Goal: Task Accomplishment & Management: Manage account settings

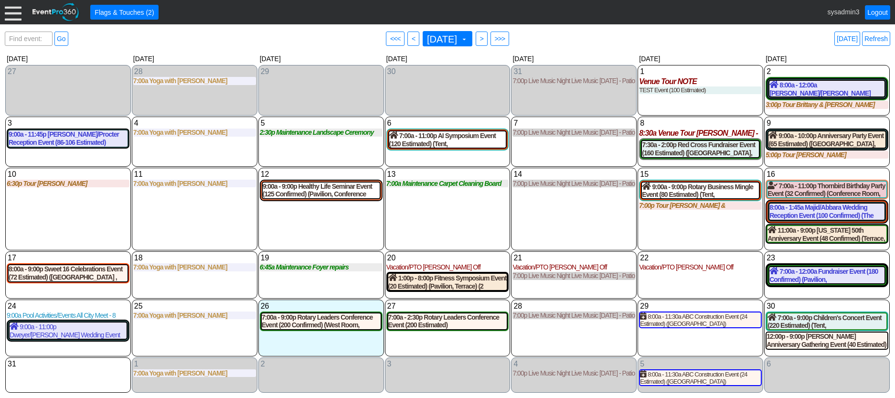
click at [16, 14] on div at bounding box center [13, 12] width 17 height 17
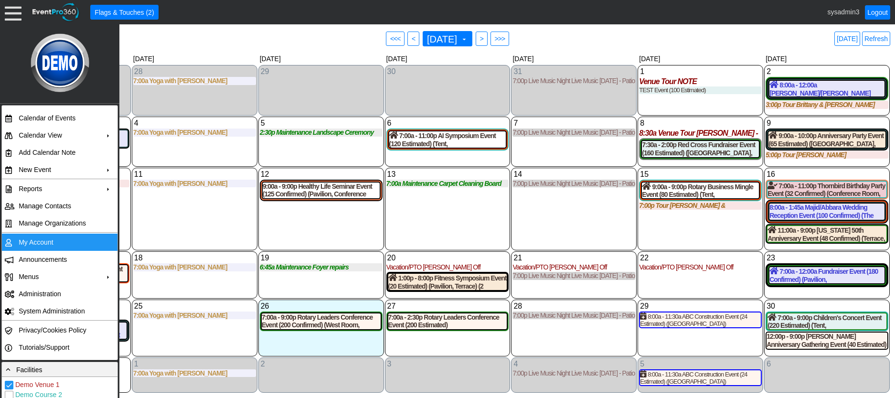
click at [43, 239] on td "My Account" at bounding box center [57, 241] width 85 height 17
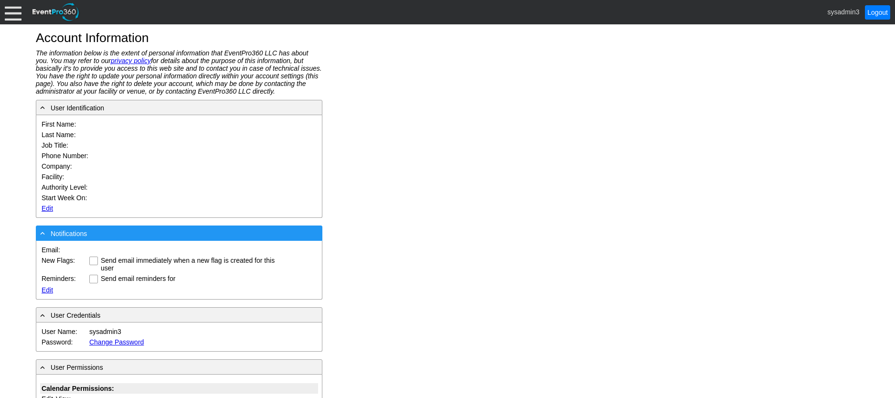
type input "System"
type input "Administrator"
type input "System Administrator"
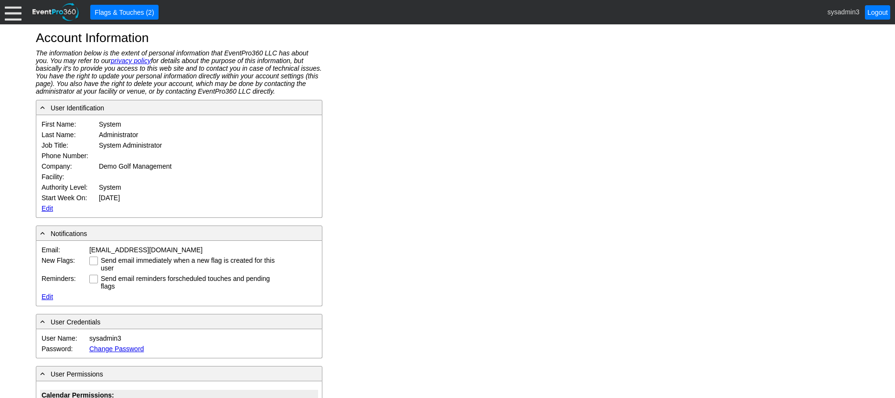
click at [44, 206] on link "Edit" at bounding box center [47, 208] width 11 height 8
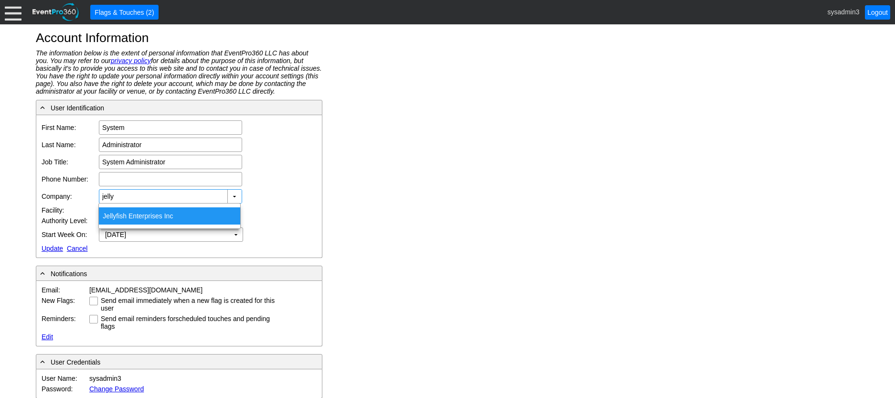
click at [129, 211] on div "Jelly fish Enterprises Inc" at bounding box center [169, 215] width 141 height 17
type input "Jellyfish Enterprises Inc"
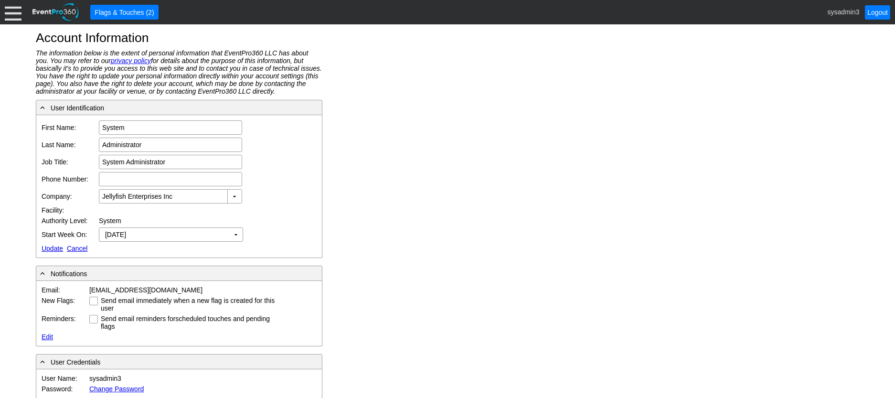
click at [52, 247] on link "Update" at bounding box center [52, 248] width 21 height 8
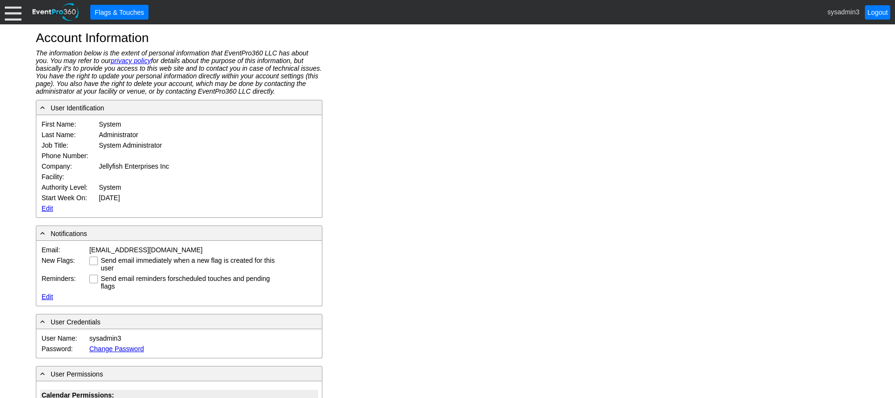
click at [16, 11] on div at bounding box center [13, 12] width 17 height 17
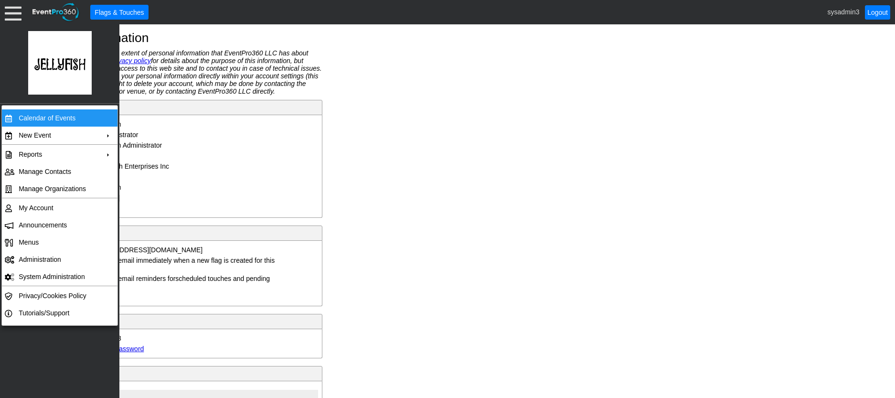
click at [29, 115] on td "Calendar of Events" at bounding box center [57, 117] width 85 height 17
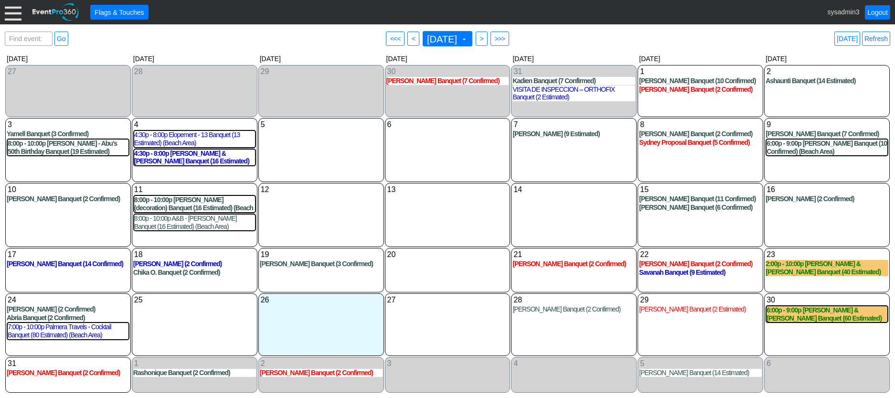
click at [11, 13] on div at bounding box center [13, 12] width 17 height 17
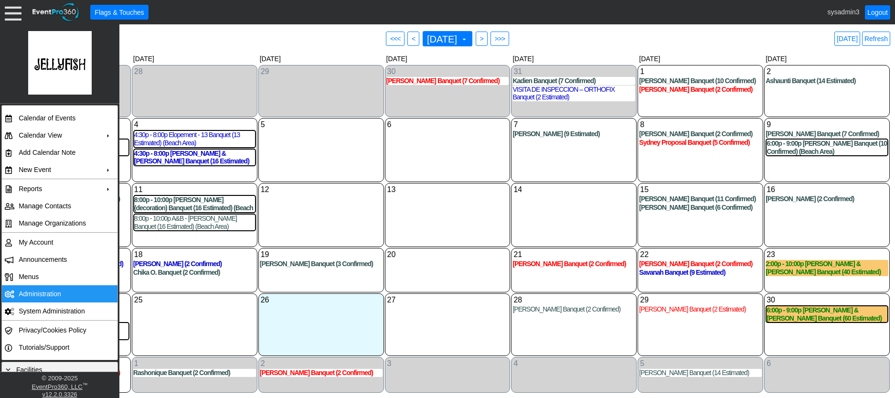
click at [40, 293] on td "Administration" at bounding box center [57, 293] width 85 height 17
click at [450, 165] on div "6 Wednesday" at bounding box center [448, 150] width 126 height 64
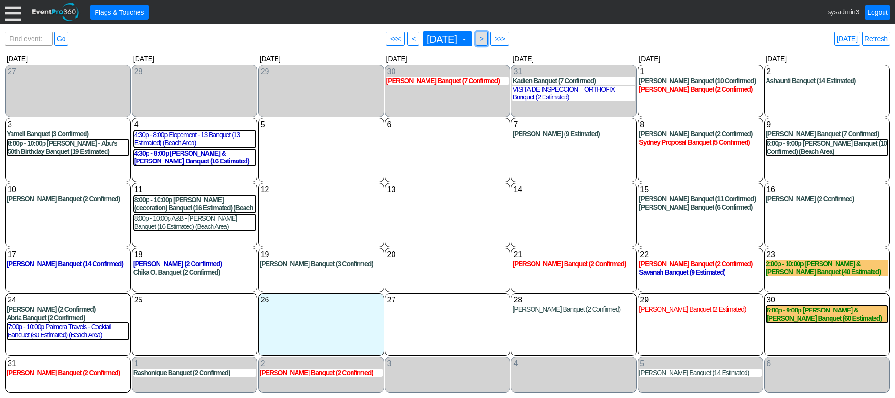
click at [485, 39] on span ">" at bounding box center [481, 39] width 7 height 10
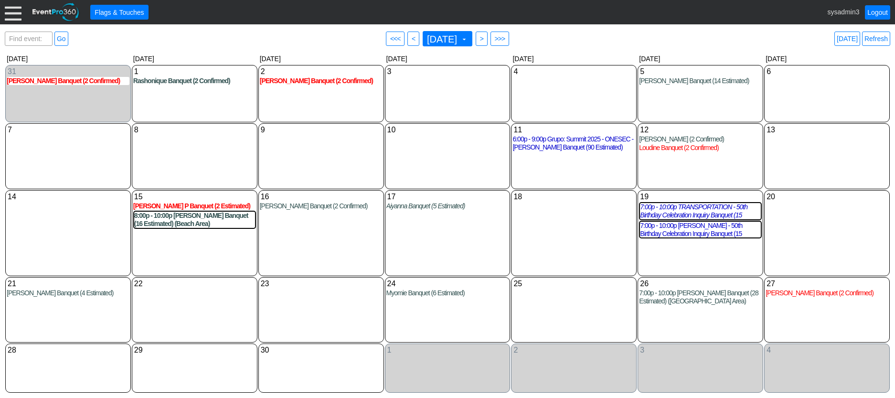
click at [474, 39] on div "September 2025 ▼" at bounding box center [447, 38] width 53 height 19
click at [509, 39] on span "● >>>" at bounding box center [499, 39] width 19 height 14
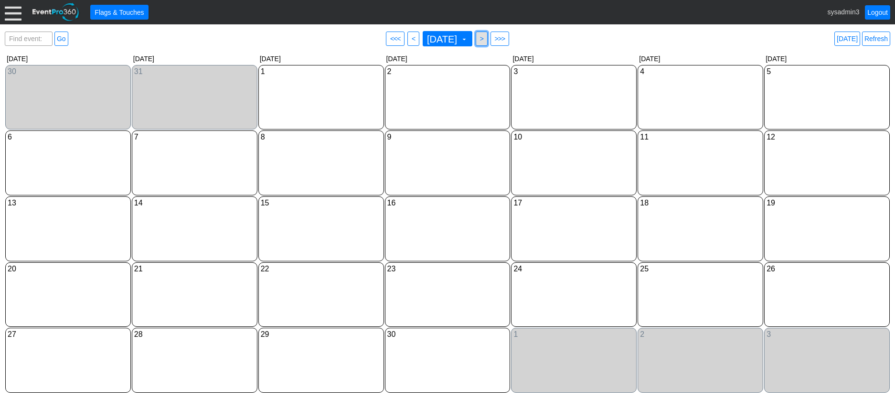
click at [485, 39] on span ">" at bounding box center [481, 39] width 7 height 10
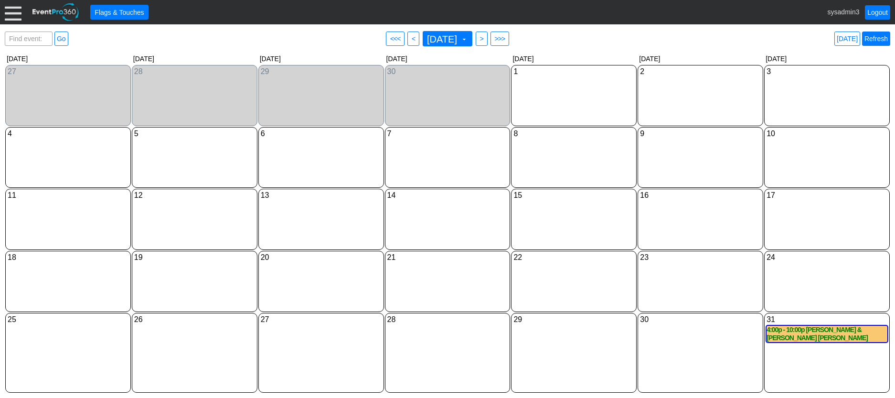
click at [872, 35] on link "Refresh" at bounding box center [876, 39] width 28 height 14
click at [4, 10] on div "● Flags & Touches sysadmin3 Logout" at bounding box center [447, 12] width 895 height 24
click at [12, 15] on div at bounding box center [13, 12] width 17 height 17
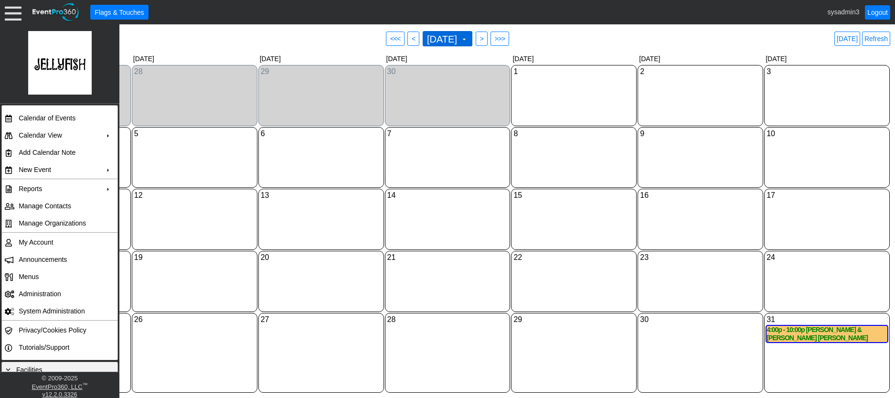
click at [472, 39] on span "October 2026 ▼" at bounding box center [447, 38] width 50 height 15
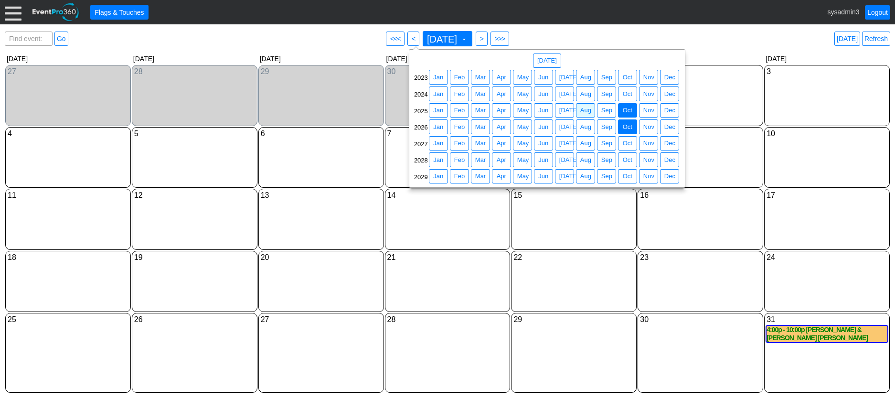
click at [620, 109] on span "● Oct" at bounding box center [627, 110] width 19 height 15
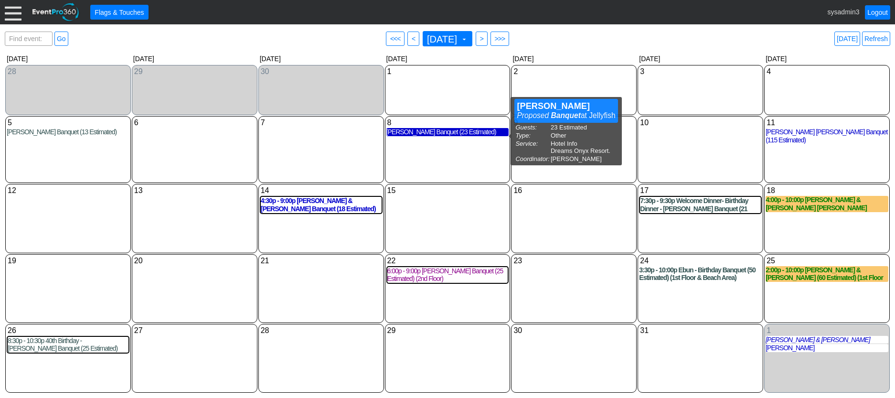
click at [441, 136] on div "Brandon Adamson Banquet (23 Estimated)" at bounding box center [447, 132] width 123 height 8
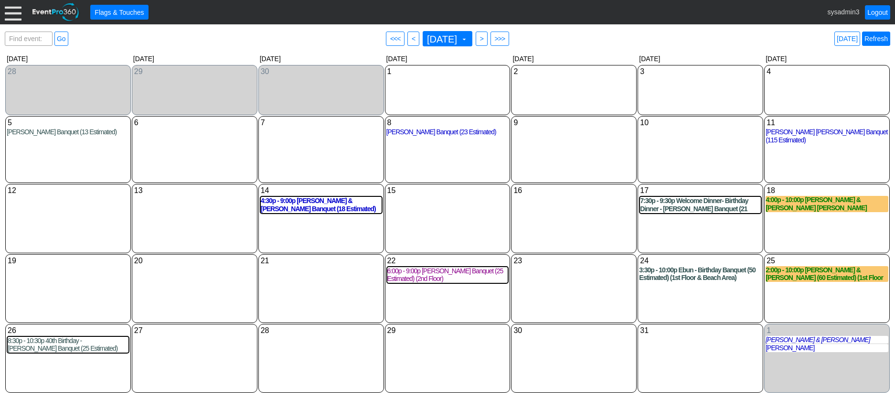
click at [875, 38] on link "Refresh" at bounding box center [876, 39] width 28 height 14
click at [13, 13] on div at bounding box center [13, 12] width 17 height 17
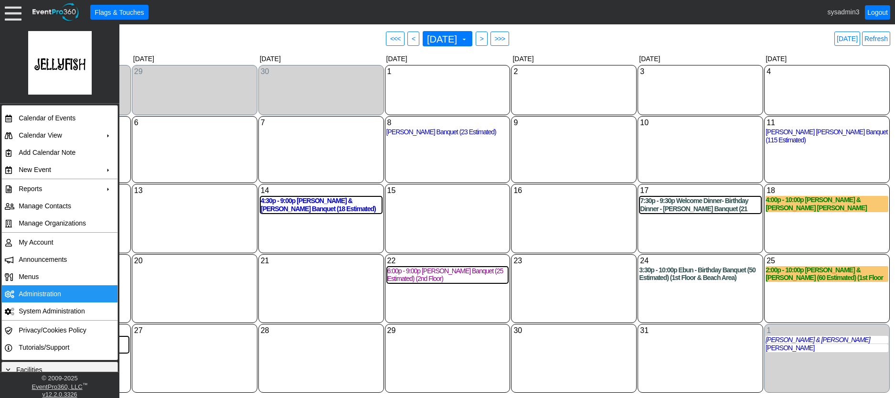
click at [50, 292] on td "Administration" at bounding box center [57, 293] width 85 height 17
click at [668, 142] on div "10 Friday" at bounding box center [700, 149] width 126 height 67
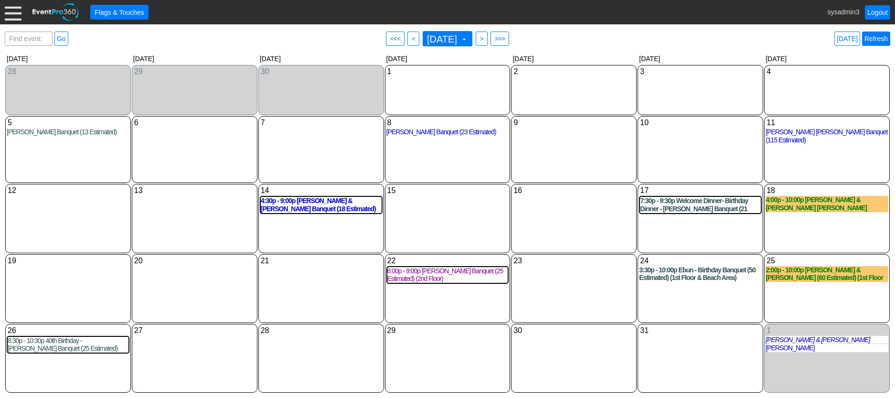
click at [875, 38] on link "Refresh" at bounding box center [876, 39] width 28 height 14
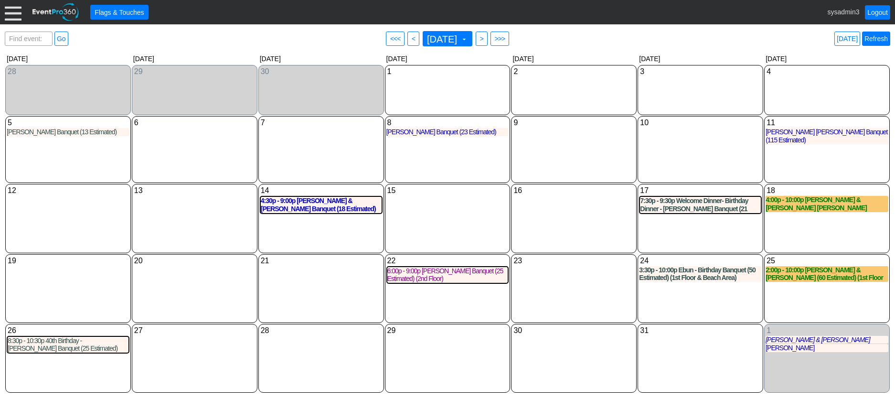
click at [878, 39] on link "Refresh" at bounding box center [876, 39] width 28 height 14
click at [449, 135] on div "Brandon Adamson Banquet (23 Estimated)" at bounding box center [447, 132] width 123 height 8
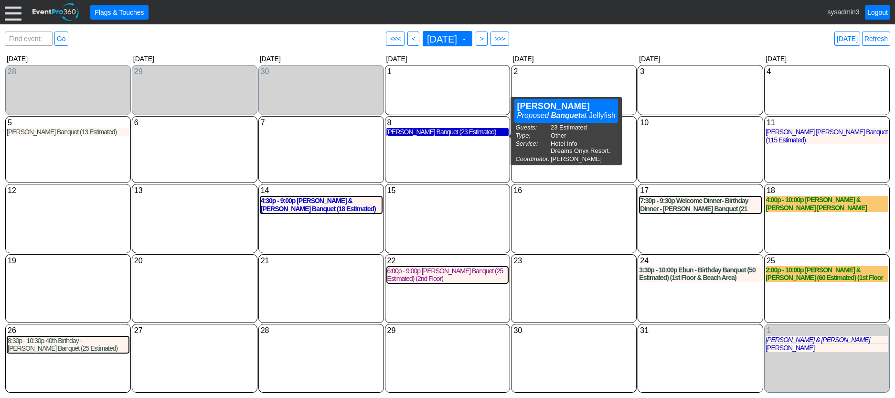
click at [443, 135] on div "Brandon Adamson Banquet (23 Estimated)" at bounding box center [447, 132] width 123 height 8
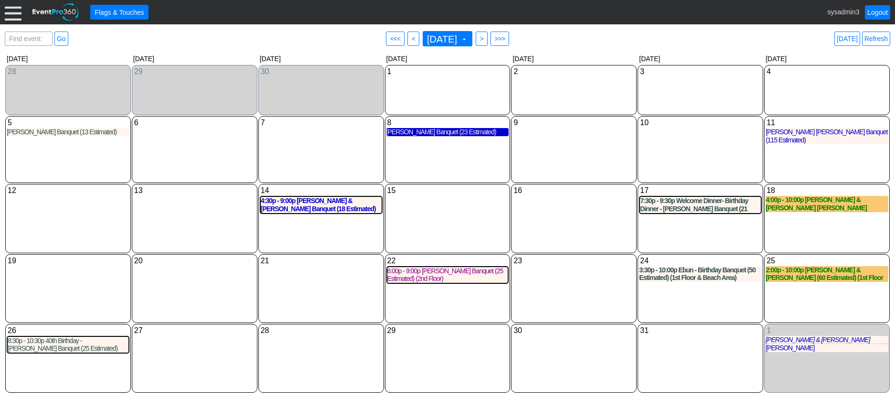
click at [448, 136] on div "Brandon Adamson Banquet (23 Estimated)" at bounding box center [447, 132] width 123 height 8
click at [887, 39] on link "Refresh" at bounding box center [876, 39] width 28 height 14
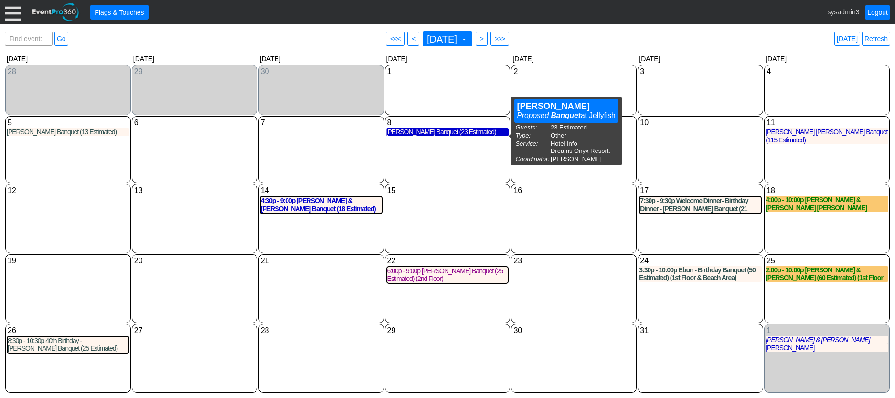
click at [431, 136] on div "Brandon Adamson Banquet (23 Estimated)" at bounding box center [447, 132] width 123 height 8
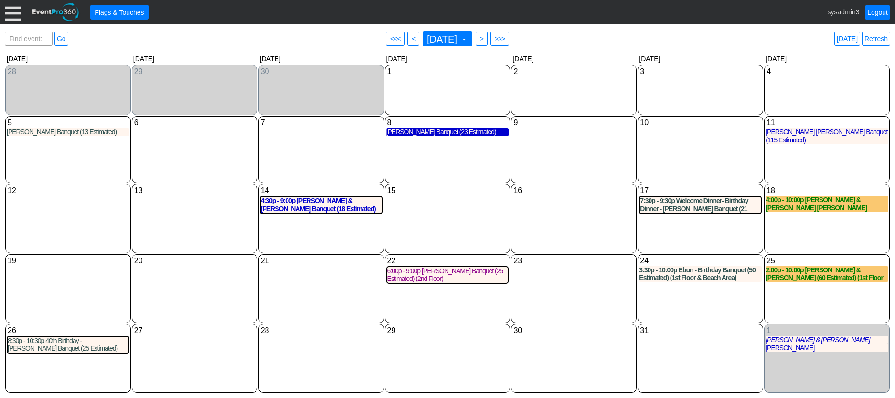
click at [423, 133] on div "Brandon Adamson Banquet (23 Estimated)" at bounding box center [447, 132] width 123 height 8
click at [880, 41] on link "Refresh" at bounding box center [876, 39] width 28 height 14
click at [452, 136] on div "Brandon Adamson Banquet (23 Estimated)" at bounding box center [447, 132] width 123 height 8
click at [9, 14] on div at bounding box center [13, 12] width 17 height 17
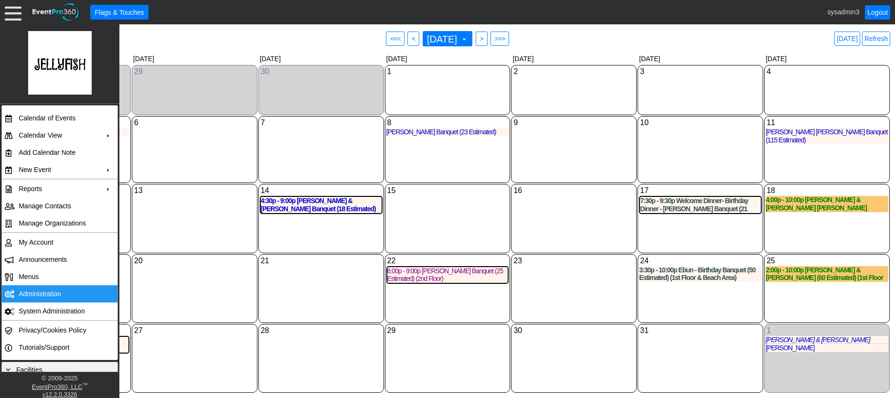
click at [44, 291] on td "Administration" at bounding box center [57, 293] width 85 height 17
click at [463, 212] on div "15 Wednesday" at bounding box center [448, 218] width 126 height 69
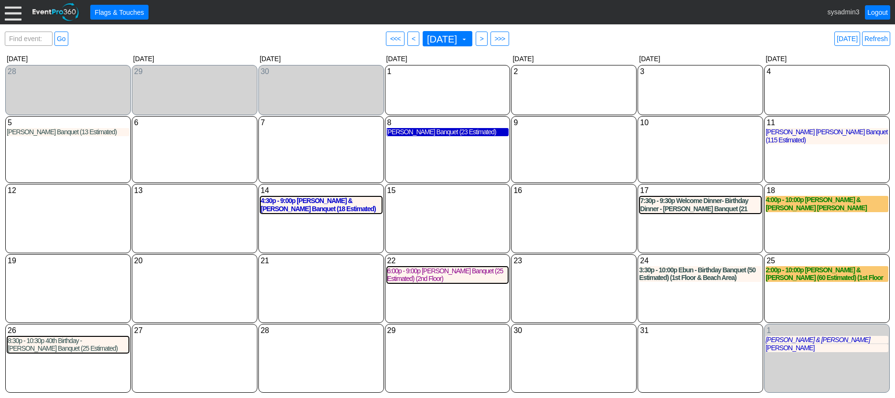
click at [437, 133] on div "Brandon Adamson Banquet (23 Estimated)" at bounding box center [447, 132] width 123 height 8
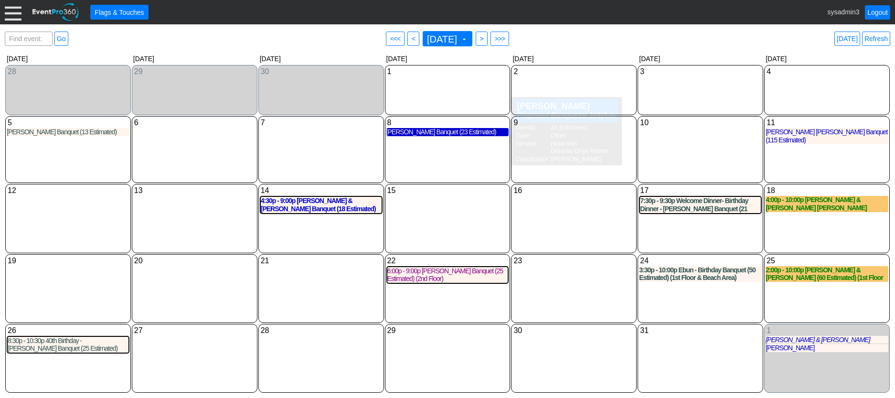
click at [410, 136] on div "Brandon Adamson Banquet (23 Estimated)" at bounding box center [447, 132] width 123 height 8
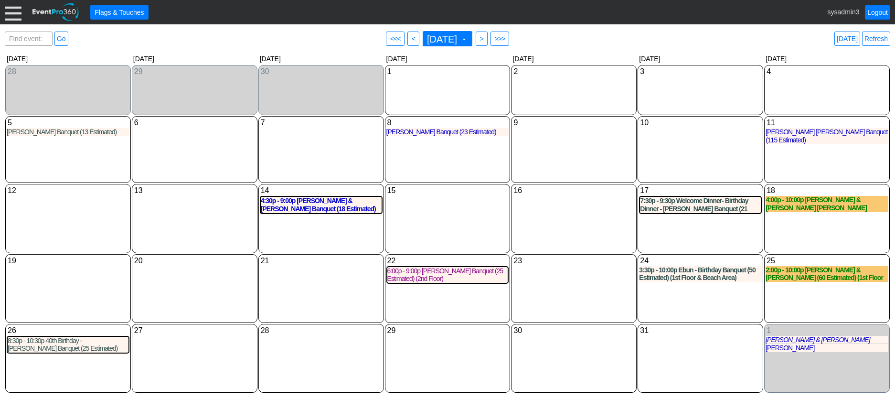
click at [14, 16] on div at bounding box center [13, 12] width 17 height 17
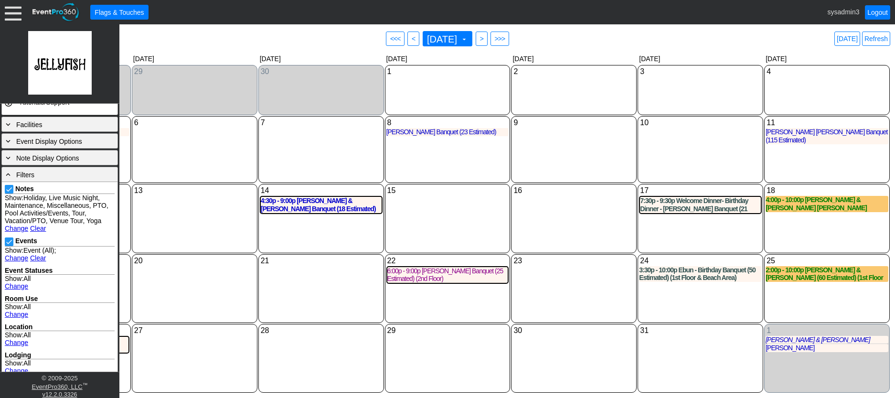
scroll to position [223, 0]
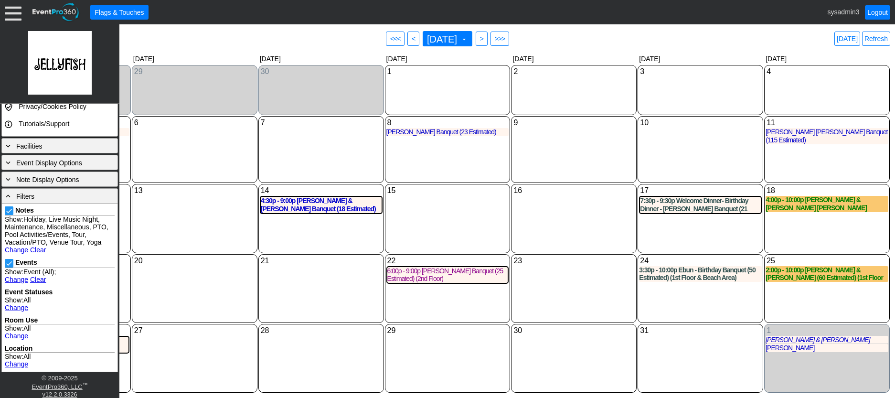
click at [19, 306] on link "Change" at bounding box center [16, 308] width 23 height 8
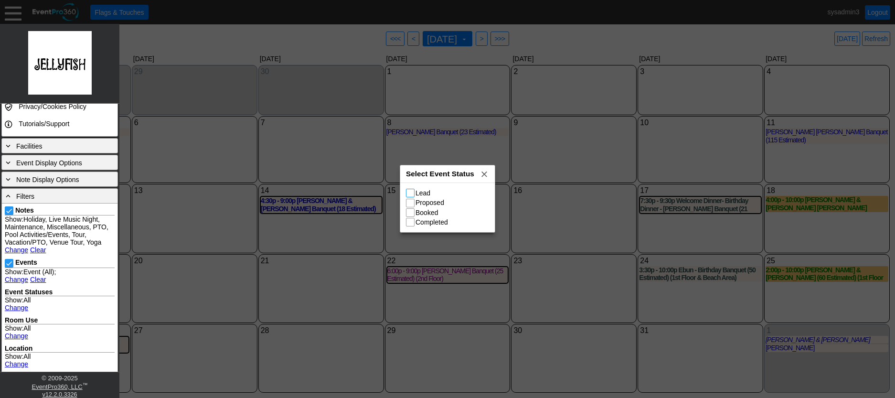
click at [412, 193] on input "Lead" at bounding box center [411, 194] width 10 height 10
checkbox input "true"
drag, startPoint x: 410, startPoint y: 201, endPoint x: 409, endPoint y: 209, distance: 7.2
click at [410, 203] on input "Proposed" at bounding box center [411, 204] width 10 height 10
checkbox input "true"
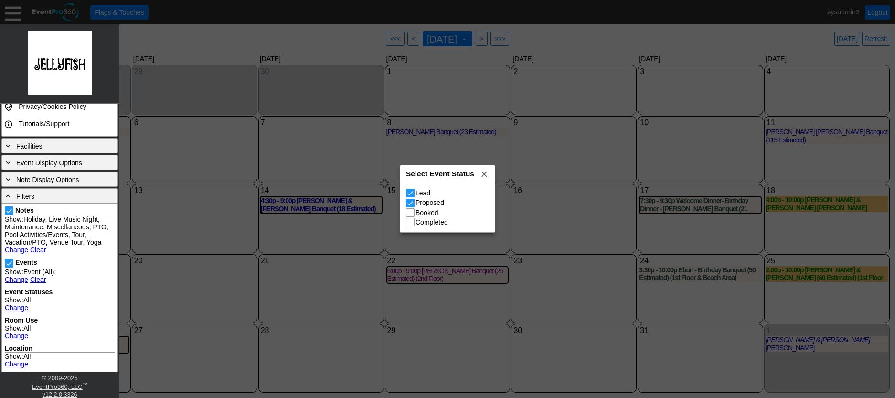
click at [409, 213] on input "Booked" at bounding box center [411, 214] width 10 height 10
checkbox input "true"
click at [410, 221] on input "Completed" at bounding box center [411, 223] width 10 height 10
checkbox input "true"
click at [410, 192] on input "Lead" at bounding box center [411, 194] width 10 height 10
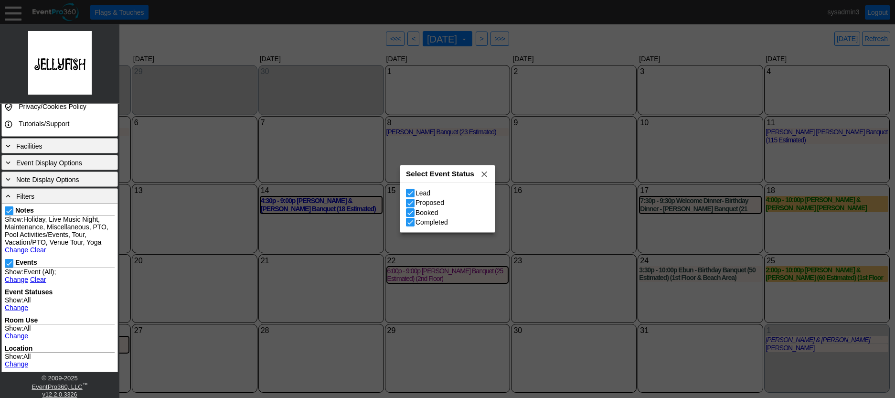
checkbox input "false"
click at [408, 200] on input "Proposed" at bounding box center [411, 204] width 10 height 10
checkbox input "false"
click at [409, 214] on input "Booked" at bounding box center [411, 214] width 10 height 10
checkbox input "false"
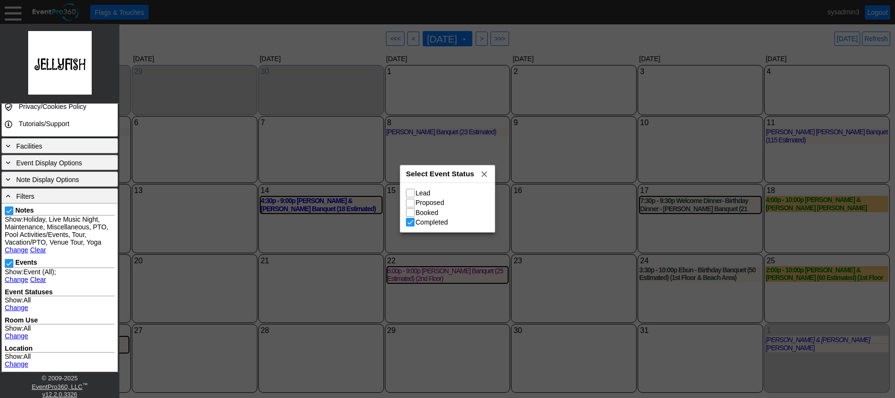
click at [411, 221] on input "Completed" at bounding box center [411, 223] width 10 height 10
checkbox input "false"
click at [410, 193] on input "Lead" at bounding box center [411, 194] width 10 height 10
checkbox input "true"
click at [410, 203] on input "Proposed" at bounding box center [411, 204] width 10 height 10
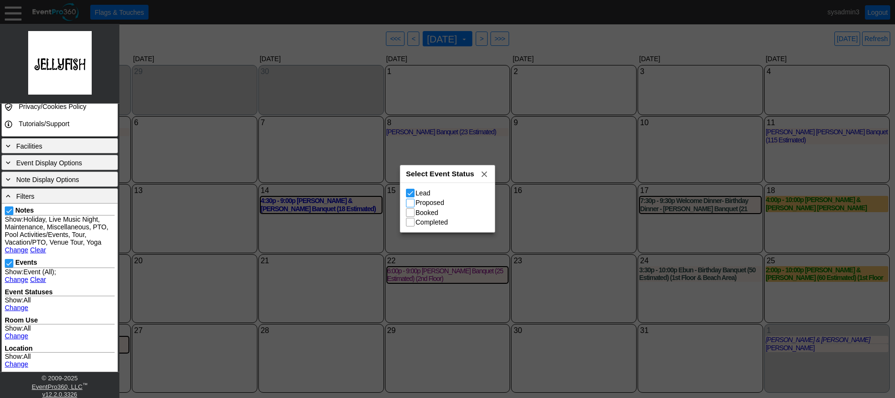
checkbox input "true"
click at [411, 214] on input "Booked" at bounding box center [411, 214] width 10 height 10
checkbox input "true"
click at [412, 225] on input "Completed" at bounding box center [411, 223] width 10 height 10
checkbox input "true"
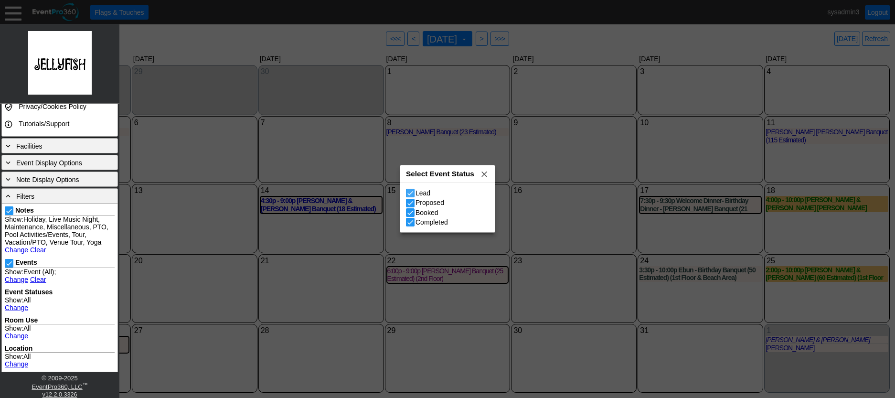
click at [411, 191] on input "Lead" at bounding box center [411, 194] width 10 height 10
checkbox input "false"
click at [413, 202] on input "Proposed" at bounding box center [411, 204] width 10 height 10
checkbox input "false"
click at [412, 212] on input "Booked" at bounding box center [411, 214] width 10 height 10
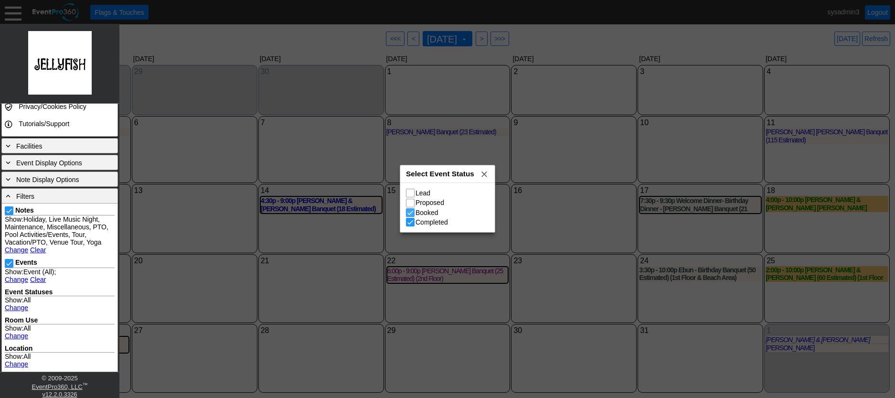
checkbox input "false"
click at [410, 222] on input "Completed" at bounding box center [411, 223] width 10 height 10
checkbox input "false"
click at [485, 175] on span "x" at bounding box center [484, 174] width 10 height 10
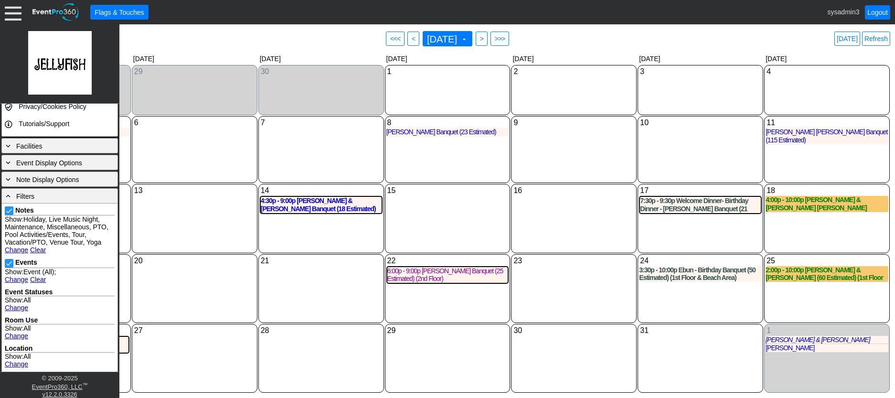
click at [201, 234] on div "13 Monday" at bounding box center [195, 218] width 126 height 69
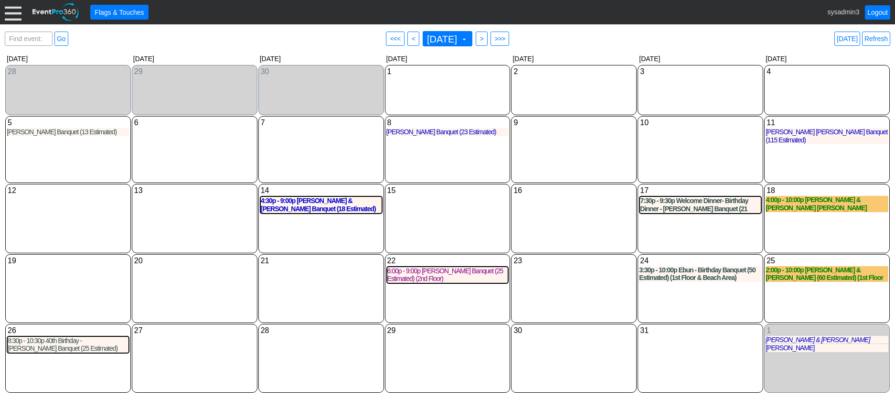
click at [11, 10] on div at bounding box center [13, 12] width 17 height 17
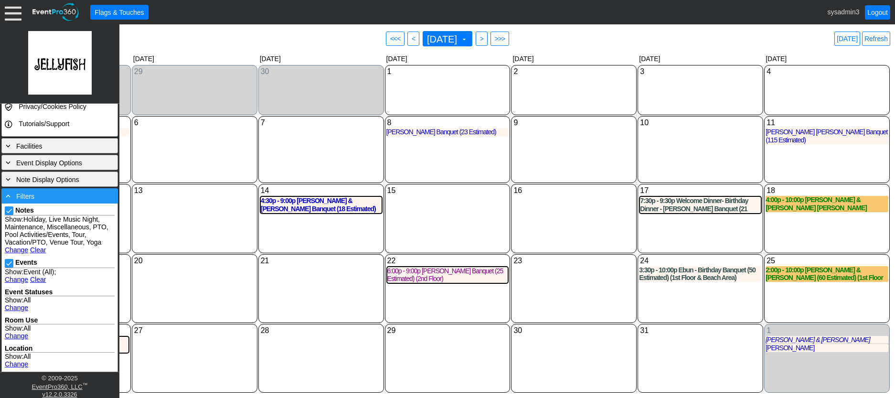
click at [28, 194] on span "Filters" at bounding box center [25, 196] width 18 height 8
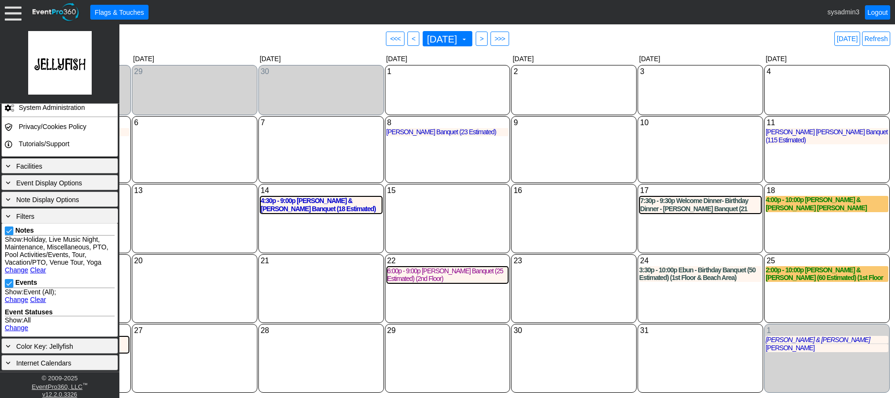
scroll to position [90, 0]
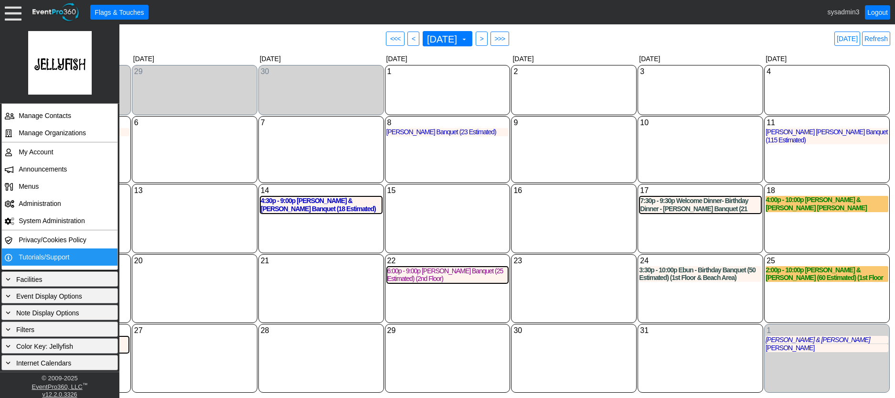
click at [43, 253] on td "Tutorials/Support" at bounding box center [57, 256] width 85 height 17
click at [879, 40] on link "Refresh" at bounding box center [876, 39] width 28 height 14
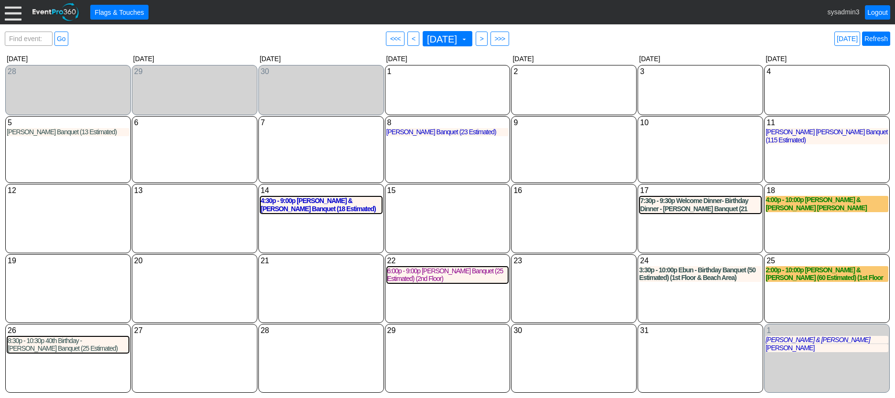
click at [883, 33] on link "Refresh" at bounding box center [876, 39] width 28 height 14
click at [876, 12] on link "Logout" at bounding box center [876, 12] width 25 height 14
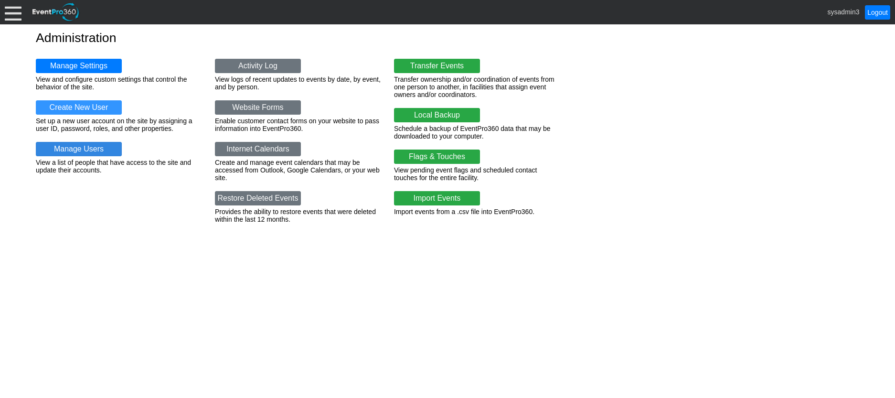
click at [83, 149] on link "Manage Users" at bounding box center [79, 149] width 86 height 14
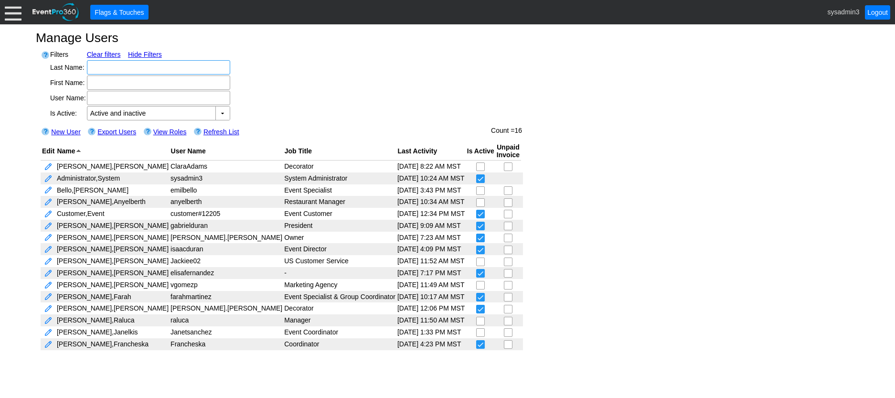
click at [12, 15] on div at bounding box center [13, 12] width 17 height 17
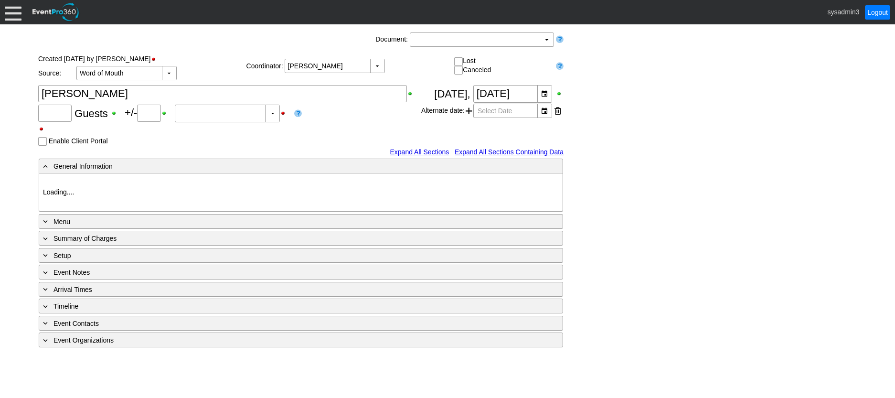
type input "23"
type input "0"
type input "Estimated"
type input "Jellyfish"
type input "Other"
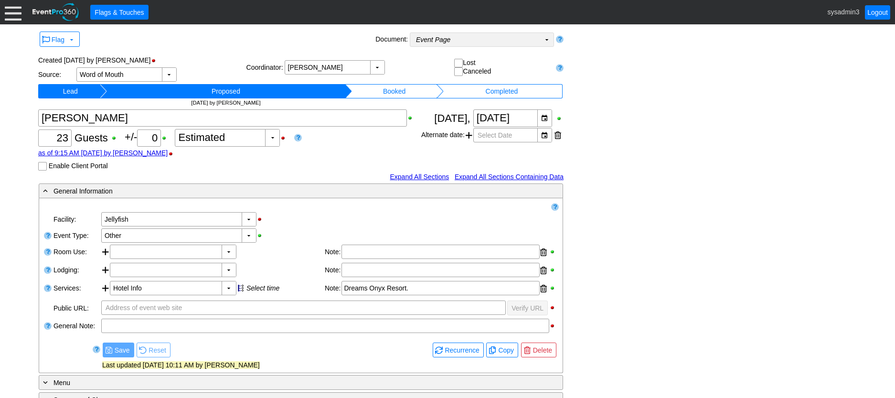
click at [514, 41] on td "Event Page Χ" at bounding box center [475, 39] width 130 height 13
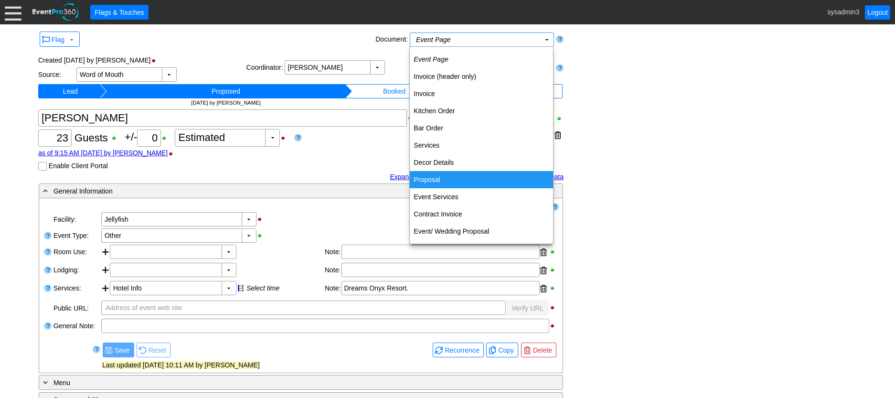
click at [439, 177] on td "Proposal" at bounding box center [481, 179] width 143 height 17
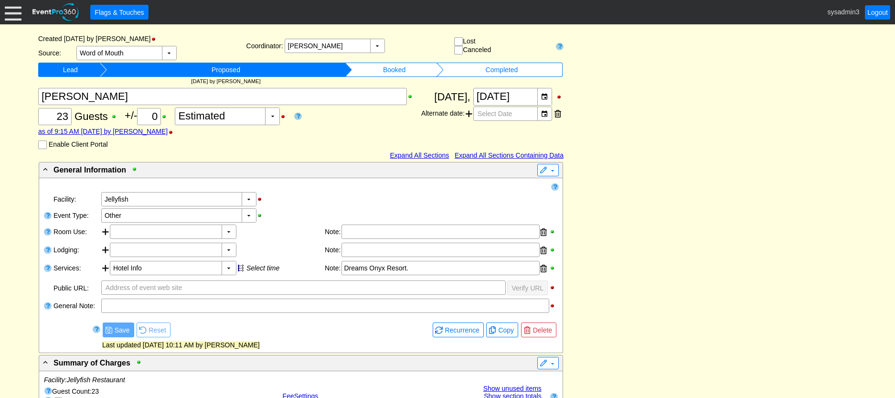
scroll to position [143, 0]
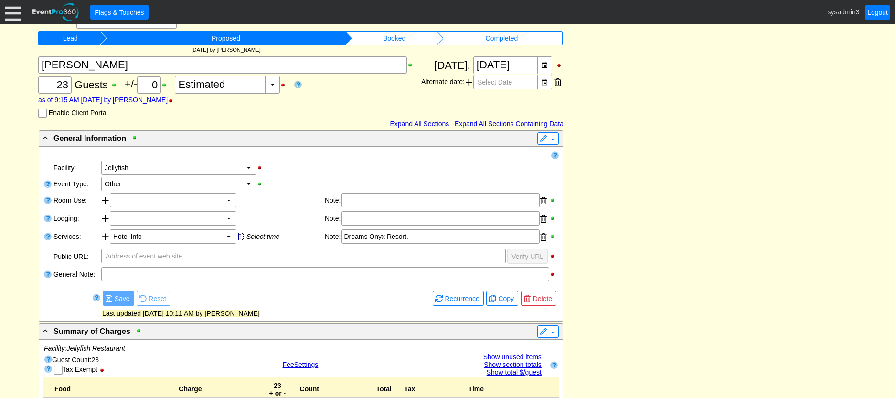
drag, startPoint x: 11, startPoint y: 15, endPoint x: 11, endPoint y: 75, distance: 60.6
click at [11, 15] on div at bounding box center [13, 12] width 17 height 17
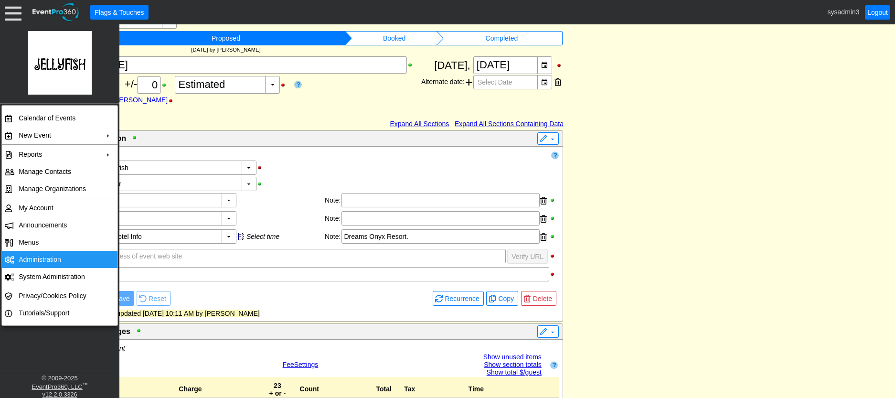
click at [30, 259] on td "Administration" at bounding box center [57, 259] width 85 height 17
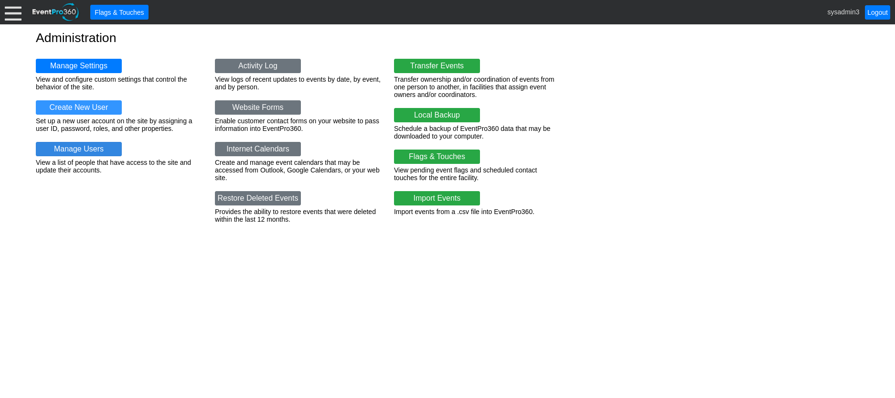
click at [77, 149] on link "Manage Users" at bounding box center [79, 149] width 86 height 14
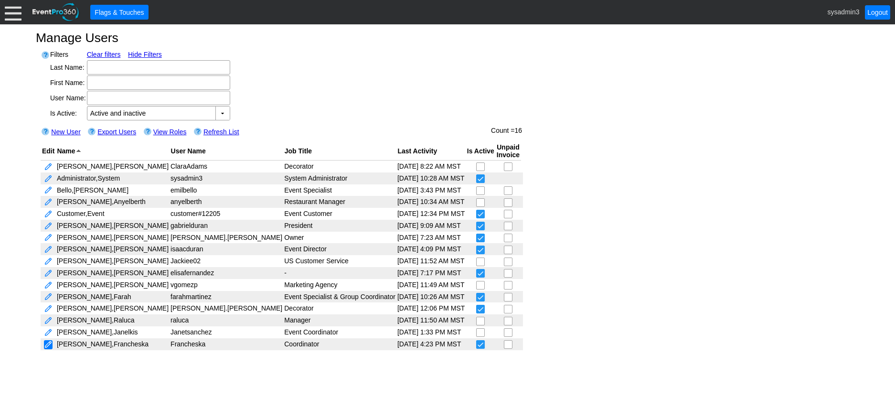
click at [48, 344] on link at bounding box center [48, 344] width 9 height 9
click at [50, 295] on link at bounding box center [48, 296] width 9 height 9
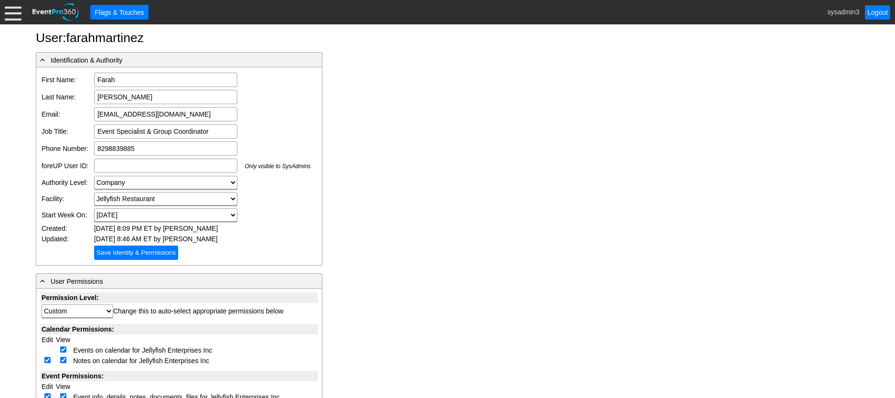
drag, startPoint x: 190, startPoint y: 115, endPoint x: 80, endPoint y: 112, distance: 110.3
click at [80, 112] on tr "Email: farahgmartinez@gmail.com Email is required Email format is not valid" at bounding box center [176, 113] width 272 height 17
drag, startPoint x: 115, startPoint y: 114, endPoint x: 344, endPoint y: 113, distance: 229.1
drag, startPoint x: 185, startPoint y: 115, endPoint x: 84, endPoint y: 112, distance: 100.3
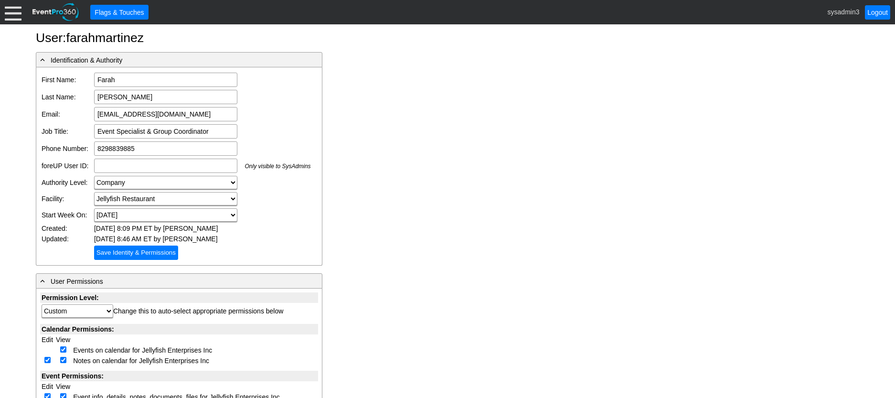
click at [84, 112] on tr "Email: farahgmartinez@gmail.com Email is required Email format is not valid" at bounding box center [176, 113] width 272 height 17
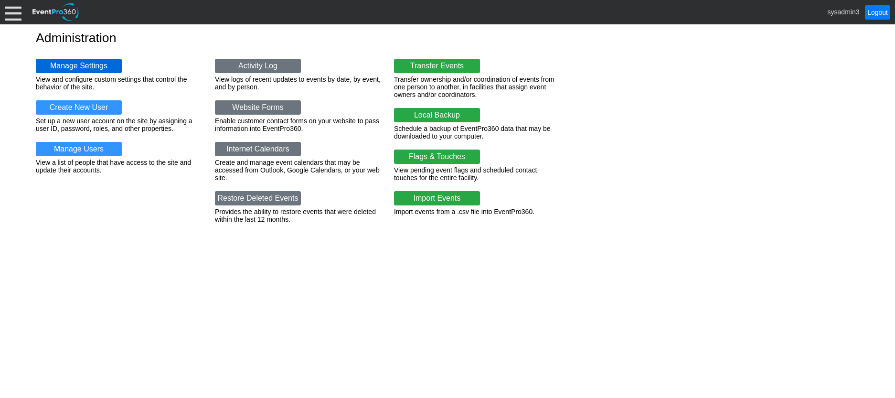
click at [84, 60] on link "Manage Settings" at bounding box center [79, 66] width 86 height 14
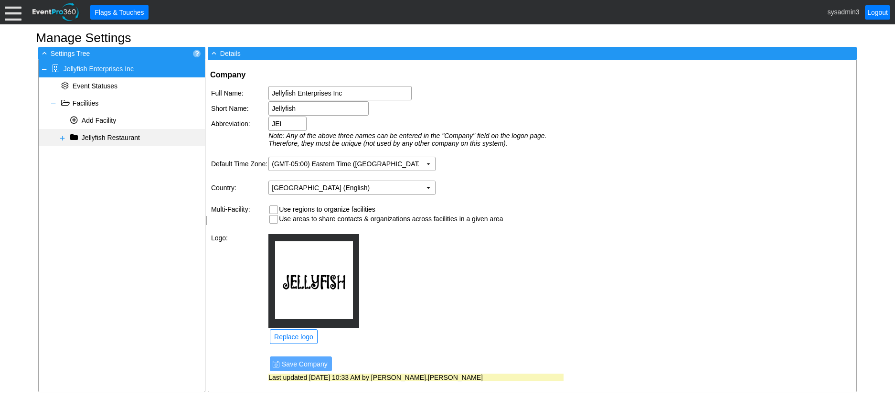
click at [61, 138] on span at bounding box center [63, 138] width 8 height 8
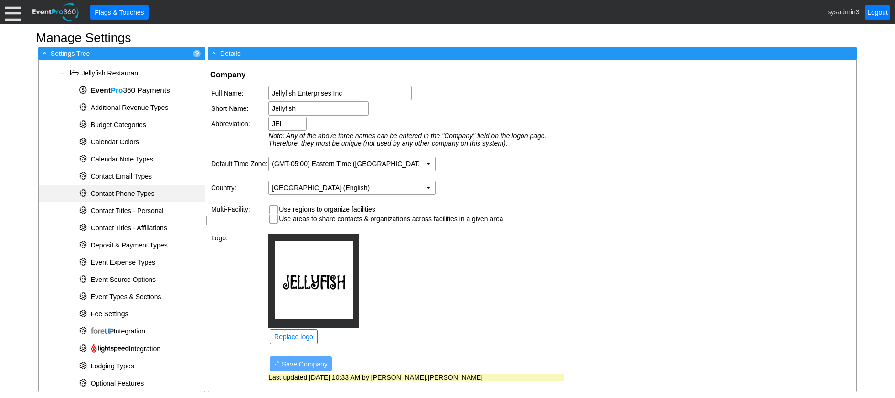
scroll to position [48, 0]
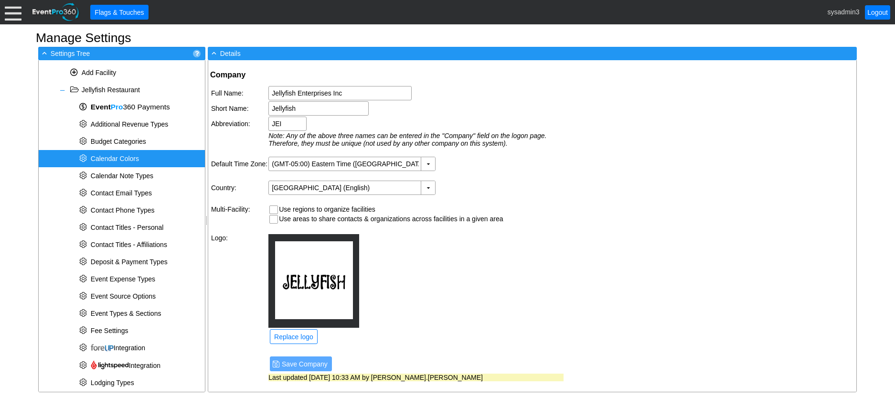
click at [127, 157] on span "Calendar Colors" at bounding box center [115, 159] width 48 height 8
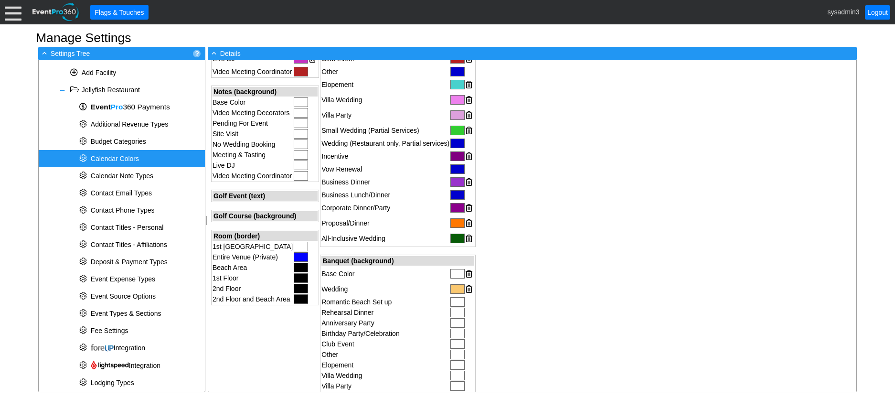
scroll to position [239, 0]
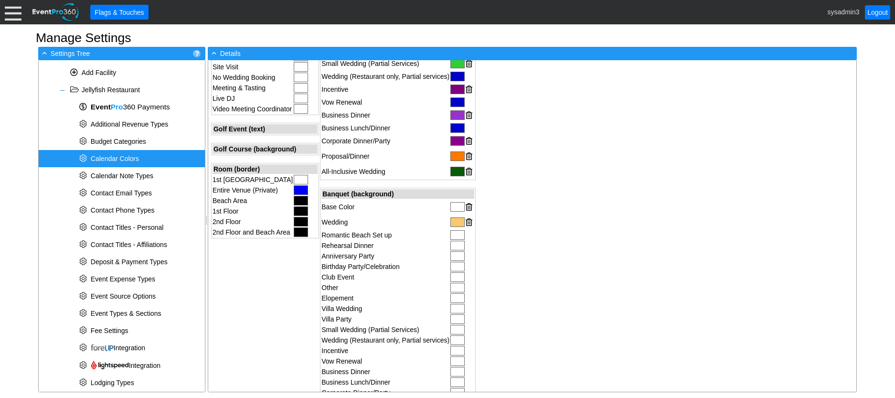
click at [460, 206] on div at bounding box center [457, 207] width 14 height 10
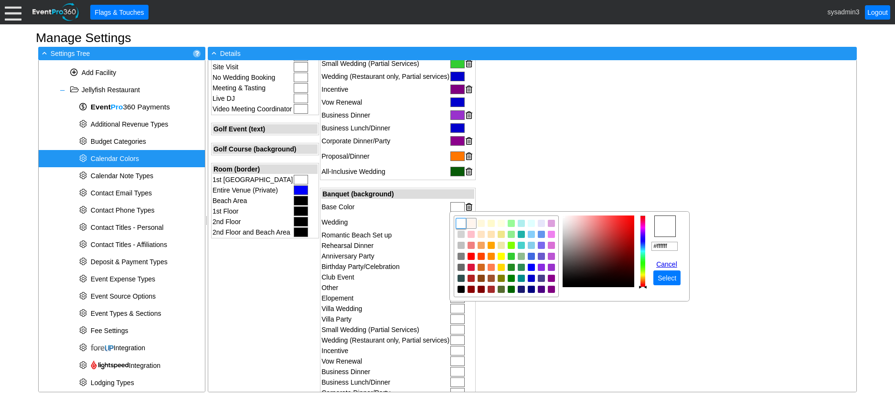
click at [473, 225] on img "focusNode" at bounding box center [471, 223] width 9 height 9
type input "#fff5ee"
click at [668, 280] on span "Select" at bounding box center [666, 278] width 22 height 10
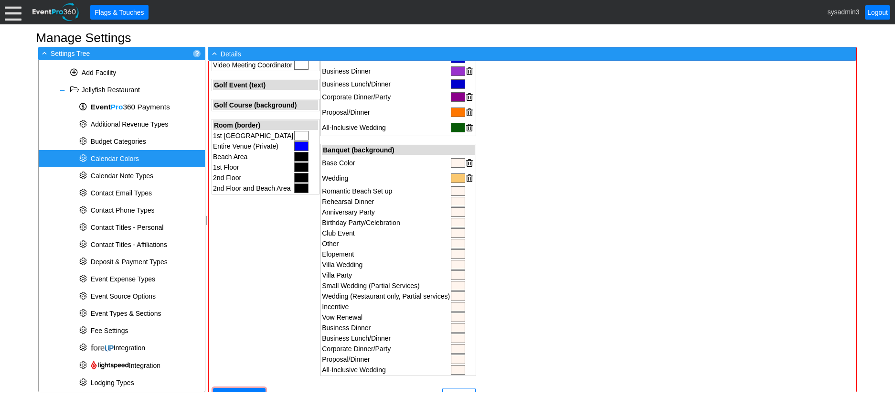
scroll to position [464, 0]
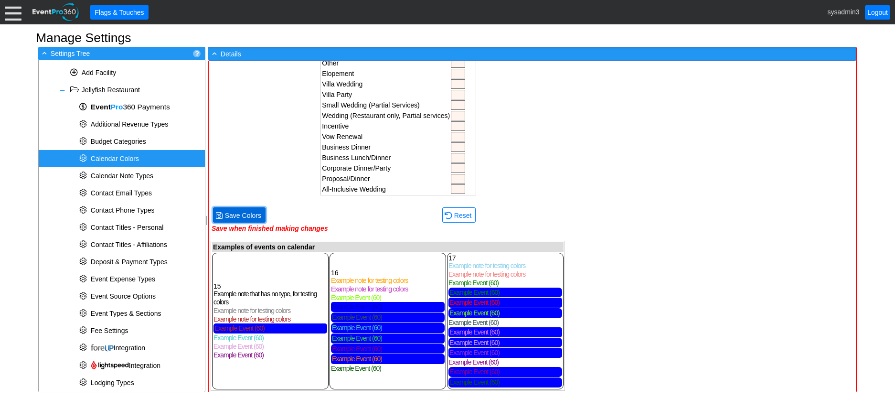
click at [244, 217] on span "Save Colors" at bounding box center [243, 215] width 40 height 10
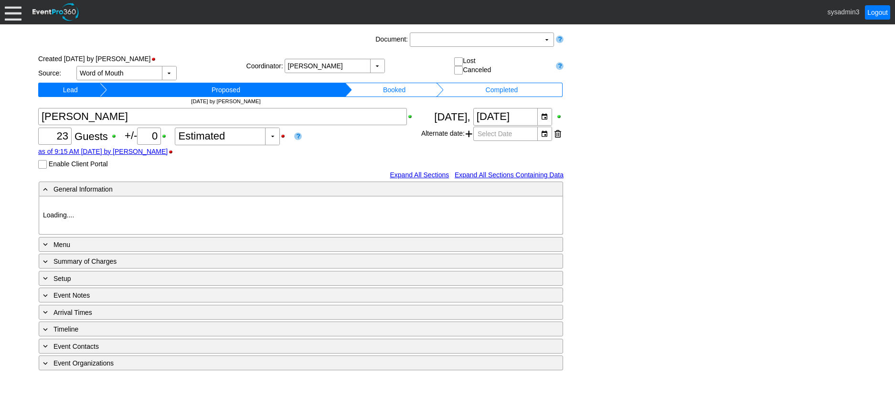
type input "Jellyfish"
type input "Other"
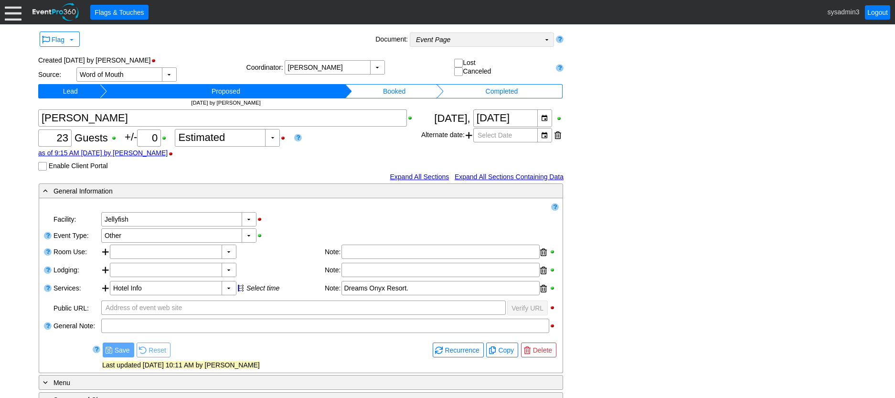
click at [529, 38] on td "Event Page Χ" at bounding box center [475, 39] width 130 height 13
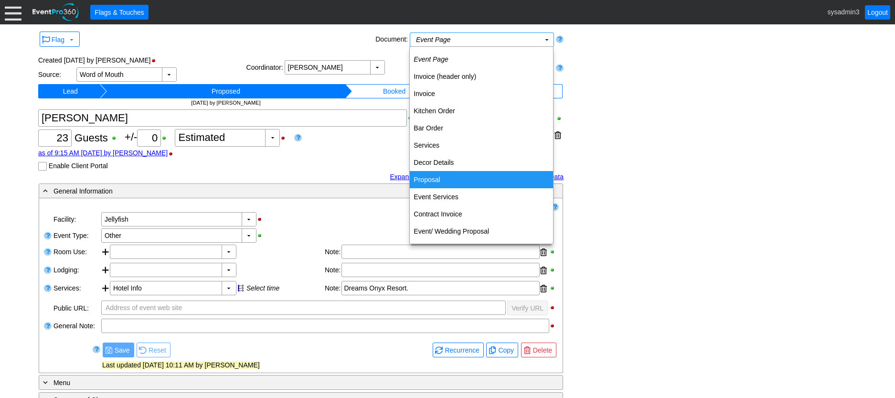
click at [427, 174] on td "Proposal" at bounding box center [481, 179] width 143 height 17
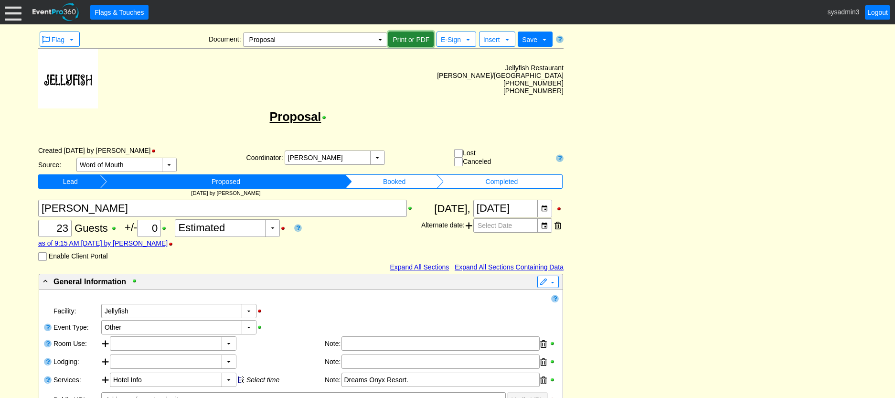
click at [411, 36] on span "Print or PDF" at bounding box center [410, 40] width 41 height 10
click at [382, 39] on td "▼" at bounding box center [379, 39] width 13 height 13
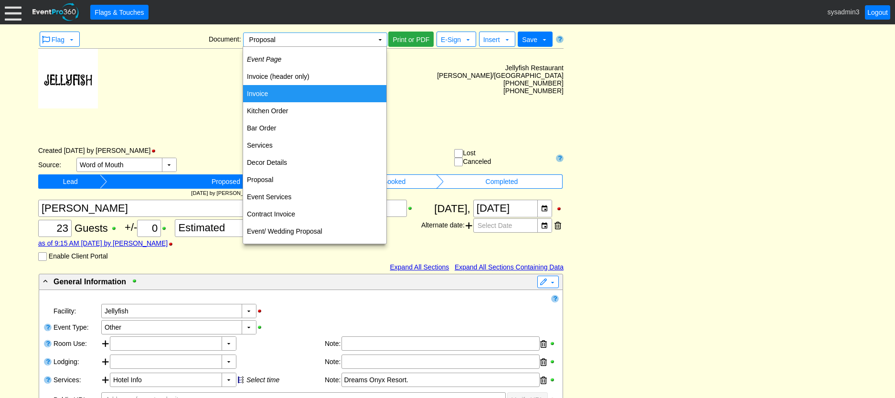
click at [269, 89] on td "Invoice" at bounding box center [314, 93] width 143 height 17
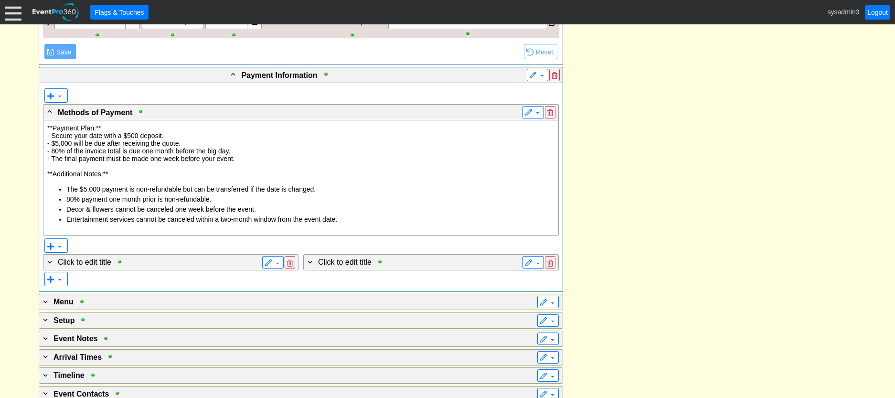
scroll to position [1267, 0]
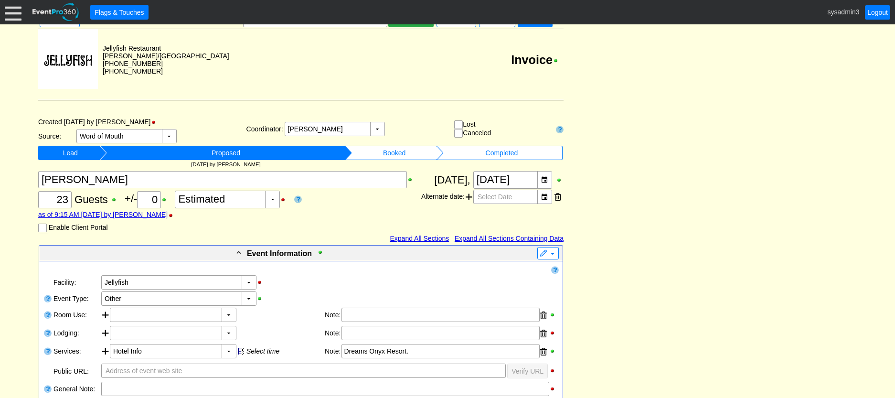
scroll to position [0, 0]
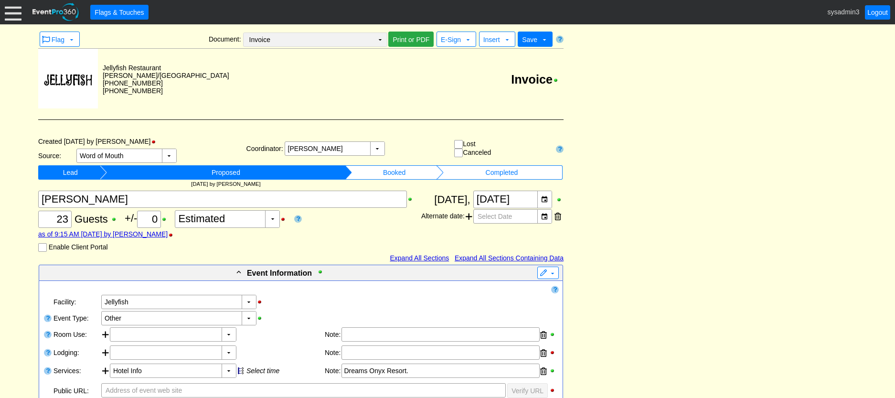
click at [382, 40] on td "▼" at bounding box center [379, 39] width 13 height 13
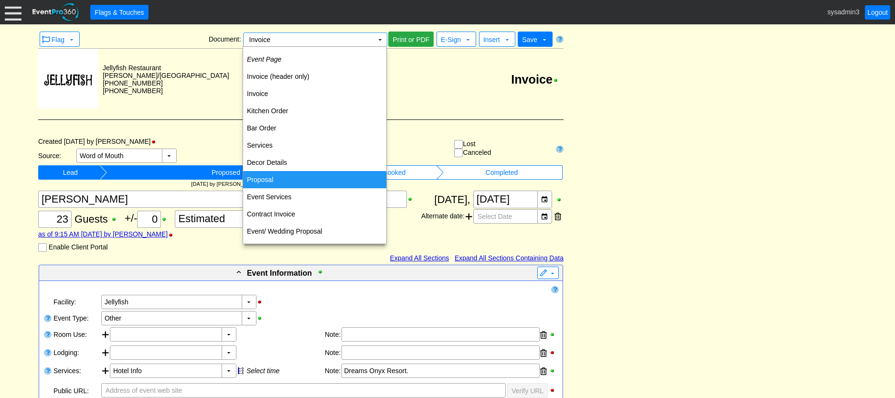
click at [280, 175] on td "Proposal" at bounding box center [314, 179] width 143 height 17
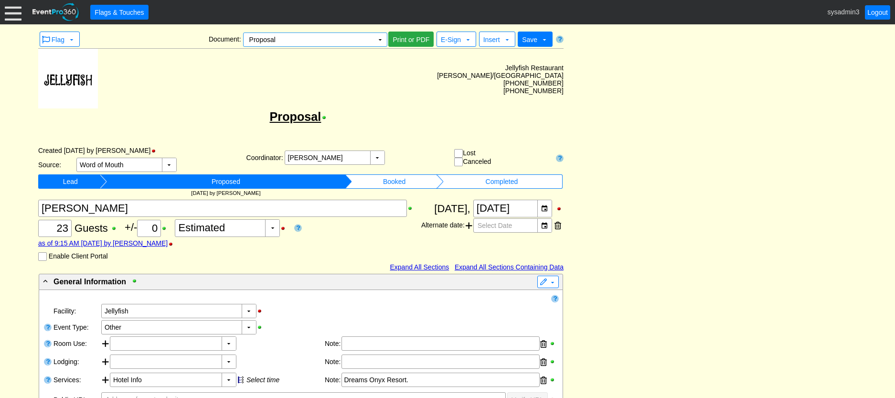
click at [10, 17] on div at bounding box center [13, 12] width 17 height 17
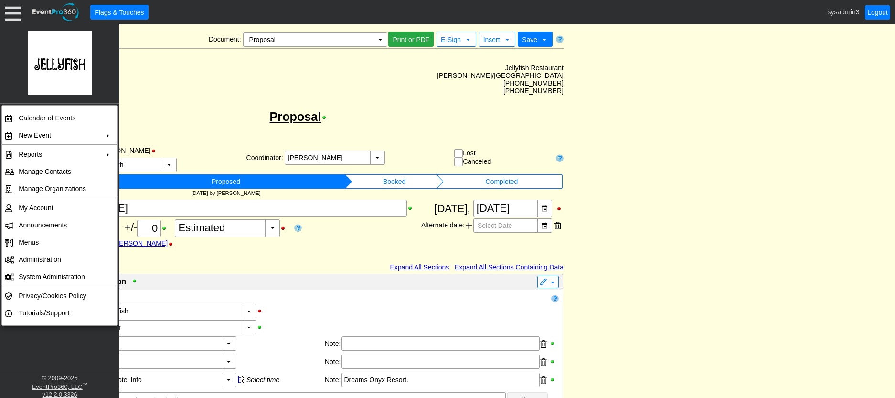
click at [294, 70] on td "Jellyfish Restaurant Bavaro/[GEOGRAPHIC_DATA] [PHONE_NUMBER] [PHONE_NUMBER]" at bounding box center [330, 79] width 465 height 61
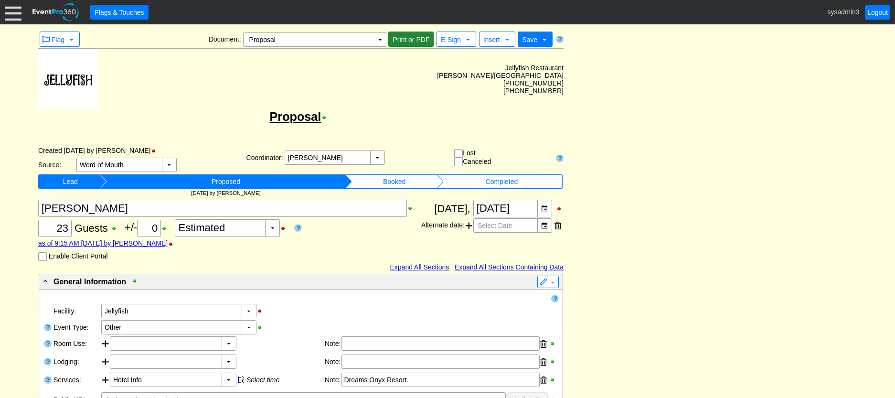
click at [411, 37] on span "Print or PDF" at bounding box center [410, 40] width 41 height 10
click at [417, 35] on span "Print or PDF" at bounding box center [410, 40] width 41 height 10
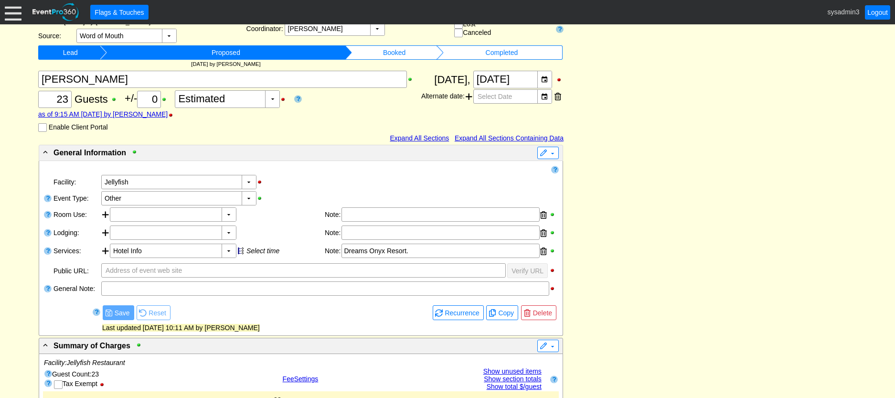
scroll to position [143, 0]
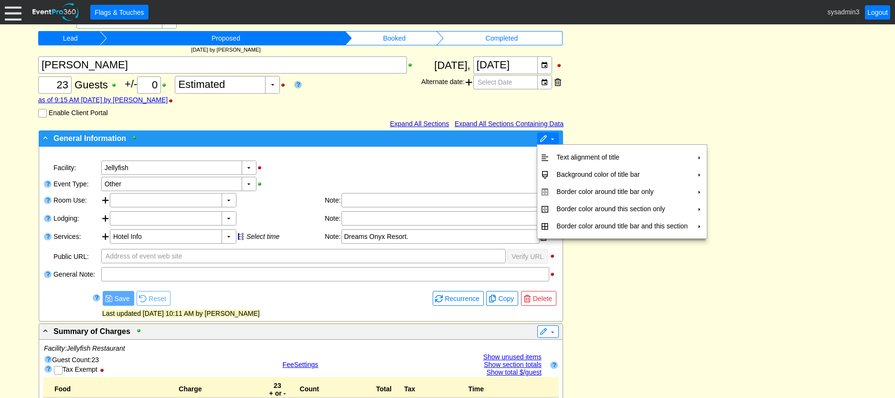
click at [542, 135] on span at bounding box center [543, 139] width 8 height 8
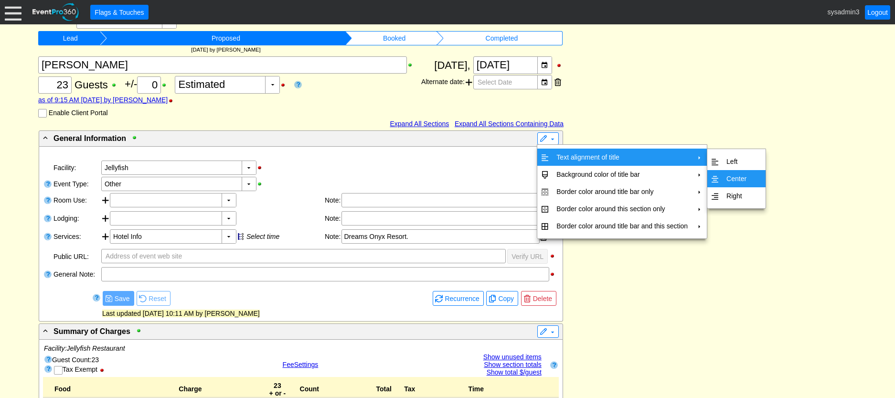
click at [733, 176] on td "Center" at bounding box center [736, 178] width 28 height 17
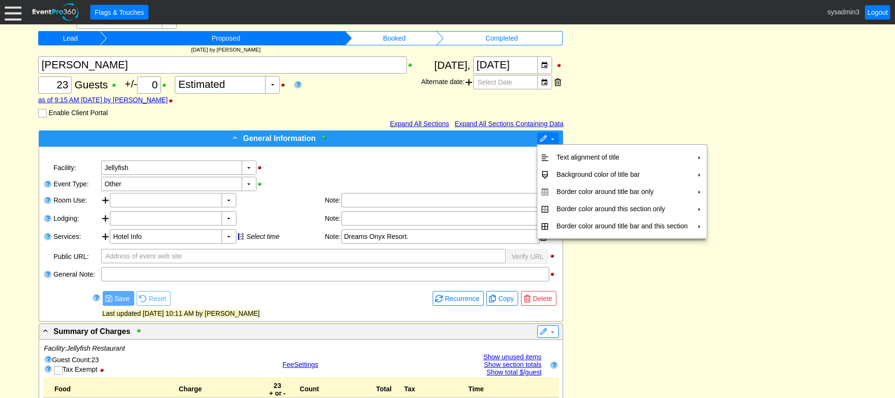
click at [545, 137] on span at bounding box center [543, 139] width 8 height 8
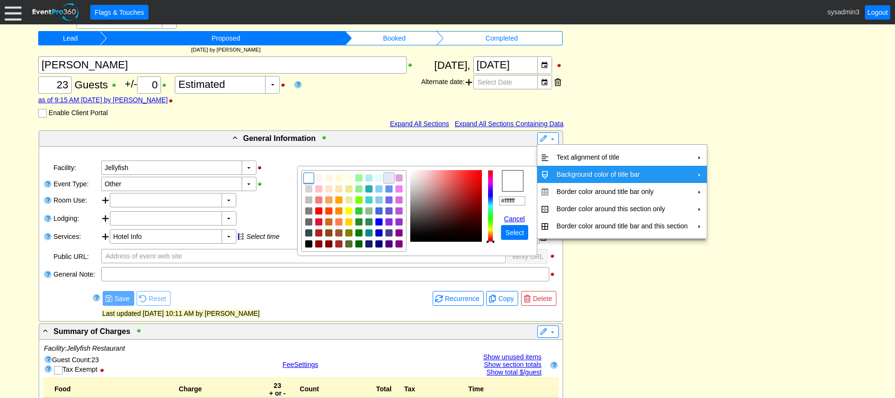
click at [389, 178] on img "focusNode" at bounding box center [389, 178] width 9 height 9
type input "#e6e6fa"
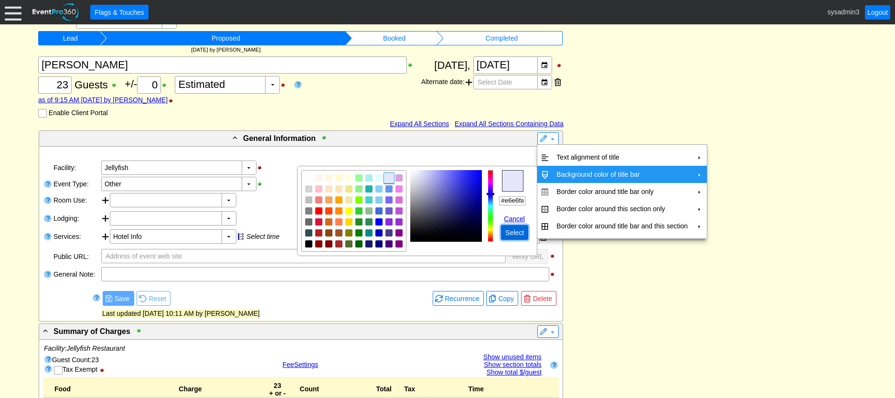
click at [514, 230] on span "Select" at bounding box center [514, 233] width 22 height 10
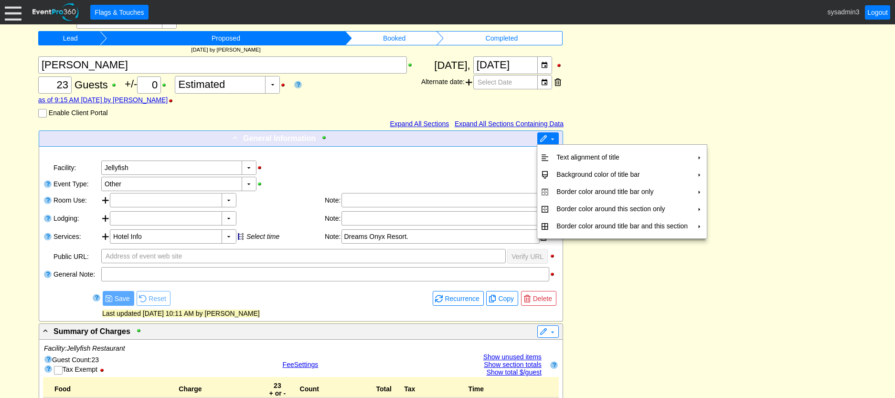
click at [544, 136] on span at bounding box center [543, 139] width 8 height 8
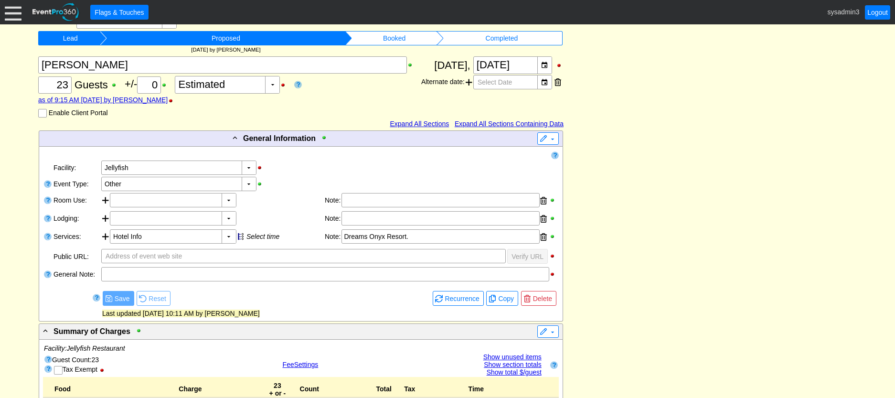
click at [542, 138] on span at bounding box center [543, 139] width 8 height 8
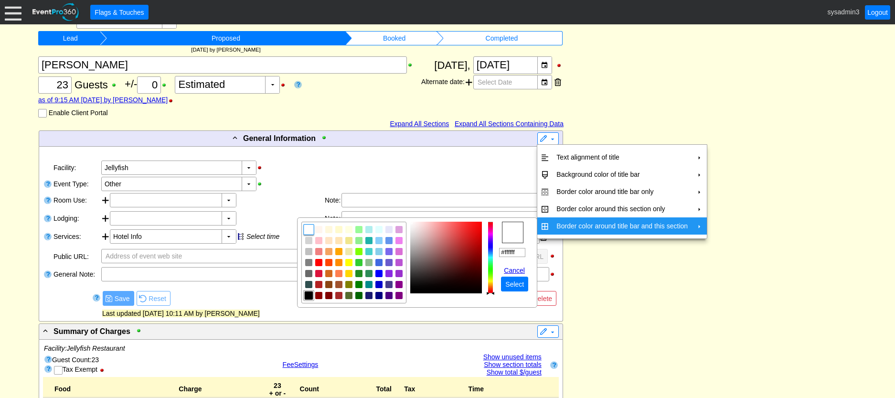
click at [307, 294] on img "focusNode" at bounding box center [309, 295] width 9 height 9
type input "#000000"
click at [508, 282] on span "Select" at bounding box center [514, 284] width 22 height 10
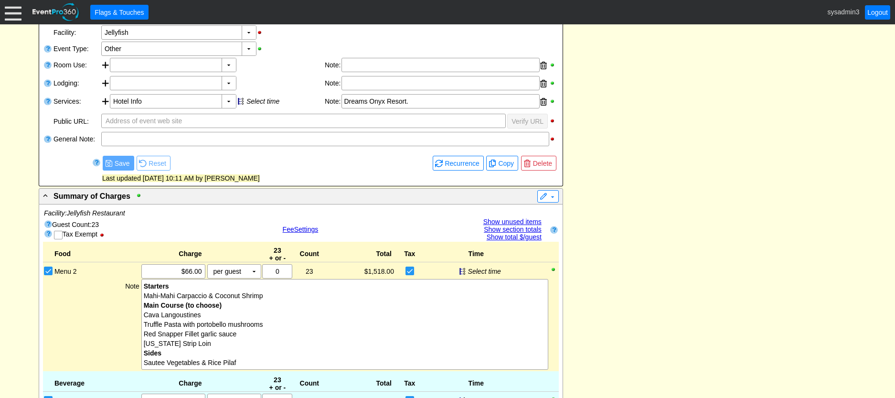
scroll to position [286, 0]
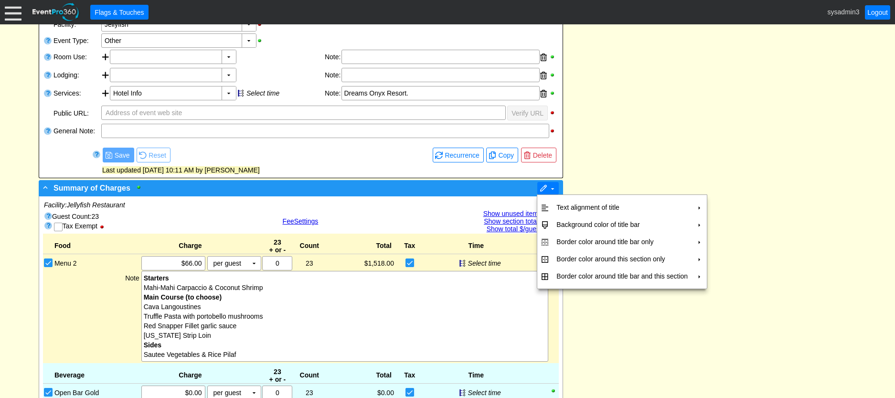
click at [542, 187] on span at bounding box center [543, 189] width 8 height 8
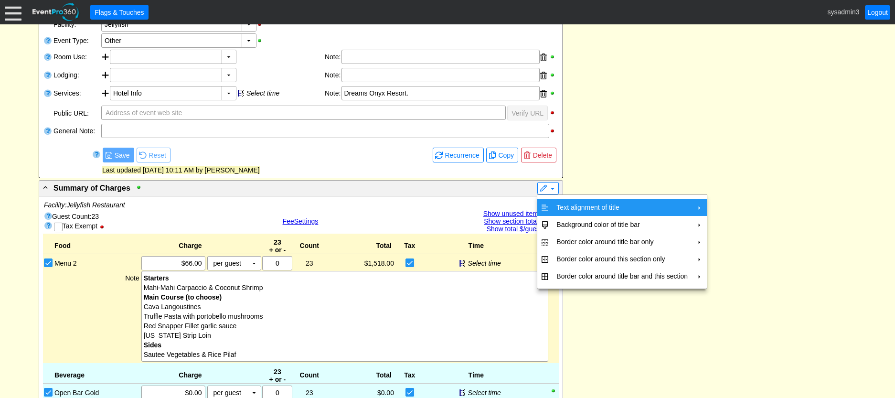
click at [565, 204] on td "Text alignment of title" at bounding box center [621, 207] width 139 height 17
click at [739, 226] on td "Center" at bounding box center [736, 228] width 28 height 17
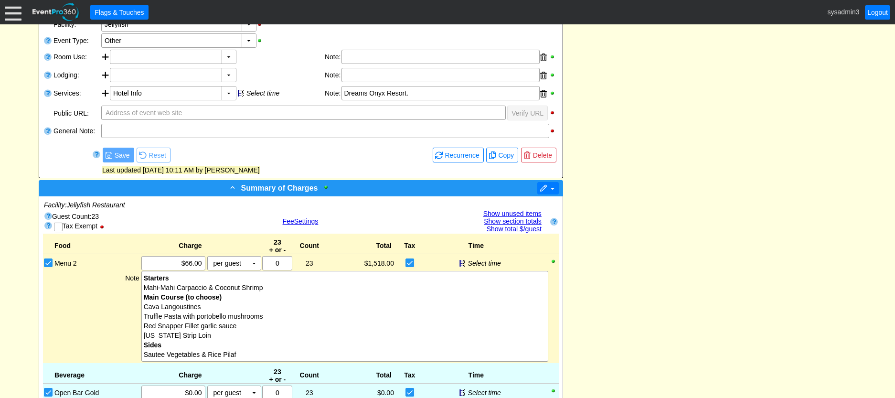
click at [543, 190] on span at bounding box center [543, 189] width 8 height 8
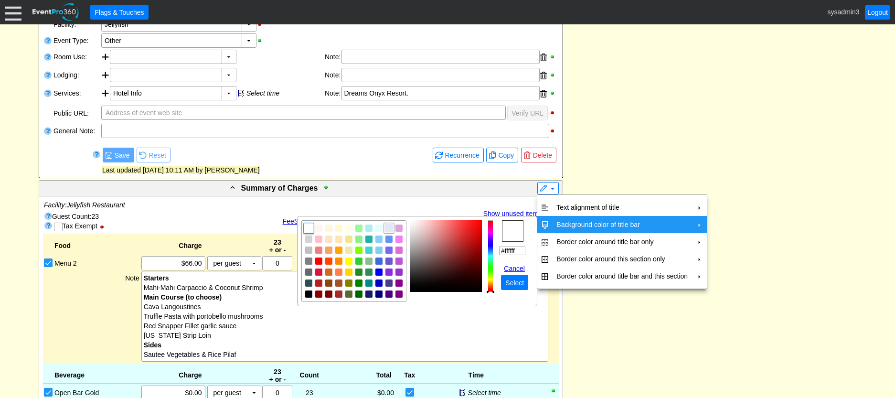
click at [389, 229] on img "focusNode" at bounding box center [389, 227] width 9 height 9
type input "#e6e6fa"
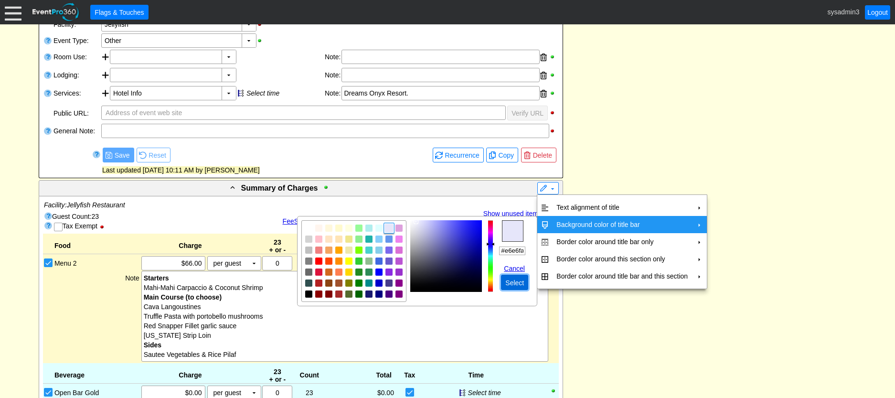
click at [514, 281] on span "Select" at bounding box center [514, 283] width 22 height 10
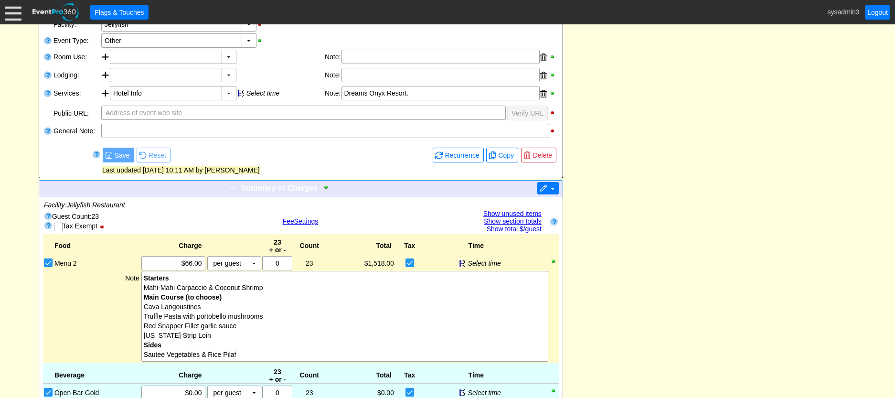
click at [544, 189] on span at bounding box center [543, 189] width 8 height 8
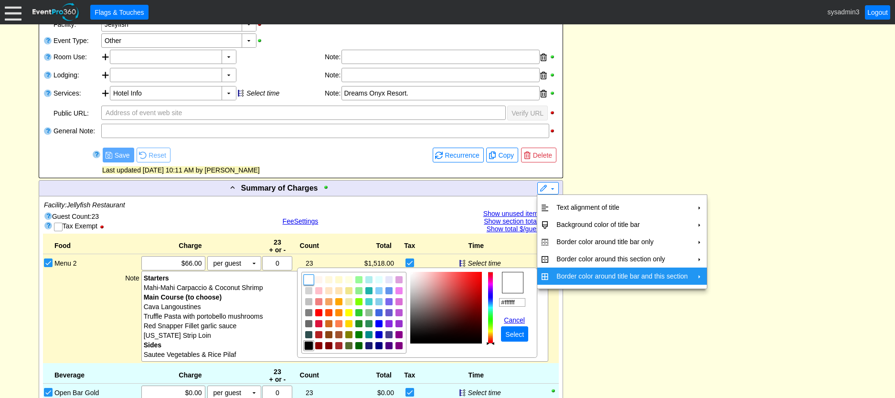
click at [310, 347] on img "focusNode" at bounding box center [309, 345] width 9 height 9
type input "#000000"
click at [506, 332] on span "Select" at bounding box center [514, 334] width 22 height 10
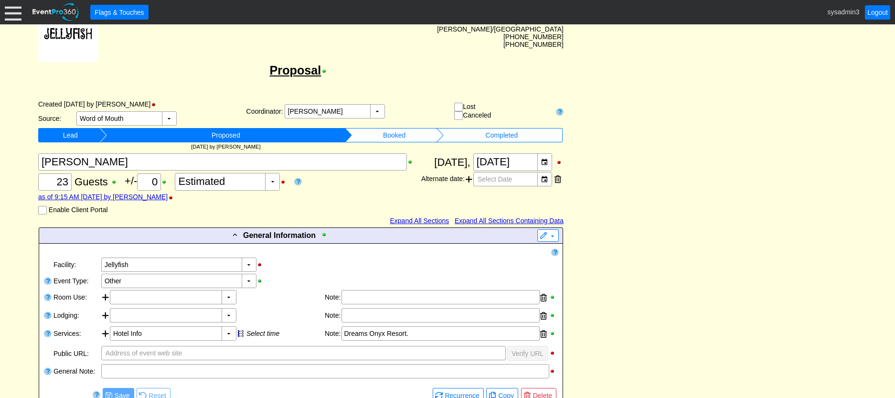
scroll to position [0, 0]
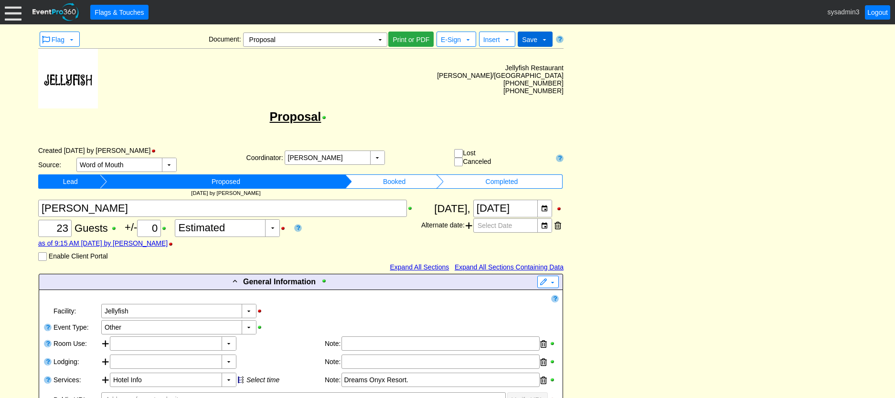
click at [535, 38] on span "Save" at bounding box center [529, 40] width 15 height 8
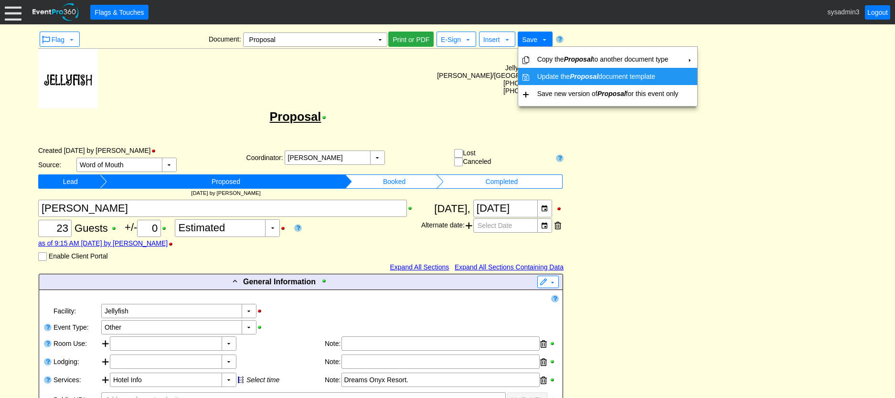
click at [615, 74] on td "Update the Proposal document template" at bounding box center [607, 76] width 149 height 17
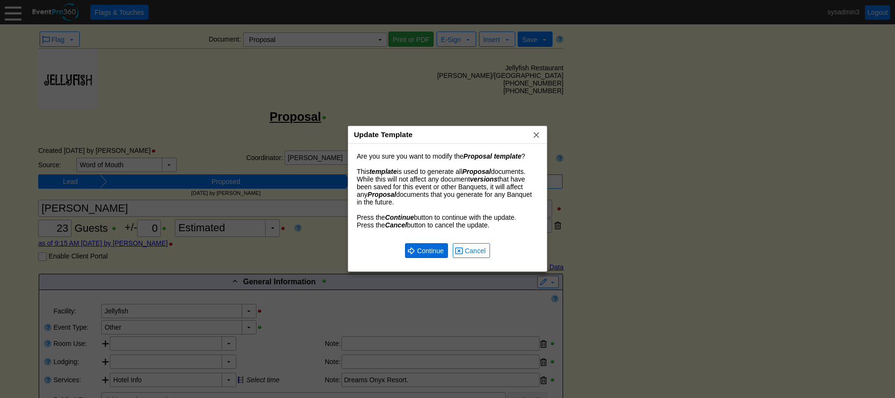
click at [422, 254] on span "Continue" at bounding box center [430, 251] width 31 height 10
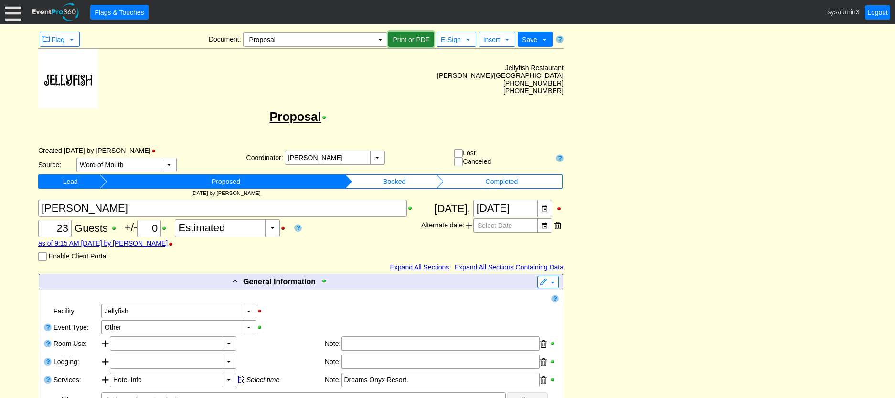
click at [410, 39] on span "Print or PDF" at bounding box center [410, 40] width 41 height 10
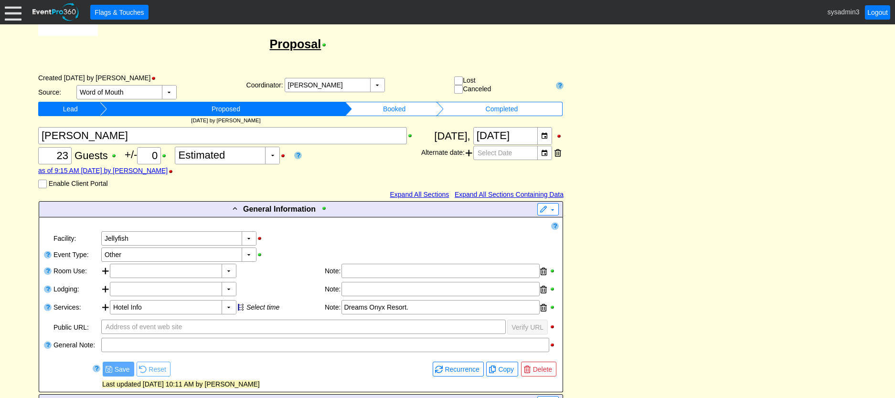
scroll to position [48, 0]
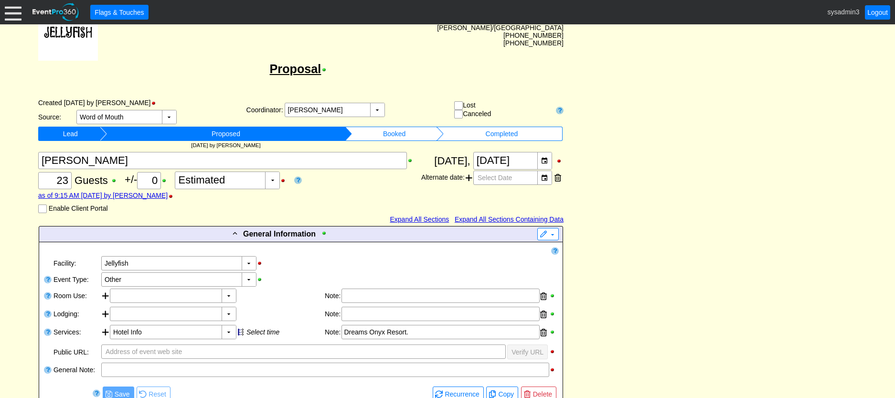
click at [9, 6] on div at bounding box center [13, 12] width 17 height 17
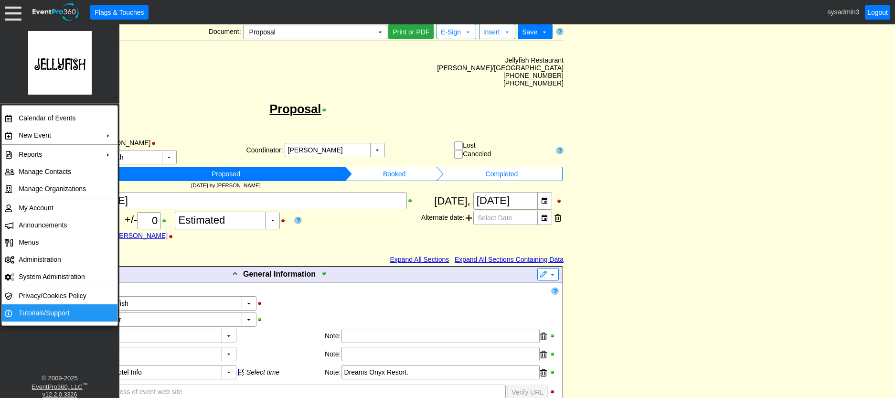
click at [38, 310] on td "Tutorials/Support" at bounding box center [57, 312] width 85 height 17
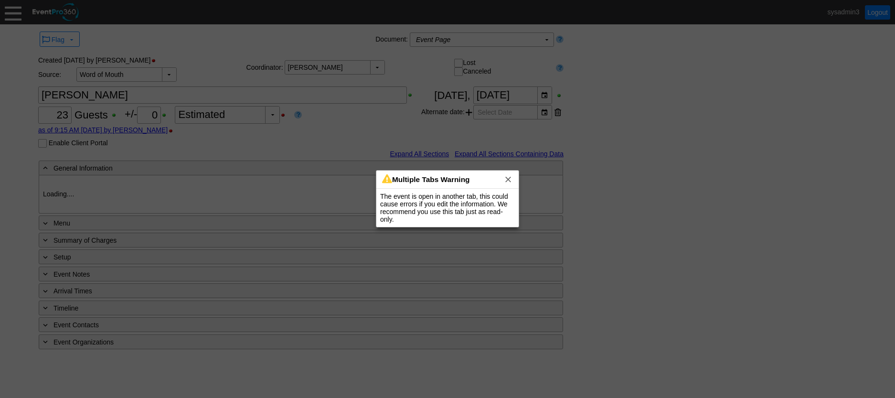
type input "Jellyfish"
type input "Other"
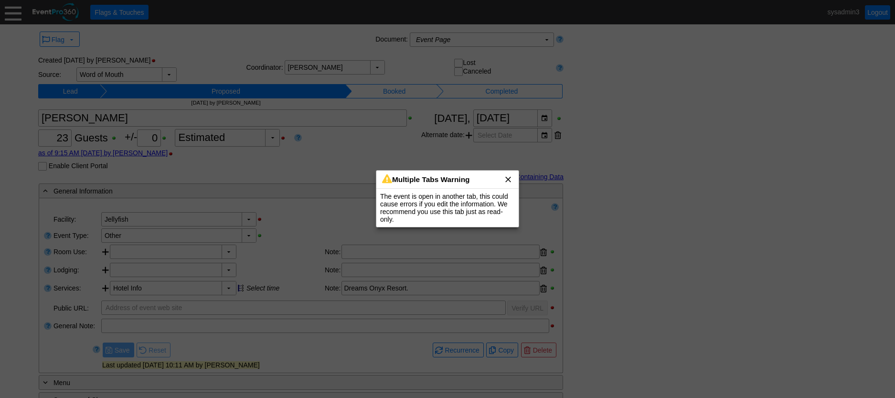
click at [505, 176] on span "x" at bounding box center [508, 179] width 10 height 10
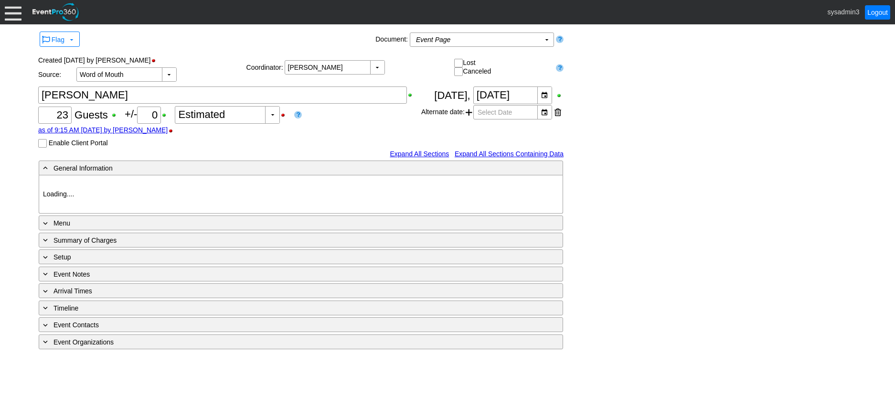
type input "Jellyfish"
type input "Other"
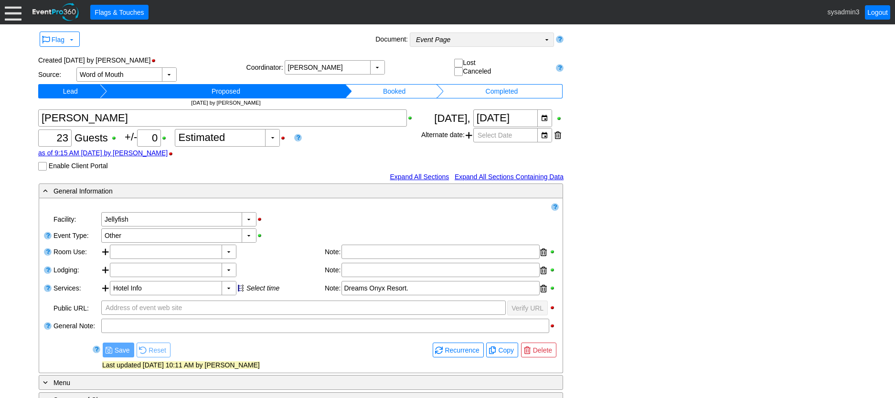
click at [478, 40] on td "Event Page Χ" at bounding box center [475, 39] width 130 height 13
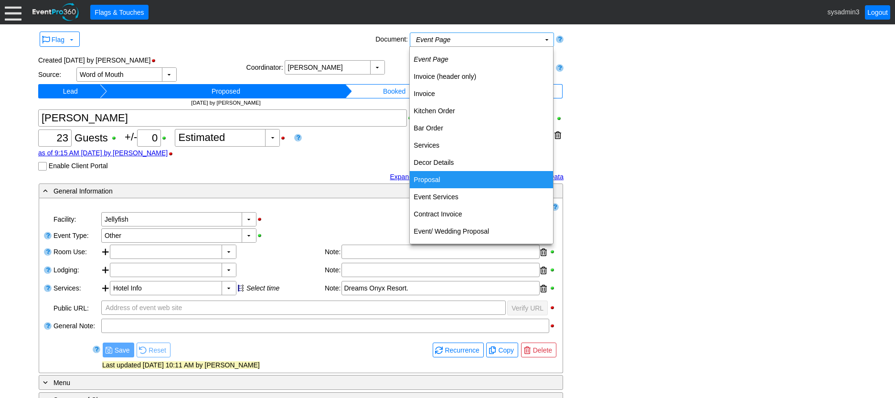
click at [434, 174] on td "Proposal" at bounding box center [481, 179] width 143 height 17
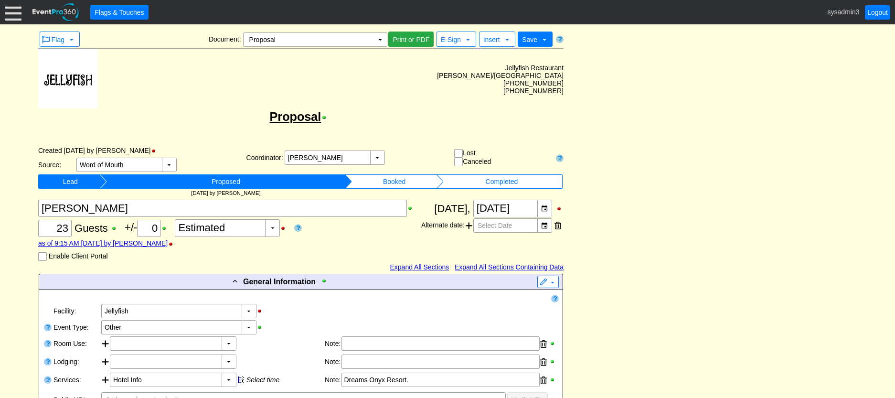
click at [496, 37] on span "Insert" at bounding box center [491, 40] width 17 height 8
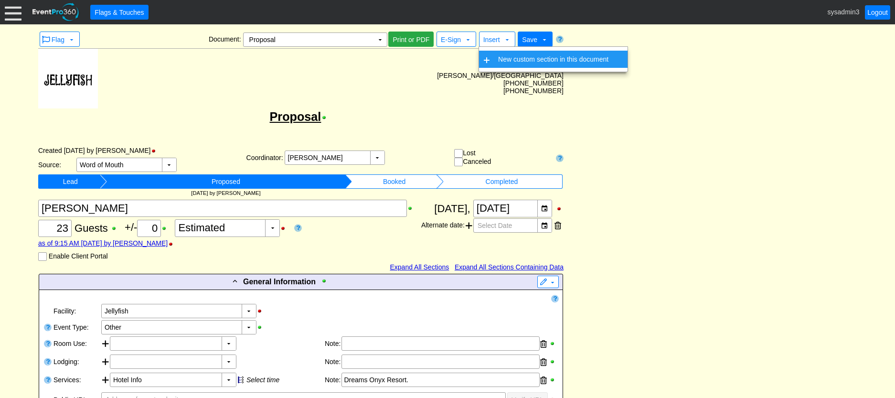
click at [526, 55] on td "New custom section in this document" at bounding box center [553, 59] width 118 height 17
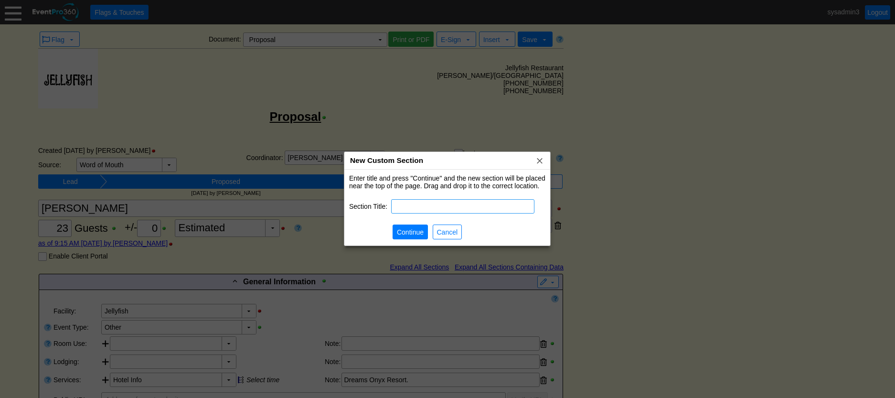
click at [410, 210] on input "text" at bounding box center [462, 206] width 137 height 13
type input "Proposal Details"
click at [415, 228] on span "Continue" at bounding box center [410, 232] width 31 height 10
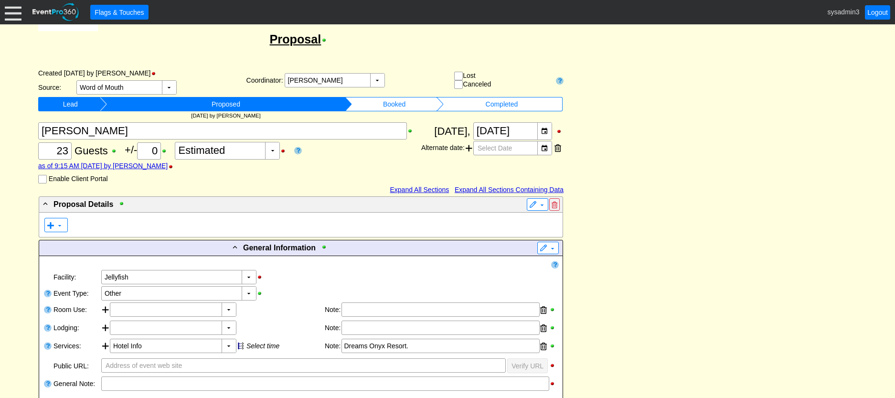
scroll to position [95, 0]
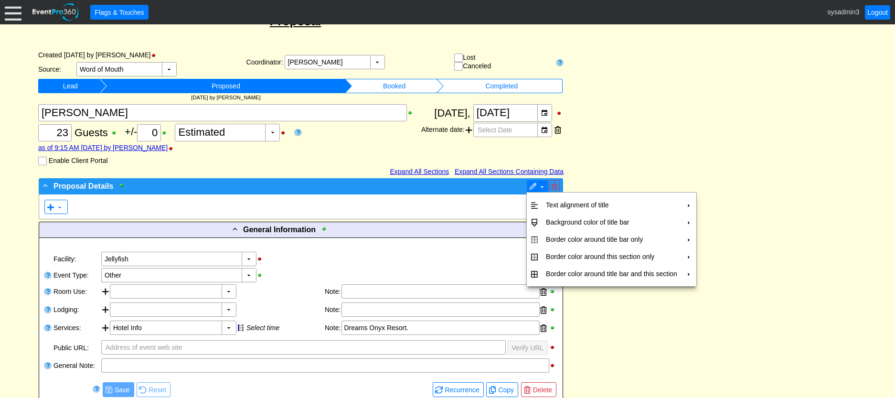
click at [532, 185] on span at bounding box center [533, 187] width 8 height 8
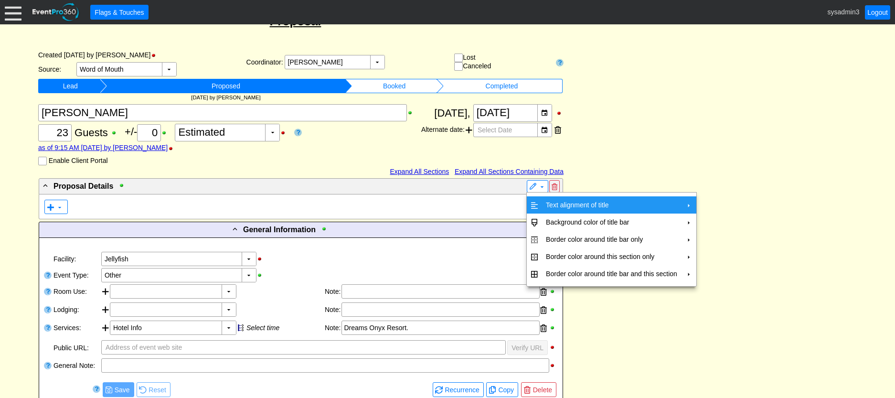
click at [573, 203] on td "Text alignment of title" at bounding box center [611, 204] width 139 height 17
drag, startPoint x: 727, startPoint y: 229, endPoint x: 719, endPoint y: 225, distance: 8.8
click at [727, 228] on td "Center" at bounding box center [726, 226] width 28 height 17
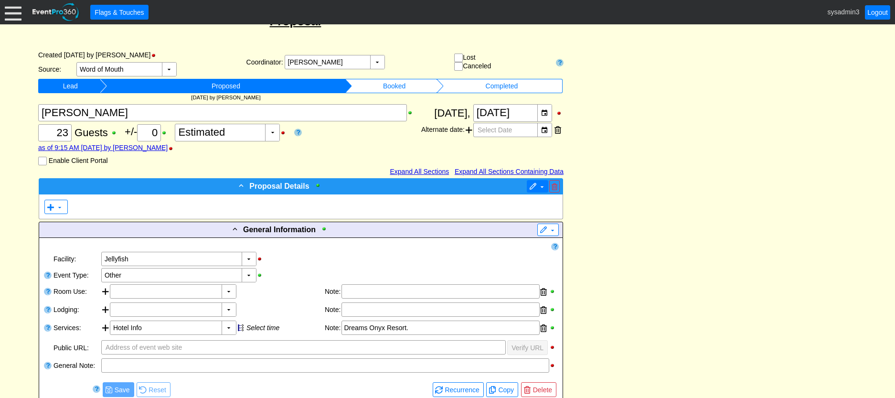
click at [538, 188] on span at bounding box center [542, 187] width 8 height 8
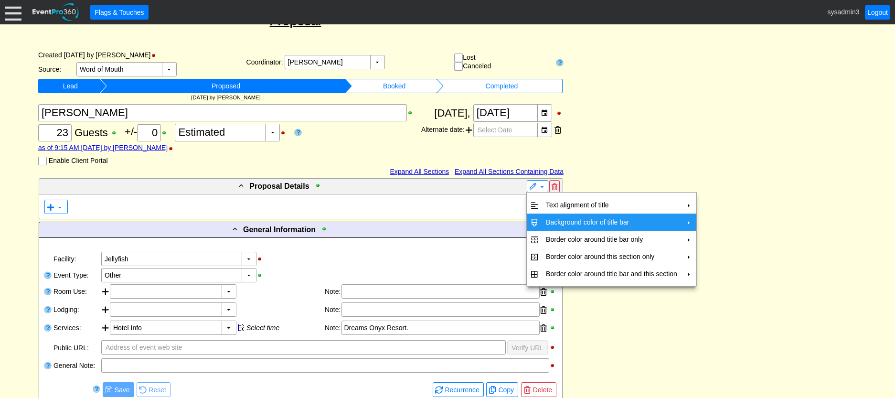
click at [553, 217] on td "Background color of title bar" at bounding box center [611, 221] width 139 height 17
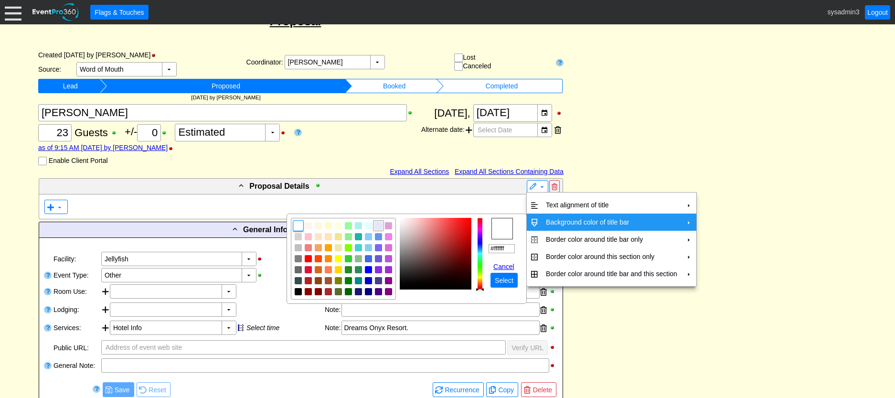
click at [377, 228] on img "focusNode" at bounding box center [378, 225] width 9 height 9
type input "#e6e6fa"
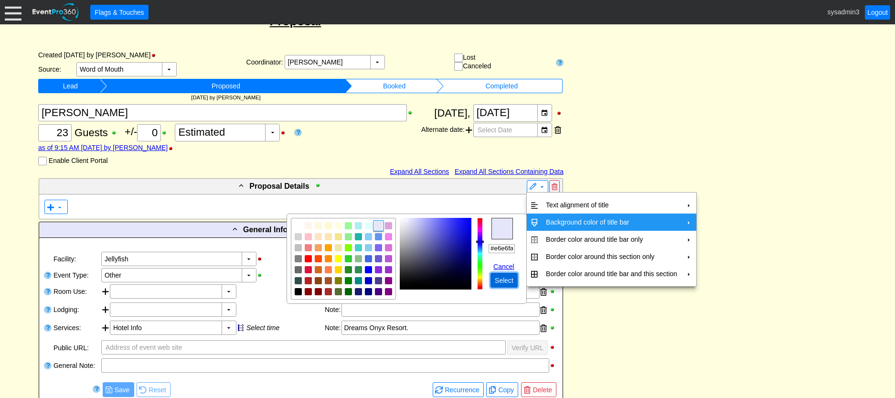
click at [497, 279] on span "Select" at bounding box center [504, 280] width 22 height 10
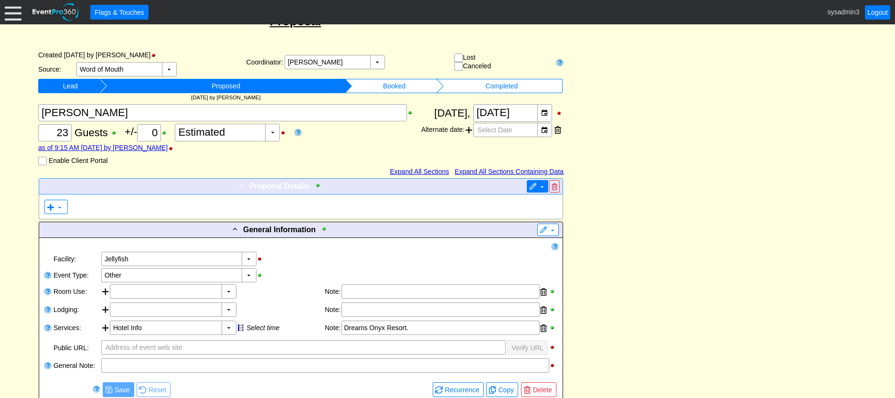
click at [530, 189] on span at bounding box center [533, 187] width 8 height 8
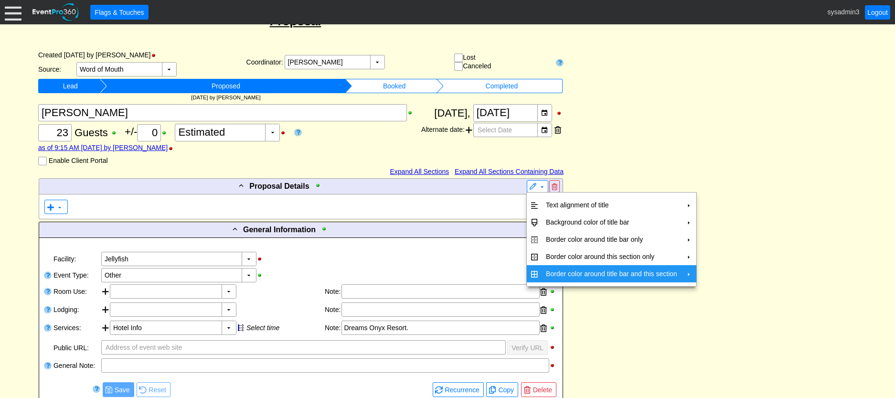
click at [568, 274] on td "Border color around title bar and this section" at bounding box center [611, 273] width 139 height 17
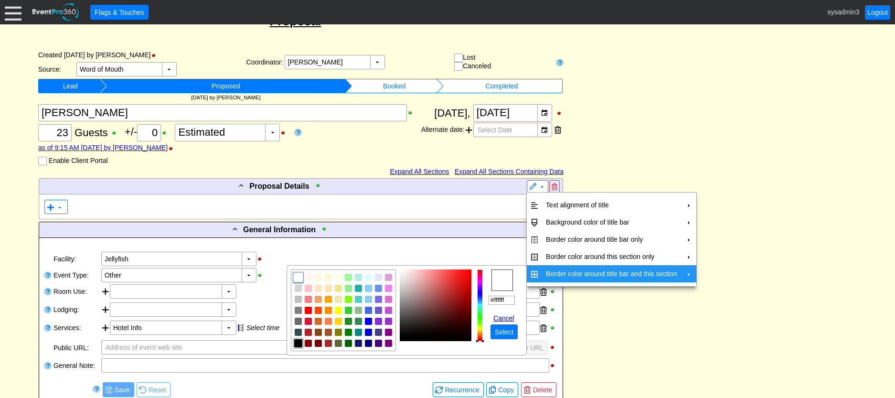
click at [301, 342] on img "focusNode" at bounding box center [298, 343] width 9 height 9
type input "#000000"
click at [505, 331] on span "Select" at bounding box center [504, 332] width 22 height 10
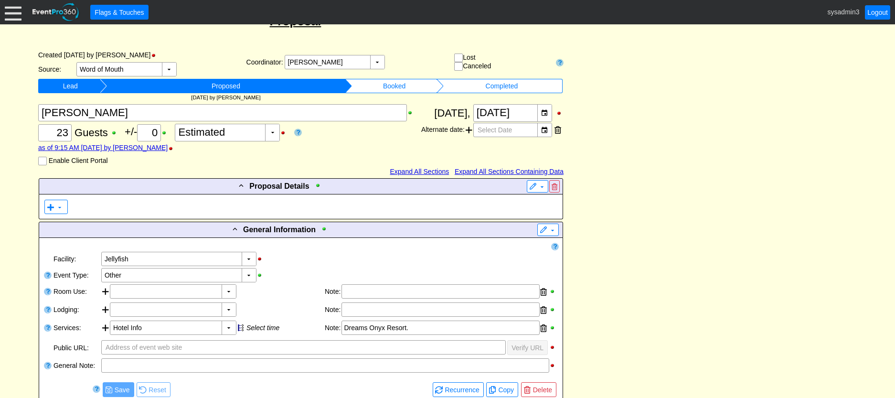
drag, startPoint x: 649, startPoint y: 306, endPoint x: 380, endPoint y: 197, distance: 290.1
click at [59, 207] on span at bounding box center [60, 207] width 8 height 8
click at [79, 223] on td "Add a 1 column row" at bounding box center [85, 226] width 67 height 17
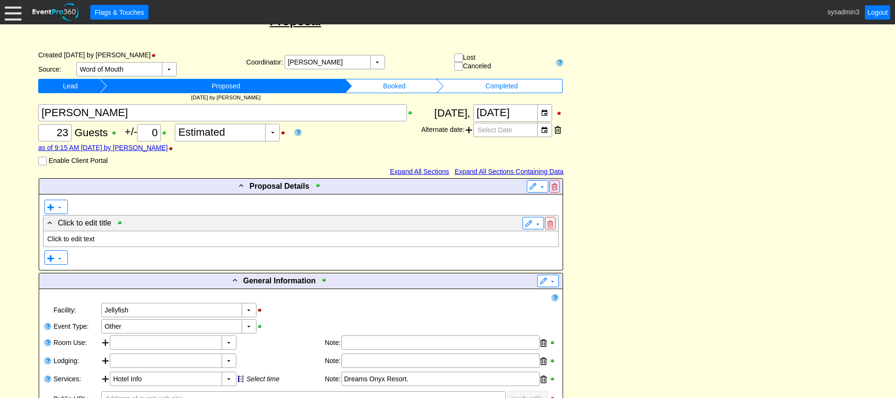
click at [85, 237] on p "Click to edit text" at bounding box center [300, 239] width 507 height 8
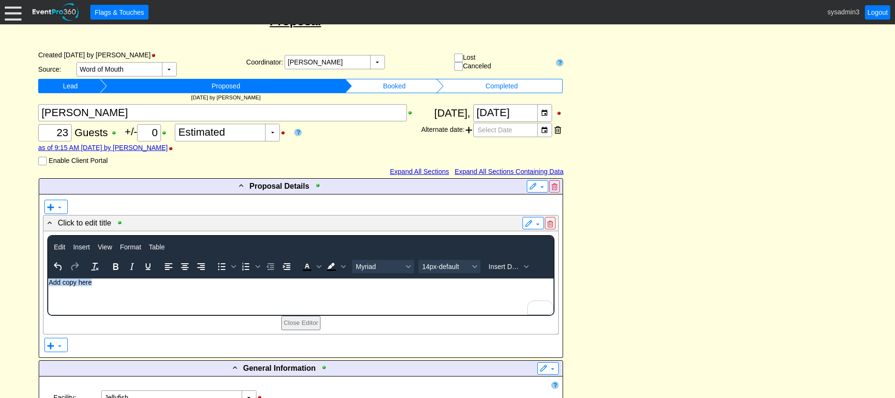
drag, startPoint x: 92, startPoint y: 283, endPoint x: 95, endPoint y: 564, distance: 280.7
click at [48, 285] on html "Add copy here" at bounding box center [300, 284] width 505 height 12
click at [123, 287] on body "Add copy here" at bounding box center [300, 284] width 505 height 12
click at [48, 284] on p "Add copy here" at bounding box center [300, 282] width 504 height 8
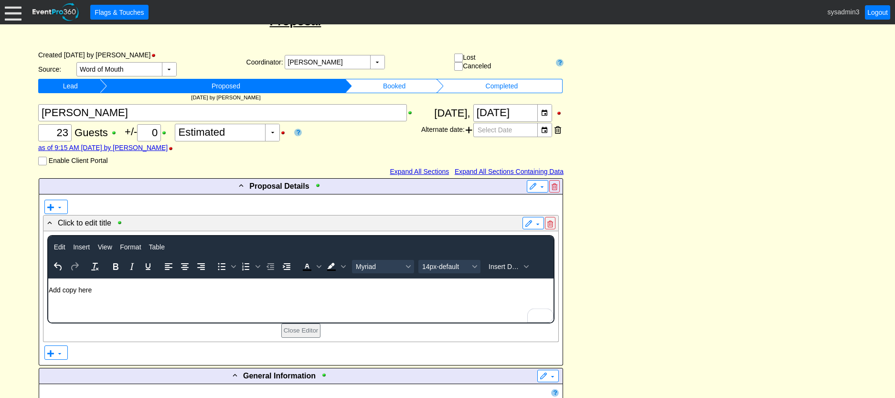
click at [109, 294] on body "Add copy here" at bounding box center [300, 288] width 505 height 20
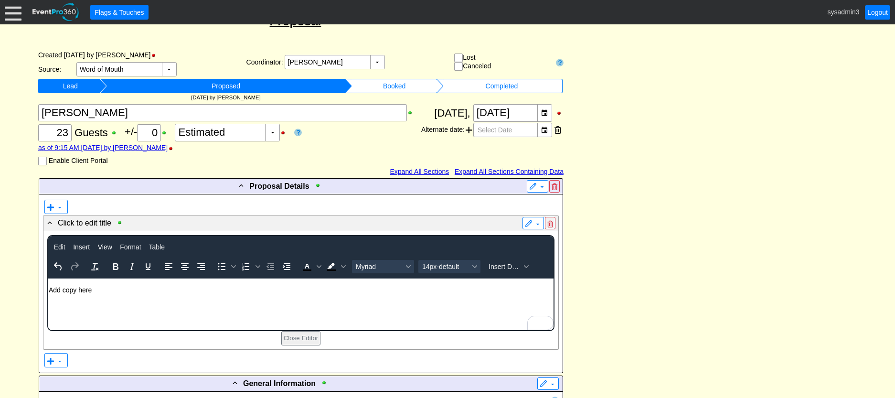
click at [110, 302] on body "Add copy here" at bounding box center [300, 292] width 505 height 28
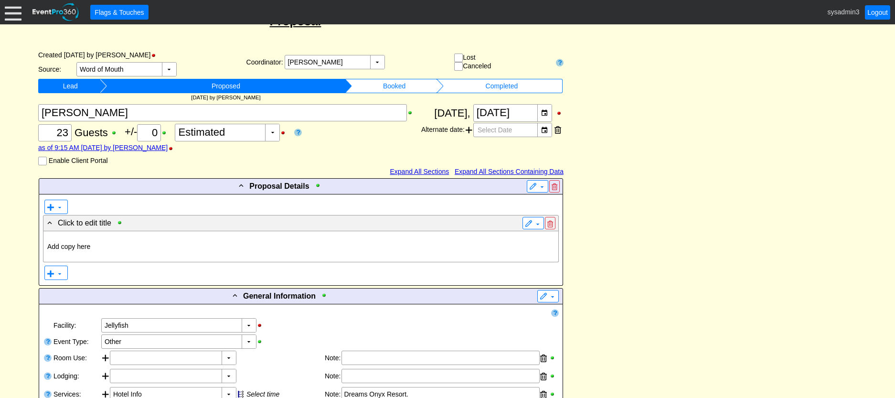
click at [58, 202] on span "▼" at bounding box center [55, 207] width 17 height 10
click at [93, 223] on td "Add a 1 column row" at bounding box center [85, 226] width 67 height 17
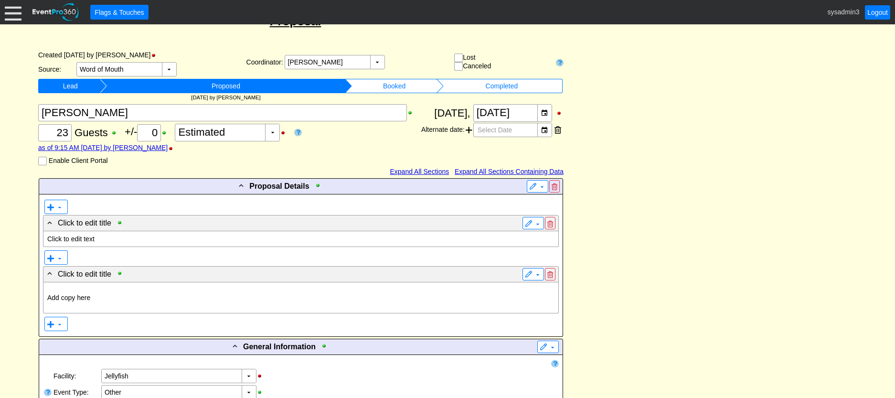
click at [89, 236] on p "Click to edit text" at bounding box center [300, 239] width 507 height 8
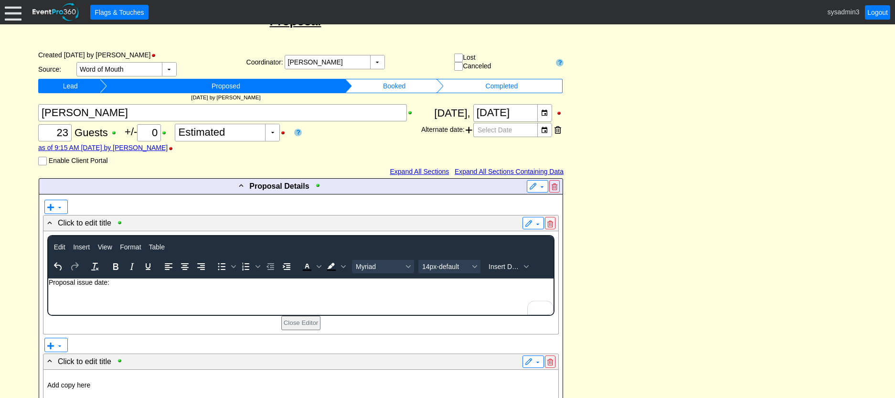
drag, startPoint x: 96, startPoint y: 283, endPoint x: 110, endPoint y: 283, distance: 13.8
click at [97, 283] on p "Proposal issue date:" at bounding box center [300, 282] width 504 height 8
drag, startPoint x: 116, startPoint y: 284, endPoint x: 43, endPoint y: 280, distance: 72.2
click at [48, 280] on html "Proposal issue Date:" at bounding box center [300, 284] width 505 height 12
click at [115, 265] on icon "Bold" at bounding box center [115, 266] width 11 height 11
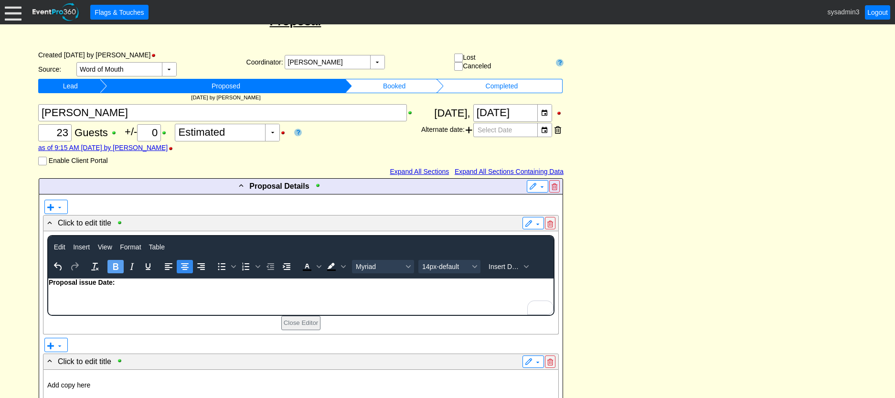
click at [182, 268] on icon "Align center" at bounding box center [185, 266] width 8 height 7
click at [253, 291] on html "Proposal issue Date:" at bounding box center [300, 284] width 505 height 12
drag, startPoint x: 337, startPoint y: 284, endPoint x: 263, endPoint y: 283, distance: 74.5
click at [263, 283] on p "Proposal issue Date:" at bounding box center [300, 282] width 504 height 8
click at [440, 263] on span "14px-default" at bounding box center [445, 267] width 47 height 8
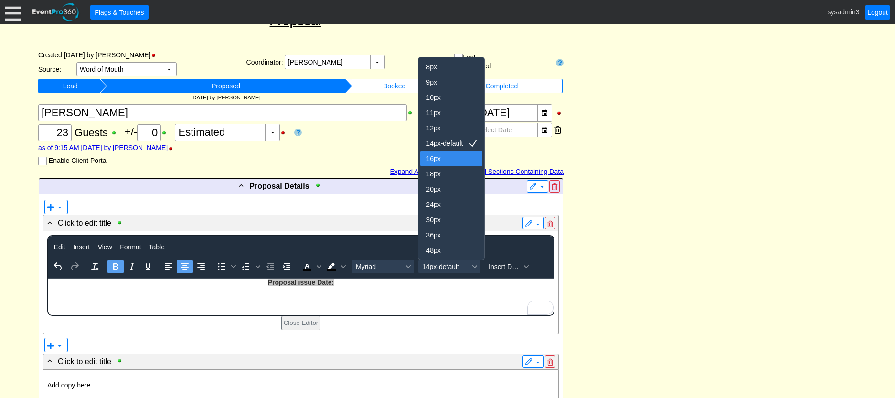
click at [440, 156] on div "16px" at bounding box center [444, 158] width 37 height 11
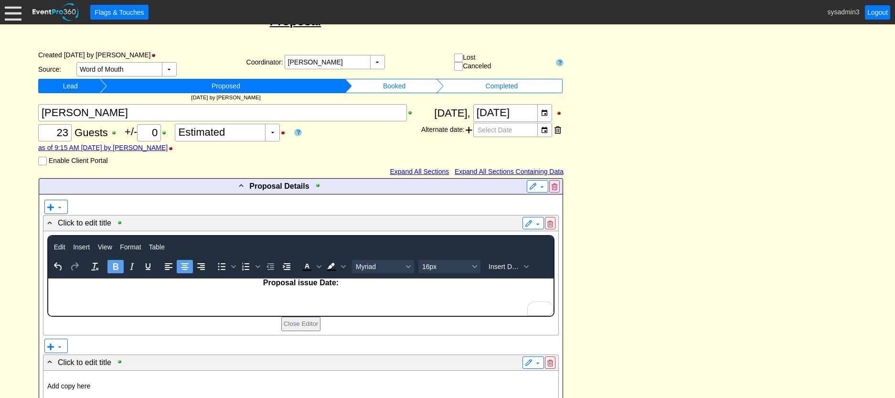
click at [354, 292] on html "Proposal issue Date:" at bounding box center [300, 284] width 505 height 13
click at [263, 282] on strong "Proposal issue Date:" at bounding box center [300, 282] width 75 height 8
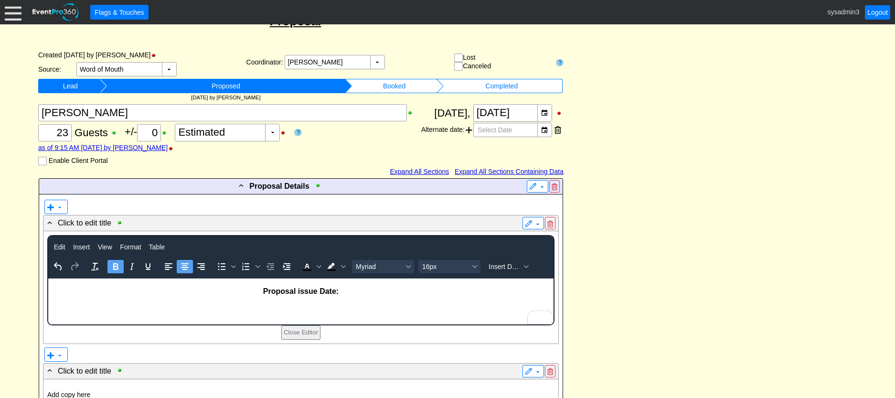
click at [347, 292] on p "Proposal issue Date:" at bounding box center [300, 291] width 504 height 9
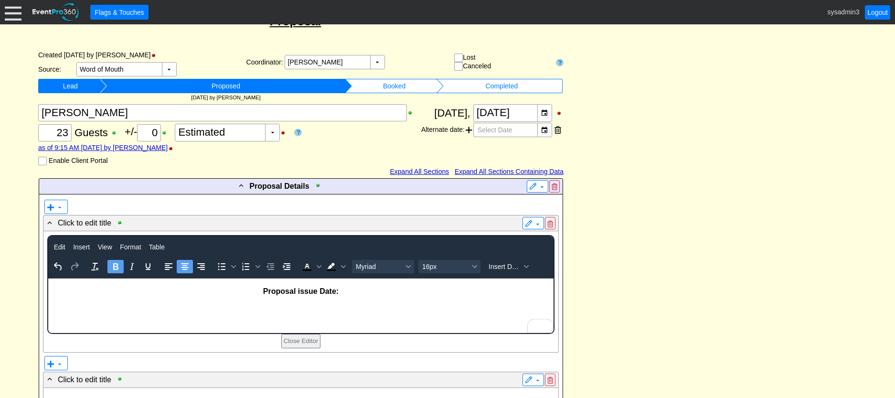
click at [343, 290] on p "Proposal issue Date:" at bounding box center [300, 291] width 504 height 9
click at [507, 265] on span "Insert Data" at bounding box center [504, 267] width 32 height 8
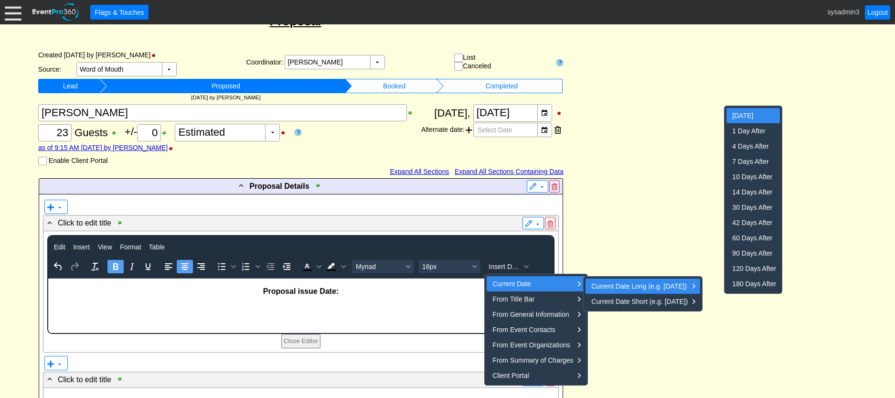
click at [748, 114] on div "Today" at bounding box center [754, 115] width 44 height 11
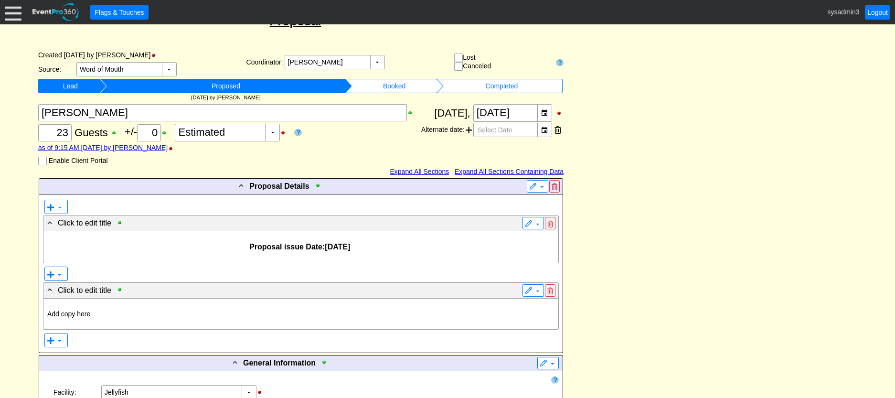
click at [297, 253] on p at bounding box center [300, 255] width 507 height 8
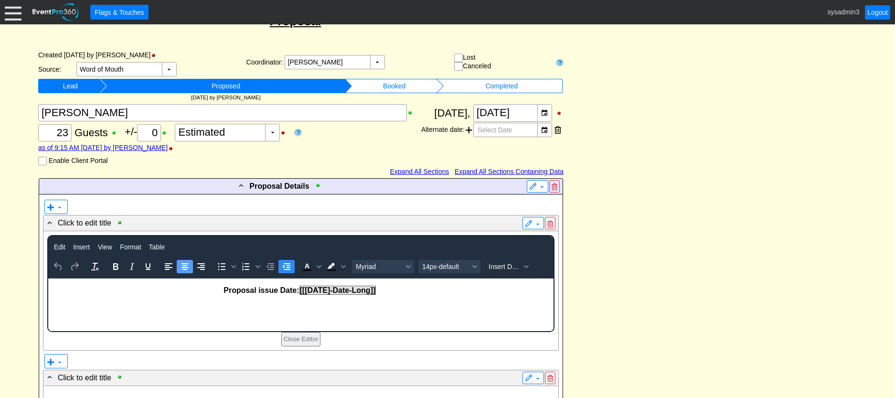
scroll to position [0, 0]
click at [262, 289] on strong "Proposal issue Date: [[Today-Date-Long]]" at bounding box center [300, 289] width 155 height 9
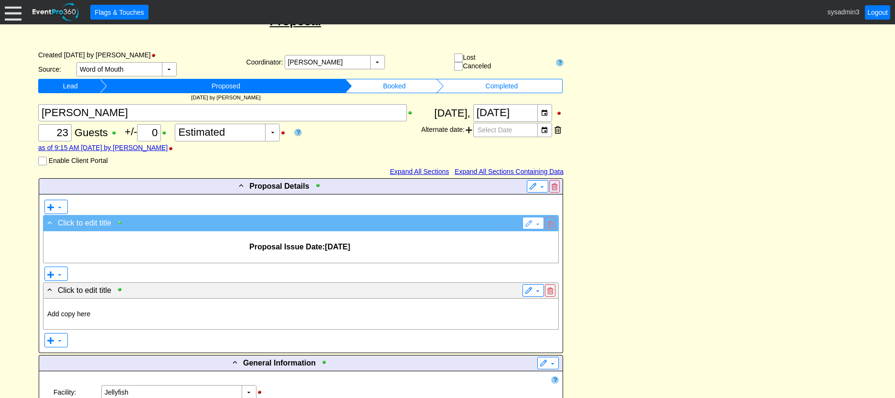
click at [117, 221] on div at bounding box center [121, 222] width 11 height 7
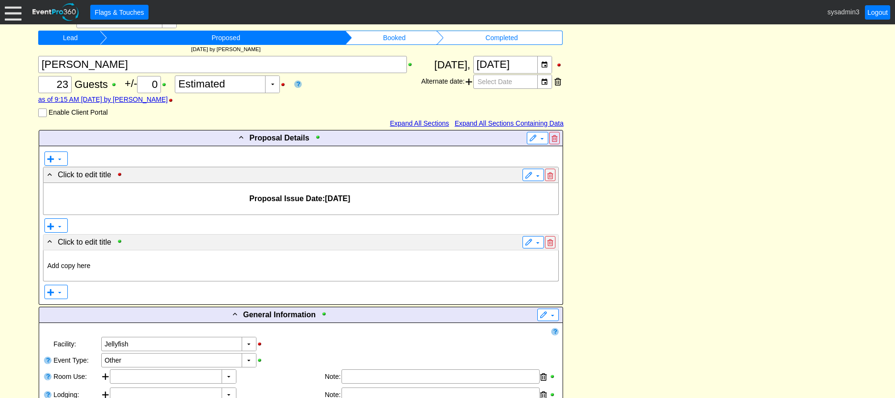
scroll to position [191, 0]
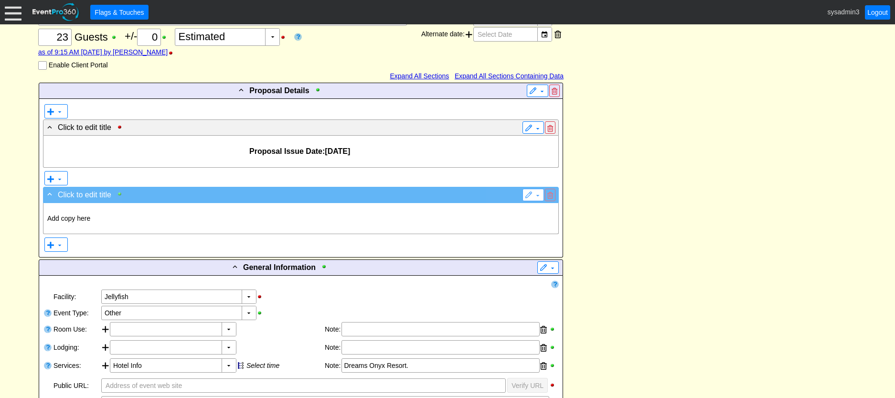
click at [117, 194] on div at bounding box center [121, 193] width 11 height 7
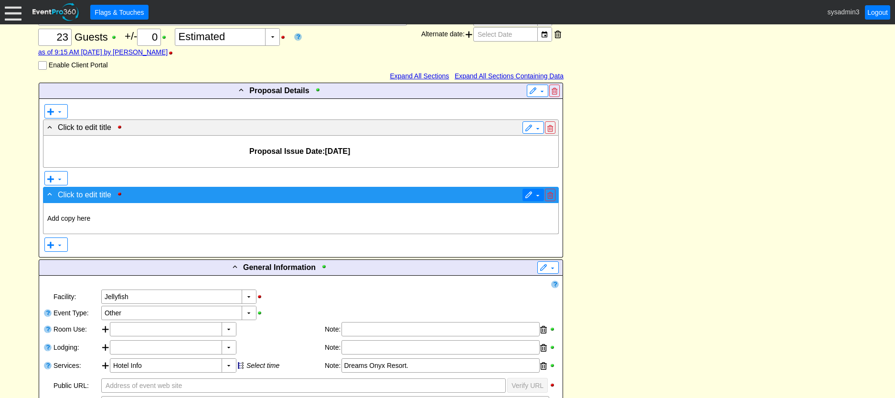
click at [530, 197] on span at bounding box center [529, 195] width 8 height 8
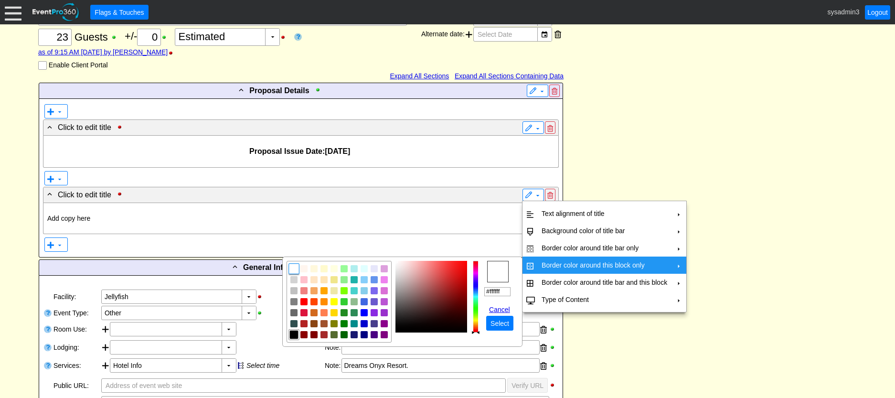
click at [293, 334] on img "focusNode" at bounding box center [294, 334] width 9 height 9
type input "#000000"
click at [498, 323] on span "Select" at bounding box center [499, 323] width 22 height 10
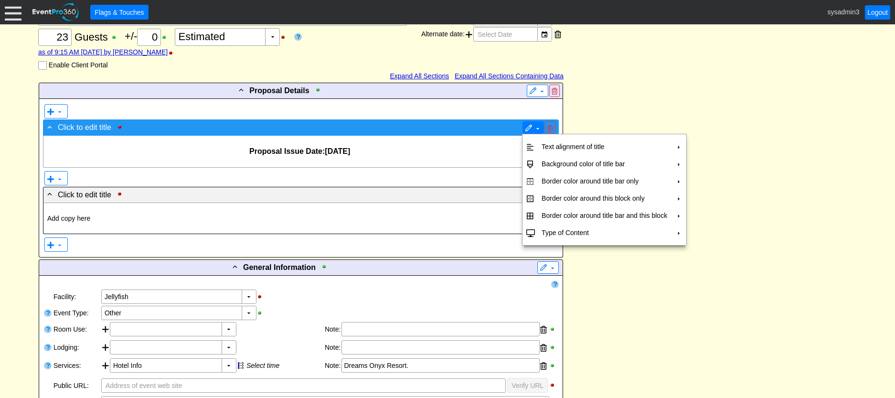
click at [523, 126] on span "▼" at bounding box center [532, 127] width 21 height 12
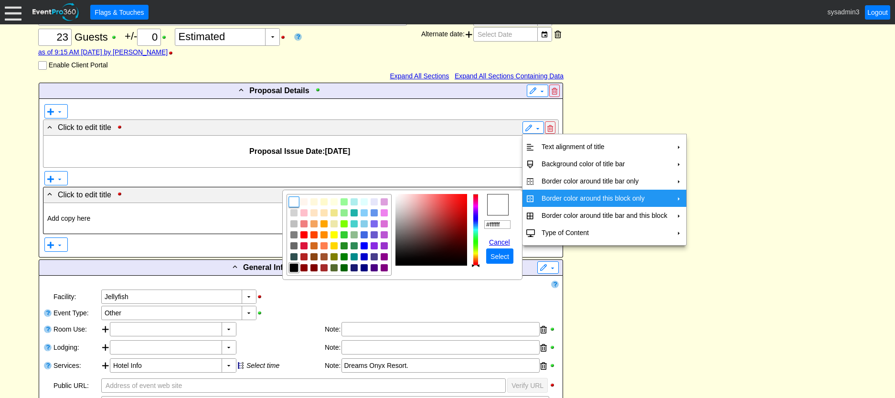
click at [293, 266] on img "focusNode" at bounding box center [294, 267] width 9 height 9
type input "#000000"
click at [498, 253] on span "Select" at bounding box center [499, 257] width 22 height 10
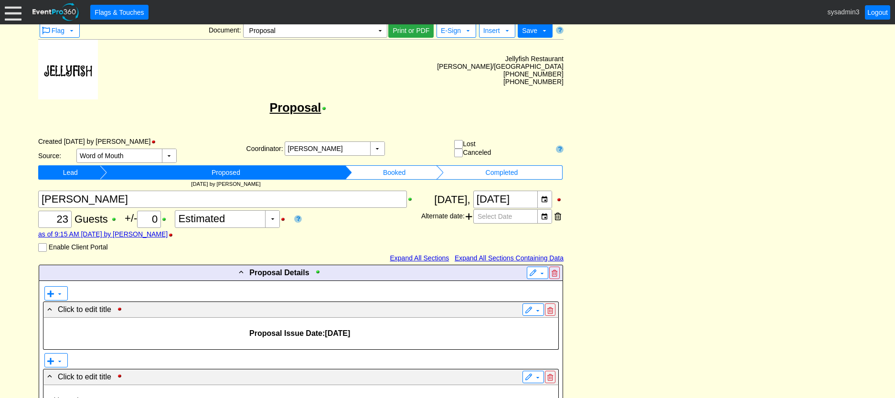
scroll to position [0, 0]
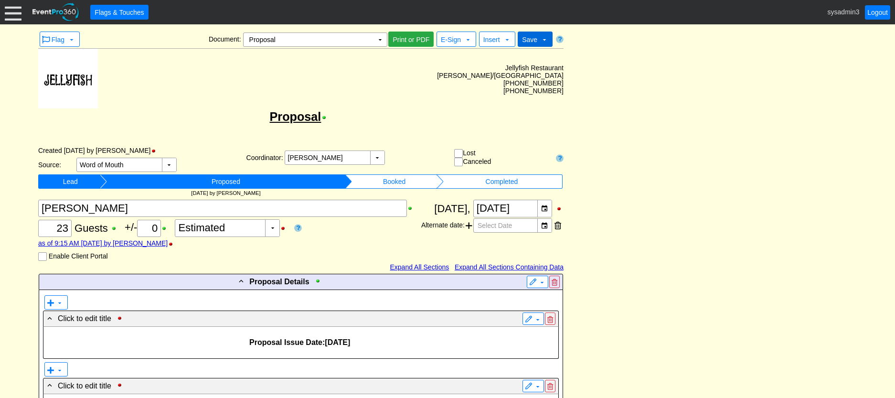
click at [533, 38] on span "Save" at bounding box center [529, 40] width 15 height 8
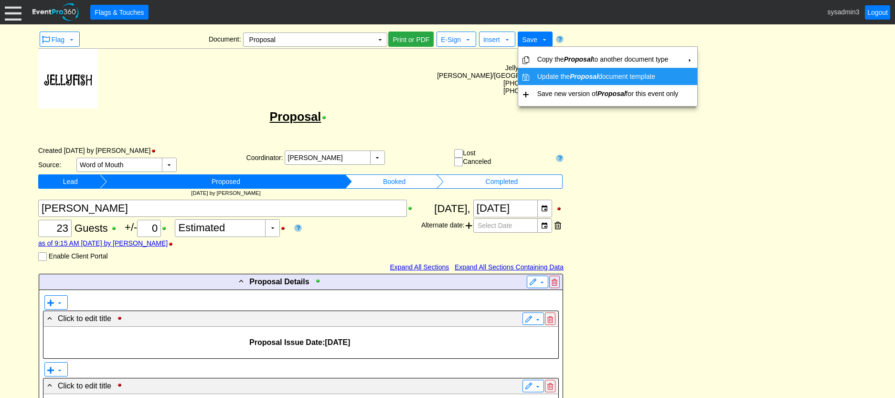
click at [573, 73] on icon "Proposal" at bounding box center [583, 77] width 29 height 8
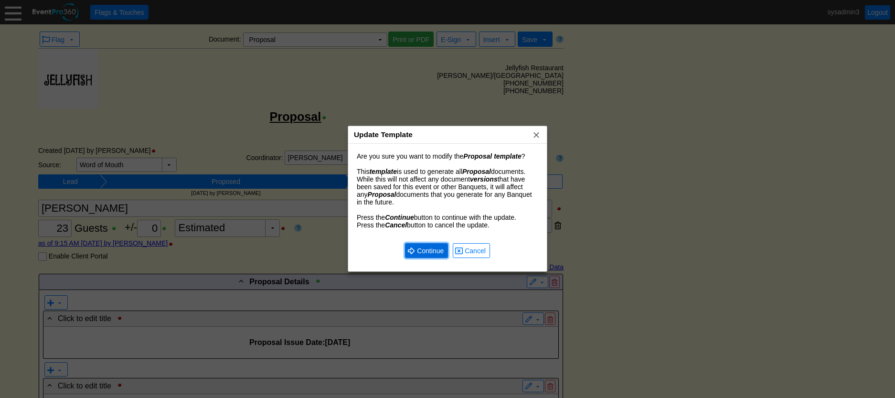
click at [424, 250] on span "Continue" at bounding box center [430, 251] width 31 height 10
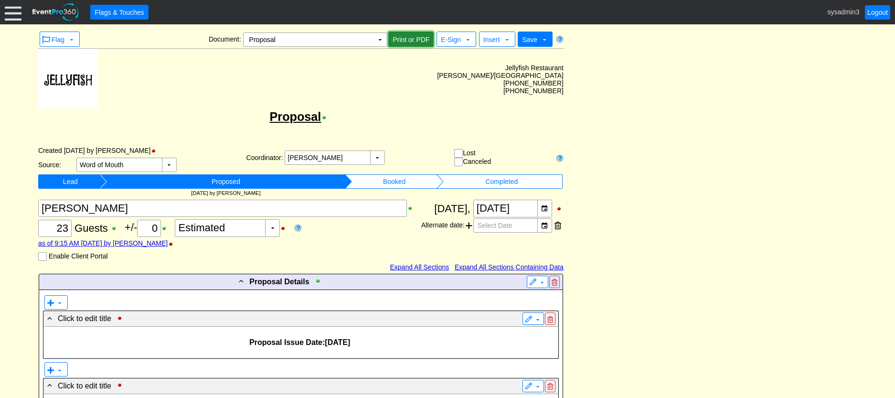
click at [410, 37] on span "Print or PDF" at bounding box center [410, 40] width 41 height 10
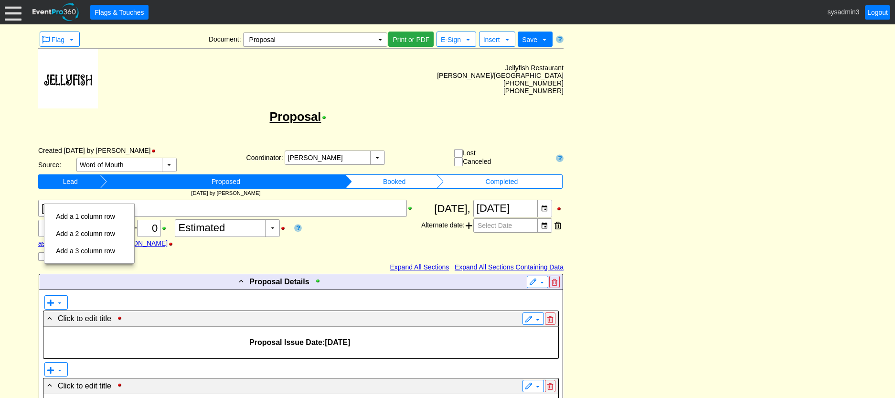
click at [82, 248] on td "Add a 3 column row" at bounding box center [85, 250] width 67 height 17
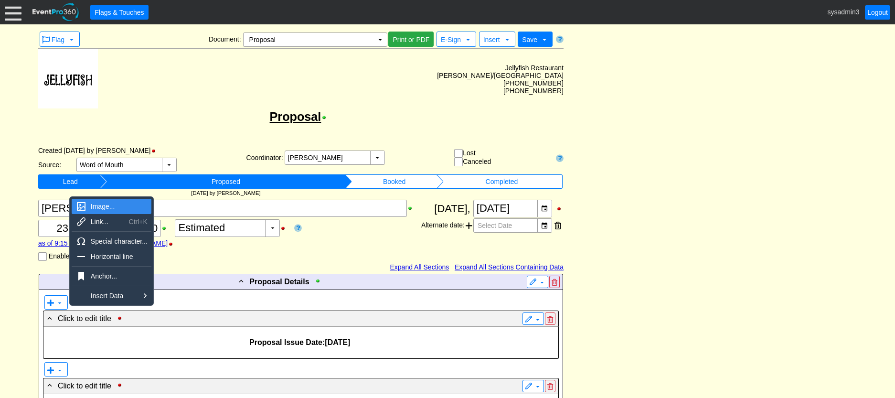
click at [106, 205] on div "Image..." at bounding box center [119, 205] width 57 height 11
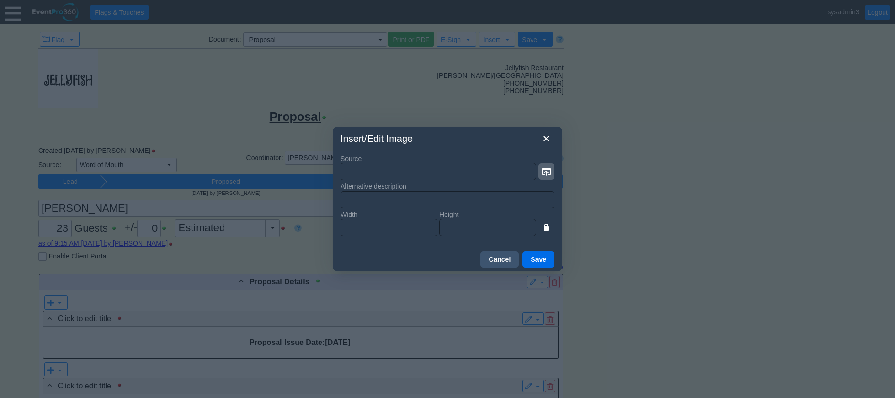
click at [546, 169] on icon "button" at bounding box center [546, 172] width 9 height 8
click at [510, 260] on button "Cancel" at bounding box center [499, 259] width 38 height 16
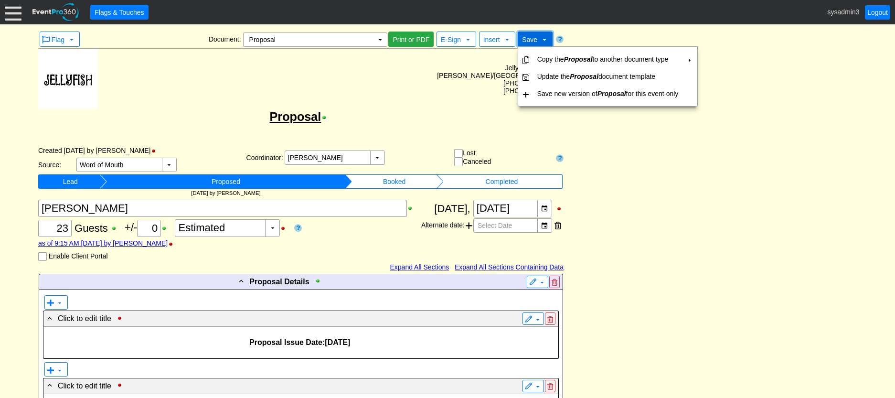
click at [526, 39] on span "Save" at bounding box center [529, 40] width 15 height 8
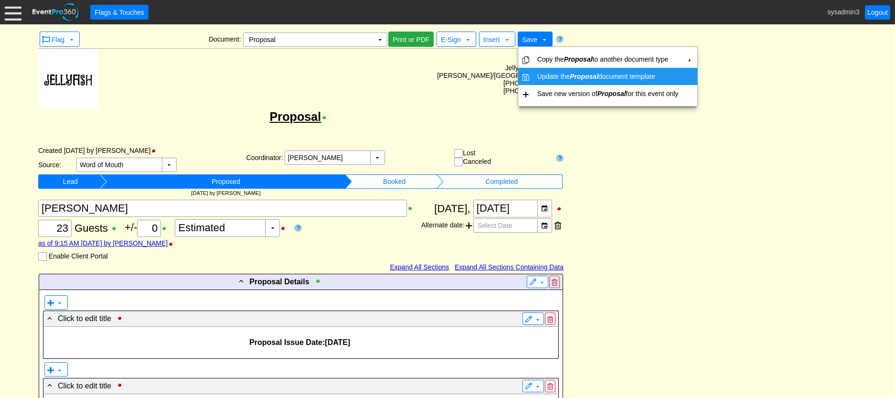
click at [549, 83] on td "Update the Proposal document template" at bounding box center [607, 76] width 149 height 17
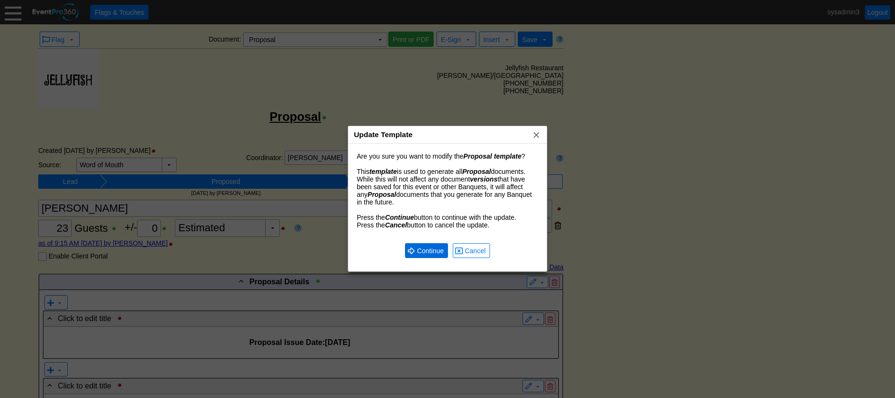
click at [427, 250] on span "Continue" at bounding box center [430, 251] width 31 height 10
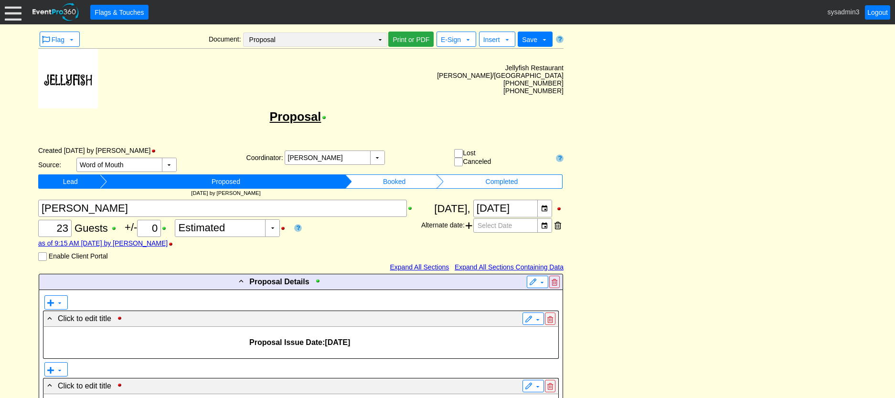
click at [377, 41] on td "▼" at bounding box center [379, 39] width 13 height 13
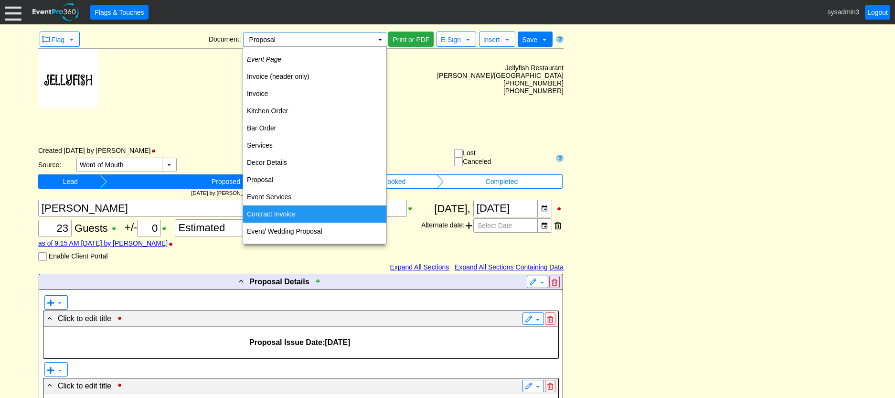
click at [281, 208] on td "Contract Invoice" at bounding box center [314, 213] width 143 height 17
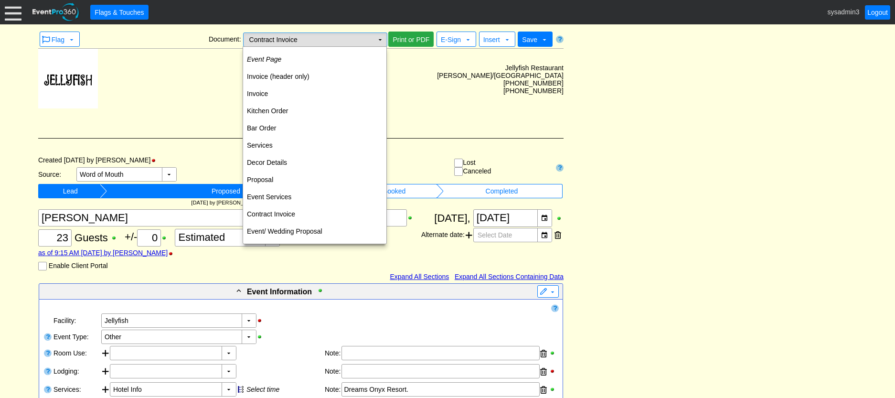
click at [370, 37] on td "Contract Invoice Χ" at bounding box center [308, 39] width 130 height 13
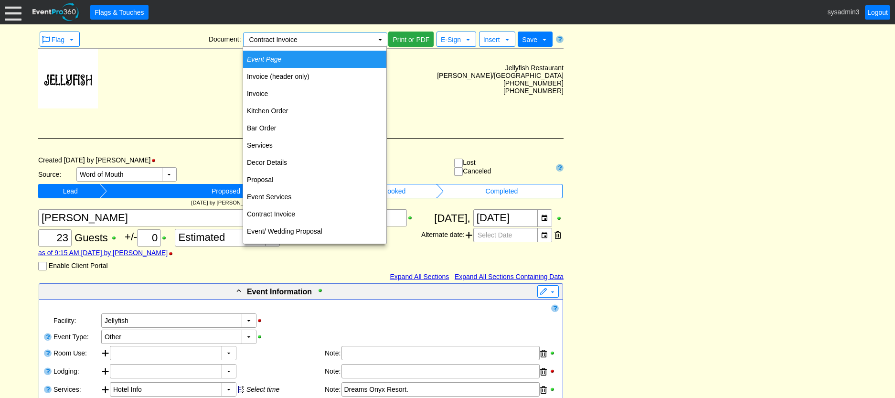
click at [272, 57] on icon "Event Page" at bounding box center [264, 59] width 34 height 8
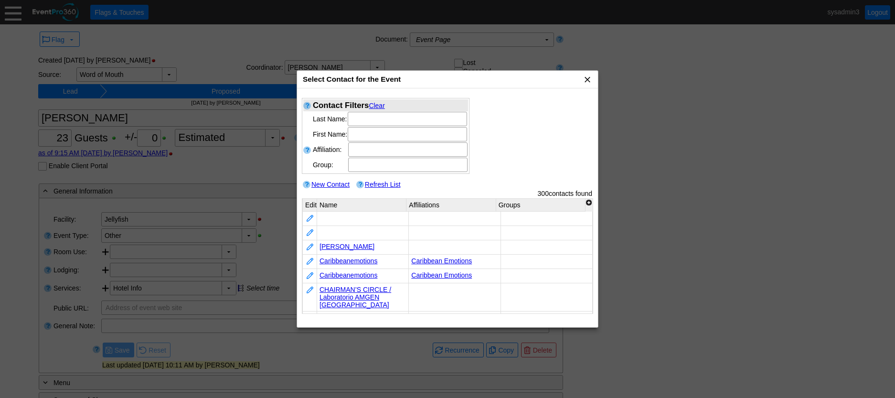
click at [587, 77] on span "x" at bounding box center [587, 79] width 10 height 10
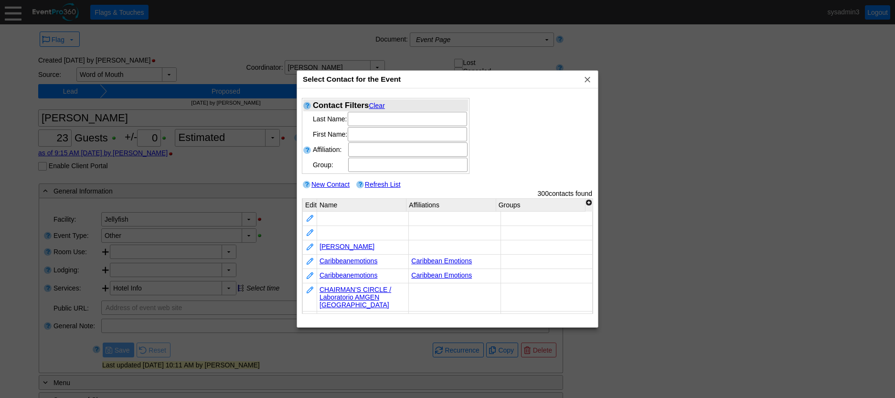
click at [334, 184] on link "New Contact" at bounding box center [330, 184] width 38 height 8
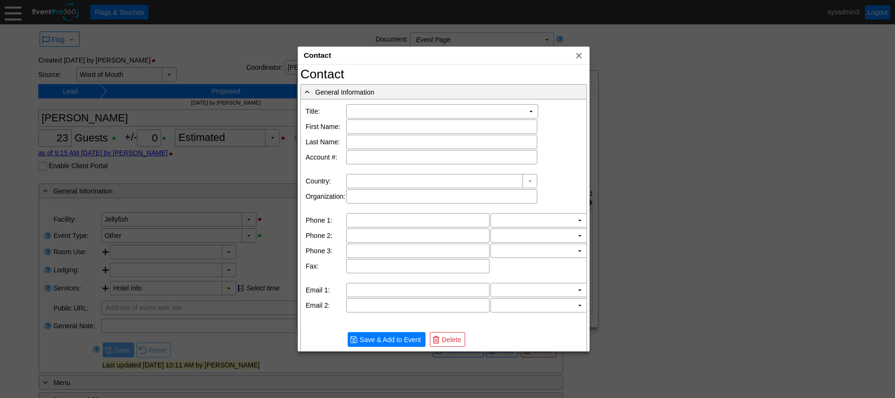
type input "United States"
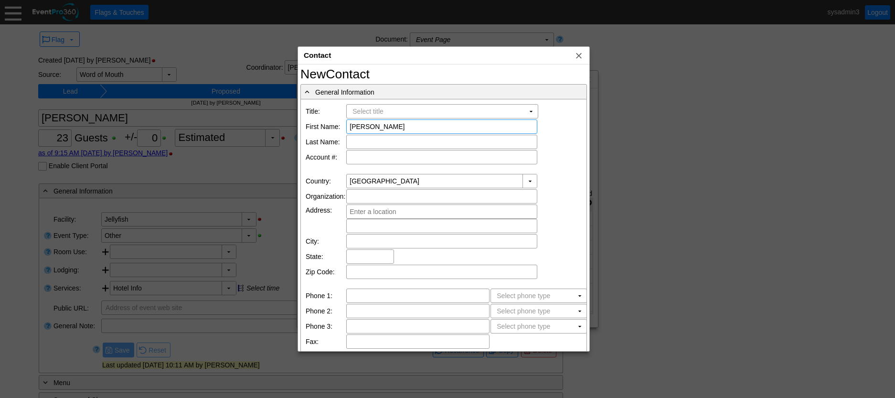
type input "Brandon"
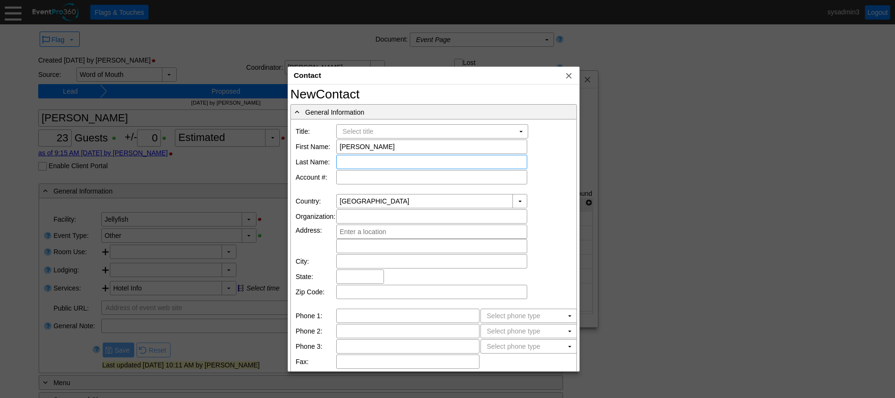
click at [486, 71] on div "Contact x" at bounding box center [433, 76] width 291 height 18
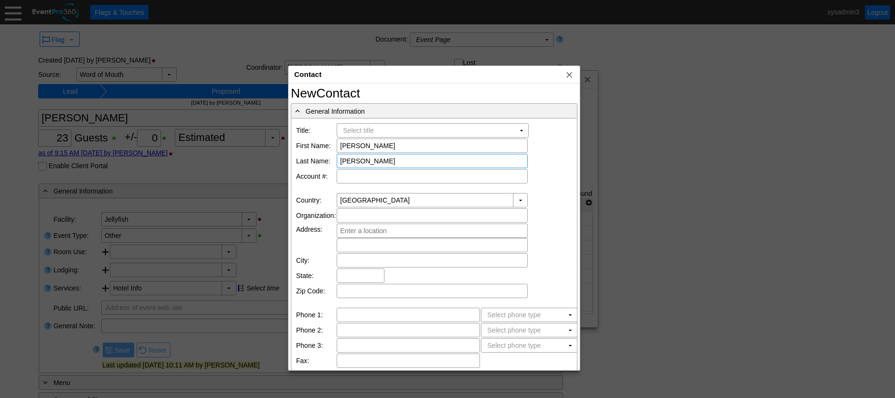
type input "Adamnson"
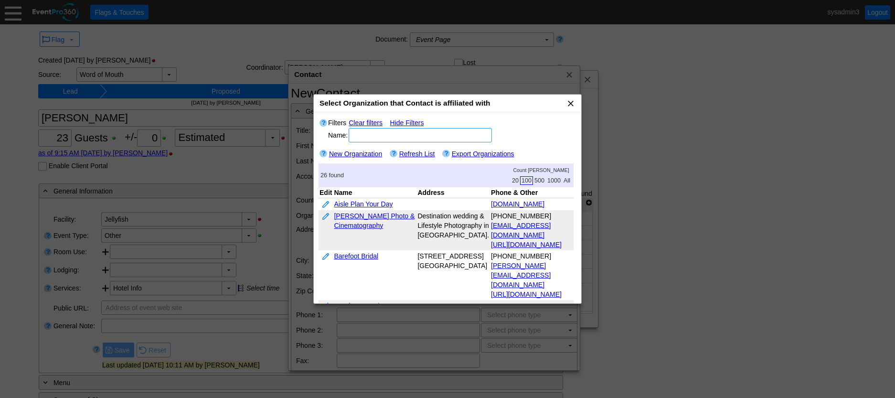
click at [570, 101] on span "x" at bounding box center [571, 103] width 10 height 10
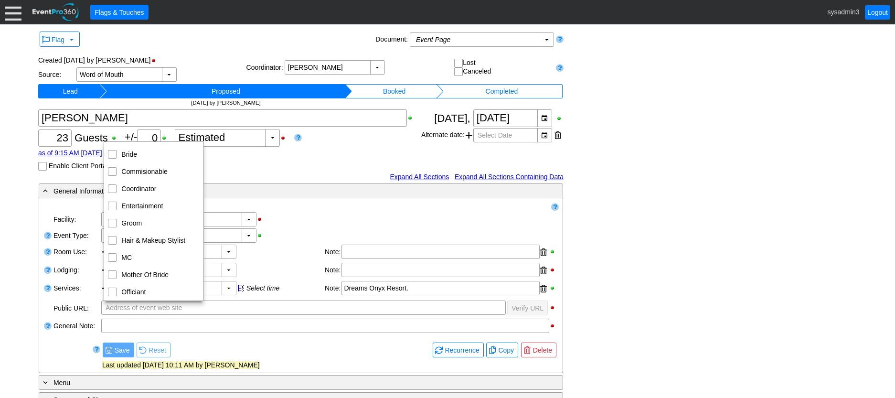
click at [113, 186] on input "Coordinator" at bounding box center [112, 187] width 6 height 6
click at [628, 210] on div "- General Information ▼ Loading.... Remove all highlights Facility: ▼ Χ Jellyfi…" at bounding box center [447, 395] width 823 height 425
click at [114, 222] on input "Groom" at bounding box center [112, 222] width 6 height 6
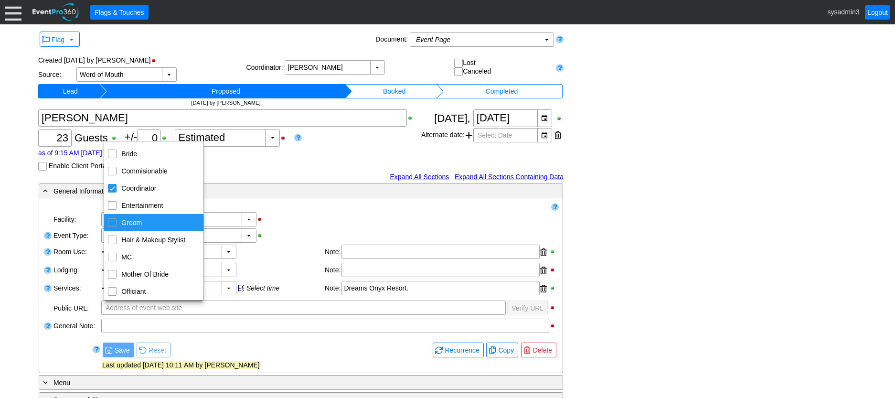
checkbox input "true"
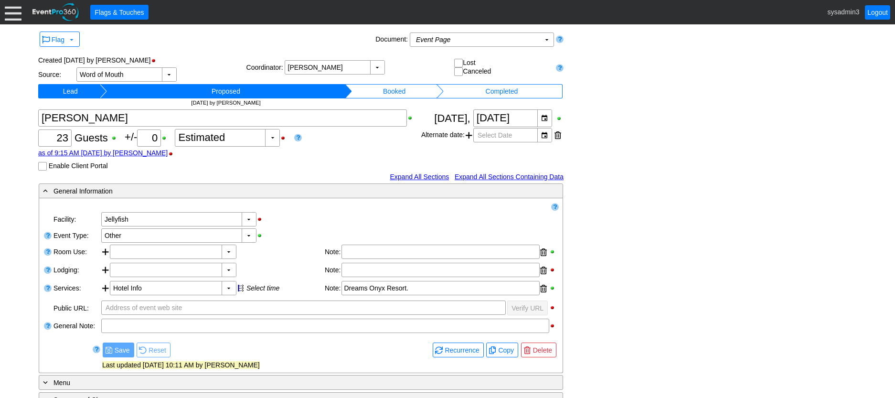
click at [654, 197] on div "- General Information ▼ Loading.... Remove all highlights Facility: ▼ Χ Jellyfi…" at bounding box center [447, 395] width 823 height 425
click at [505, 36] on td "Event Page Χ" at bounding box center [475, 39] width 130 height 13
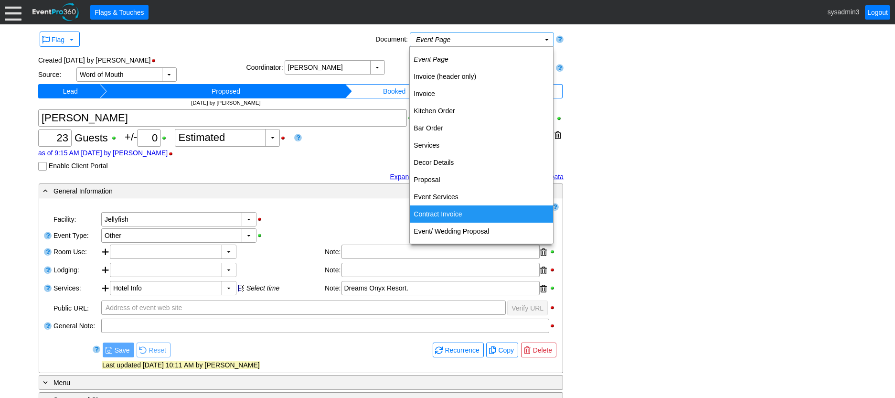
click at [448, 211] on td "Contract Invoice" at bounding box center [481, 213] width 143 height 17
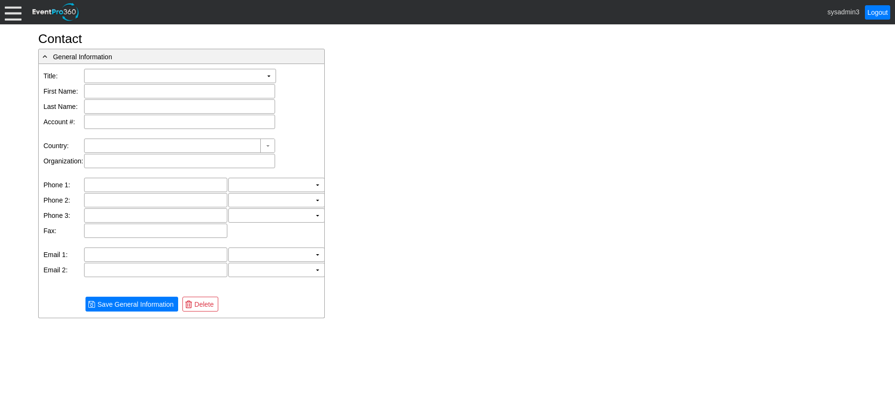
type input "[PERSON_NAME]"
type input "[GEOGRAPHIC_DATA]"
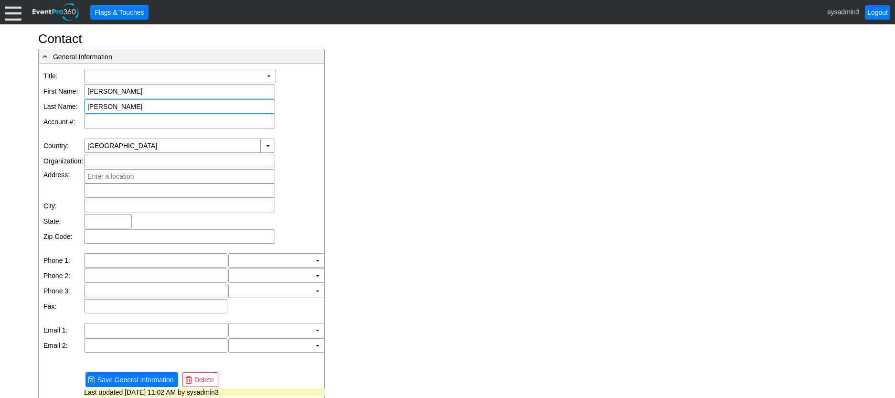
click at [137, 110] on input "[PERSON_NAME]" at bounding box center [179, 106] width 184 height 13
type input "Adamson"
click at [96, 332] on input "text" at bounding box center [155, 329] width 137 height 13
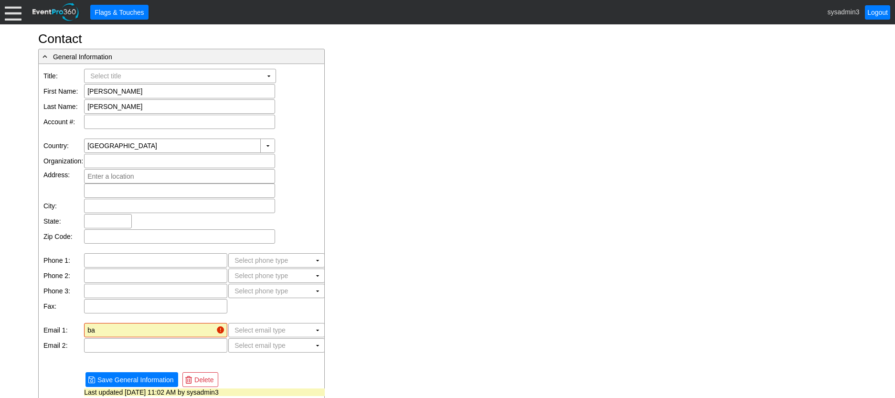
click at [612, 187] on div "New Contact - General Information Region: ▼ Χ Facility: ▼ Χ Jellyfish Title: Se…" at bounding box center [447, 251] width 823 height 439
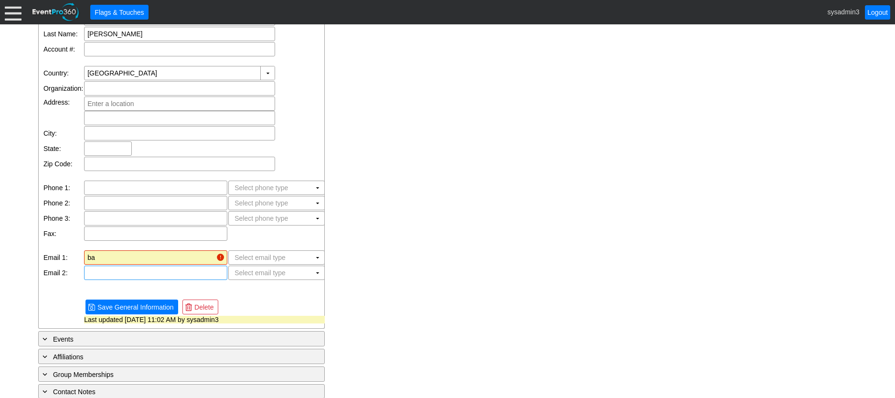
scroll to position [73, 0]
click at [119, 253] on input "ba" at bounding box center [149, 256] width 125 height 13
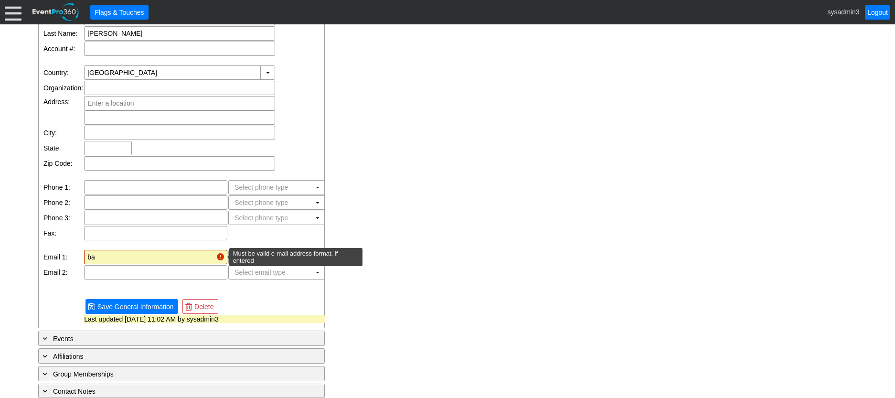
type input "b"
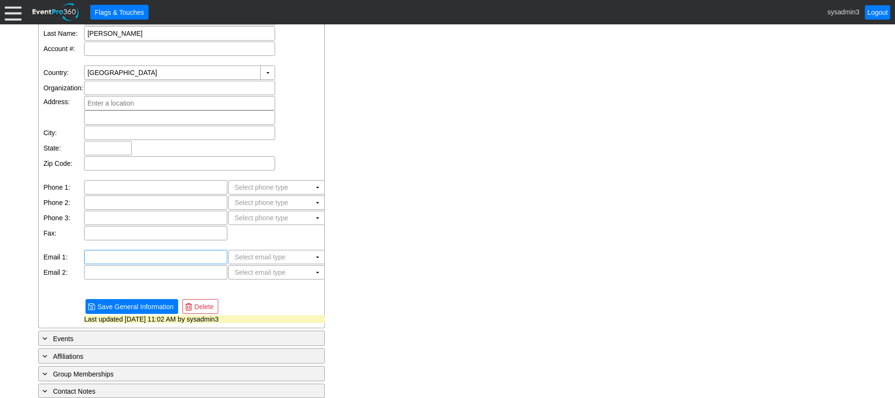
paste input "[EMAIL_ADDRESS][DOMAIN_NAME]"
type input "[EMAIL_ADDRESS][DOMAIN_NAME]"
click at [539, 253] on div "New Contact - General Information Region: ▼ Χ Facility: ▼ Χ Jellyfish Title: Se…" at bounding box center [447, 177] width 823 height 439
click at [121, 303] on span "Save General Information" at bounding box center [135, 307] width 80 height 10
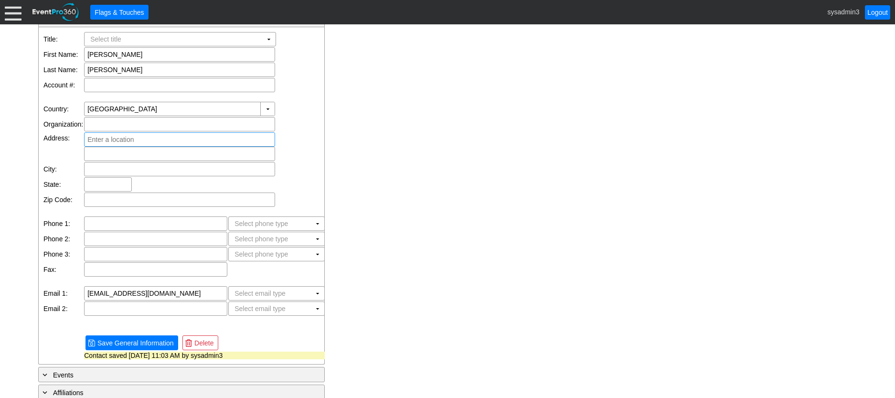
scroll to position [0, 0]
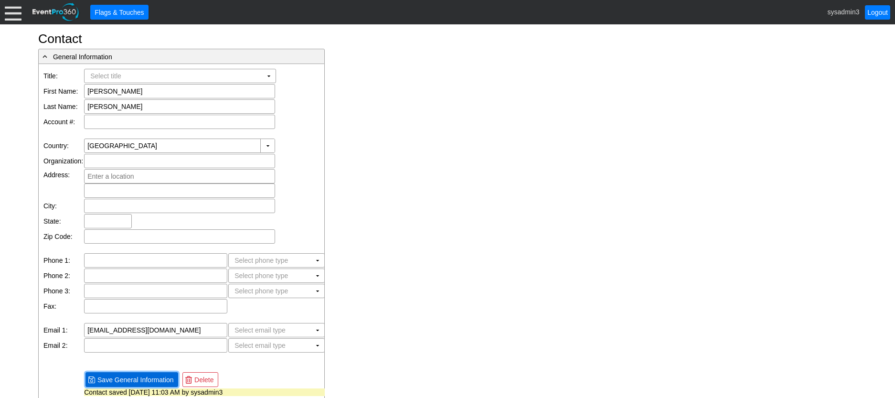
click at [142, 379] on span "Save General Information" at bounding box center [135, 380] width 80 height 10
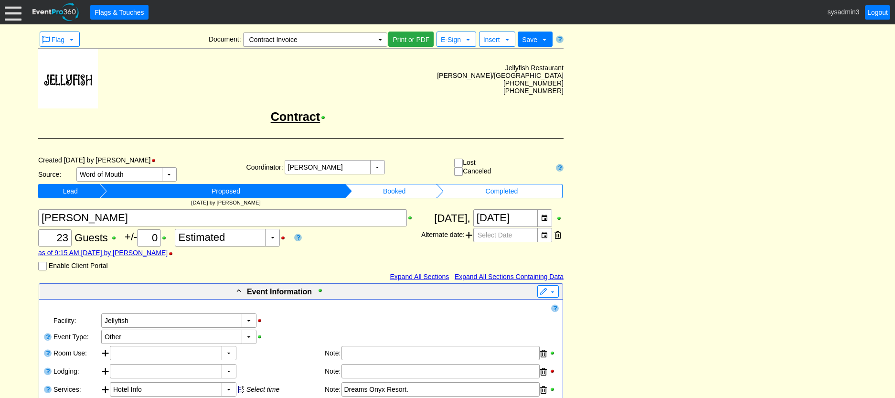
scroll to position [1800, 0]
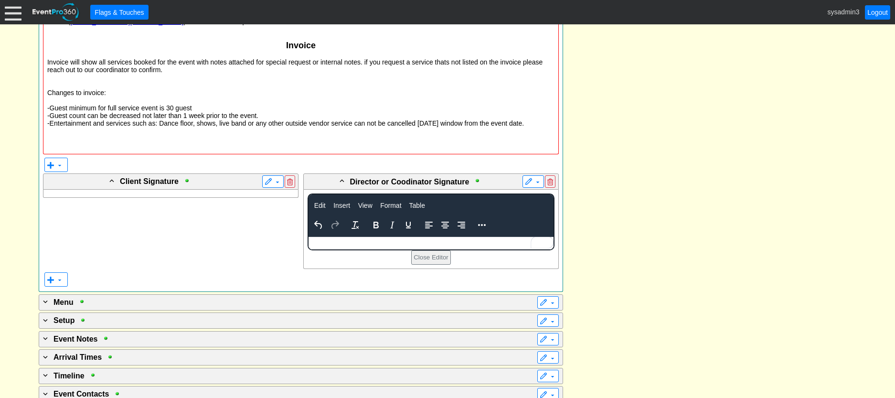
drag, startPoint x: 636, startPoint y: 183, endPoint x: 638, endPoint y: 179, distance: 4.9
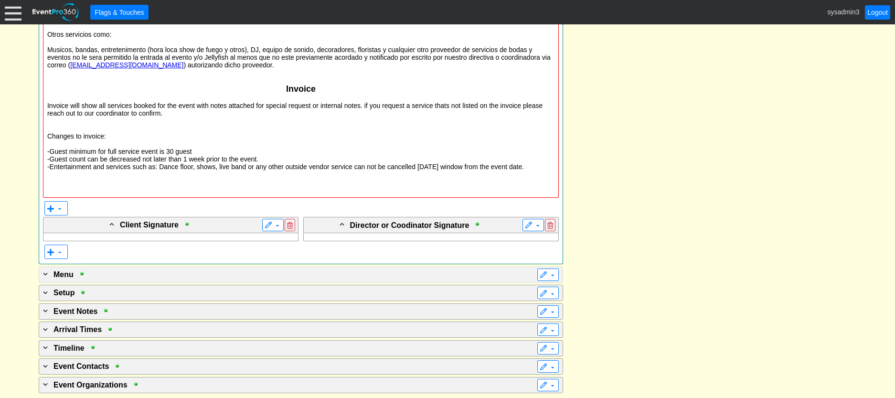
scroll to position [1761, 0]
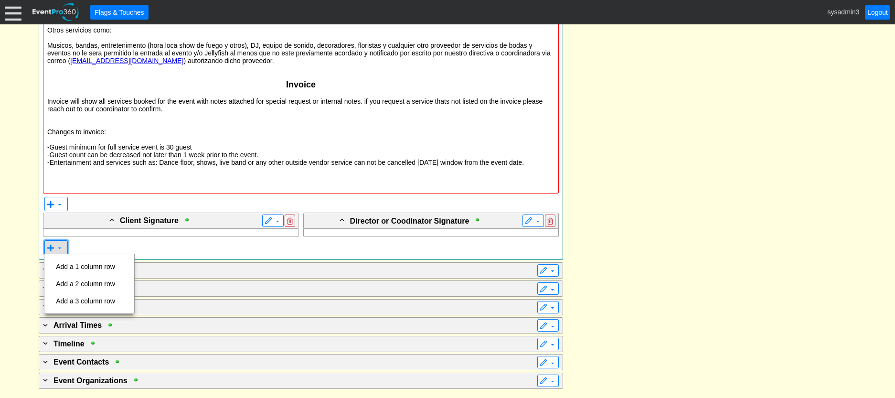
click at [56, 250] on span at bounding box center [60, 248] width 8 height 8
click at [91, 281] on td "Add a 2 column row" at bounding box center [85, 283] width 67 height 17
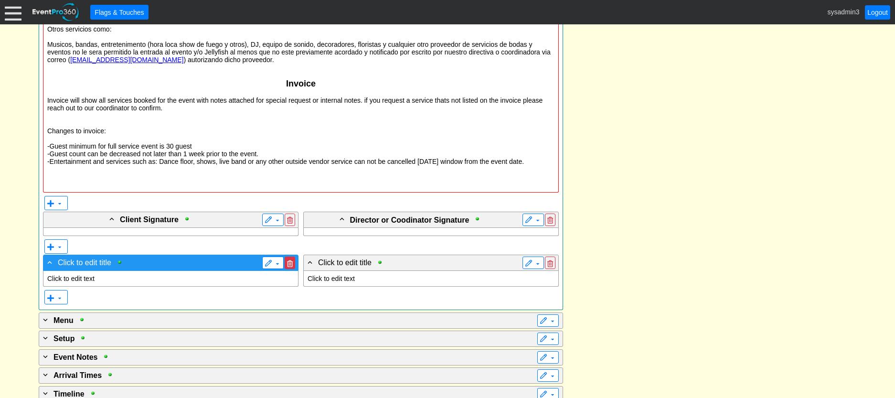
click at [291, 261] on span at bounding box center [290, 263] width 6 height 7
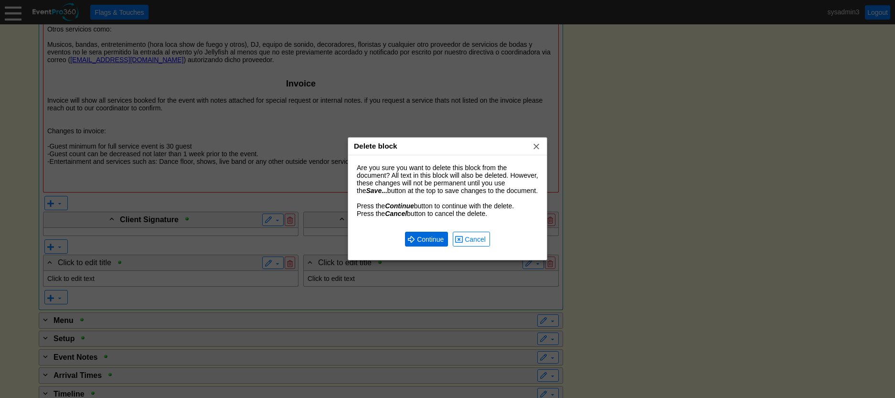
click at [435, 237] on span "Continue" at bounding box center [430, 239] width 31 height 10
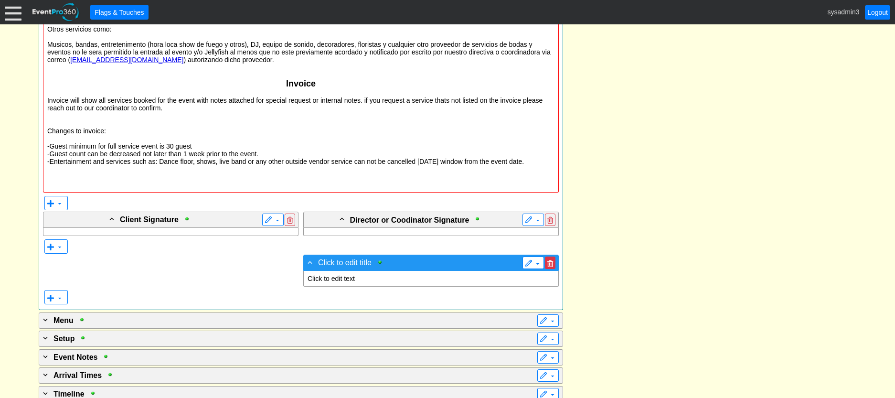
click at [549, 262] on span at bounding box center [550, 263] width 6 height 7
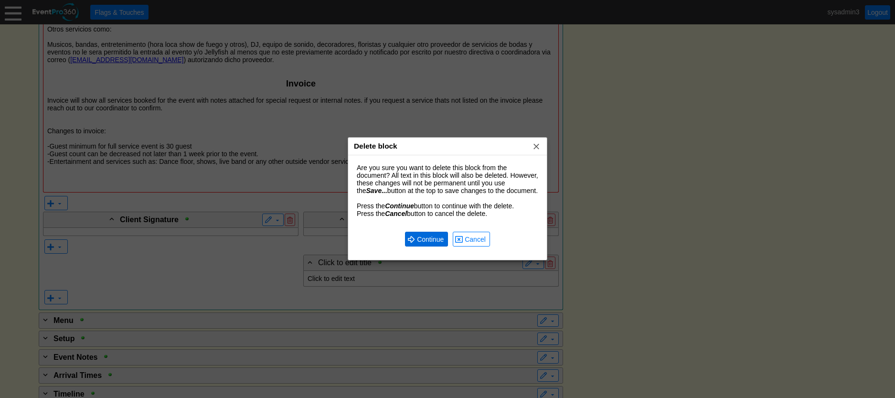
click at [428, 237] on span "Continue" at bounding box center [430, 239] width 31 height 10
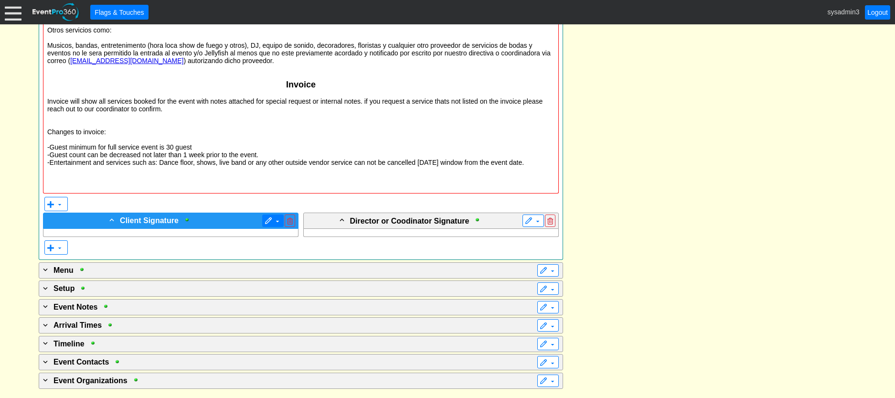
click at [269, 217] on span at bounding box center [268, 221] width 8 height 8
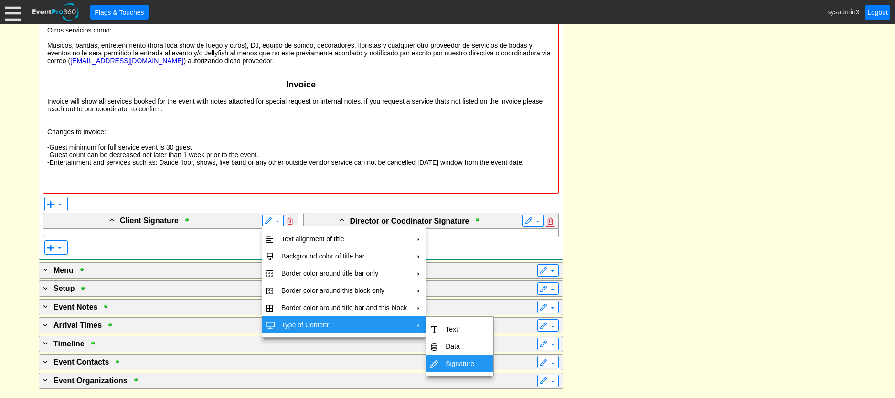
click at [465, 365] on td "Signature" at bounding box center [460, 363] width 36 height 17
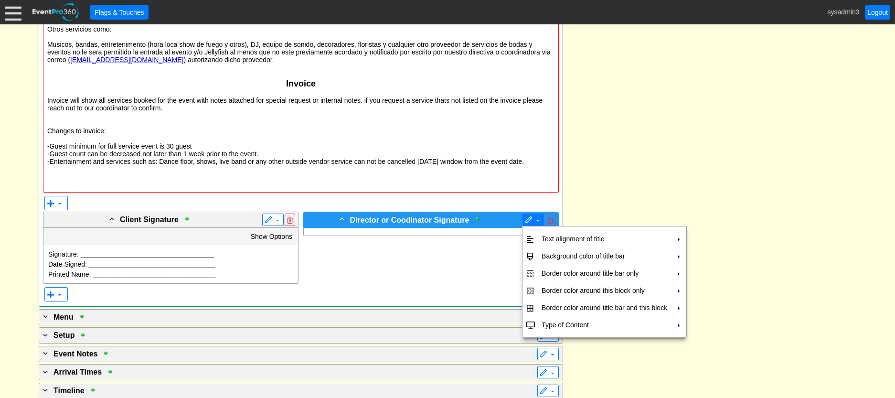
click at [529, 220] on span at bounding box center [529, 220] width 8 height 8
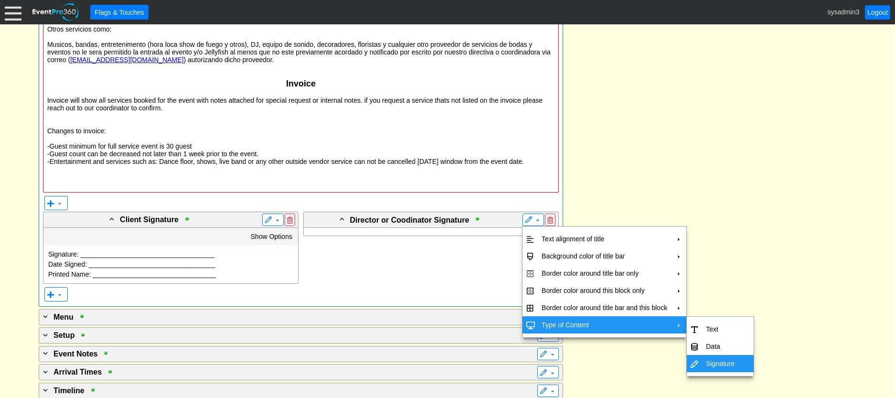
click at [717, 361] on td "Signature" at bounding box center [720, 363] width 36 height 17
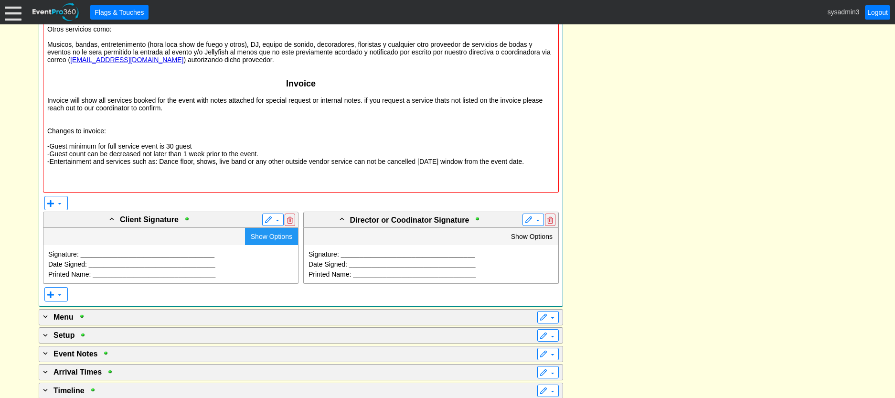
click at [271, 234] on span "Show Options" at bounding box center [272, 236] width 42 height 8
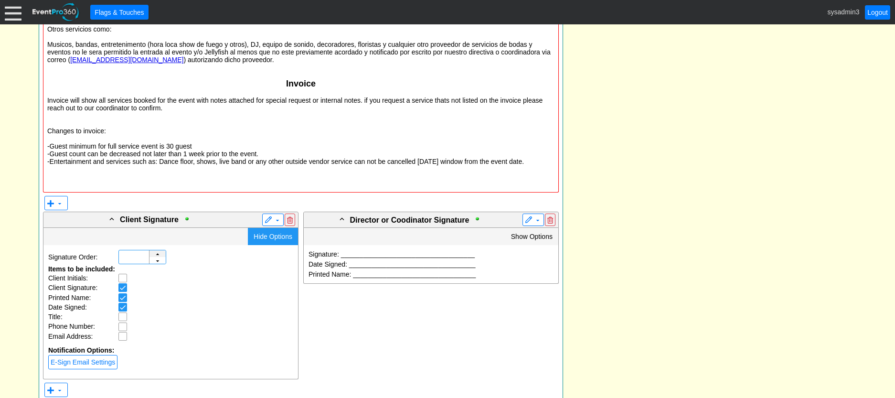
type input "1"
click at [158, 254] on div "▲" at bounding box center [157, 257] width 16 height 15
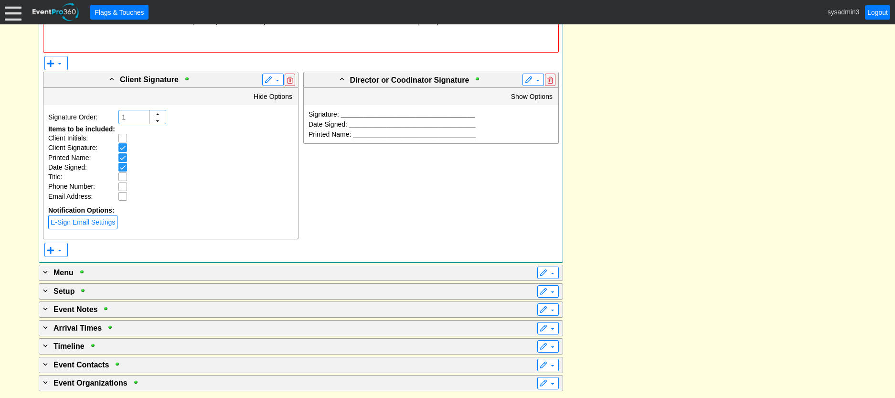
scroll to position [1905, 0]
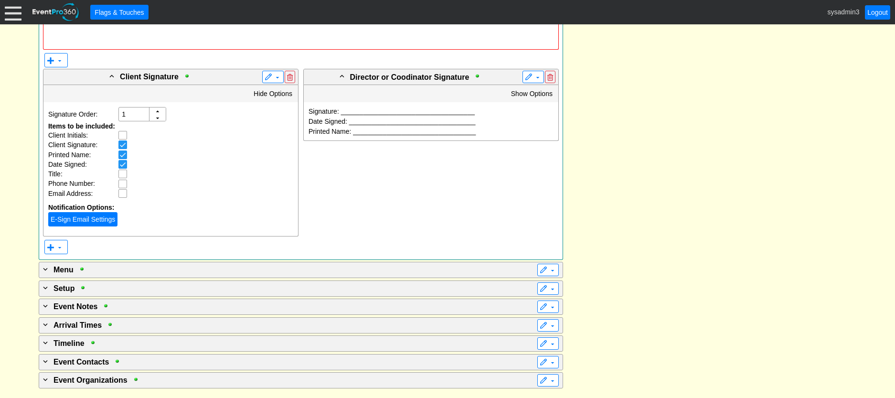
click at [84, 219] on link "E-Sign Email Settings" at bounding box center [82, 219] width 69 height 14
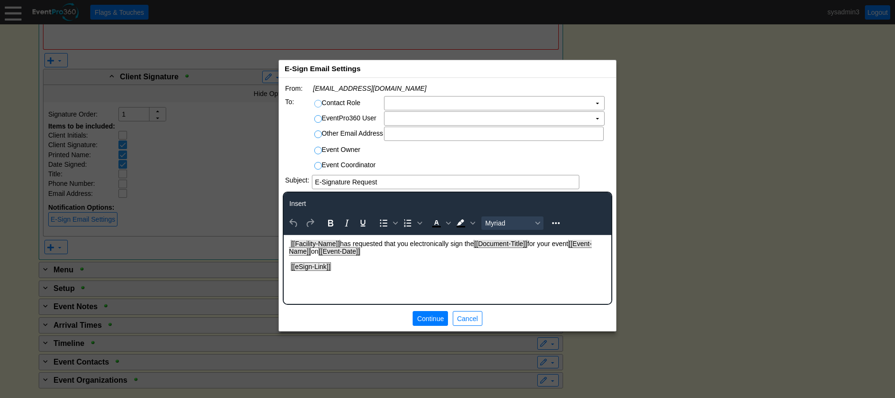
click at [319, 104] on input "Contact Role" at bounding box center [320, 105] width 10 height 10
radio input "true"
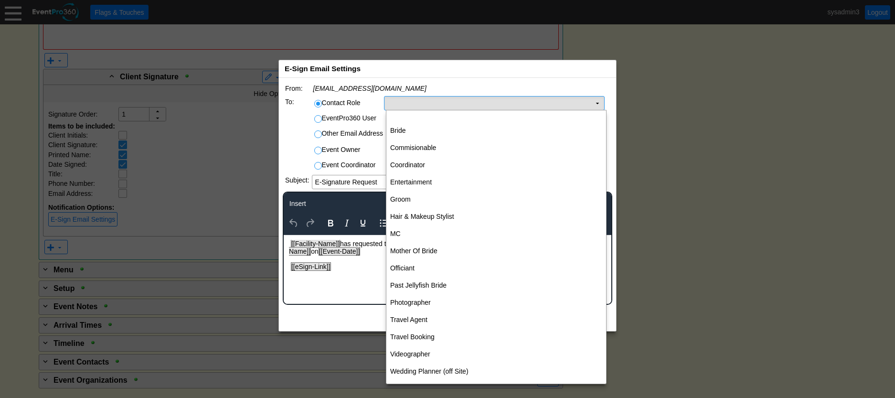
click at [484, 103] on td "Χ" at bounding box center [487, 102] width 206 height 13
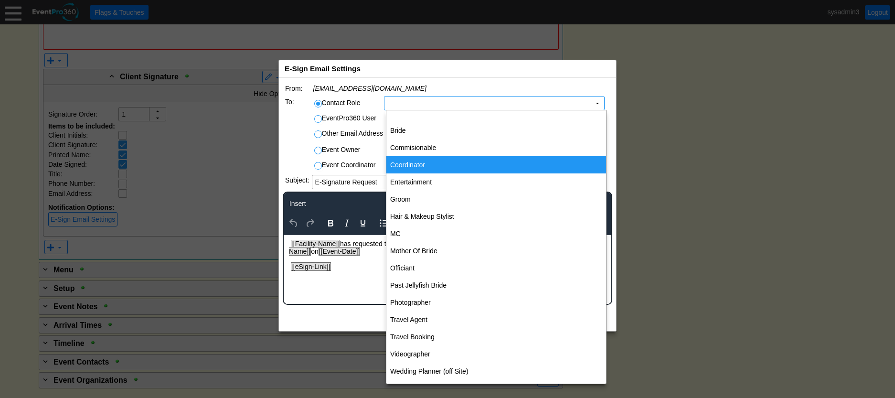
click at [420, 163] on td "Coordinator" at bounding box center [496, 164] width 220 height 17
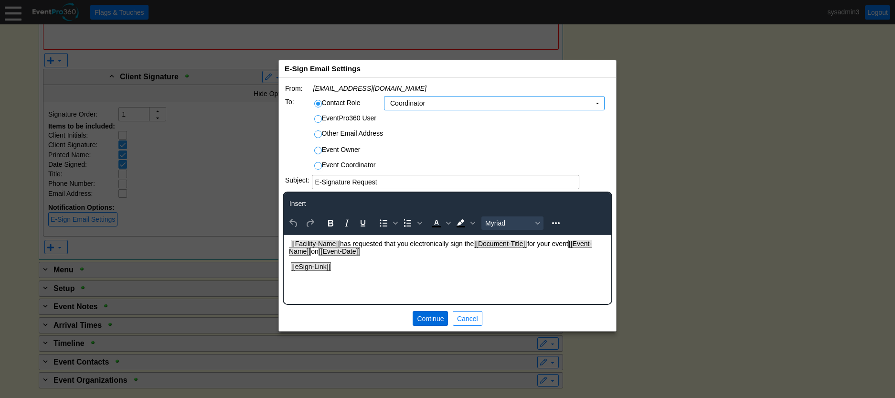
click at [432, 319] on span "Continue" at bounding box center [430, 319] width 31 height 10
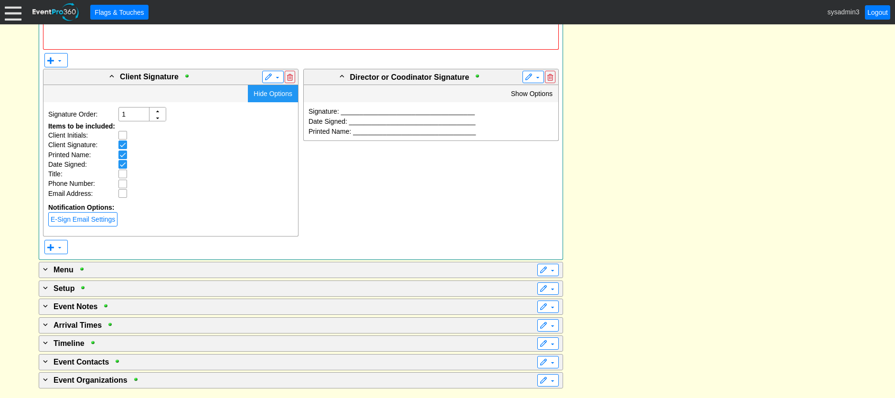
click at [257, 89] on div "Hide Options" at bounding box center [273, 93] width 50 height 17
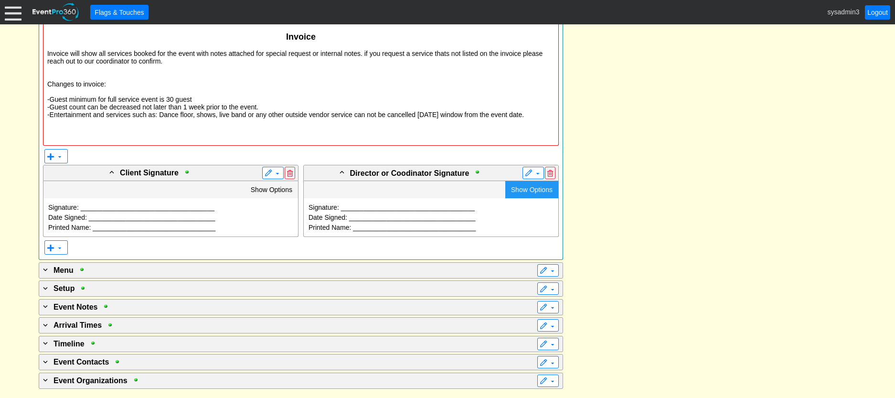
click at [525, 187] on span "Show Options" at bounding box center [532, 190] width 42 height 8
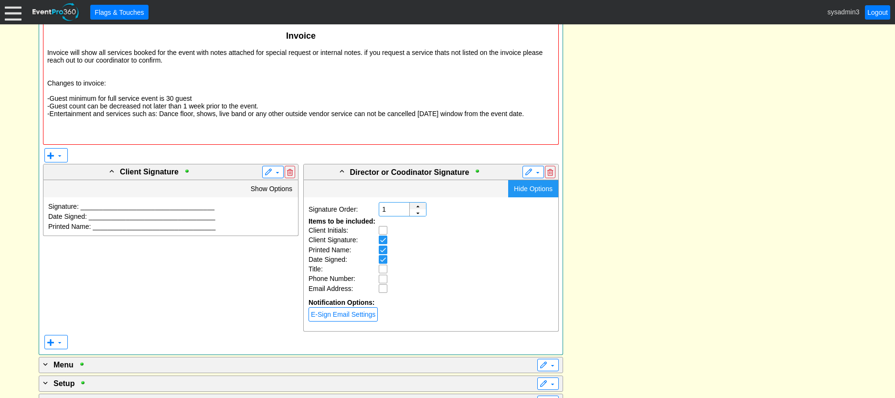
click at [418, 205] on div "▲" at bounding box center [418, 209] width 16 height 15
type input "2"
click at [418, 205] on div "▲" at bounding box center [418, 209] width 16 height 15
click at [338, 317] on link "E-Sign Email Settings" at bounding box center [342, 314] width 69 height 14
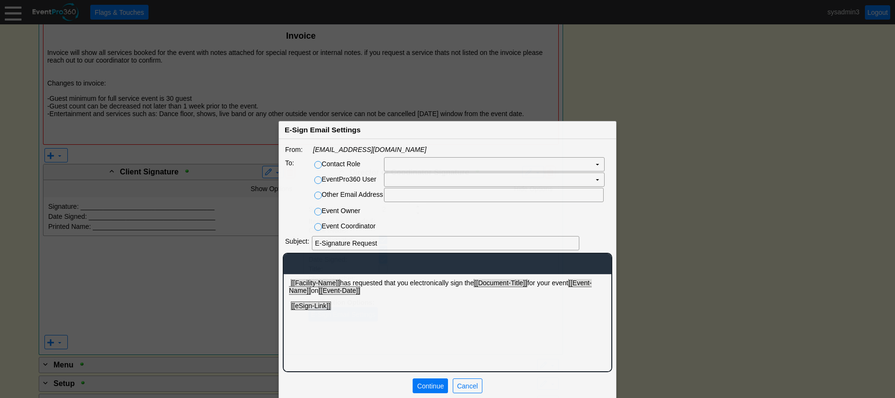
scroll to position [0, 0]
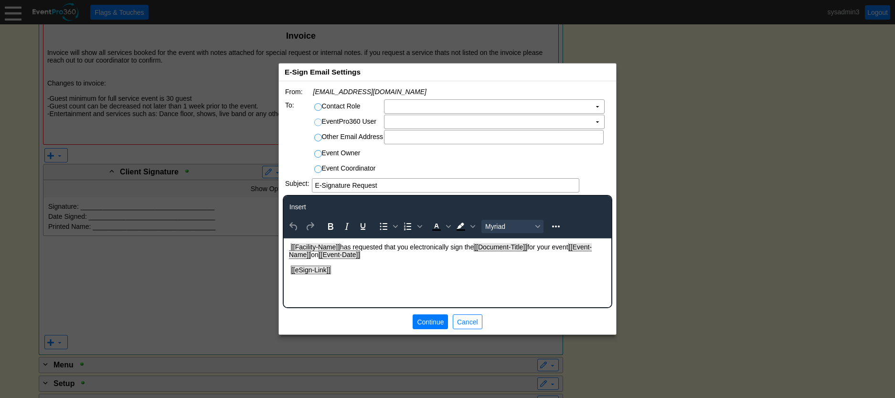
click at [318, 122] on input "EventPro360 User" at bounding box center [320, 124] width 10 height 10
radio input "true"
click at [498, 123] on td "Χ" at bounding box center [487, 121] width 206 height 13
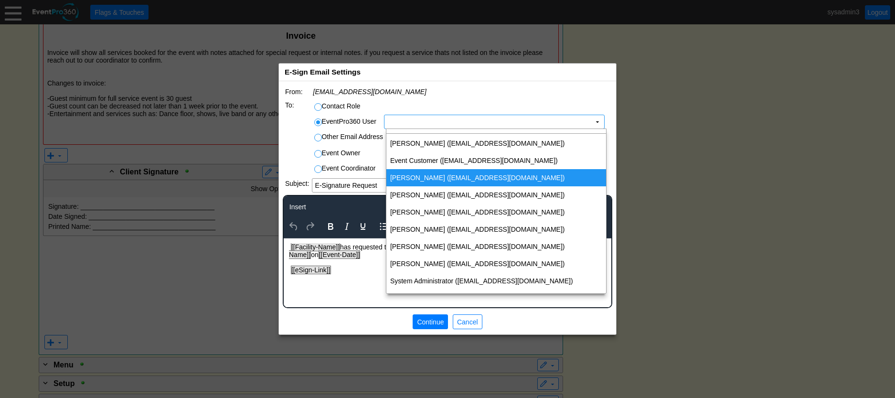
click at [430, 175] on td "Farah Martinez (farahgmartinez@gmail.com)" at bounding box center [496, 177] width 220 height 17
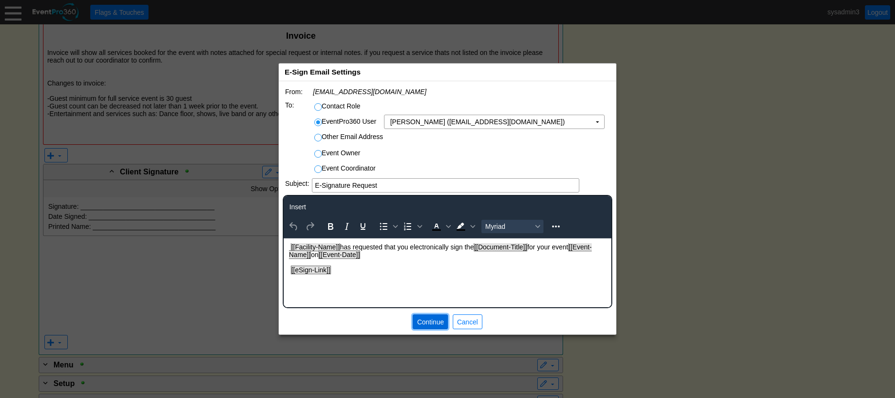
click at [432, 320] on span "Continue" at bounding box center [430, 322] width 31 height 10
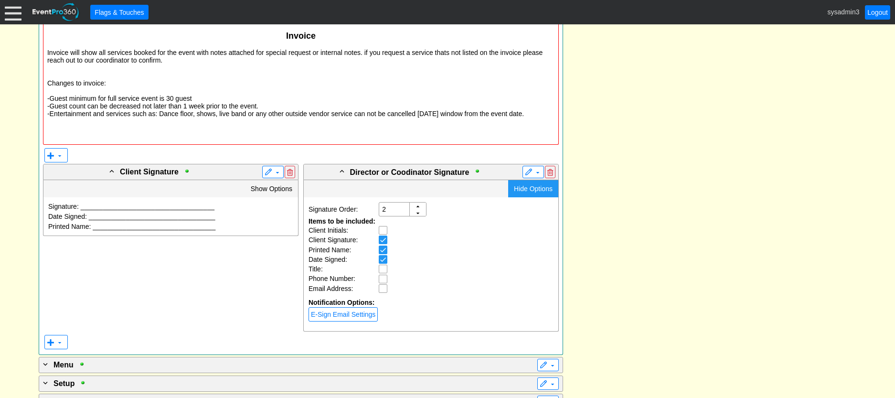
click at [525, 188] on span "Hide Options" at bounding box center [533, 189] width 39 height 8
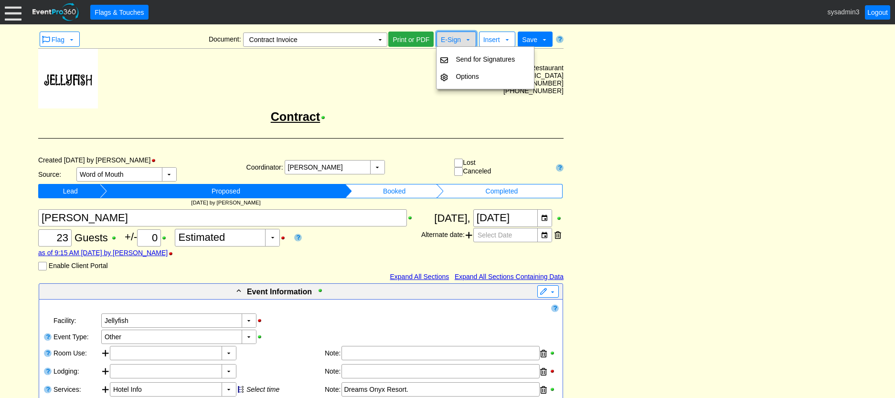
click at [449, 36] on span "E-Sign" at bounding box center [451, 40] width 20 height 8
click at [467, 71] on td "Options" at bounding box center [485, 76] width 67 height 17
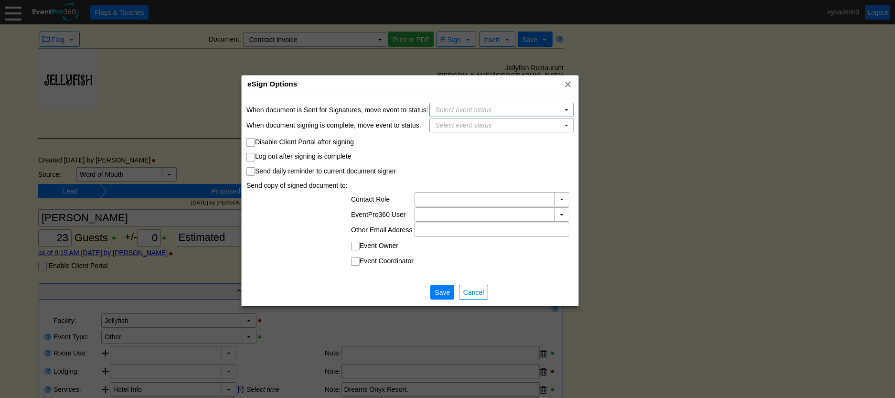
click at [430, 86] on div "eSign Options x" at bounding box center [410, 84] width 337 height 18
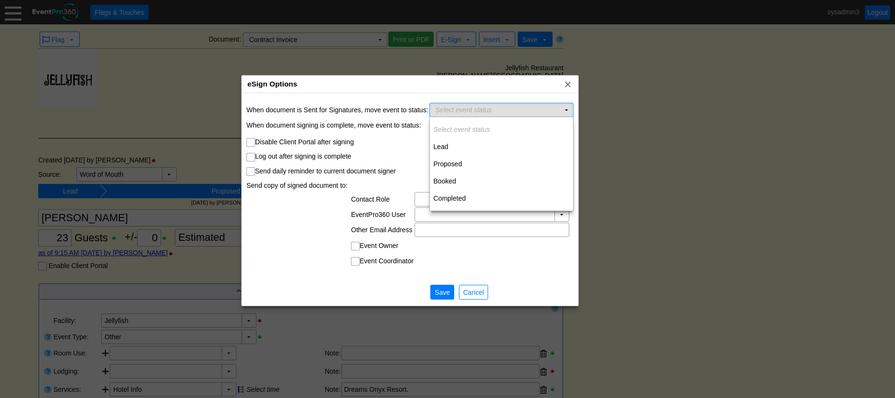
click at [566, 107] on td "▼" at bounding box center [565, 109] width 13 height 13
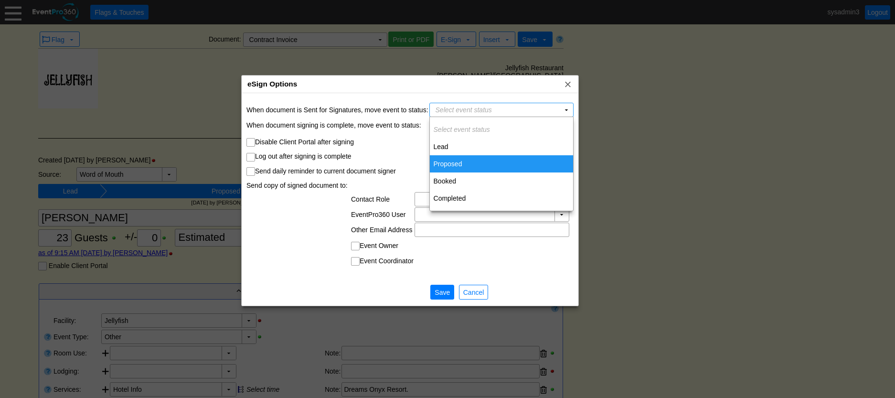
click at [448, 160] on td "Proposed" at bounding box center [501, 163] width 143 height 17
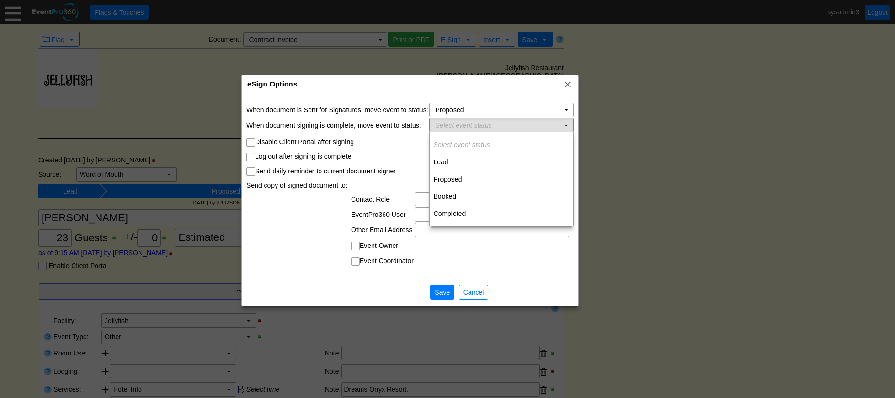
click at [558, 125] on td "Select event status Χ" at bounding box center [495, 124] width 130 height 13
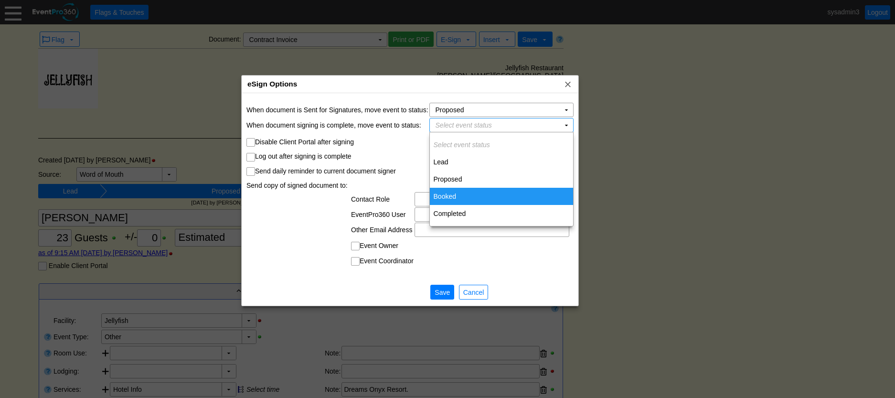
click at [458, 192] on td "Booked" at bounding box center [501, 196] width 143 height 17
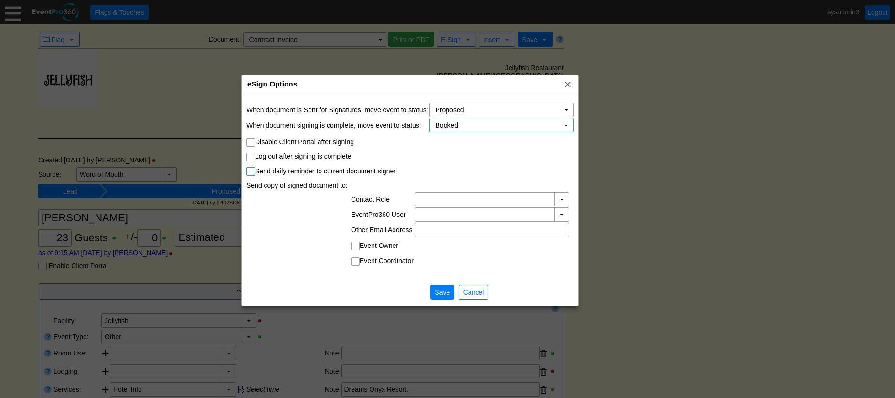
click at [252, 170] on input "Send daily reminder to current document signer" at bounding box center [252, 173] width 10 height 10
checkbox input "true"
click at [564, 215] on td "▼" at bounding box center [561, 214] width 14 height 13
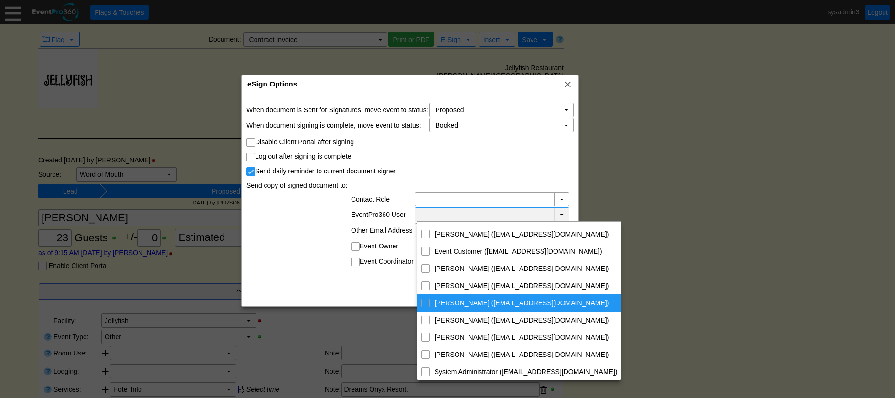
click at [309, 211] on td "Contact Role ▼ EventPro360 User ▼" at bounding box center [408, 230] width 323 height 79
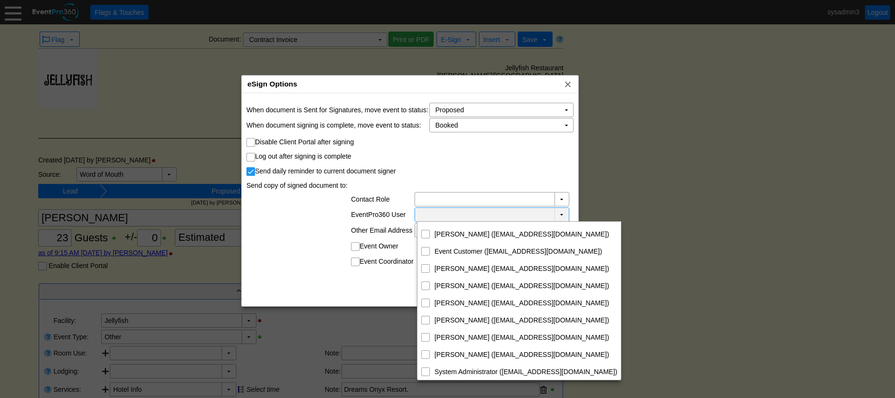
click at [566, 213] on td "▼" at bounding box center [561, 215] width 14 height 14
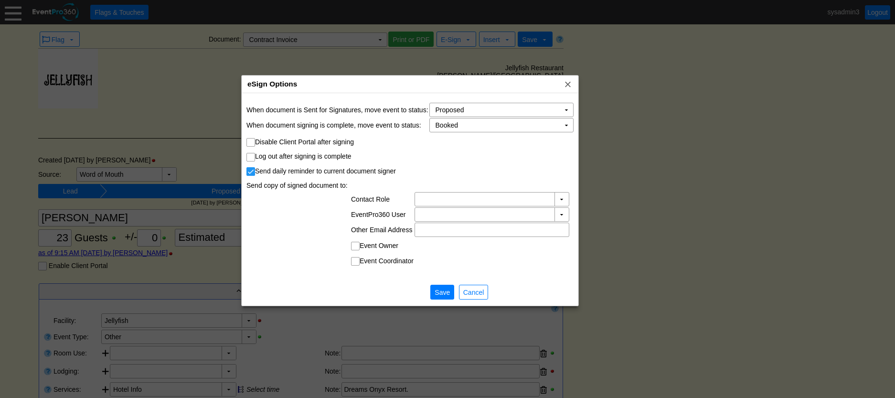
click at [317, 255] on td "Contact Role ▼ EventPro360 User ▼" at bounding box center [408, 230] width 323 height 78
click at [443, 290] on span "Save" at bounding box center [441, 292] width 19 height 10
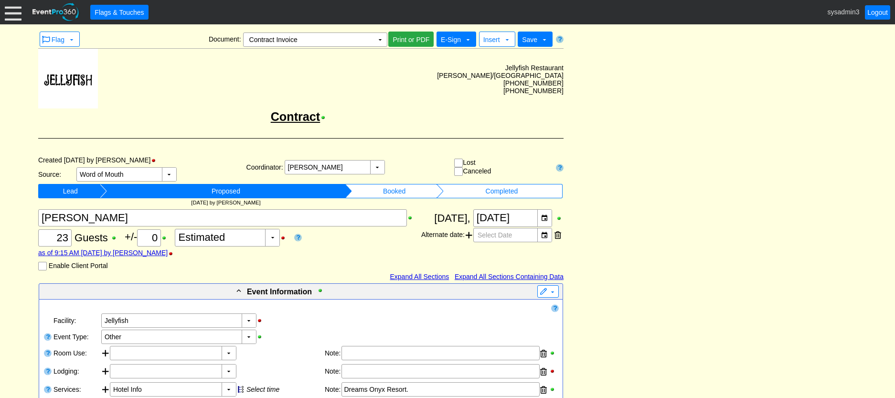
click at [453, 39] on span "E-Sign" at bounding box center [451, 40] width 20 height 8
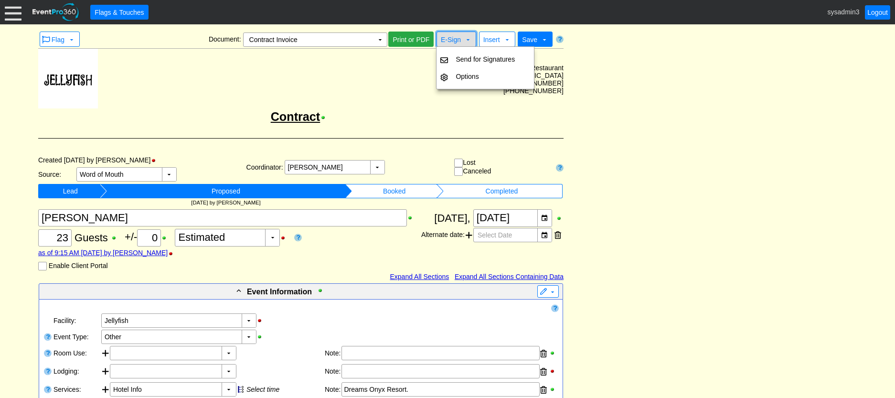
click at [458, 42] on span "E-Sign" at bounding box center [451, 40] width 20 height 8
click at [358, 91] on td "Jellyfish Restaurant Bavaro/Punta Cana 809-840-7684 (954) 281-5592 x1" at bounding box center [330, 79] width 465 height 61
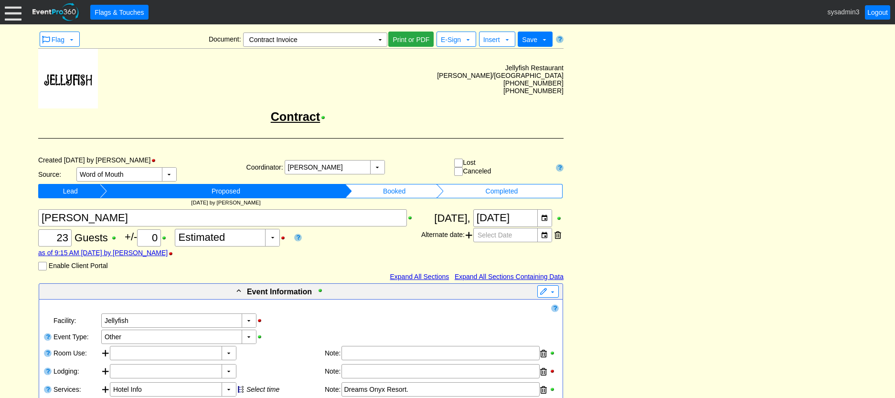
click at [447, 65] on td "Jellyfish Restaurant Bavaro/Punta Cana 809-840-7684 (954) 281-5592 x1" at bounding box center [330, 79] width 465 height 61
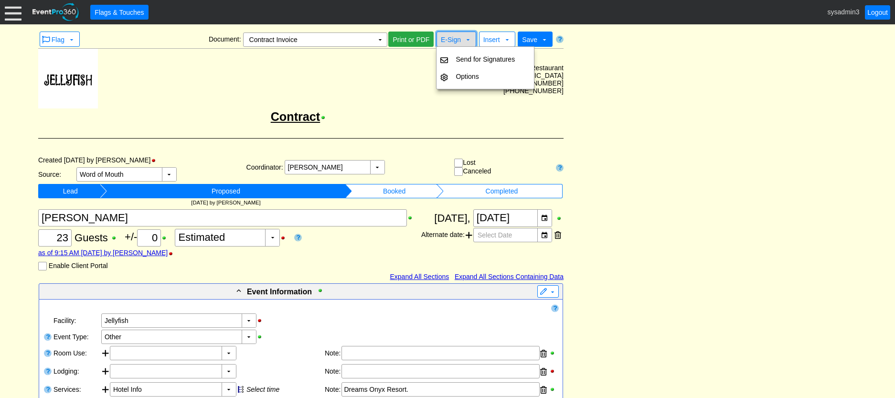
click at [455, 41] on span "E-Sign" at bounding box center [451, 40] width 20 height 8
click at [389, 120] on td "Contract" at bounding box center [300, 119] width 525 height 19
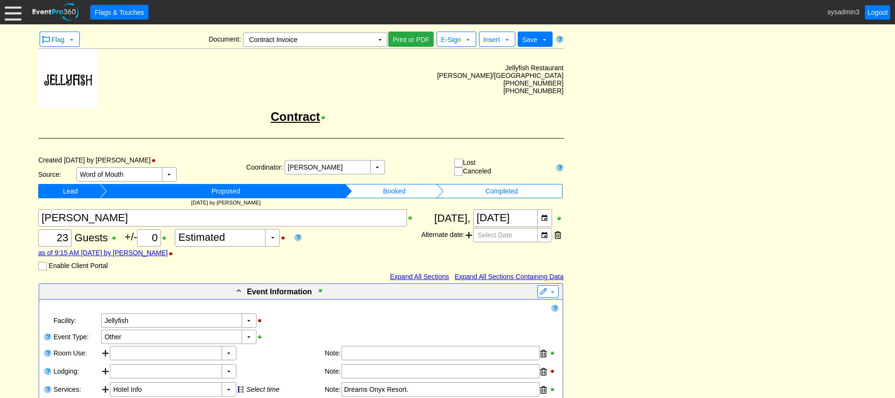
click at [11, 13] on div at bounding box center [13, 12] width 17 height 17
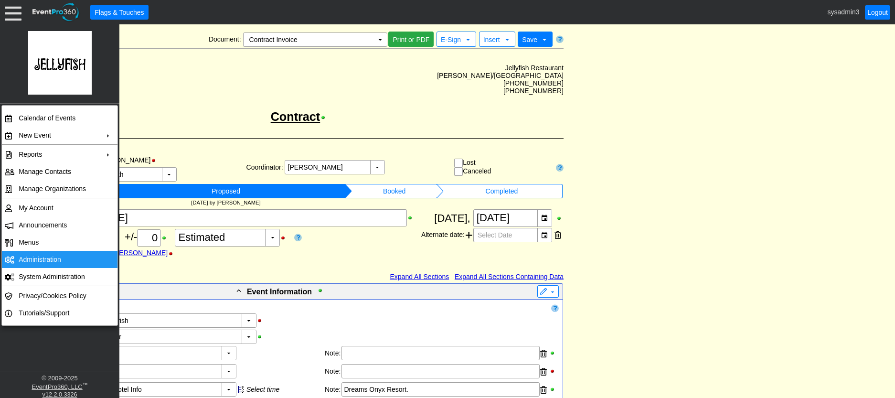
click at [43, 255] on td "Administration" at bounding box center [57, 259] width 85 height 17
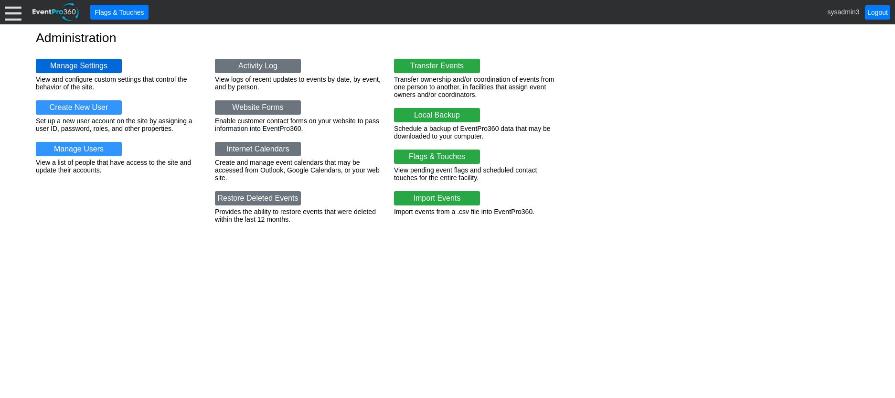
click at [89, 60] on link "Manage Settings" at bounding box center [79, 66] width 86 height 14
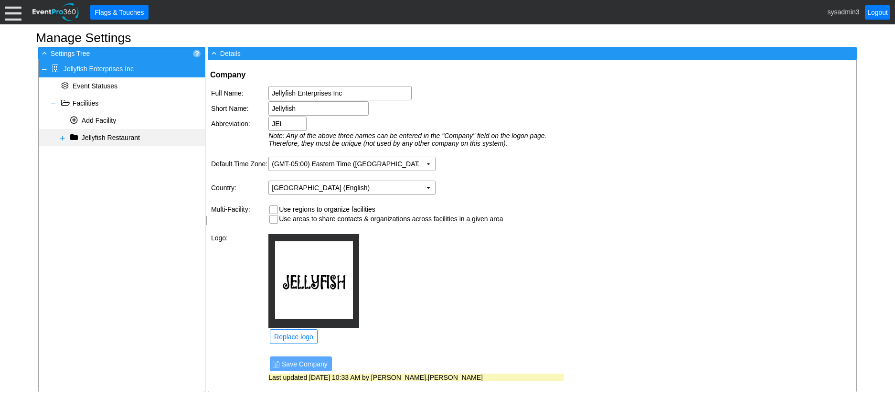
click at [62, 138] on span at bounding box center [63, 138] width 8 height 8
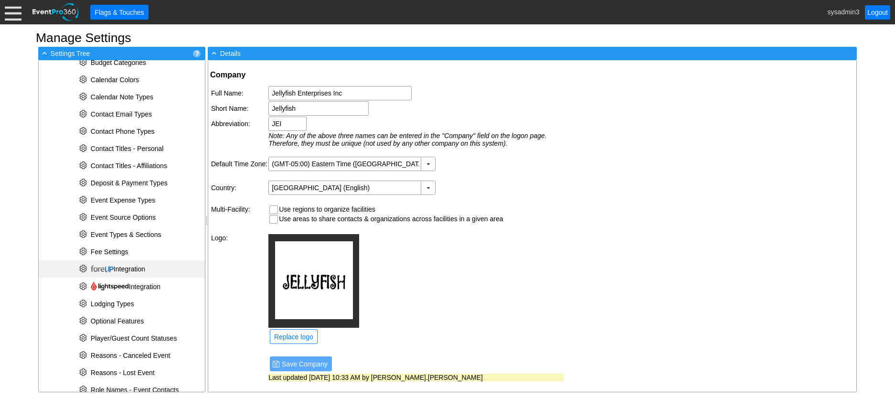
scroll to position [143, 0]
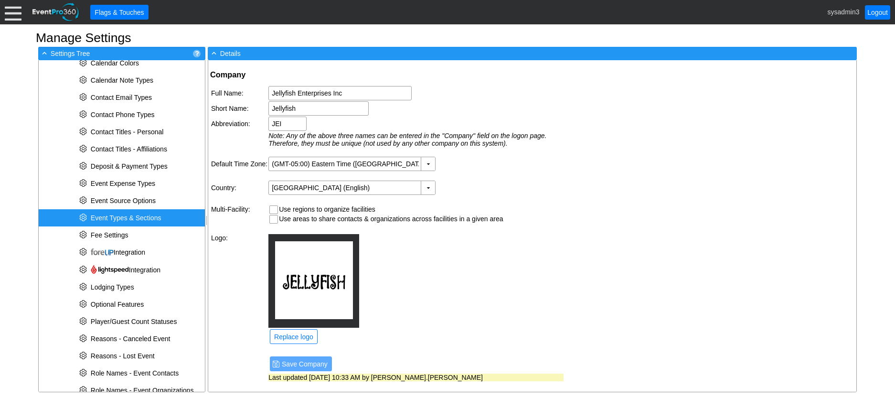
click at [132, 216] on span "Event Types & Sections" at bounding box center [126, 218] width 71 height 8
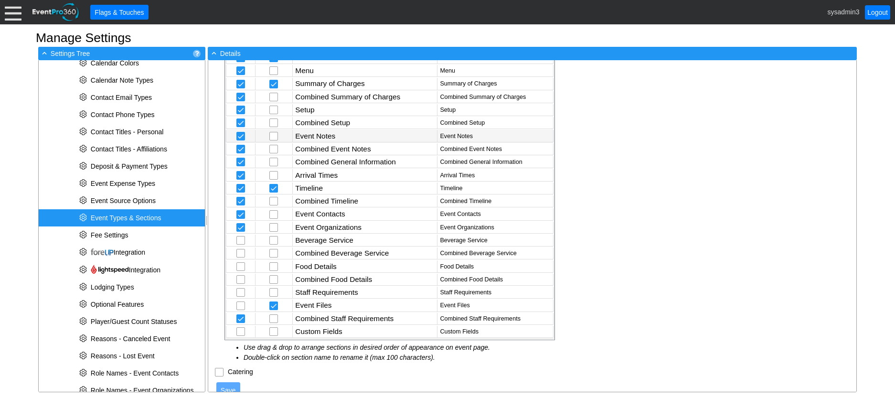
scroll to position [48, 0]
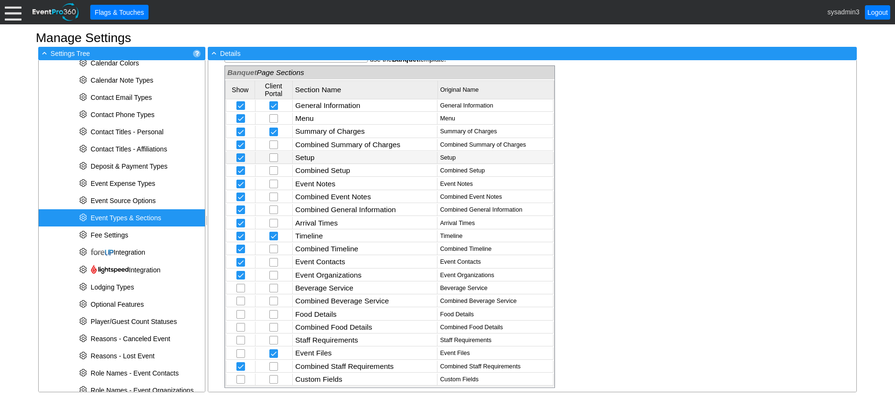
click at [319, 160] on td "Setup" at bounding box center [365, 158] width 145 height 12
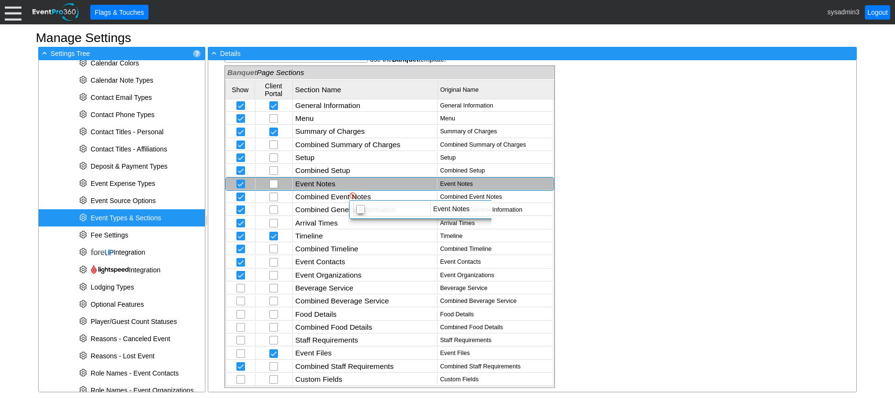
click at [340, 183] on td "Event Notes" at bounding box center [365, 184] width 145 height 12
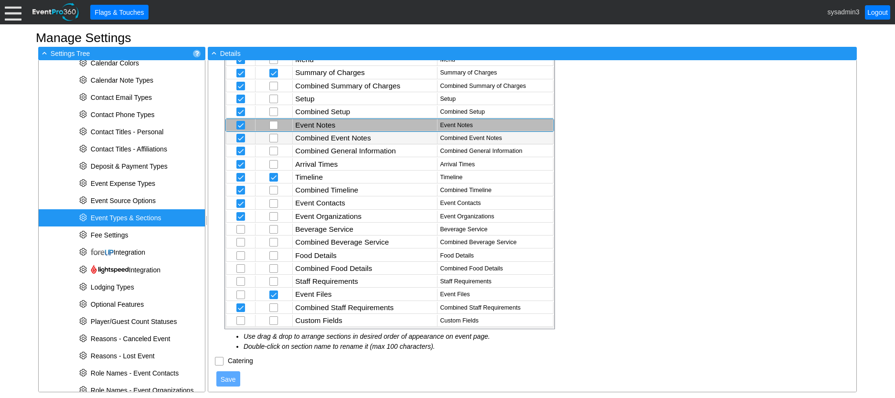
scroll to position [110, 0]
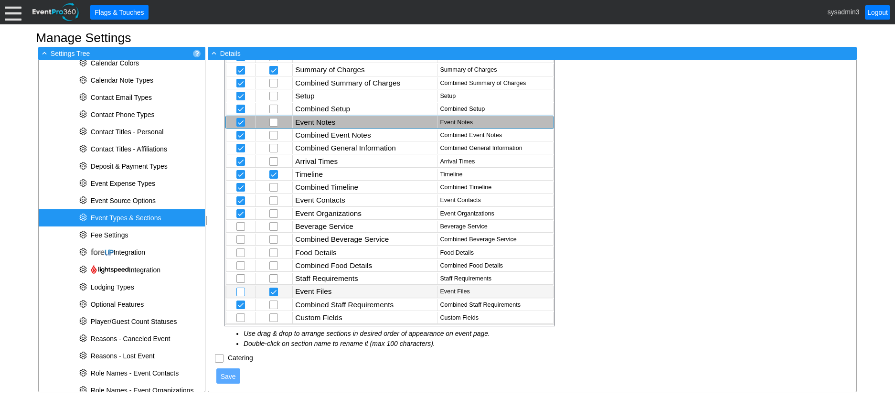
click at [241, 290] on input "checkbox" at bounding box center [242, 293] width 10 height 10
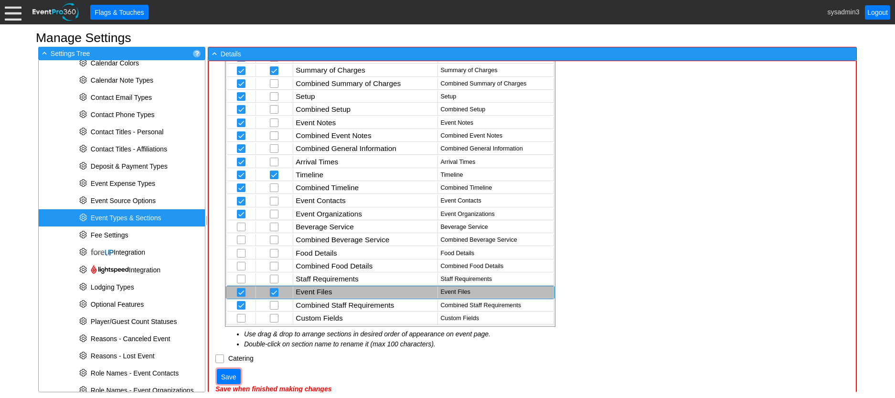
click at [315, 288] on td "Event Files" at bounding box center [365, 292] width 145 height 12
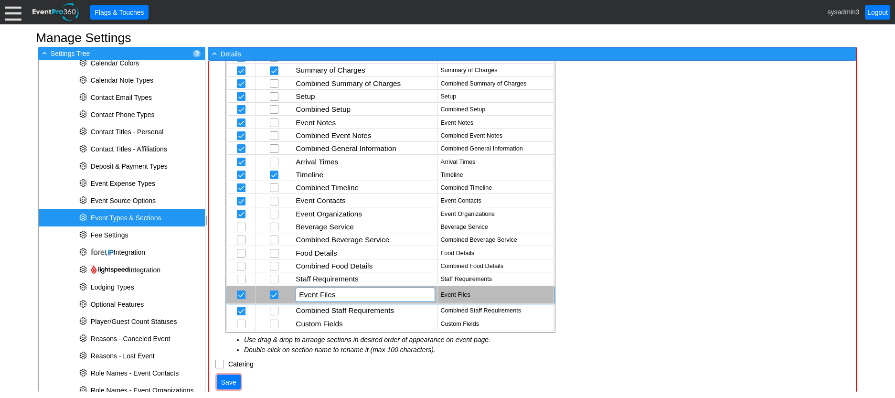
click at [336, 293] on input "Event Files" at bounding box center [365, 294] width 133 height 13
click at [339, 295] on input "Event Documents File" at bounding box center [365, 294] width 133 height 13
type input "Event Documents File"
click at [230, 383] on span "Save" at bounding box center [228, 382] width 19 height 10
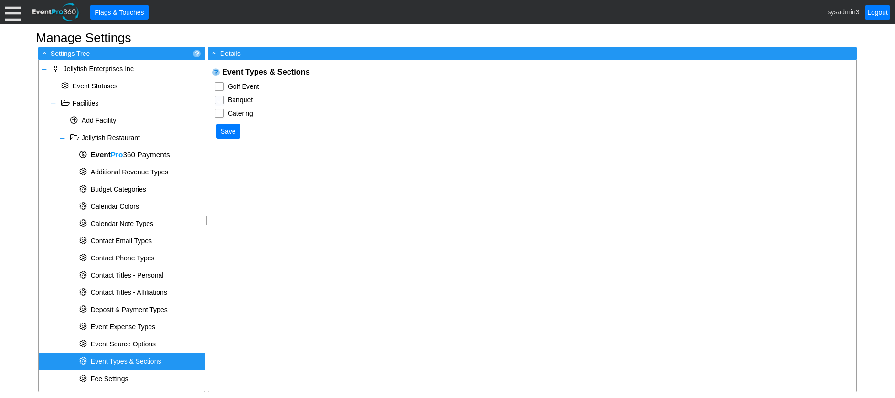
checkbox input "true"
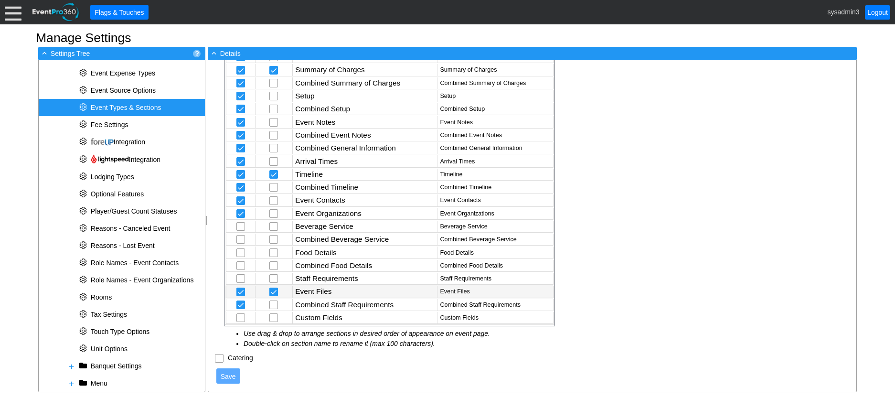
click at [322, 291] on td "Event Files" at bounding box center [365, 291] width 145 height 12
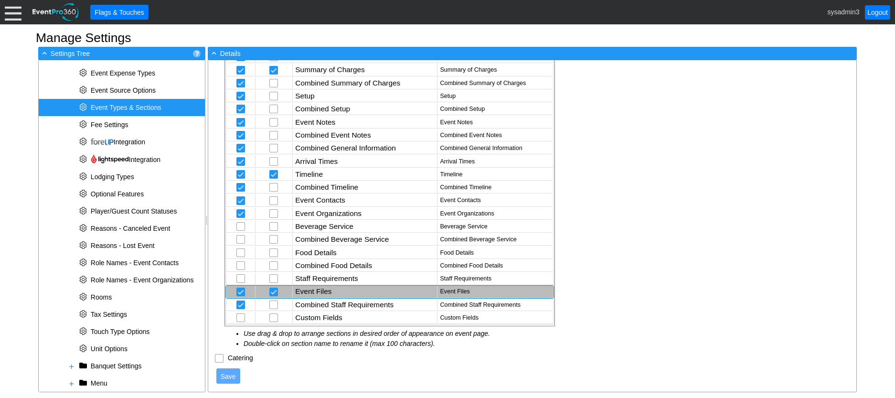
click at [322, 291] on td "Event Files" at bounding box center [365, 291] width 145 height 12
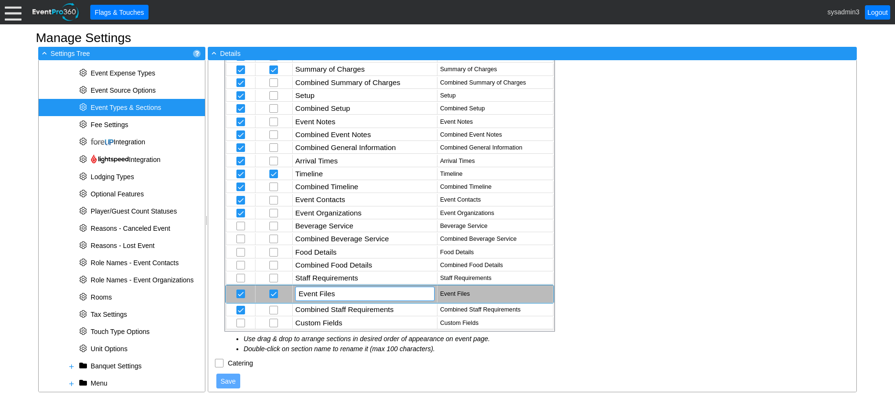
click at [347, 294] on input "Event Files" at bounding box center [364, 293] width 133 height 13
type input "Event Documents File"
click at [599, 290] on div "Event Types & Sections Golf Event Χ Golf Event A custom name may be specified f…" at bounding box center [532, 225] width 648 height 331
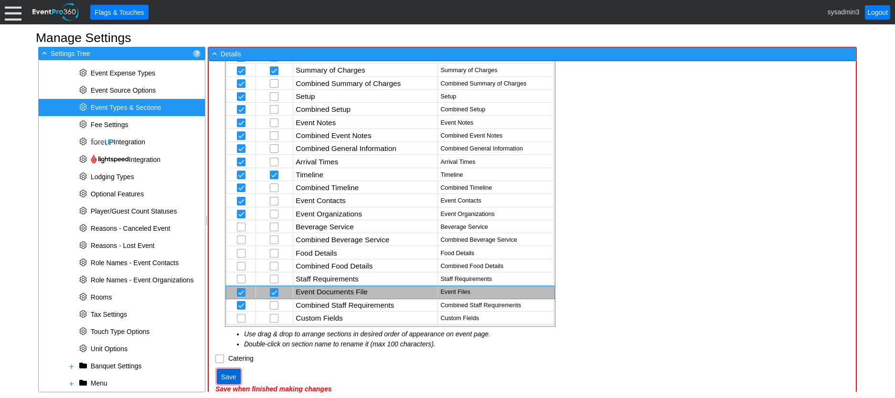
click at [220, 370] on span "● Save" at bounding box center [229, 375] width 24 height 15
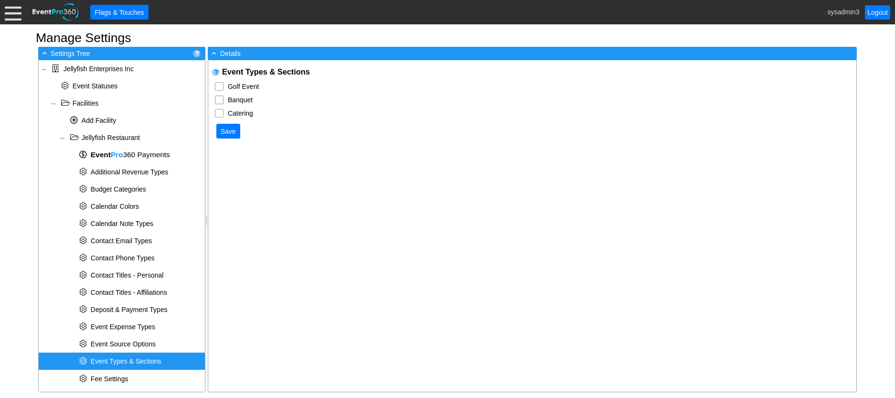
checkbox input "true"
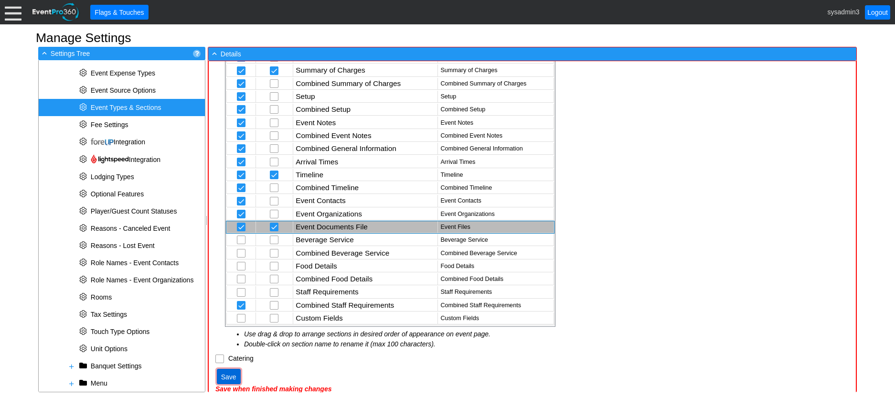
click at [233, 371] on span "● Save" at bounding box center [229, 375] width 24 height 15
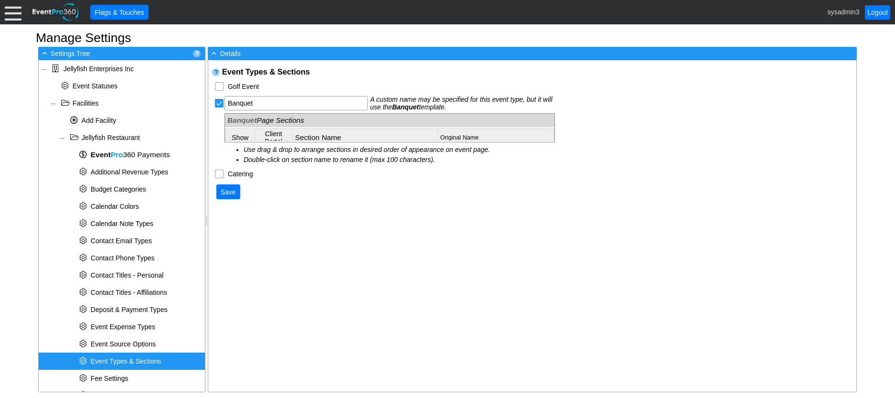
scroll to position [253, 0]
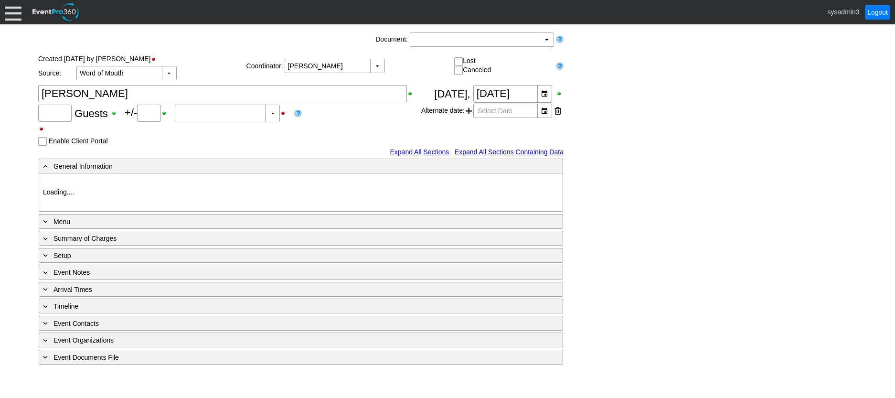
type input "23"
type input "0"
type input "Estimated"
type input "Jellyfish"
type input "Other"
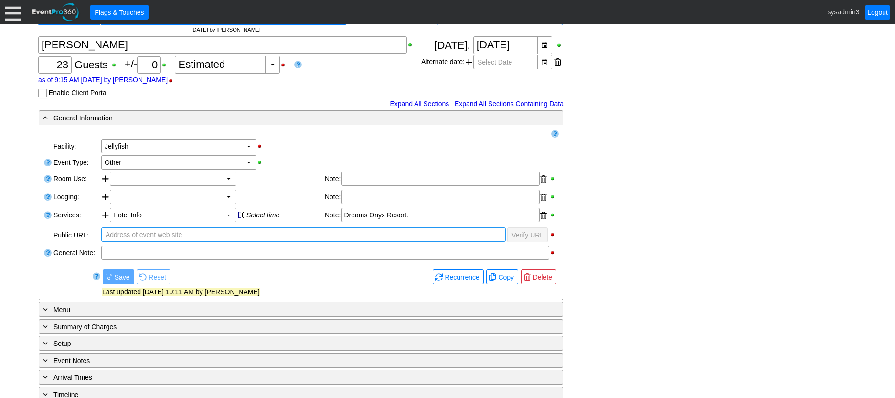
scroll to position [137, 0]
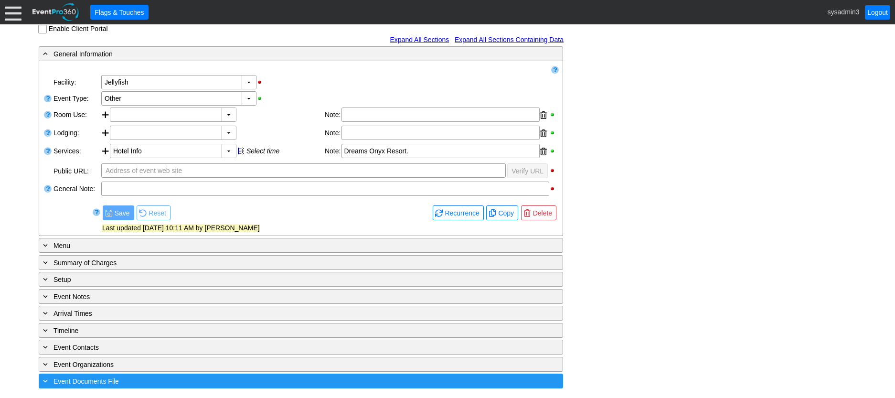
click at [138, 379] on div "+ Event Documents File" at bounding box center [281, 380] width 480 height 11
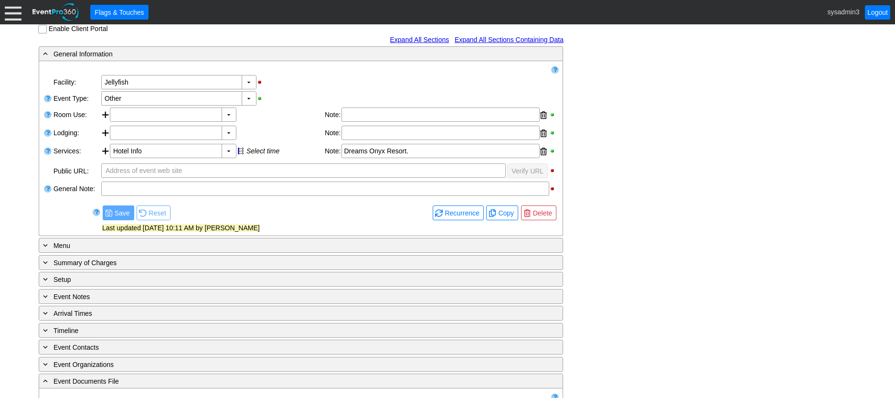
scroll to position [0, 0]
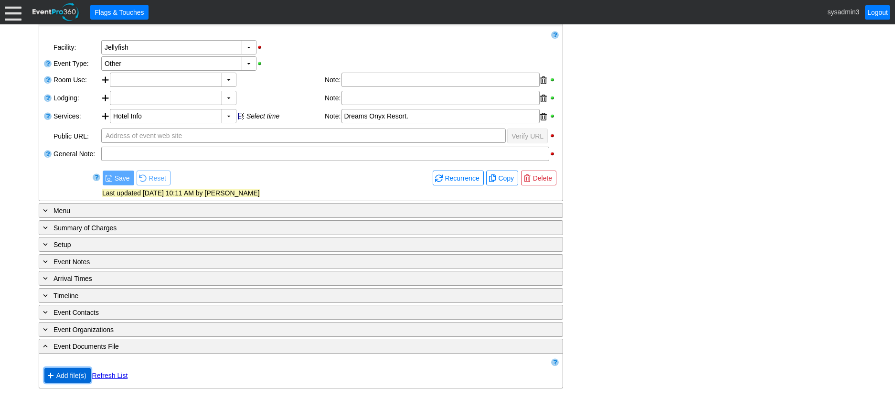
click at [67, 374] on span "Add file(s)" at bounding box center [71, 375] width 34 height 10
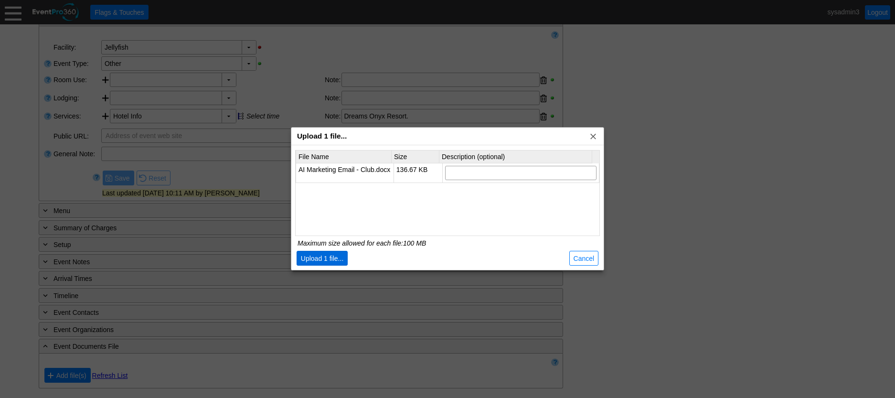
click at [325, 258] on span "Upload 1 file..." at bounding box center [322, 258] width 47 height 10
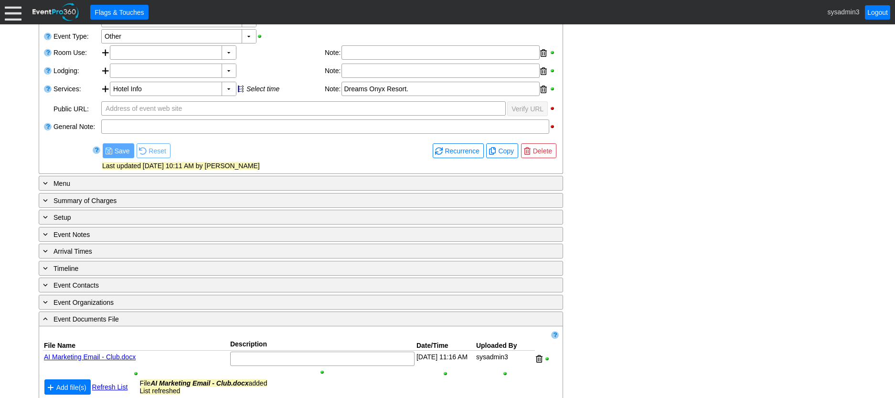
scroll to position [213, 0]
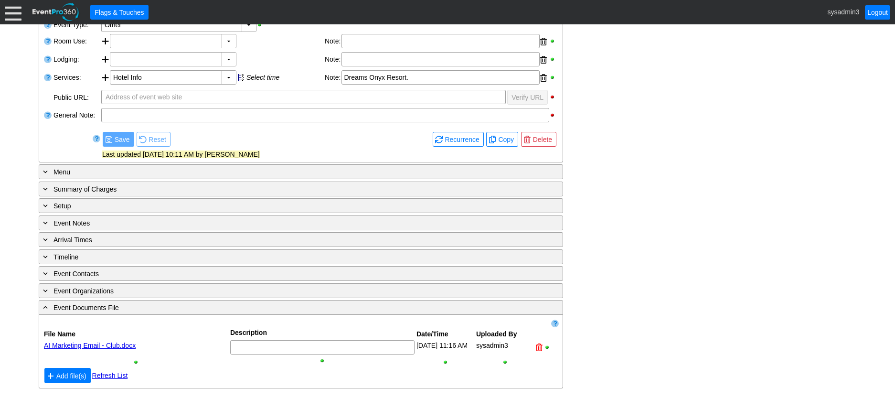
click at [538, 345] on div at bounding box center [539, 347] width 7 height 14
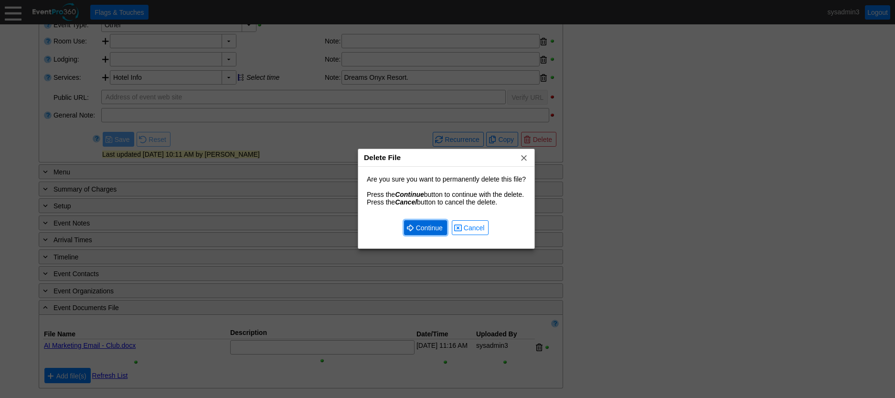
click at [437, 227] on span "Continue" at bounding box center [429, 228] width 31 height 10
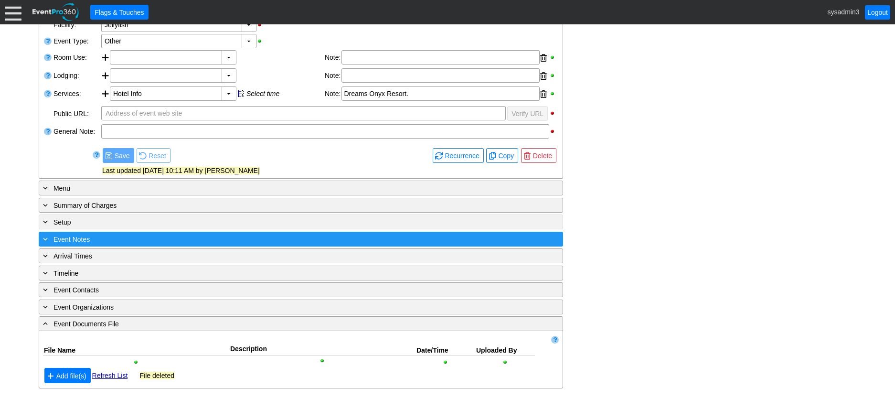
scroll to position [194, 0]
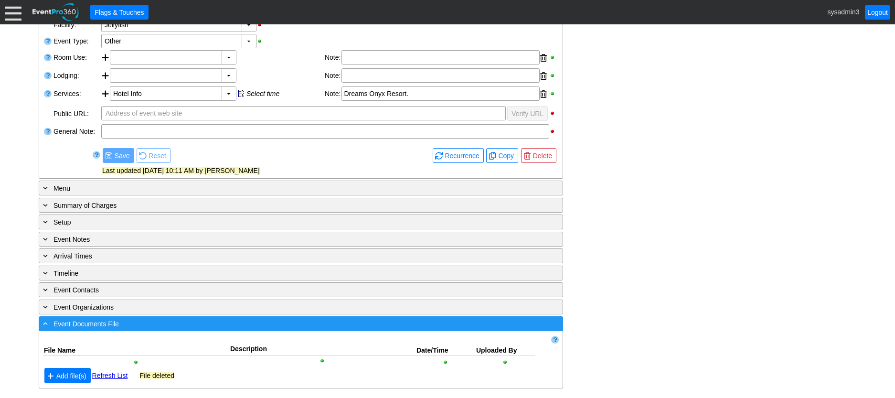
click at [251, 324] on div "- Event Documents File" at bounding box center [281, 323] width 480 height 11
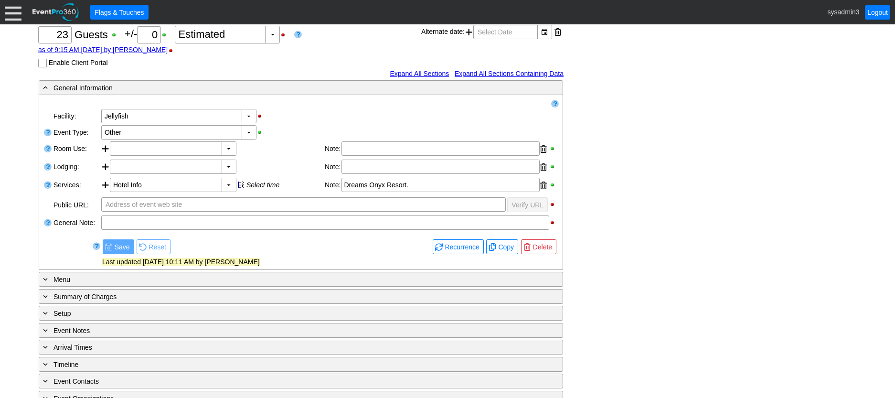
scroll to position [137, 0]
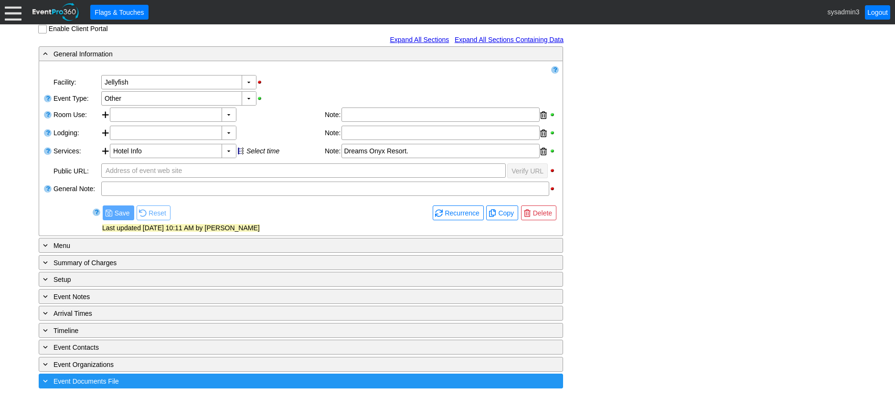
click at [159, 380] on div "+ Event Documents File" at bounding box center [281, 380] width 480 height 11
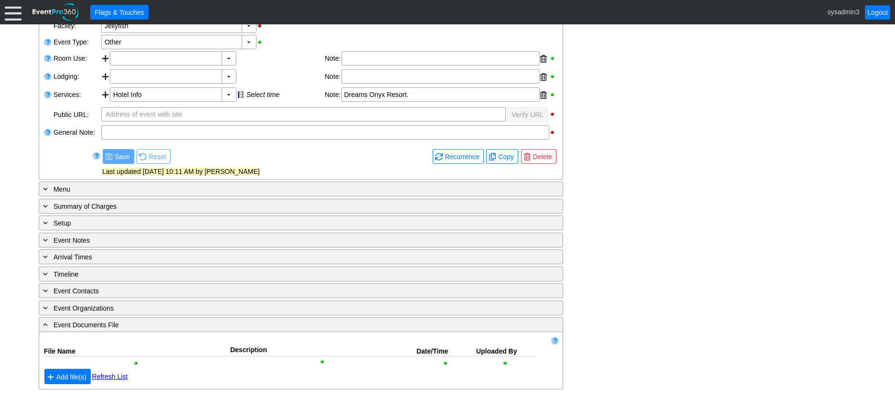
scroll to position [194, 0]
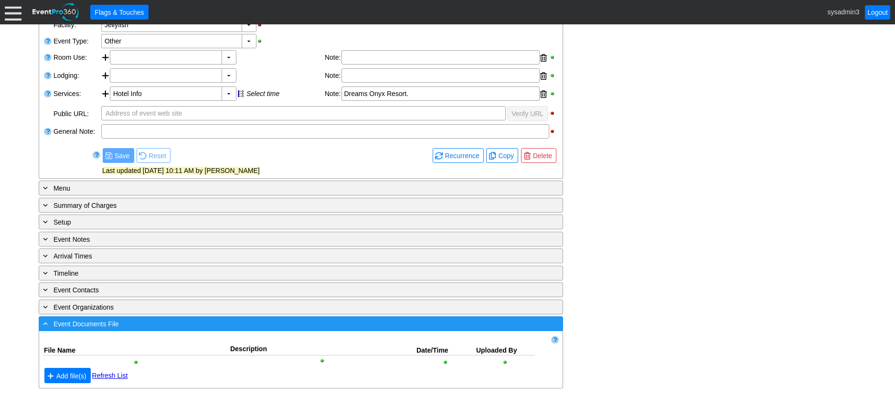
click at [190, 326] on div "- Event Documents File" at bounding box center [281, 323] width 480 height 11
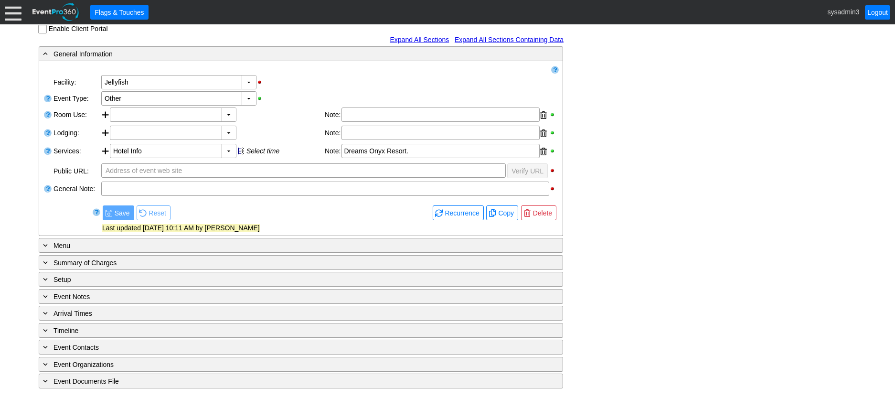
scroll to position [0, 0]
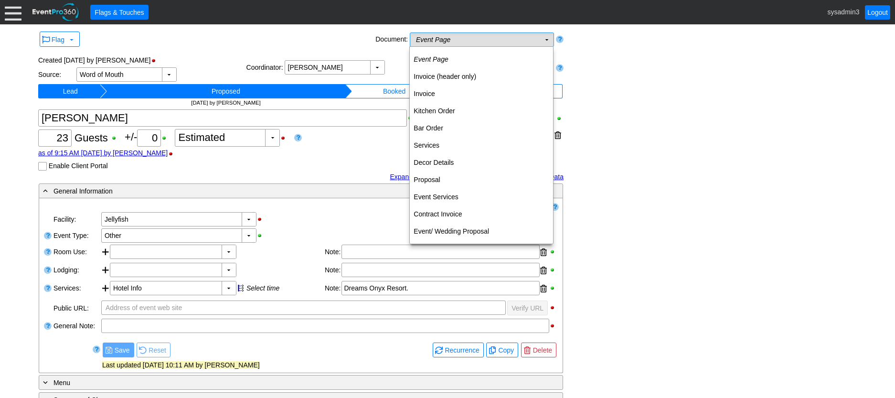
click at [514, 40] on td "Event Page Χ" at bounding box center [475, 39] width 130 height 13
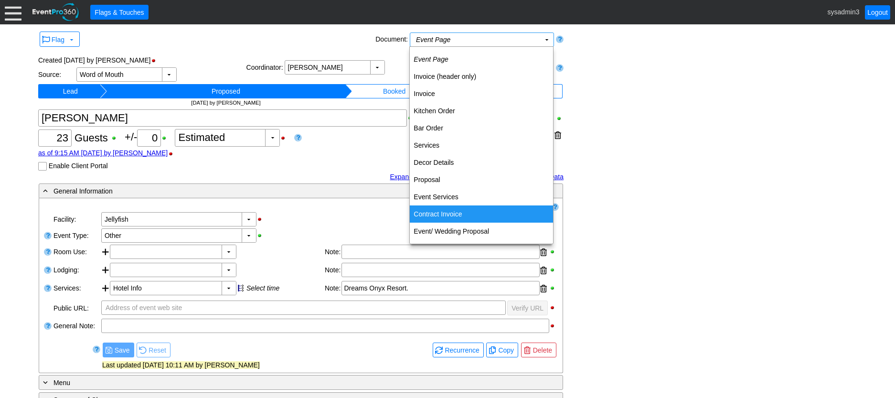
click at [437, 214] on td "Contract Invoice" at bounding box center [481, 213] width 143 height 17
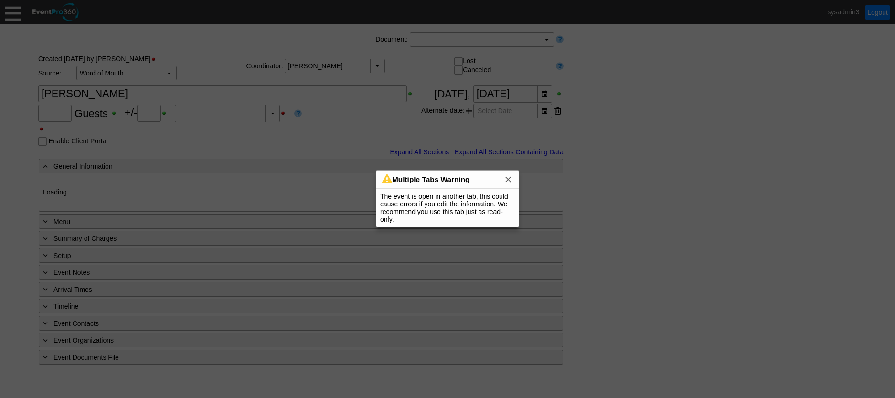
type input "23"
type input "0"
type input "Estimated"
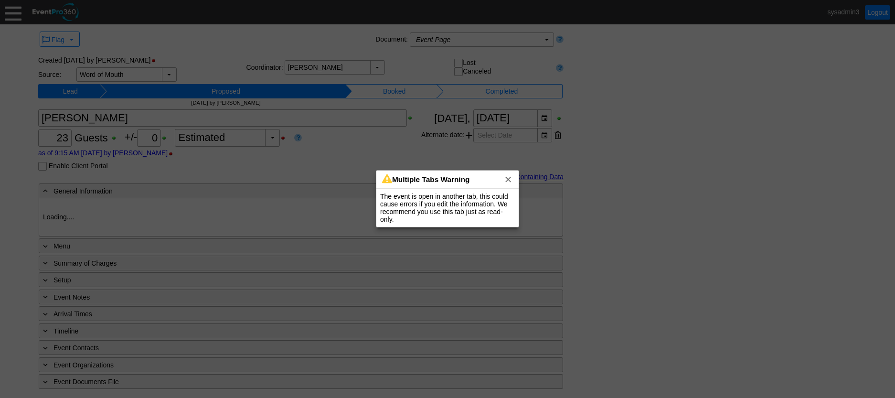
type input "Jellyfish"
type input "Other"
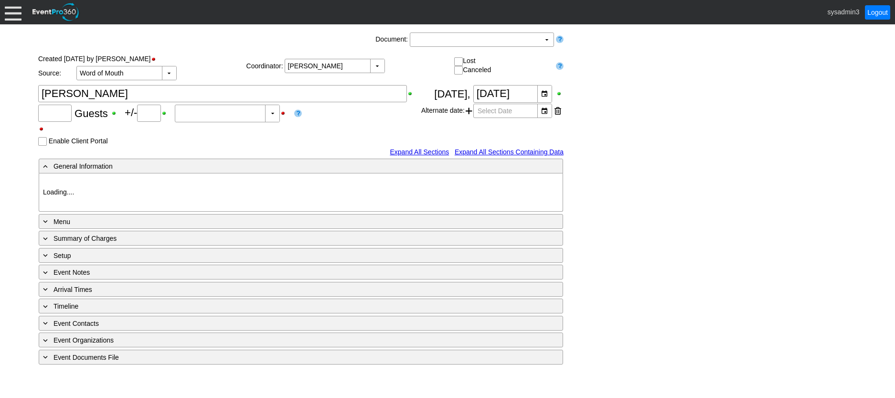
type input "23"
type input "0"
type input "Estimated"
type input "Jellyfish"
type input "Other"
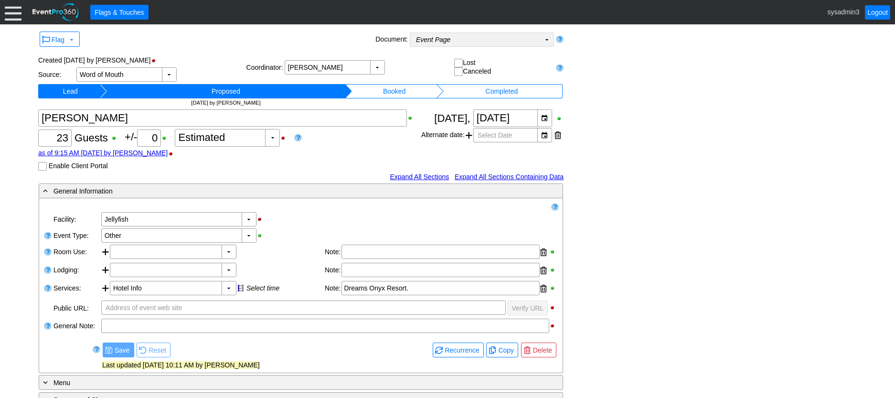
click at [502, 41] on td "Event Page Χ" at bounding box center [475, 39] width 130 height 13
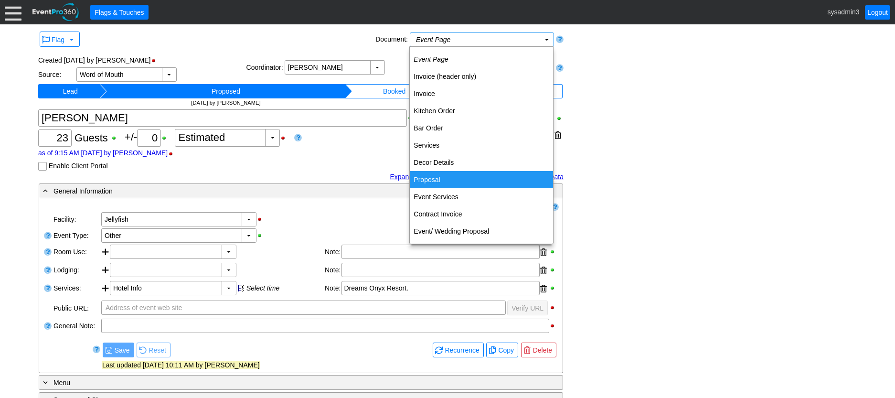
click at [657, 156] on div "Flag ▼ Document: Event Page Χ ▼ ● Print or PDF E-Sign ▼ Insert ▼ Save ▼ [GEOGRA…" at bounding box center [447, 281] width 823 height 505
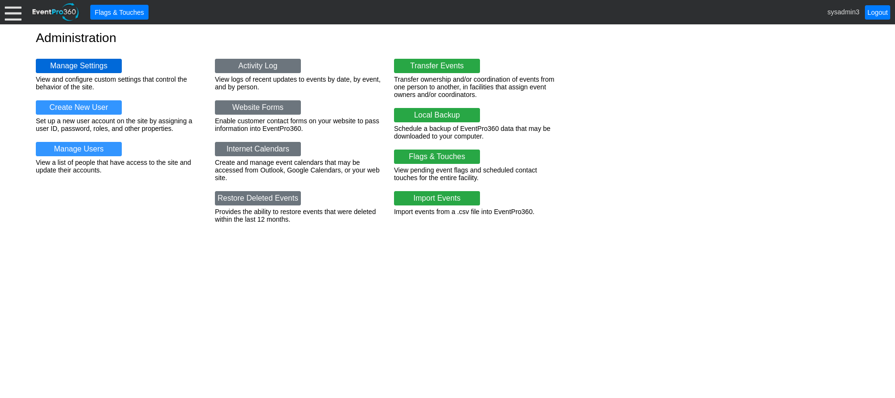
click at [84, 65] on link "Manage Settings" at bounding box center [79, 66] width 86 height 14
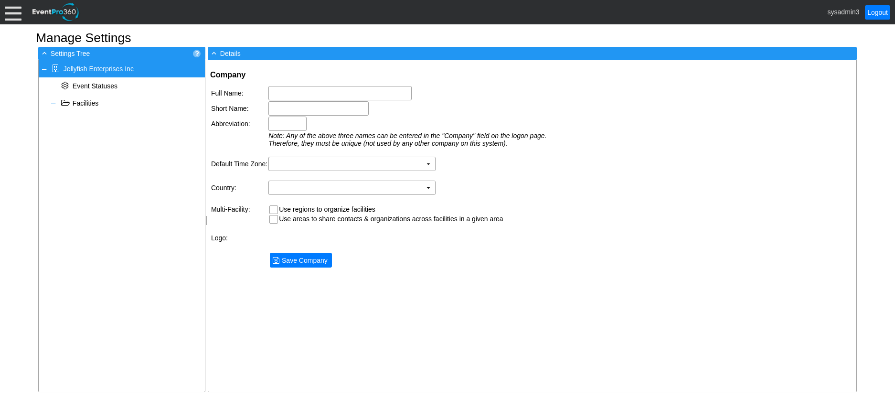
type input "Jellyfish Enterprises Inc"
type input "Jellyfish"
type input "JEI"
type input "(GMT-05:00) Eastern Time ([GEOGRAPHIC_DATA] & [GEOGRAPHIC_DATA])"
type input "[GEOGRAPHIC_DATA] (English)"
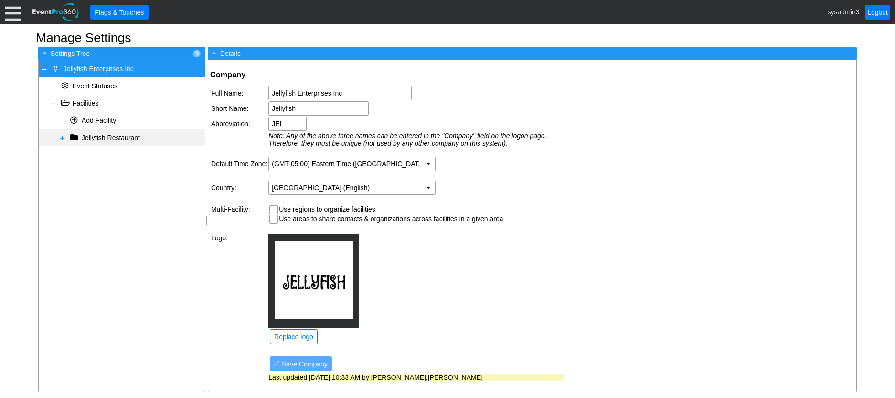
click at [63, 139] on span at bounding box center [63, 138] width 8 height 8
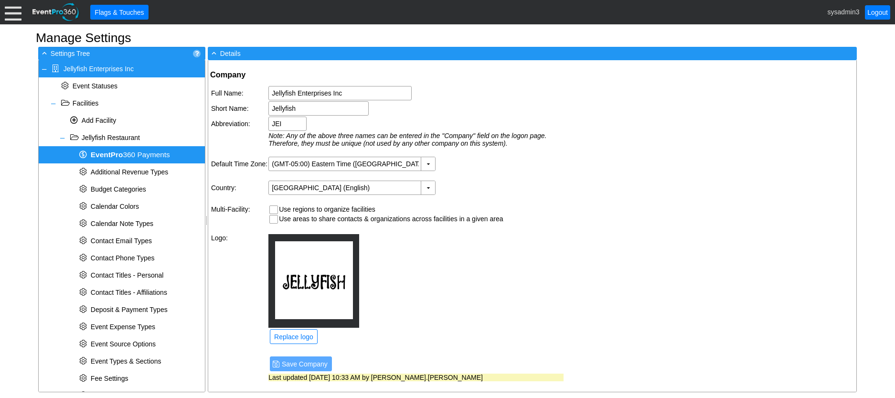
click at [133, 154] on span "Event Pro 360 Payments" at bounding box center [130, 154] width 79 height 8
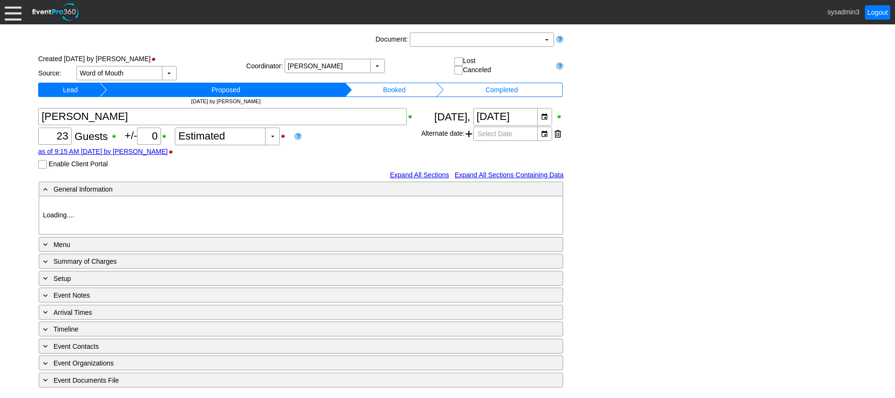
type input "Jellyfish"
type input "Other"
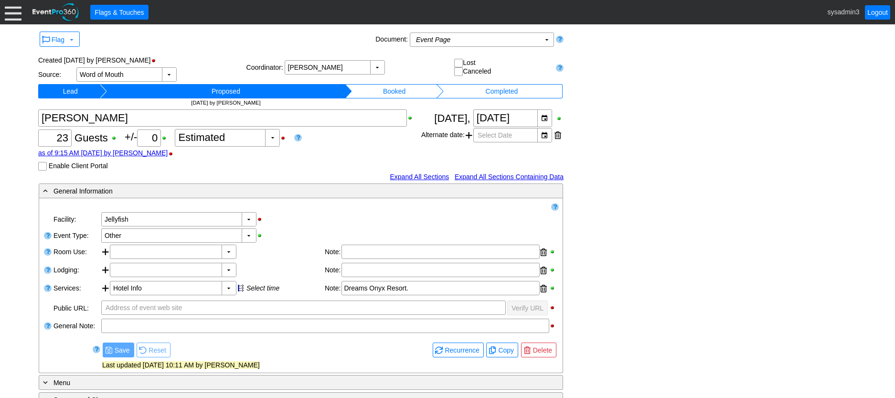
click at [14, 13] on div at bounding box center [13, 12] width 17 height 17
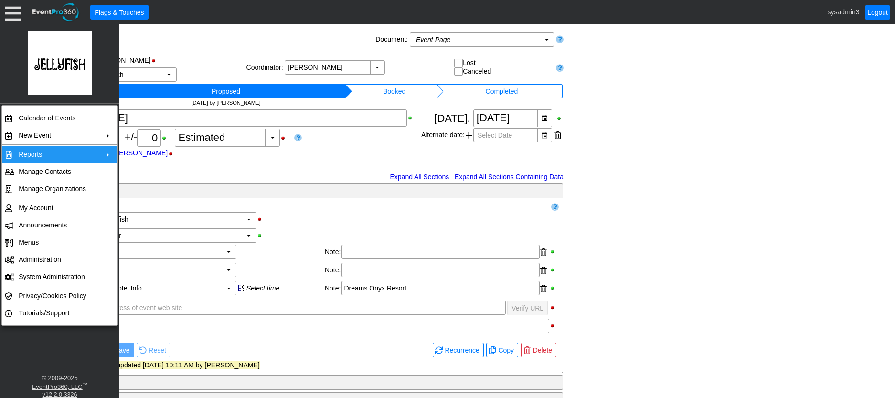
click at [95, 152] on td "Reports" at bounding box center [57, 154] width 85 height 17
click at [274, 158] on div "Χ 23 Guests +/- Χ 0 ▼ Χ Estimated as of 9:15 AM [DATE] by [PERSON_NAME] Enable …" at bounding box center [229, 139] width 383 height 61
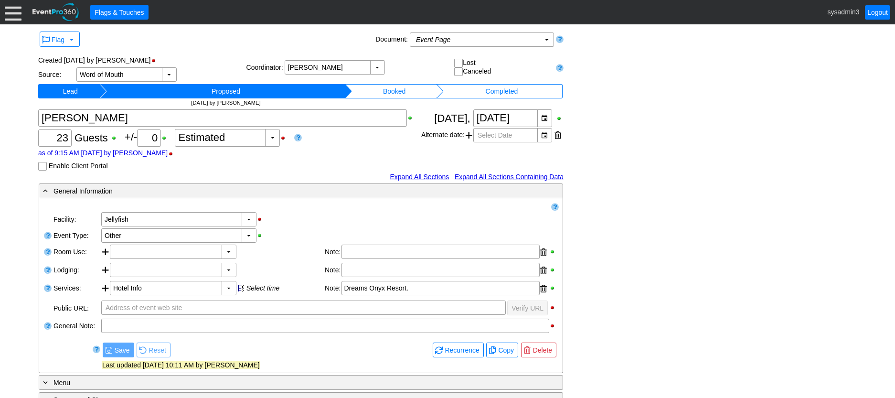
click at [233, 44] on div "Flag ▼" at bounding box center [205, 40] width 335 height 18
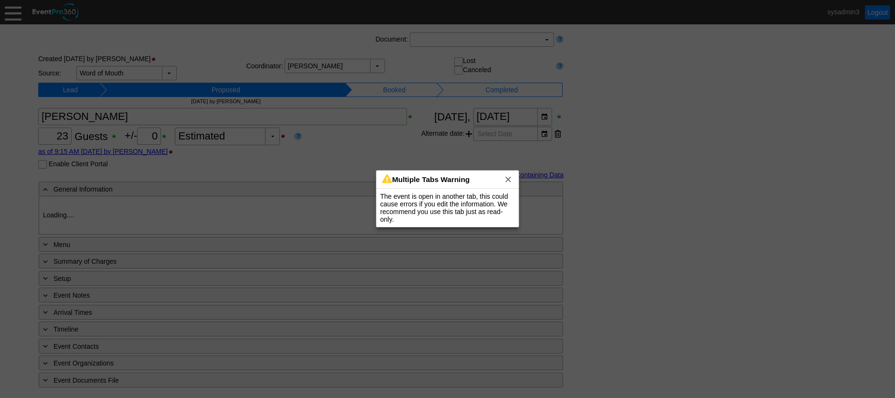
type input "Jellyfish"
type input "Other"
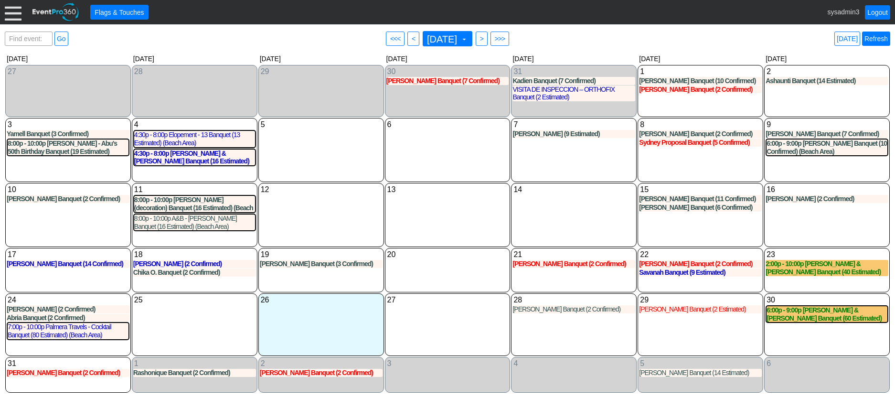
click at [870, 41] on link "Refresh" at bounding box center [876, 39] width 28 height 14
click at [12, 11] on div at bounding box center [13, 12] width 17 height 17
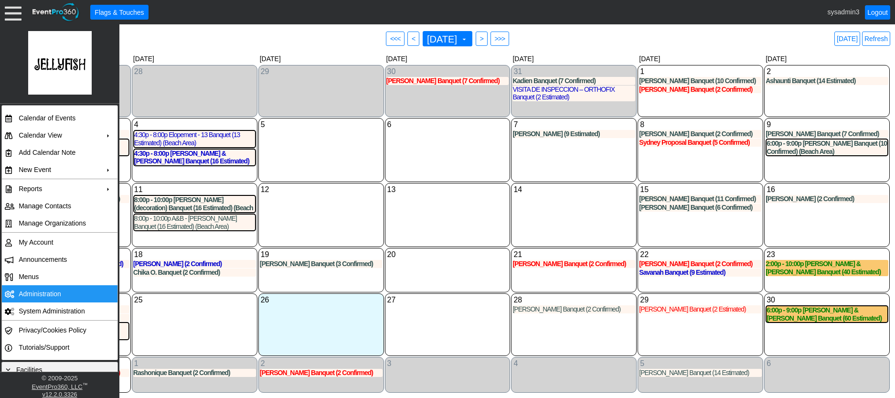
click at [45, 290] on td "Administration" at bounding box center [57, 293] width 85 height 17
click at [877, 35] on link "Refresh" at bounding box center [876, 39] width 28 height 14
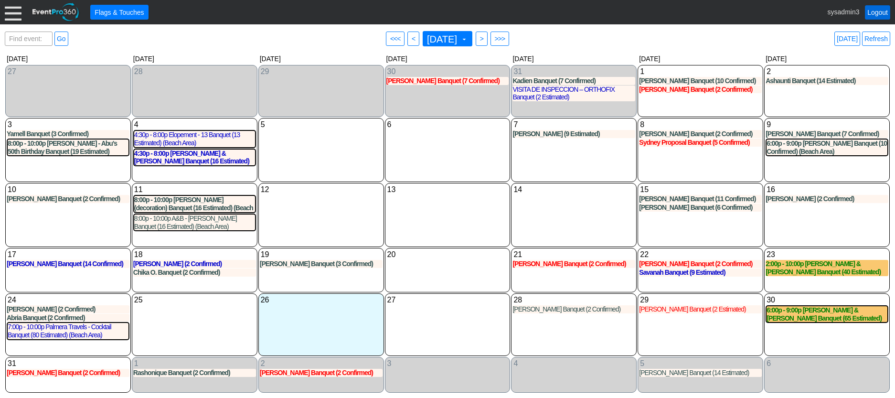
click at [879, 9] on link "Logout" at bounding box center [876, 12] width 25 height 14
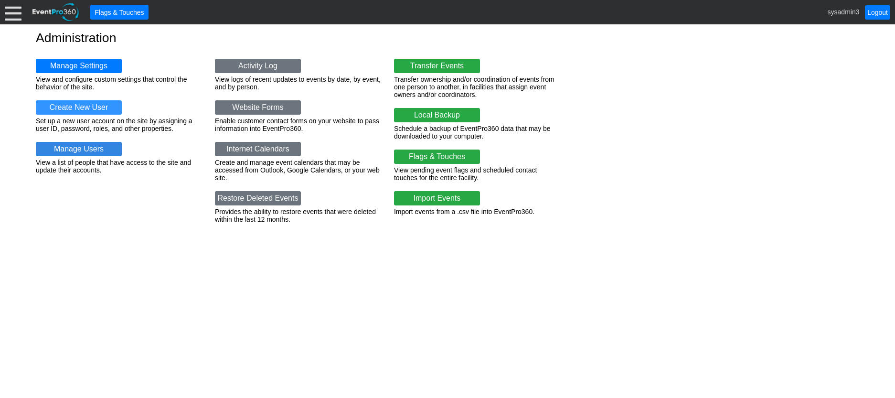
click at [73, 144] on link "Manage Users" at bounding box center [79, 149] width 86 height 14
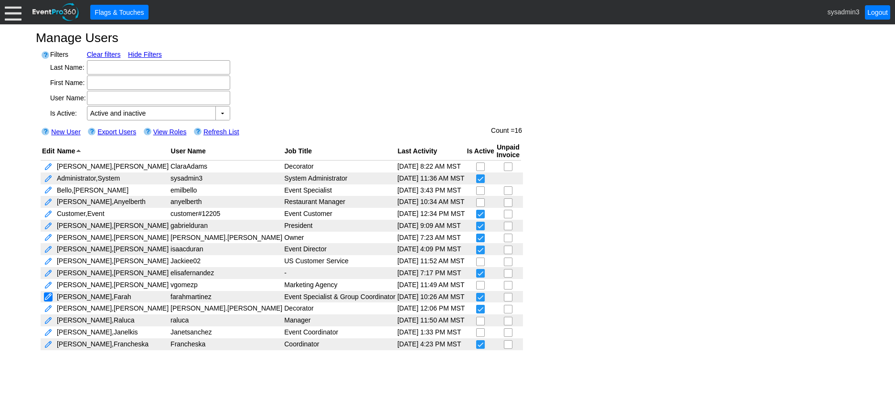
click at [46, 295] on link at bounding box center [48, 296] width 9 height 9
click at [50, 250] on link at bounding box center [48, 249] width 9 height 9
click at [48, 237] on link at bounding box center [48, 237] width 9 height 9
click at [169, 270] on td "elisafernandez" at bounding box center [226, 273] width 114 height 12
click at [52, 295] on link at bounding box center [48, 296] width 9 height 9
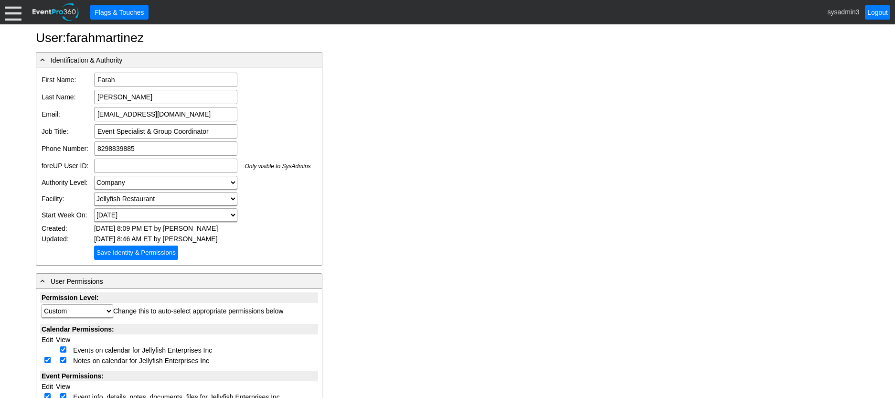
drag, startPoint x: 201, startPoint y: 113, endPoint x: 86, endPoint y: 114, distance: 114.6
click at [86, 114] on tr "Email: farahgmartinez@gmail.com Email is required Email format is not valid" at bounding box center [176, 113] width 272 height 17
drag, startPoint x: 200, startPoint y: 116, endPoint x: 93, endPoint y: 117, distance: 107.9
click at [93, 117] on td "[EMAIL_ADDRESS][DOMAIN_NAME] Email is required Email format is not valid" at bounding box center [203, 113] width 220 height 17
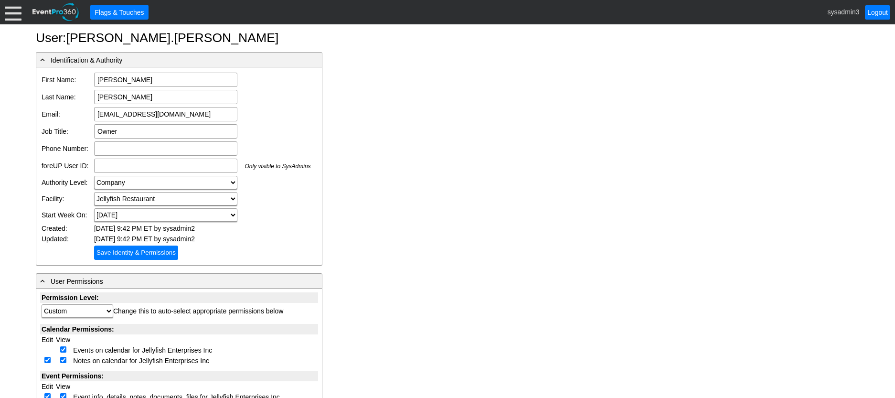
drag, startPoint x: 182, startPoint y: 112, endPoint x: 80, endPoint y: 111, distance: 102.2
click at [80, 111] on tr "Email: isaacdurane@gmail.com Email is required Email format is not valid" at bounding box center [176, 113] width 272 height 17
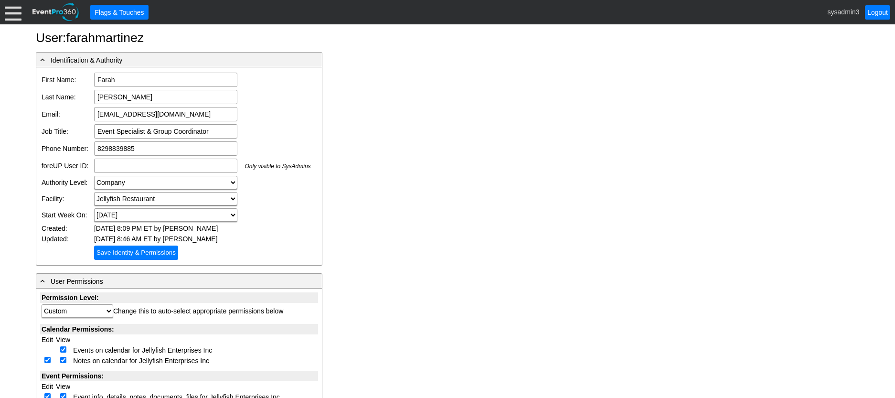
drag, startPoint x: 199, startPoint y: 115, endPoint x: 77, endPoint y: 107, distance: 122.0
click at [77, 107] on tr "Email: [EMAIL_ADDRESS][DOMAIN_NAME] Email is required Email format is not valid" at bounding box center [176, 113] width 272 height 17
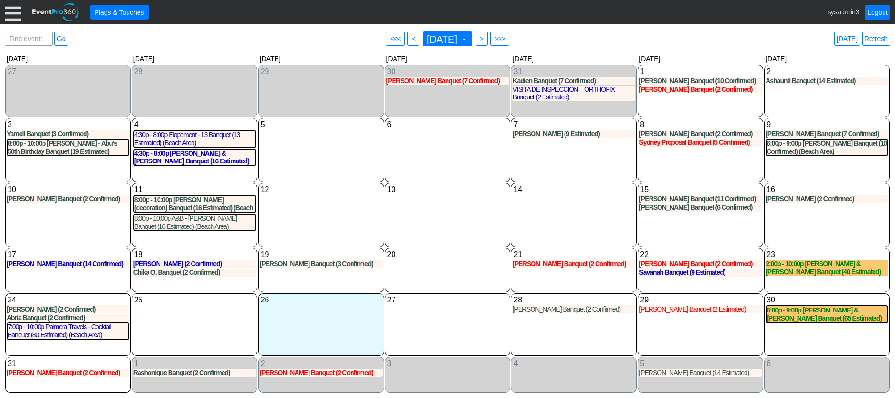
click at [12, 11] on div at bounding box center [13, 12] width 17 height 17
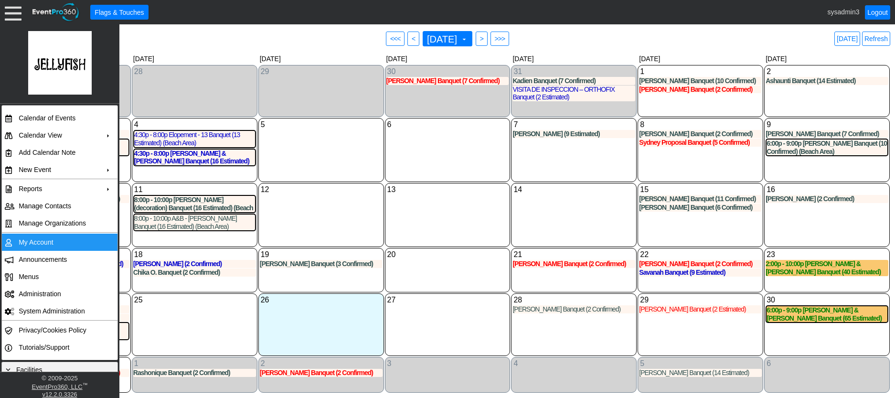
click at [42, 240] on td "My Account" at bounding box center [57, 241] width 85 height 17
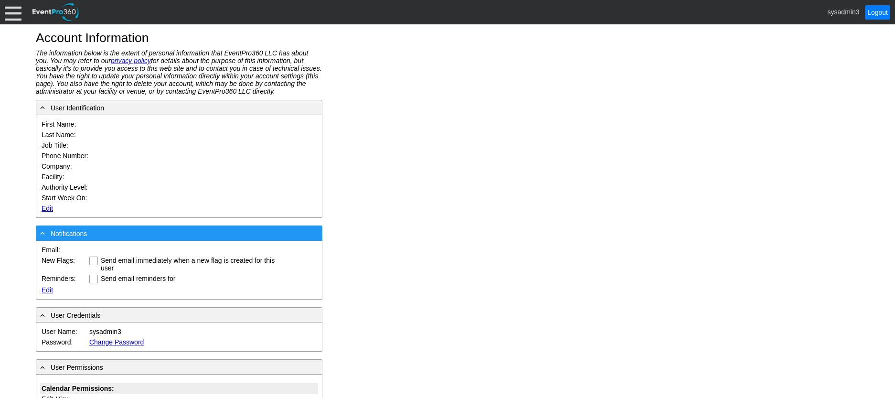
type input "System"
type input "Administrator"
type input "System Administrator"
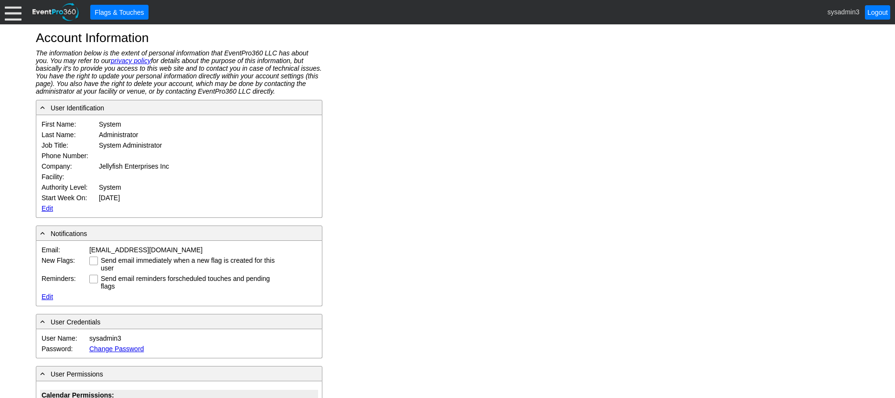
click at [45, 208] on link "Edit" at bounding box center [47, 208] width 11 height 8
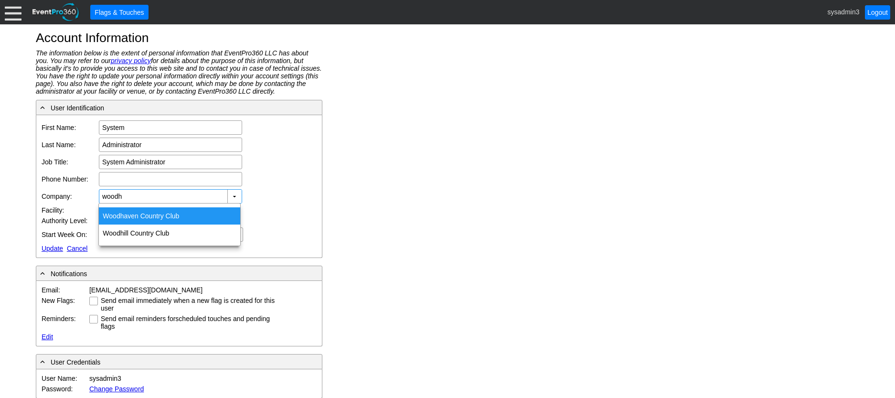
click at [147, 210] on div "Woodh aven Country Club" at bounding box center [169, 215] width 141 height 17
type input "[GEOGRAPHIC_DATA]"
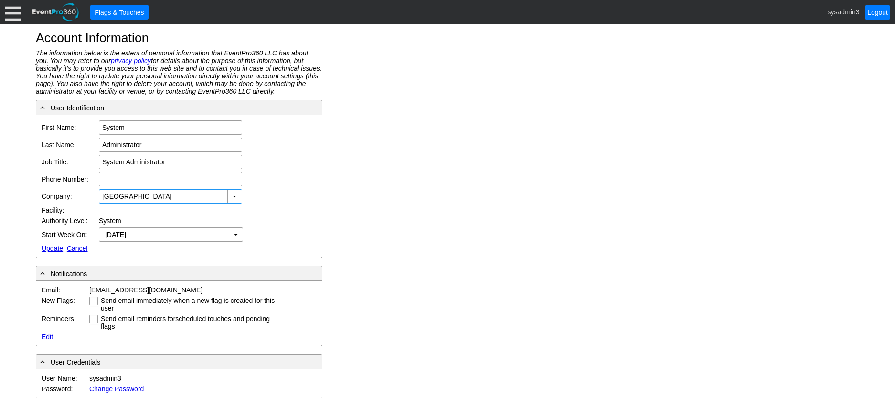
click at [50, 245] on link "Update" at bounding box center [52, 248] width 21 height 8
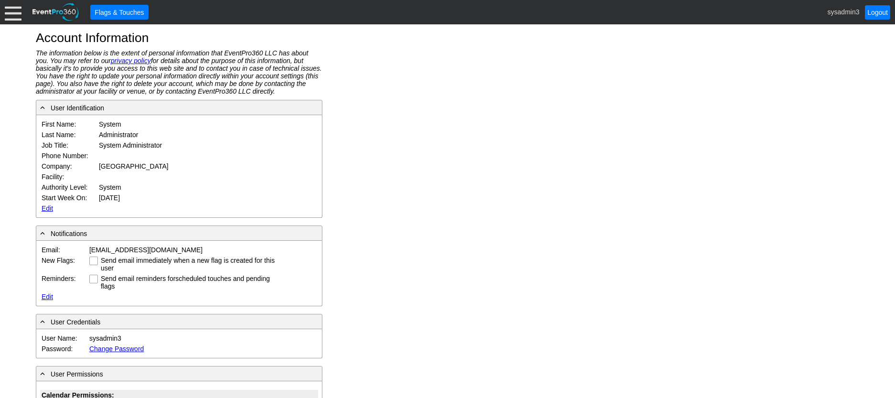
click at [14, 9] on div at bounding box center [13, 12] width 17 height 17
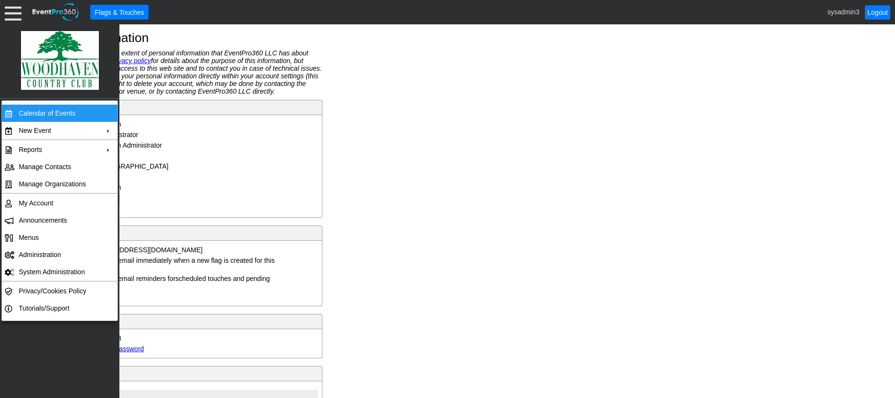
click at [40, 110] on td "Calendar of Events" at bounding box center [57, 113] width 85 height 17
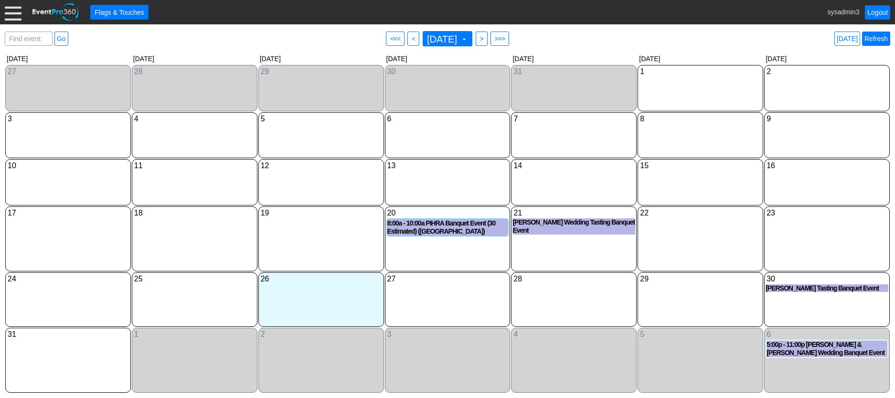
click at [882, 35] on link "Refresh" at bounding box center [876, 39] width 28 height 14
click at [872, 37] on link "Refresh" at bounding box center [876, 39] width 28 height 14
click at [319, 166] on div "12 Tuesday" at bounding box center [321, 165] width 123 height 11
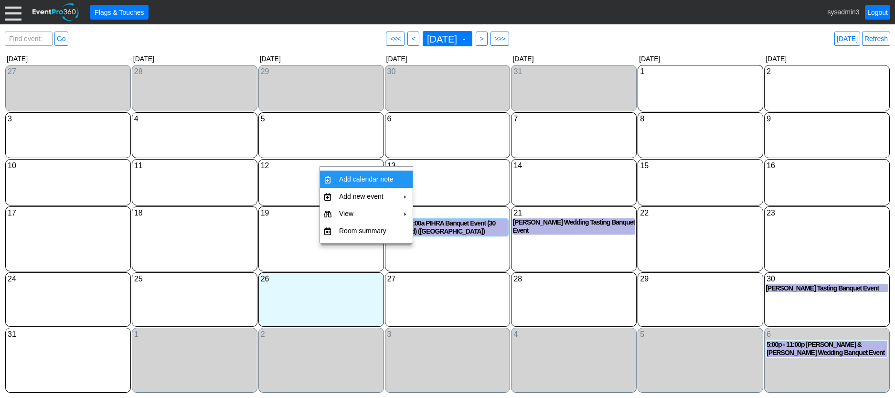
click at [368, 176] on td "Add calendar note" at bounding box center [366, 178] width 62 height 17
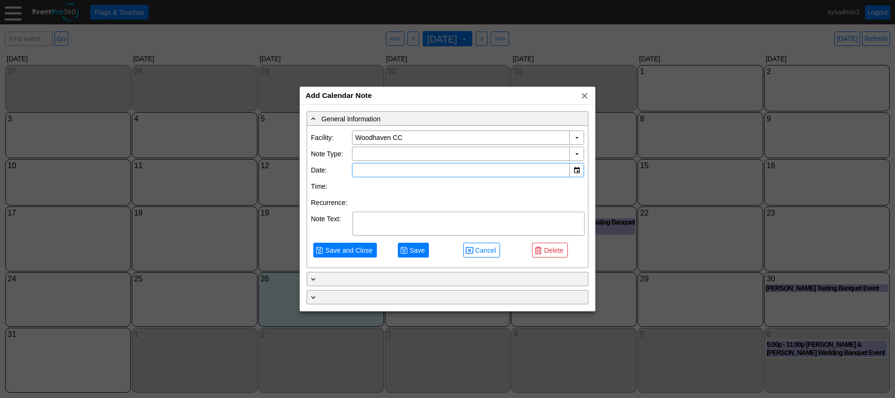
type input "8/12/2025"
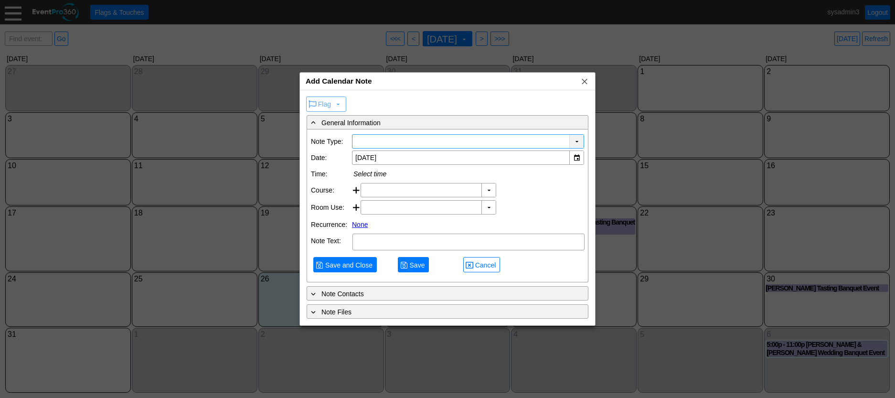
click at [580, 141] on div "▼" at bounding box center [576, 141] width 14 height 13
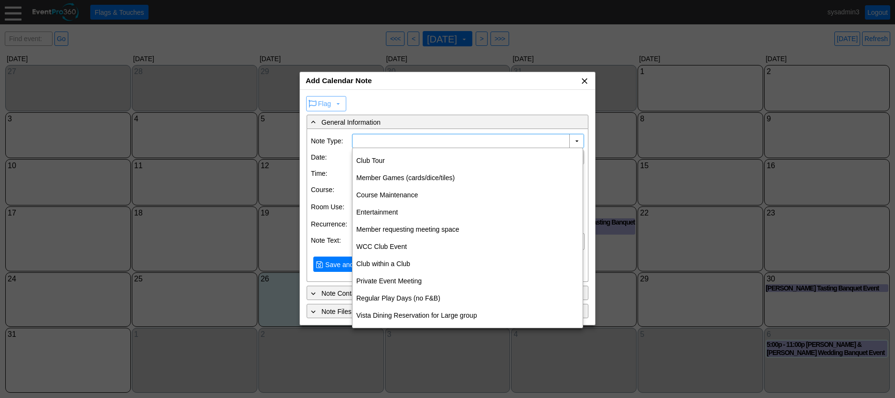
click at [586, 79] on span "x" at bounding box center [584, 81] width 10 height 10
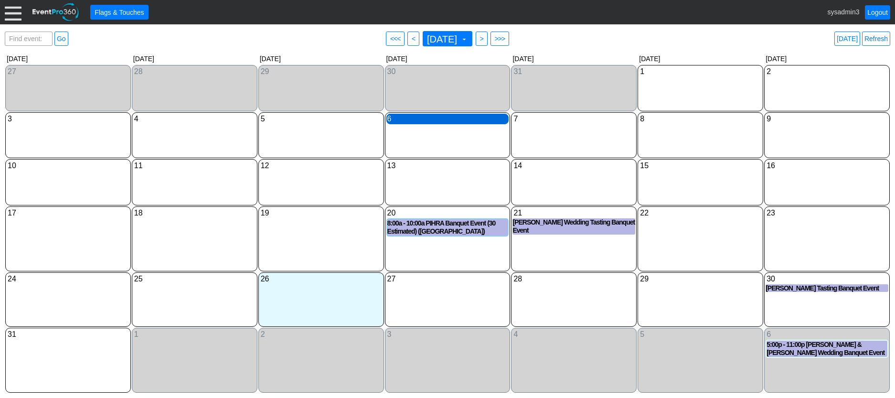
click at [434, 120] on div "6 Wednesday" at bounding box center [447, 119] width 123 height 11
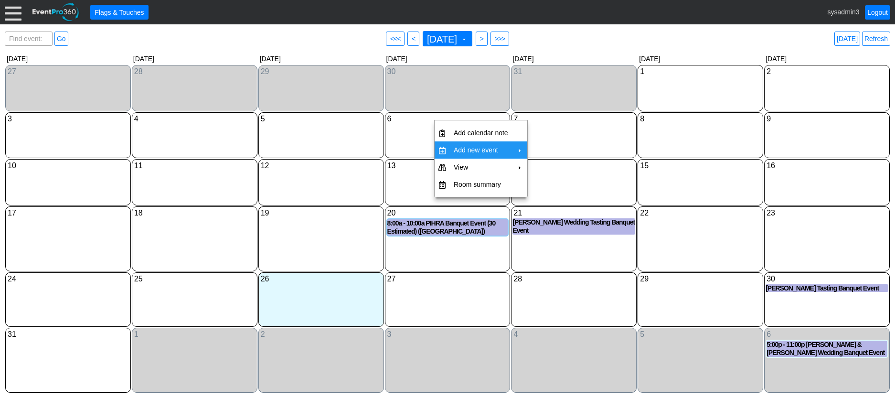
click at [459, 149] on td "Add new event" at bounding box center [481, 149] width 62 height 17
click at [562, 167] on td "Banquet Event" at bounding box center [565, 171] width 52 height 17
type input "8/6/2025"
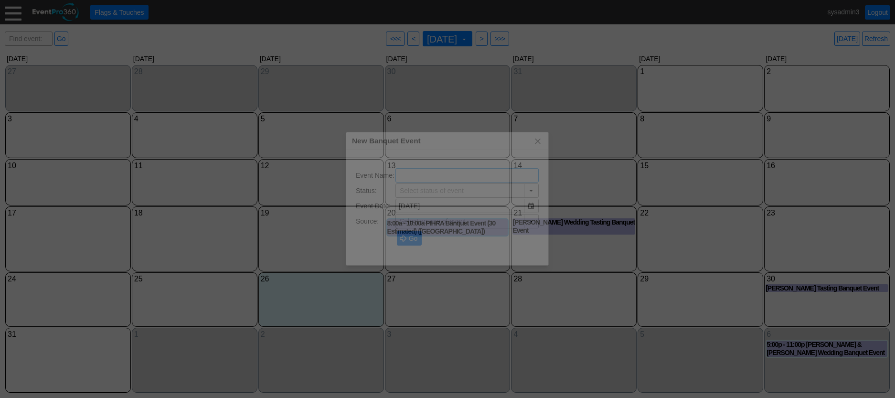
type input "Lead"
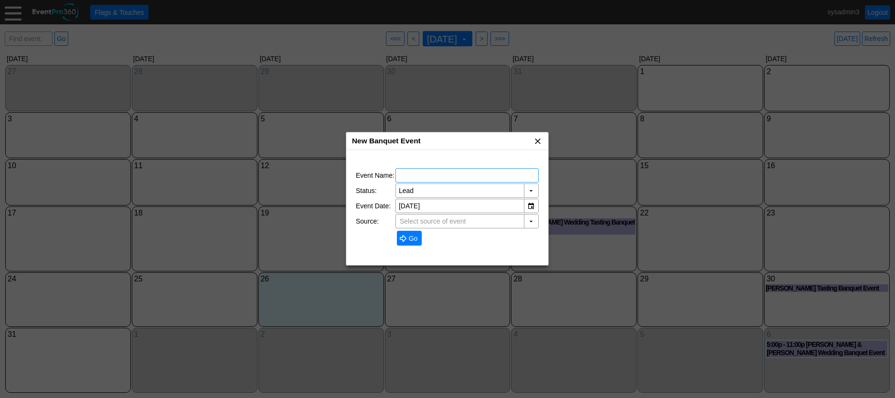
click at [539, 143] on span "x" at bounding box center [538, 141] width 10 height 10
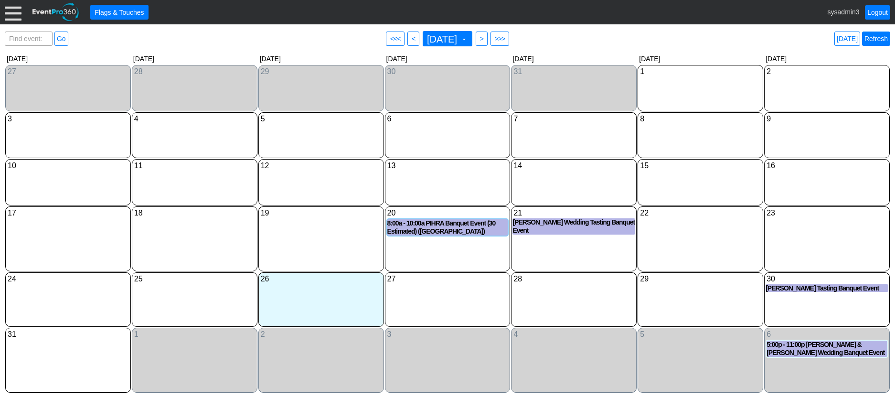
click at [883, 36] on link "Refresh" at bounding box center [876, 39] width 28 height 14
click at [485, 38] on span ">" at bounding box center [481, 39] width 7 height 10
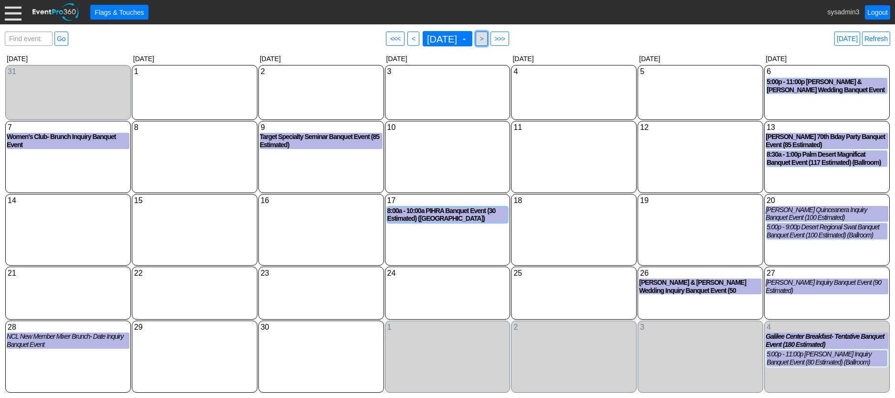
click at [485, 38] on span ">" at bounding box center [481, 39] width 7 height 10
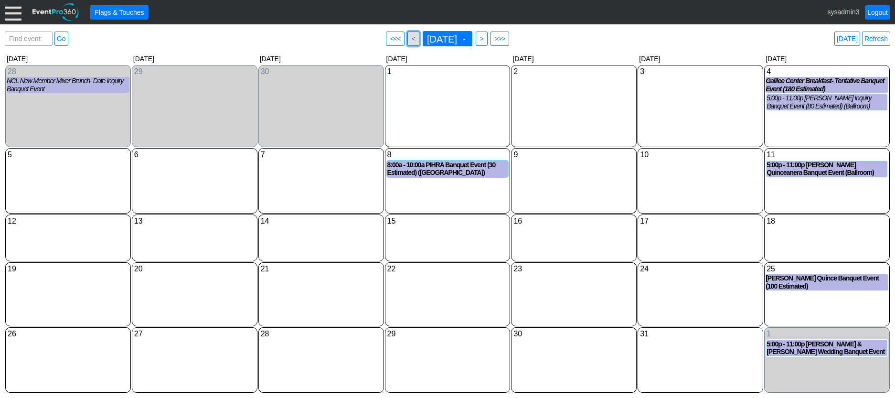
click at [410, 37] on span "<" at bounding box center [413, 39] width 7 height 10
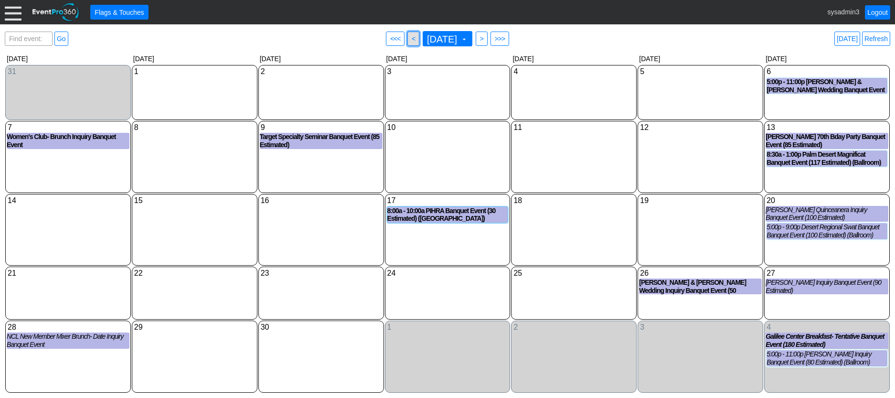
click at [410, 40] on span "<" at bounding box center [413, 39] width 7 height 10
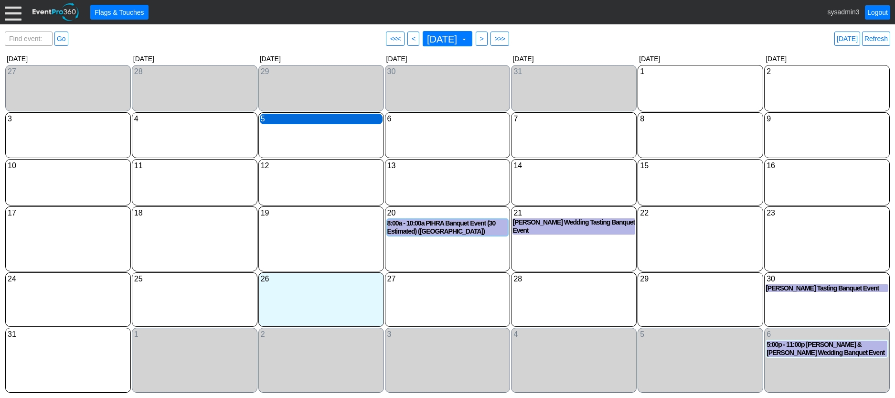
click at [324, 119] on div "5 Tuesday" at bounding box center [321, 119] width 123 height 11
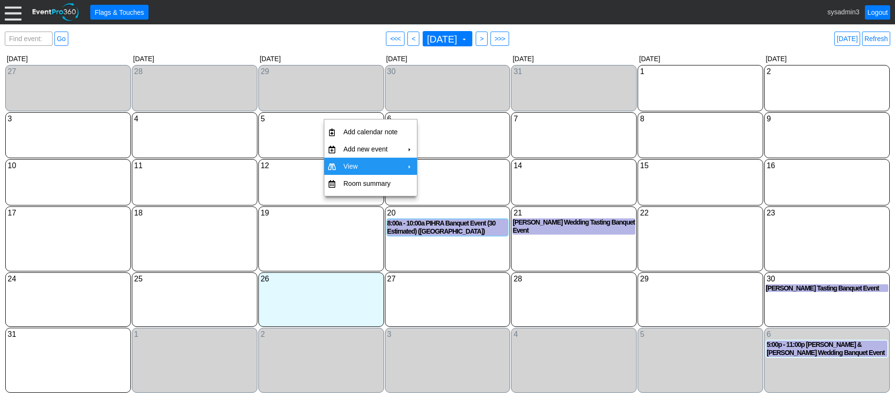
click at [292, 190] on div "12 Tuesday" at bounding box center [321, 182] width 126 height 46
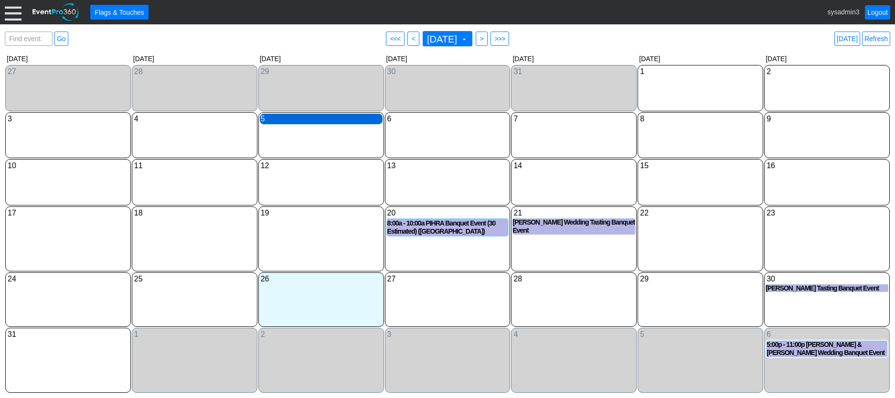
click at [328, 119] on div "5 Tuesday" at bounding box center [321, 119] width 123 height 11
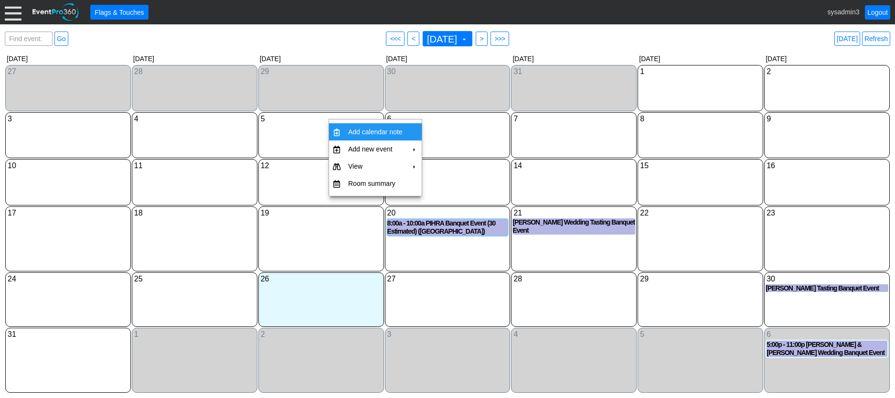
click at [380, 130] on td "Add calendar note" at bounding box center [375, 131] width 62 height 17
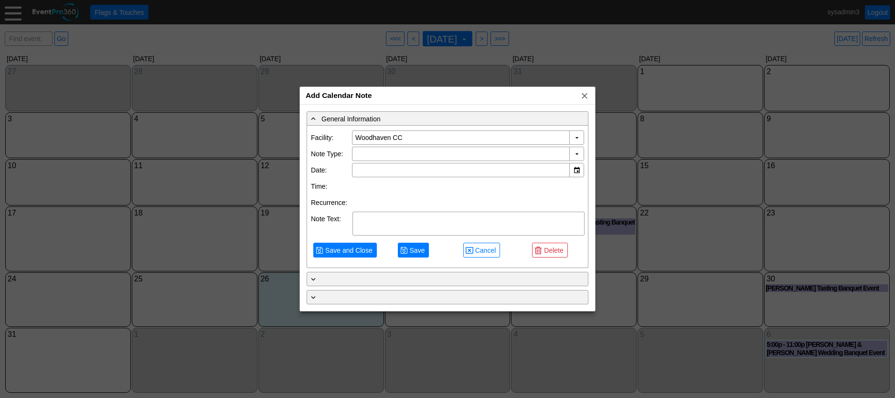
type input "8/5/2025"
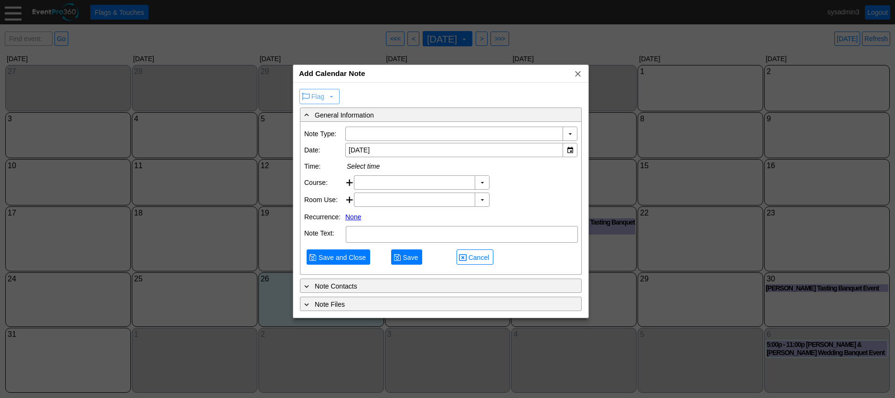
click at [426, 72] on div "Add Calendar Note x" at bounding box center [440, 74] width 295 height 18
click at [571, 133] on div "▼" at bounding box center [569, 133] width 14 height 13
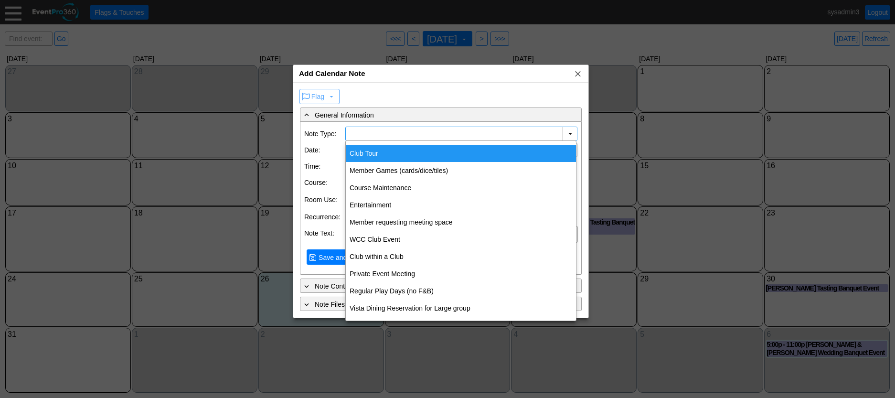
click at [370, 150] on div "Club Tour" at bounding box center [461, 153] width 230 height 17
type input "Club Tour"
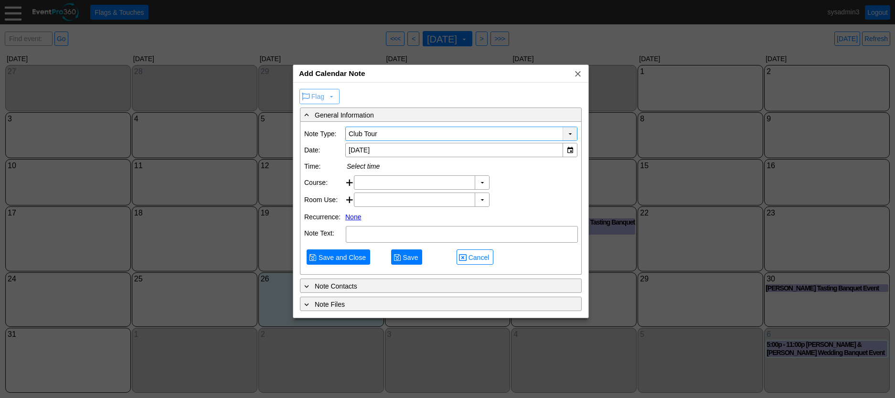
click at [564, 137] on div "▼" at bounding box center [569, 133] width 14 height 13
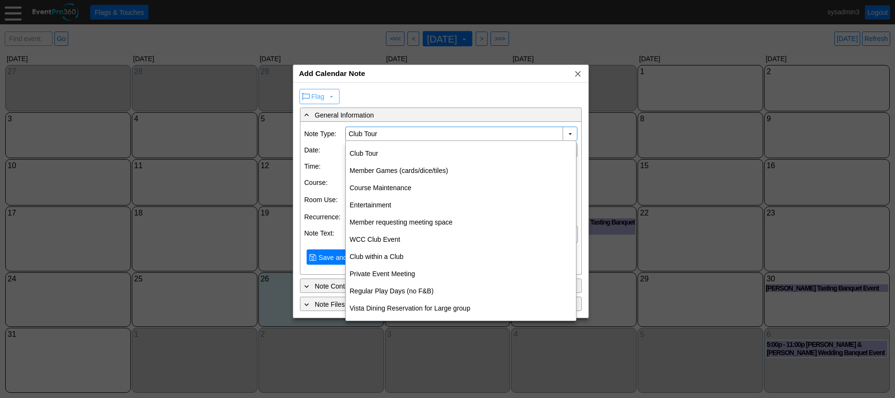
click at [413, 132] on input "Club Tour" at bounding box center [454, 133] width 212 height 13
click at [462, 74] on div "Add Calendar Note x" at bounding box center [440, 74] width 295 height 18
click at [536, 132] on input "Club Tour" at bounding box center [454, 133] width 212 height 13
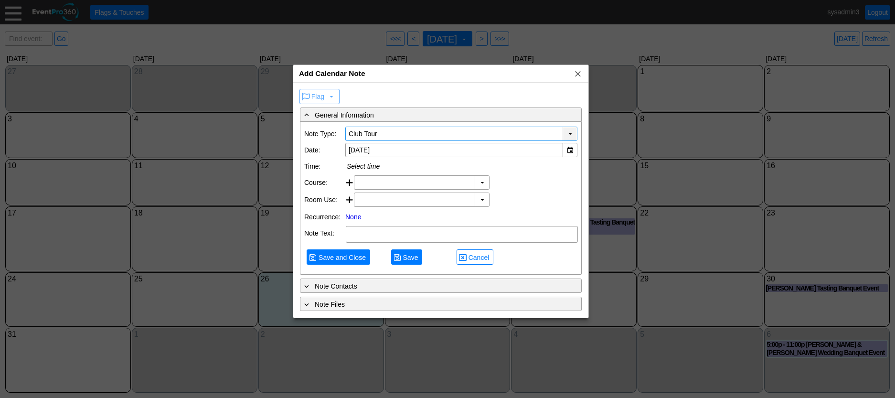
click at [569, 136] on div "▼" at bounding box center [569, 133] width 14 height 13
click at [380, 166] on div "Select time" at bounding box center [461, 166] width 229 height 8
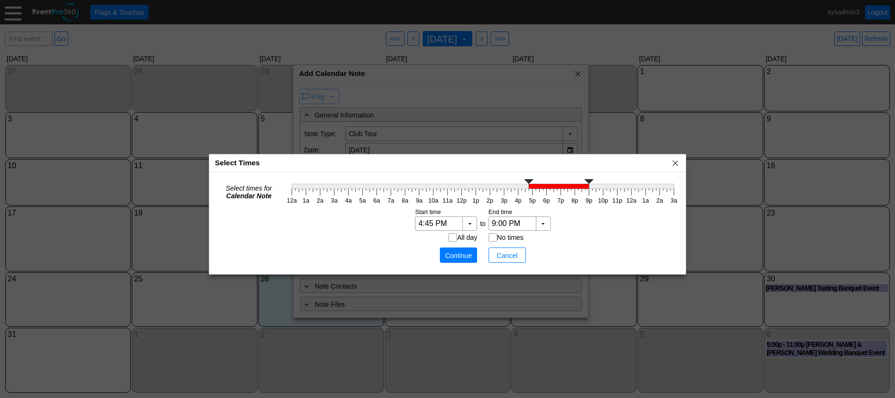
type input "5:00 PM"
click at [532, 193] on icon "12a 1a 2a 3a 4a 5a 6a 7a 8a 9a 10a 11a 12p 1p 2p 3p 4p 5p 6p 7p 8p 9p 10p 11p 1…" at bounding box center [482, 191] width 396 height 29
type input "5:30 PM"
click at [538, 186] on g at bounding box center [483, 184] width 382 height 10
click at [460, 254] on span "Continue" at bounding box center [458, 256] width 29 height 10
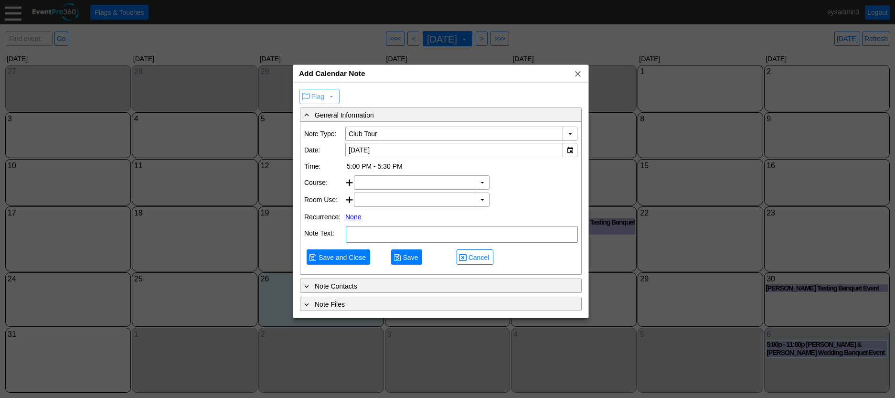
click at [385, 231] on textarea at bounding box center [462, 234] width 232 height 17
type textarea "ADD NOTE"
click at [356, 255] on span "Save and Close" at bounding box center [341, 258] width 51 height 10
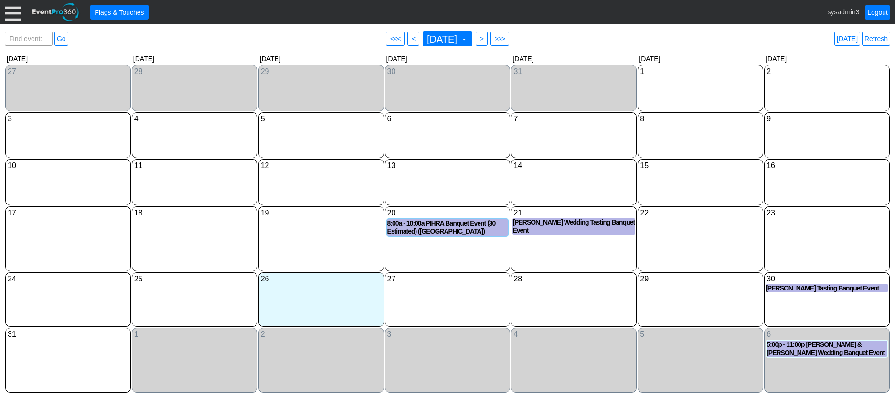
click at [11, 17] on div at bounding box center [13, 12] width 17 height 17
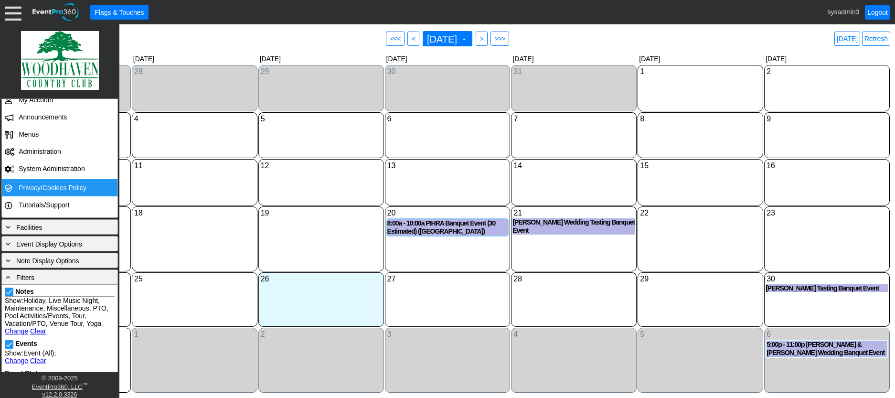
scroll to position [143, 0]
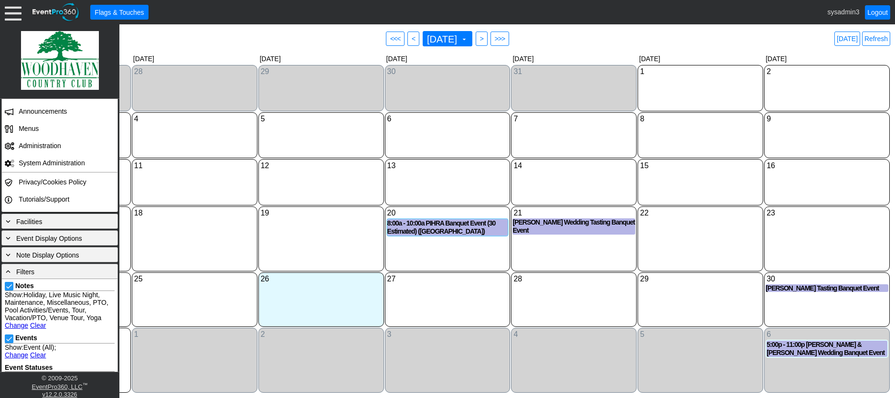
click at [39, 322] on link "Clear" at bounding box center [38, 325] width 16 height 8
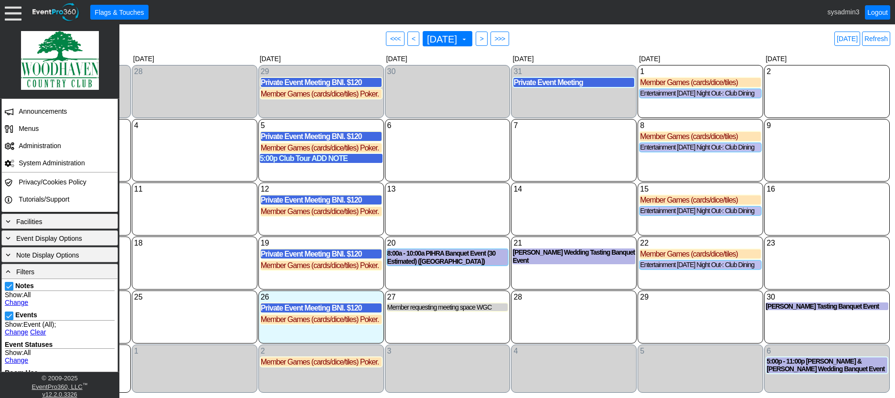
click at [38, 334] on link "Clear" at bounding box center [38, 332] width 16 height 8
click at [557, 201] on div "14 Thursday" at bounding box center [574, 208] width 126 height 53
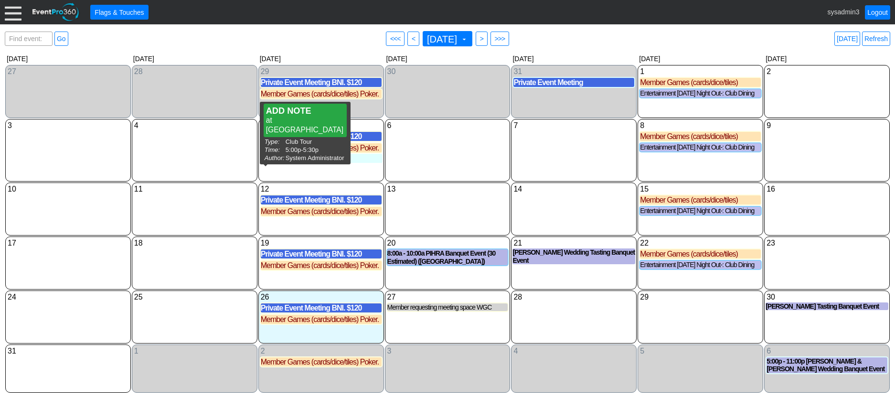
click at [307, 163] on div "5:00p Club Tour ADD NOTE" at bounding box center [321, 158] width 123 height 9
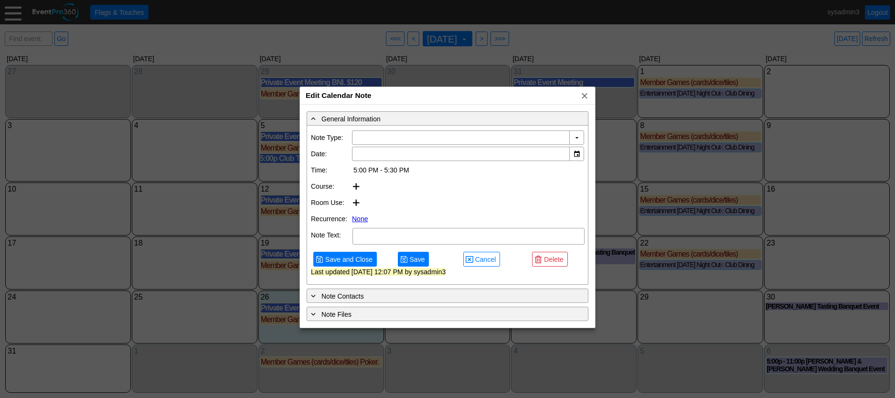
type input "8/5/2025"
type textarea "ADD NOTE"
type input "Club Tour"
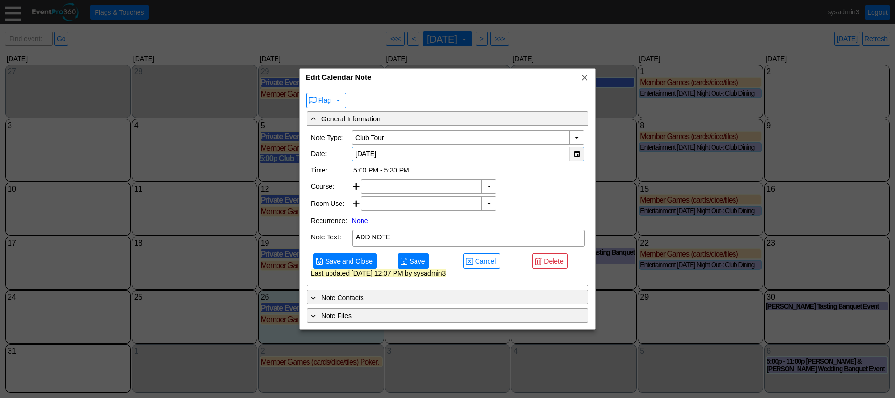
click at [573, 153] on div "▼" at bounding box center [576, 153] width 14 height 13
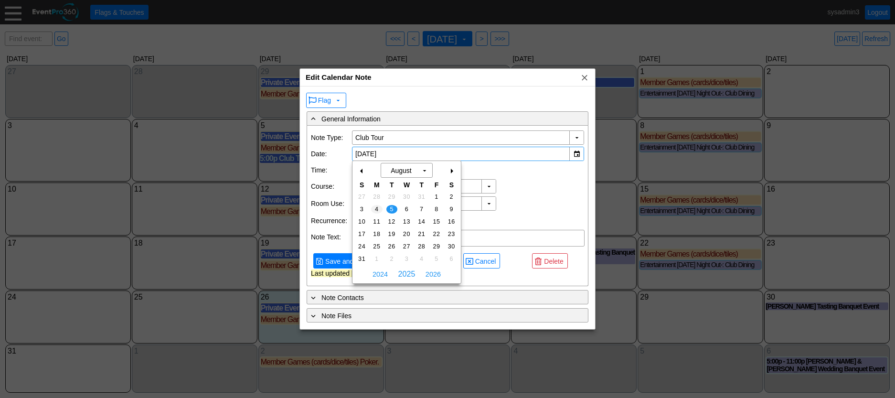
click at [376, 205] on span "4" at bounding box center [376, 209] width 11 height 9
type input "8/4/2025"
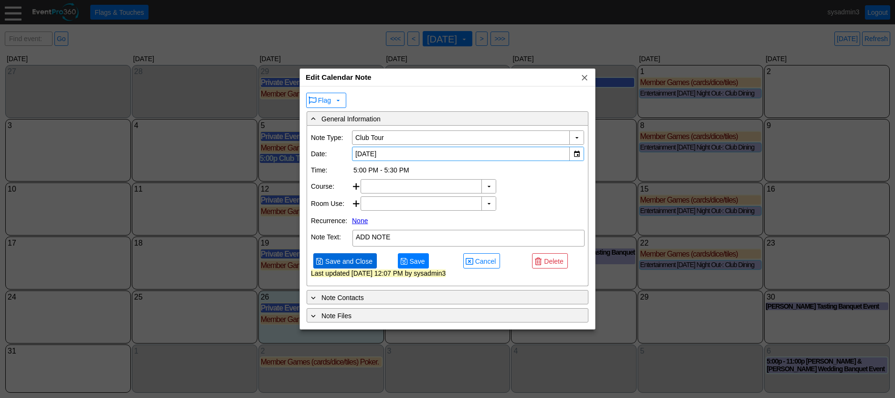
click at [346, 261] on span "Save and Close" at bounding box center [348, 261] width 51 height 10
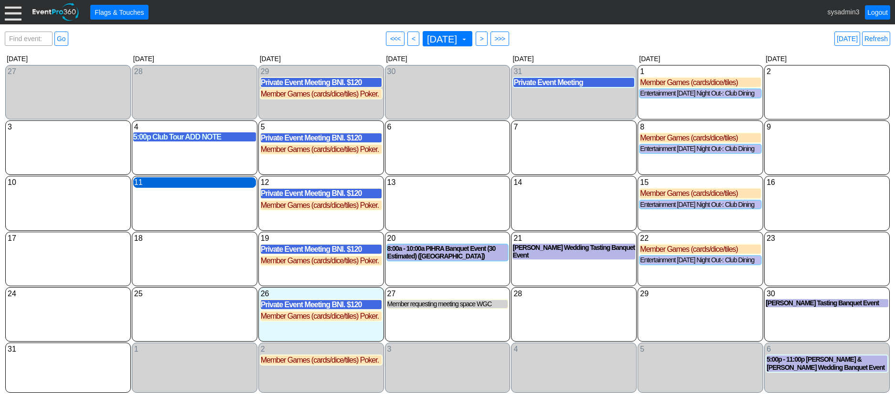
click at [184, 183] on div "11 Monday" at bounding box center [194, 182] width 123 height 11
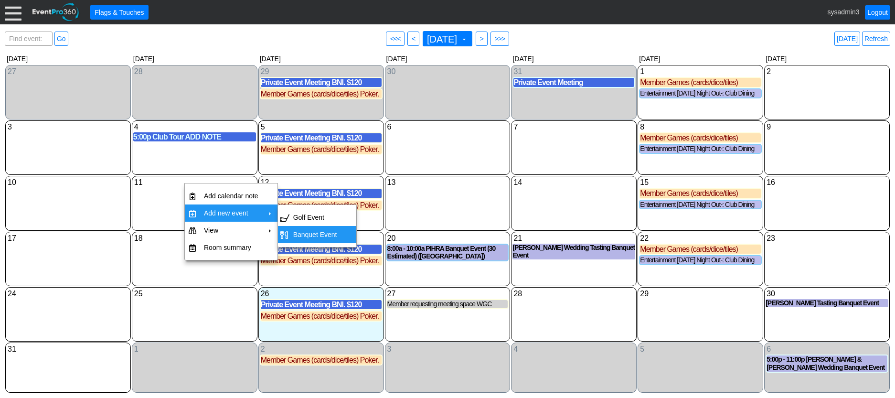
click at [306, 232] on td "Banquet Event" at bounding box center [315, 234] width 52 height 17
type input "[DATE]"
type input "Lead"
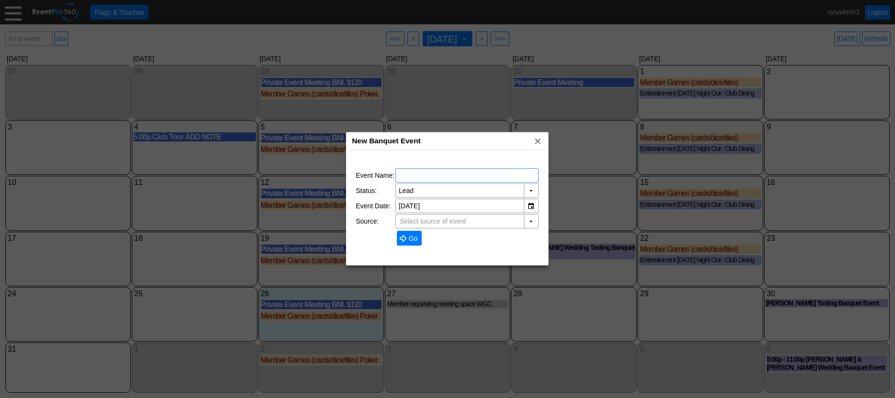
click at [421, 174] on input "text" at bounding box center [467, 174] width 137 height 13
type input "TEST"
click at [409, 235] on span "Go" at bounding box center [413, 238] width 13 height 10
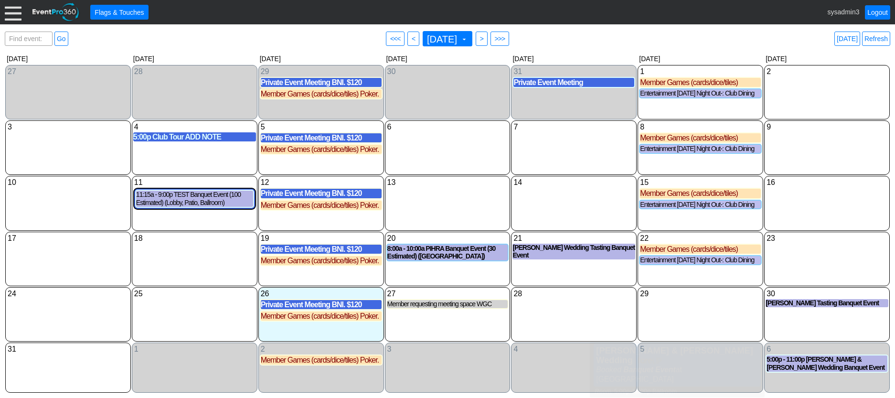
click at [559, 216] on div "14 Thursday" at bounding box center [574, 203] width 126 height 54
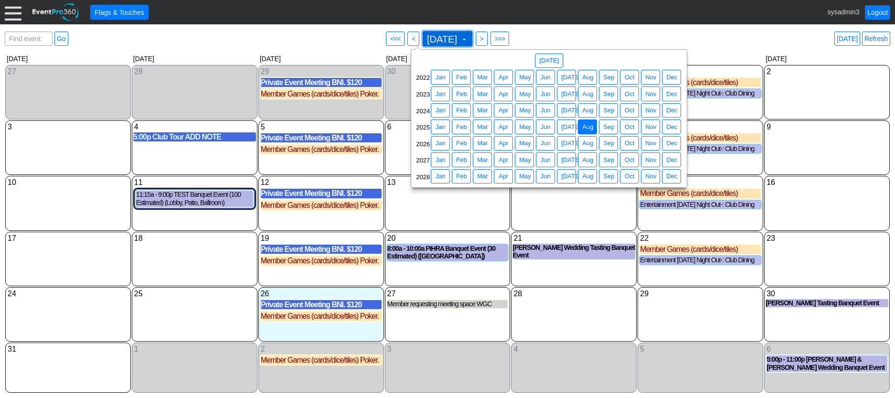
click at [450, 36] on span "August 2025" at bounding box center [442, 39] width 34 height 10
click at [461, 143] on span "Feb" at bounding box center [461, 143] width 14 height 10
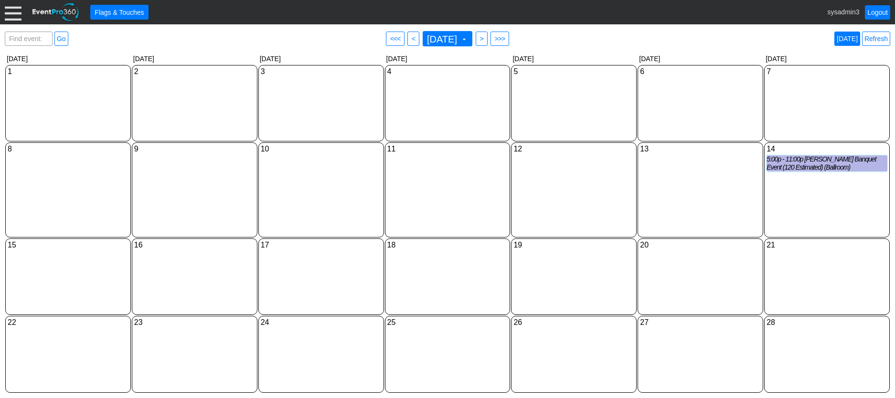
click at [848, 37] on link "Today" at bounding box center [847, 39] width 26 height 14
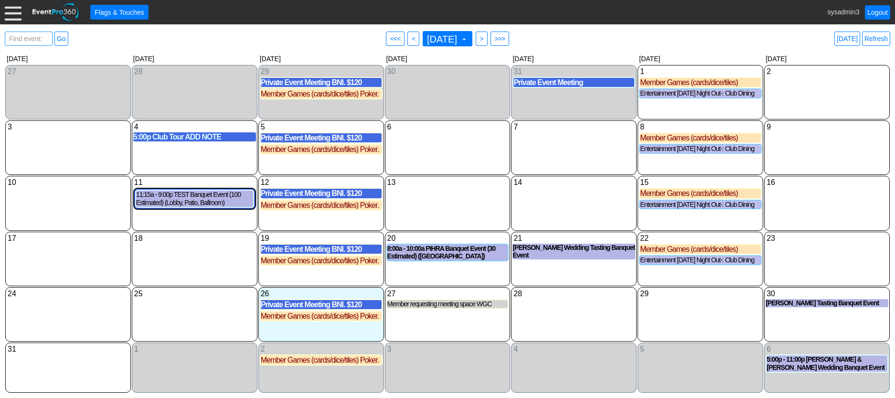
click at [24, 38] on span "Find event: enter title" at bounding box center [28, 43] width 43 height 23
click at [30, 36] on input "PIH" at bounding box center [28, 38] width 41 height 13
type input "PIHRA"
click at [60, 39] on link "Go" at bounding box center [61, 39] width 14 height 14
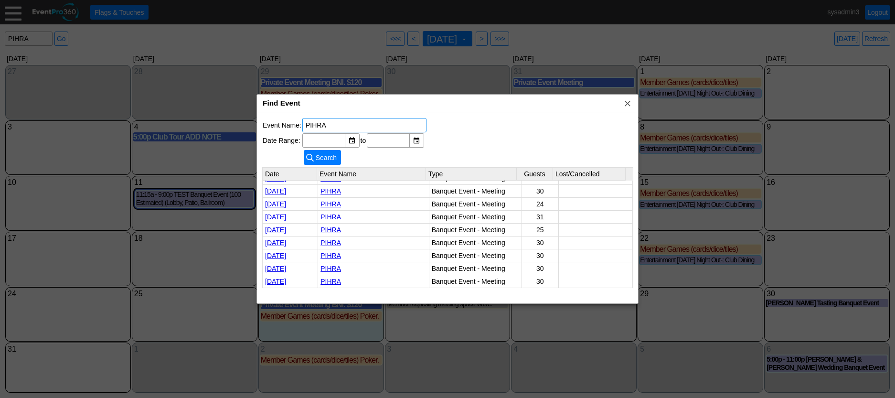
scroll to position [249, 0]
click at [628, 103] on span "x" at bounding box center [627, 103] width 10 height 10
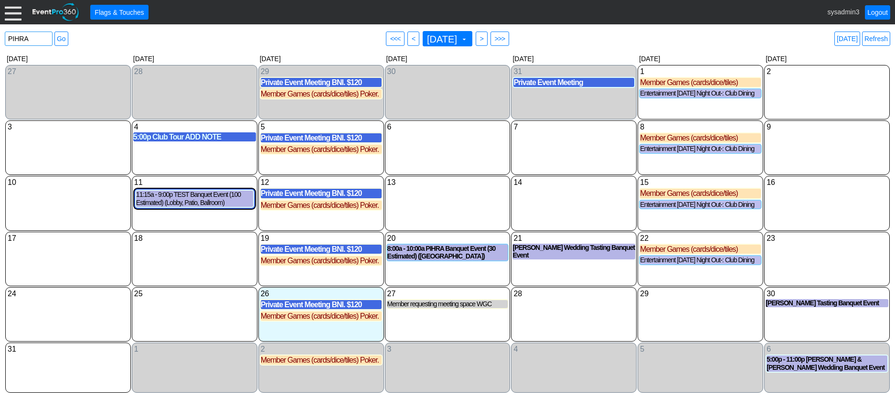
drag, startPoint x: 44, startPoint y: 39, endPoint x: -3, endPoint y: 40, distance: 46.8
click at [0, 40] on html "Calendar of Events + Calendar View + Add Calendar Note + New Event + Reports + …" at bounding box center [447, 199] width 895 height 398
click at [446, 209] on div "13 Wednesday" at bounding box center [448, 203] width 126 height 54
click at [185, 181] on div "11 Monday" at bounding box center [194, 182] width 123 height 11
click at [161, 262] on div "18 Monday" at bounding box center [195, 259] width 126 height 54
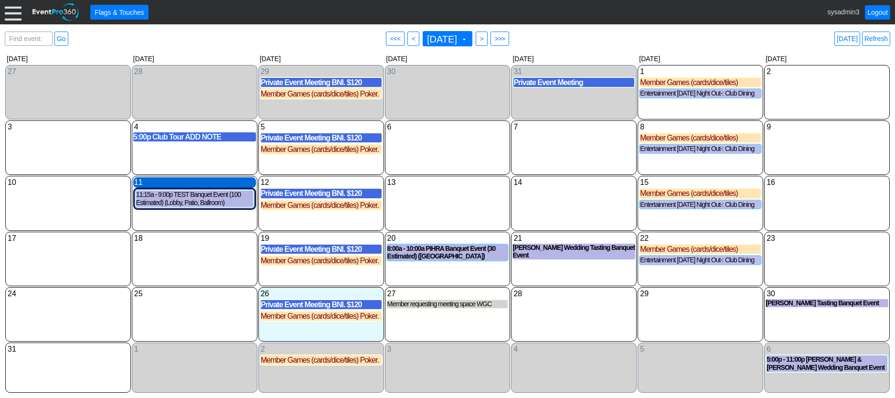
click at [187, 184] on div "11 Monday" at bounding box center [194, 182] width 123 height 11
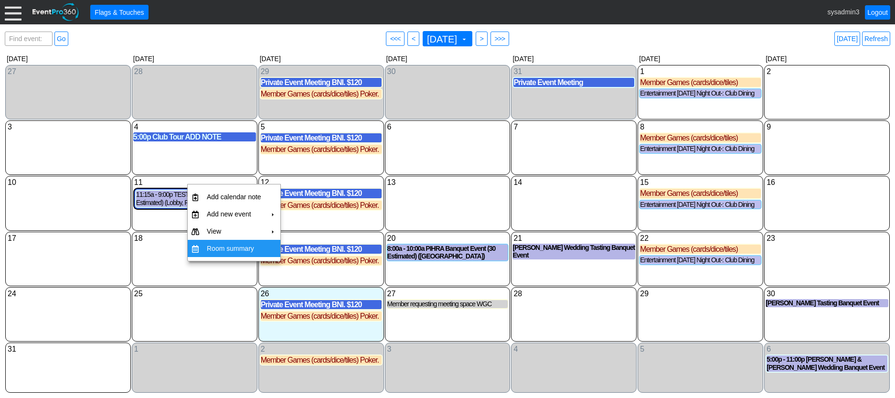
click at [227, 249] on td "Room summary" at bounding box center [234, 248] width 62 height 17
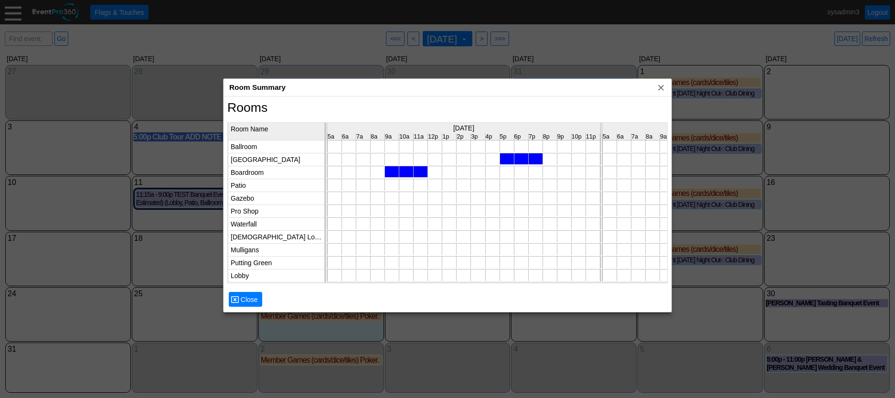
scroll to position [0, 0]
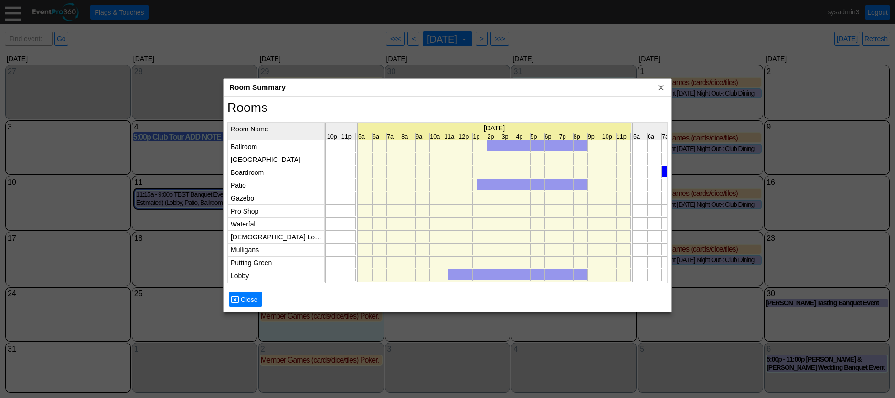
click at [540, 144] on div at bounding box center [537, 145] width 100 height 11
click at [660, 90] on span "x" at bounding box center [661, 88] width 10 height 10
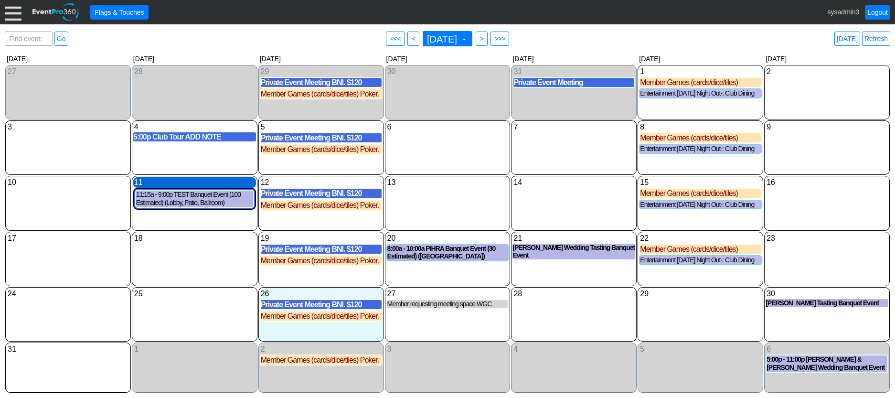
click at [189, 183] on div "11 Monday" at bounding box center [194, 182] width 123 height 11
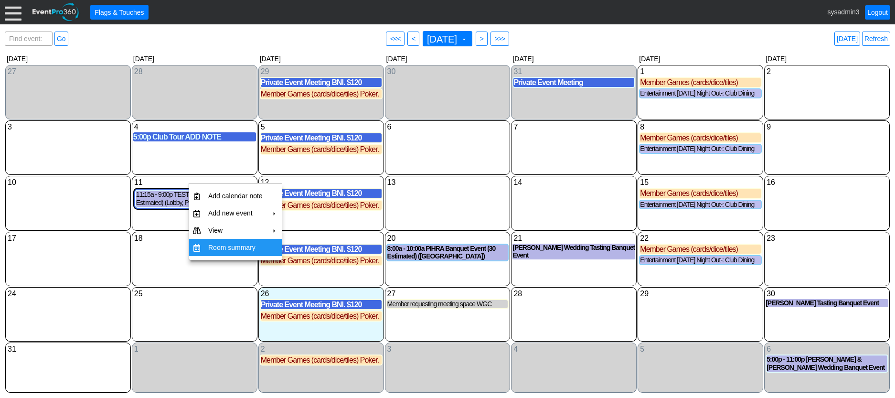
click at [225, 248] on td "Room summary" at bounding box center [235, 247] width 62 height 17
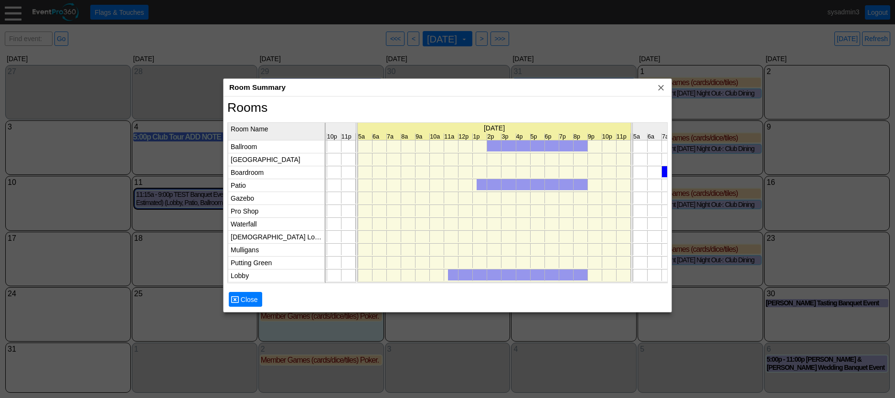
scroll to position [0, 2744]
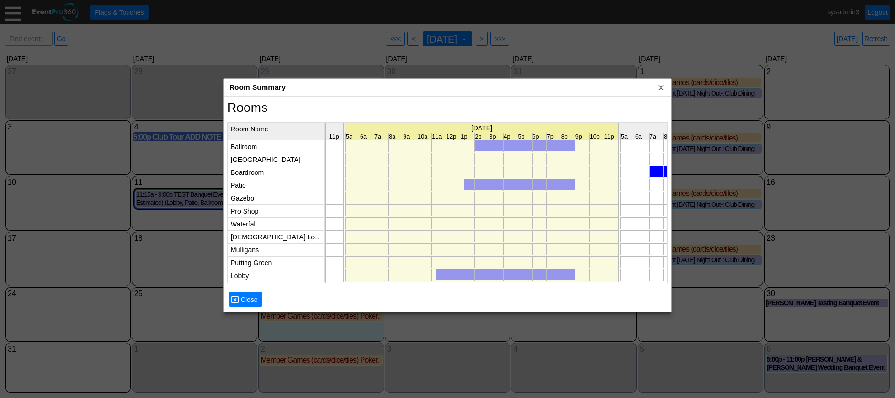
click at [484, 182] on div at bounding box center [519, 184] width 111 height 11
click at [660, 87] on span "x" at bounding box center [661, 88] width 10 height 10
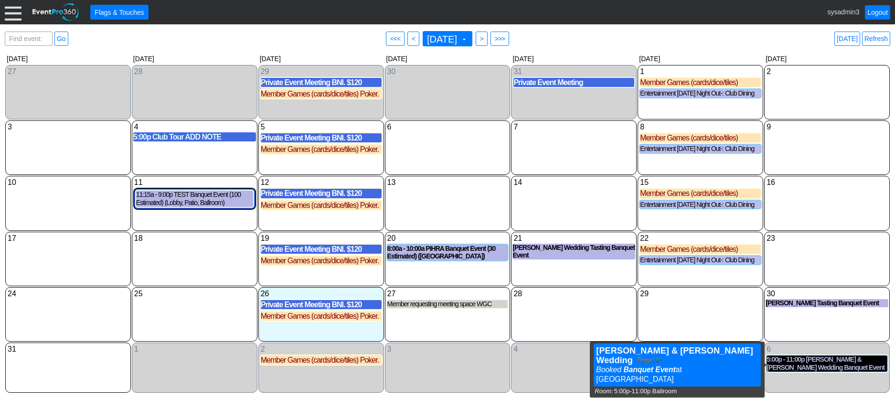
click at [824, 363] on div "5:00p - 11:00p Laura & Steve Montejo Wedding Banquet Event (Ballroom)" at bounding box center [826, 363] width 121 height 16
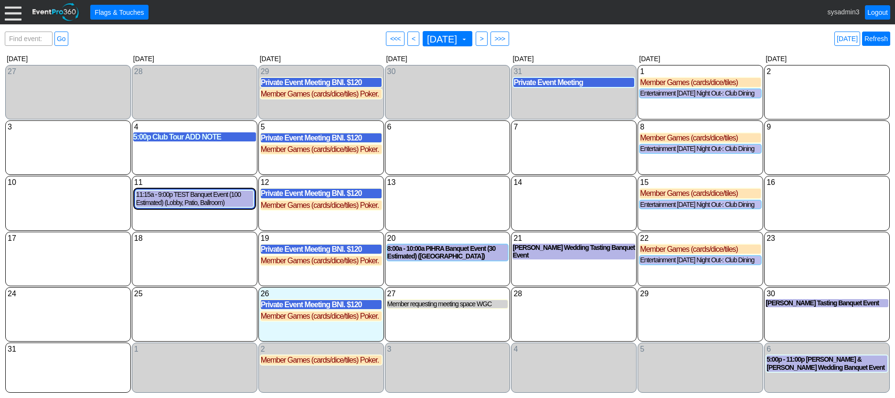
click at [876, 39] on link "Refresh" at bounding box center [876, 39] width 28 height 14
click at [815, 370] on div "5:00p - 11:00p Laura & Steve Montejo Wedding Banquet Event (60 Confirmed) (Ball…" at bounding box center [826, 363] width 121 height 16
click at [880, 40] on link "Refresh" at bounding box center [876, 39] width 28 height 14
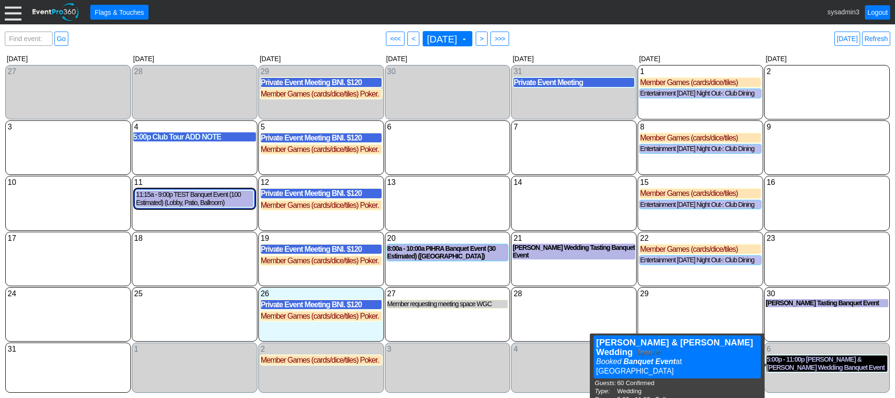
click at [836, 366] on div "5:00p - 11:00p Laura & Steve Montejo Wedding Banquet Event (60 Confirmed) (Ball…" at bounding box center [826, 363] width 121 height 16
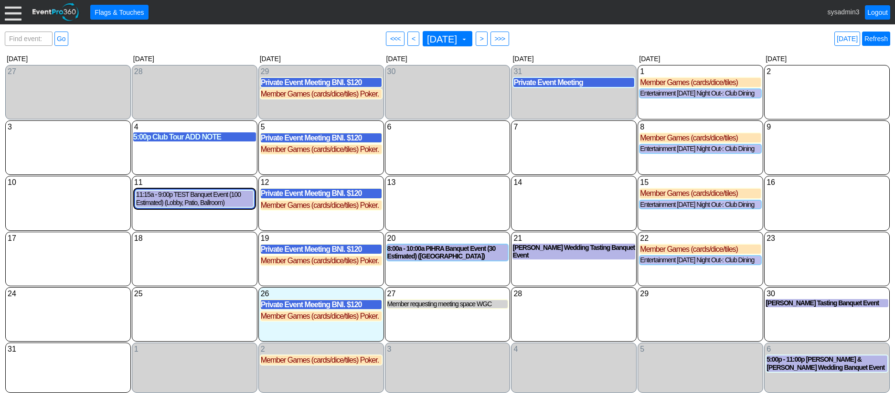
click at [878, 39] on link "Refresh" at bounding box center [876, 39] width 28 height 14
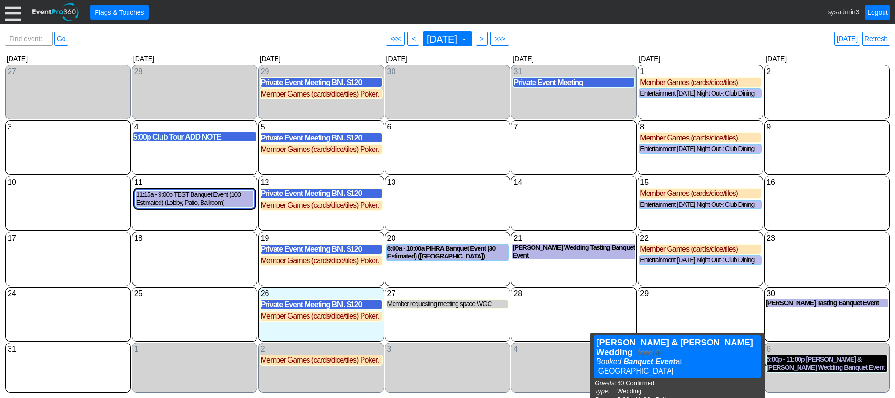
click at [821, 366] on div "5:00p - 11:00p Laura & Steve Montejo Wedding Banquet Event (60 Confirmed) (Ball…" at bounding box center [826, 363] width 121 height 16
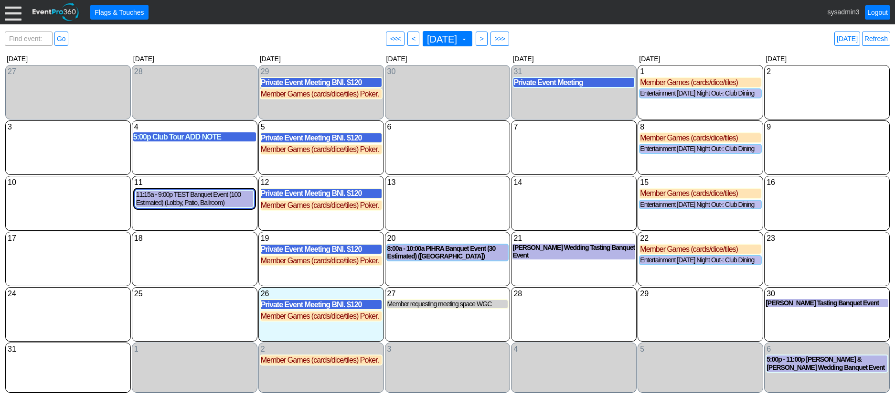
click at [18, 8] on div at bounding box center [13, 12] width 17 height 17
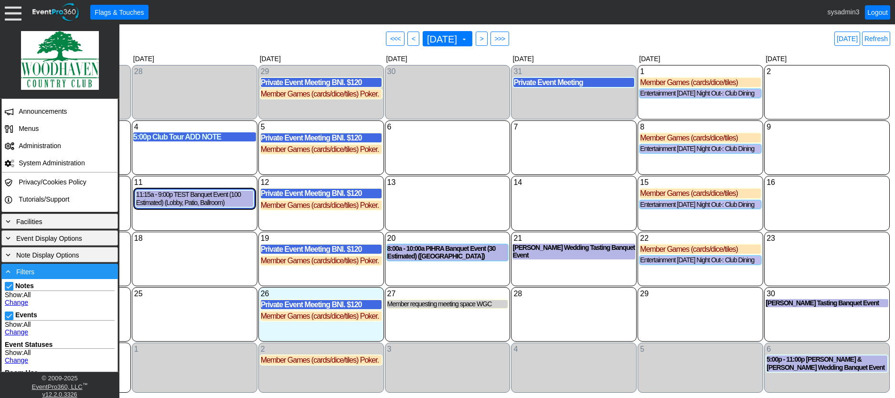
click at [83, 269] on div "- Filters" at bounding box center [60, 271] width 112 height 11
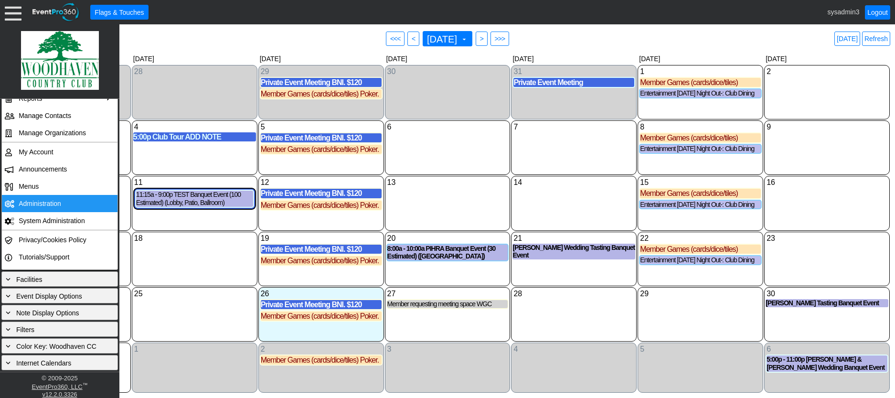
click at [55, 201] on td "Administration" at bounding box center [57, 203] width 85 height 17
drag, startPoint x: 434, startPoint y: 197, endPoint x: 481, endPoint y: 215, distance: 50.2
click at [436, 197] on div "13 Wednesday" at bounding box center [448, 203] width 126 height 54
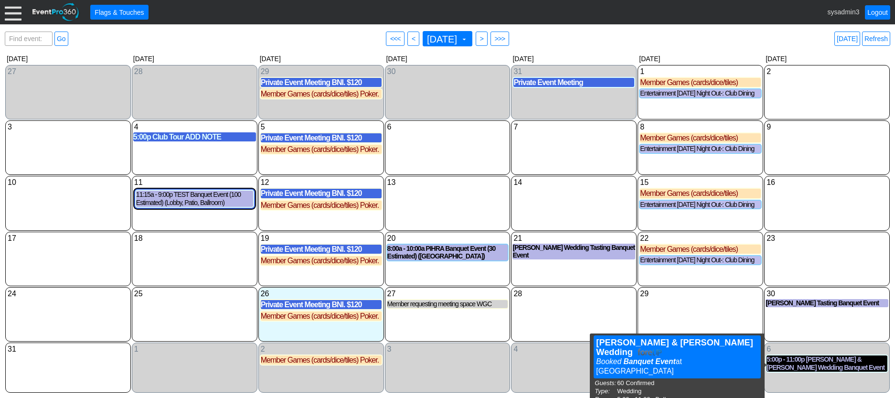
click at [810, 363] on div "5:00p - 11:00p Laura & Steve Montejo Wedding Banquet Event (60 Confirmed) (Ball…" at bounding box center [826, 363] width 121 height 16
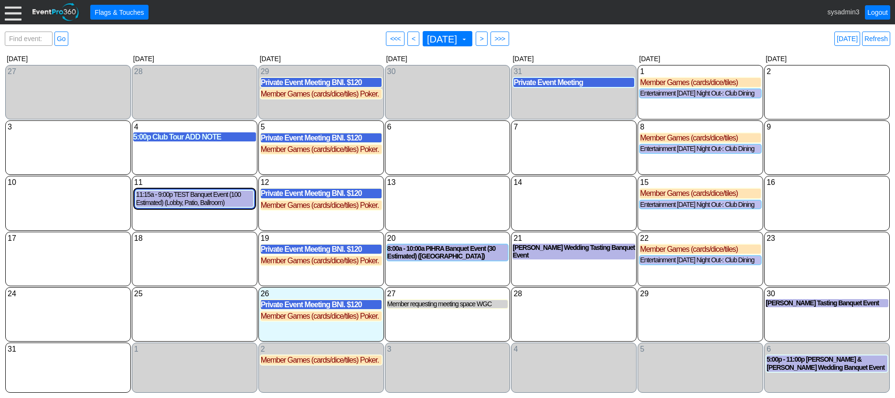
click at [872, 35] on link "Refresh" at bounding box center [876, 39] width 28 height 14
click at [812, 361] on div "5:00p - 11:00p Laura & Steve Montejo Wedding Banquet Event (60 Confirmed) (Ball…" at bounding box center [826, 363] width 121 height 16
click at [873, 37] on link "Refresh" at bounding box center [876, 39] width 28 height 14
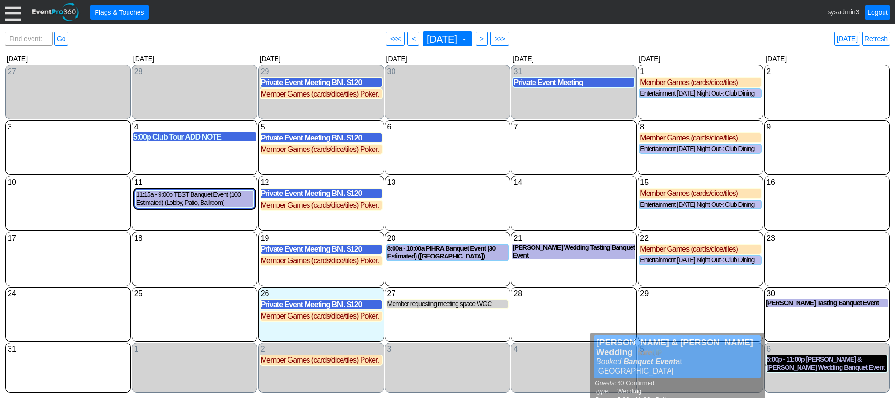
click at [804, 367] on div "5:00p - 11:00p Laura & Steve Montejo Wedding Banquet Event (60 Confirmed) (Ball…" at bounding box center [826, 363] width 121 height 16
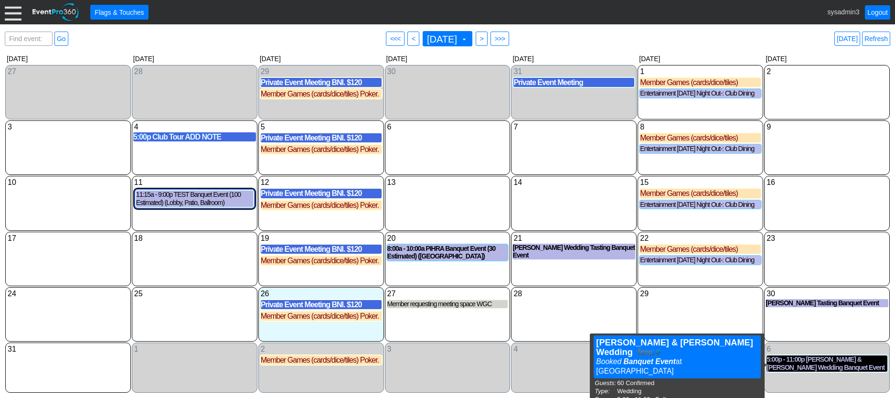
click at [810, 364] on div "5:00p - 11:00p Laura & Steve Montejo Wedding Banquet Event (60 Confirmed) (Ball…" at bounding box center [826, 363] width 121 height 16
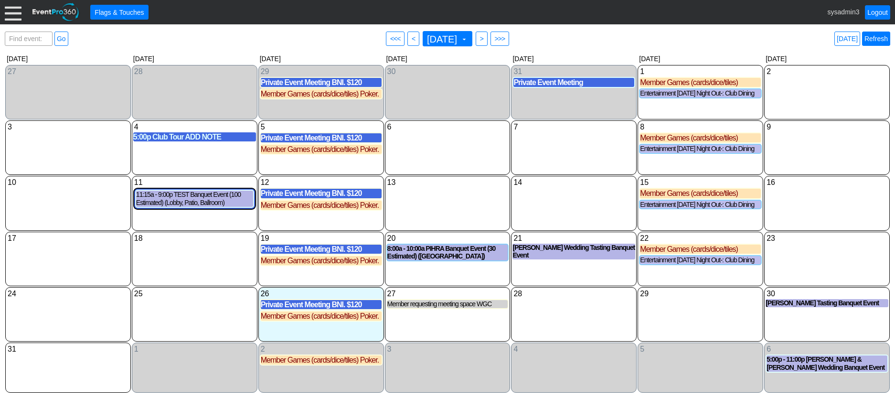
click at [877, 42] on link "Refresh" at bounding box center [876, 39] width 28 height 14
drag, startPoint x: 590, startPoint y: 143, endPoint x: 589, endPoint y: 130, distance: 12.5
click at [590, 142] on div "7 Thursday" at bounding box center [574, 147] width 126 height 54
click at [591, 40] on div "Find event: enter title Go ● <<< ● < August 2025 ▼ ● > ● >>> Today Refresh" at bounding box center [447, 38] width 885 height 19
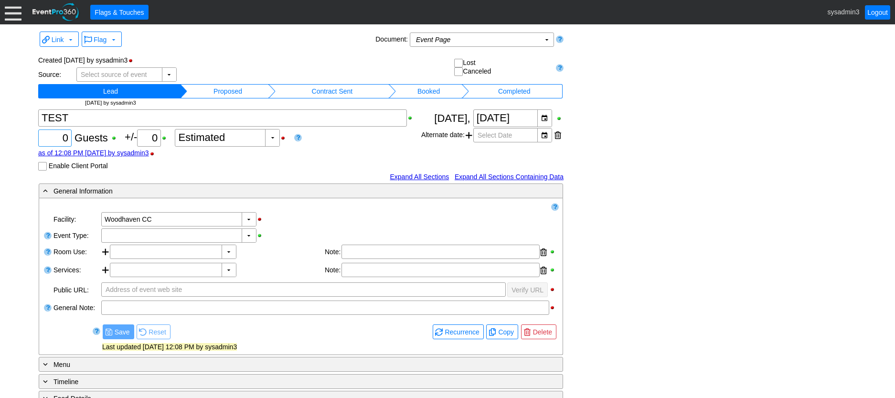
click at [67, 136] on input "0" at bounding box center [55, 138] width 27 height 16
type input "100"
click at [249, 235] on div "▼" at bounding box center [249, 235] width 14 height 13
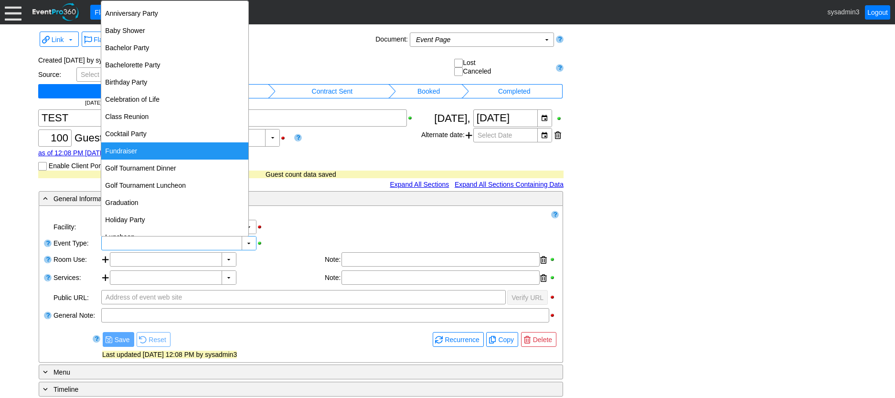
click at [138, 152] on div "Fundraiser" at bounding box center [174, 150] width 147 height 17
type input "Fundraiser"
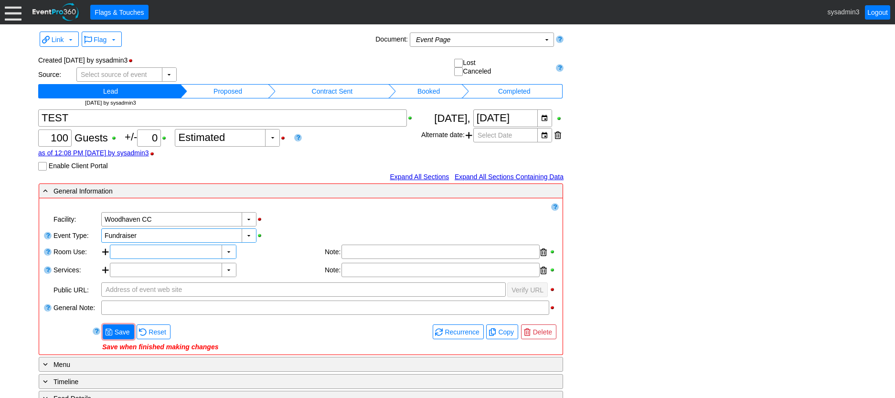
click at [229, 259] on div "▼ Χ" at bounding box center [173, 251] width 126 height 14
click at [229, 255] on div "▼" at bounding box center [228, 251] width 14 height 13
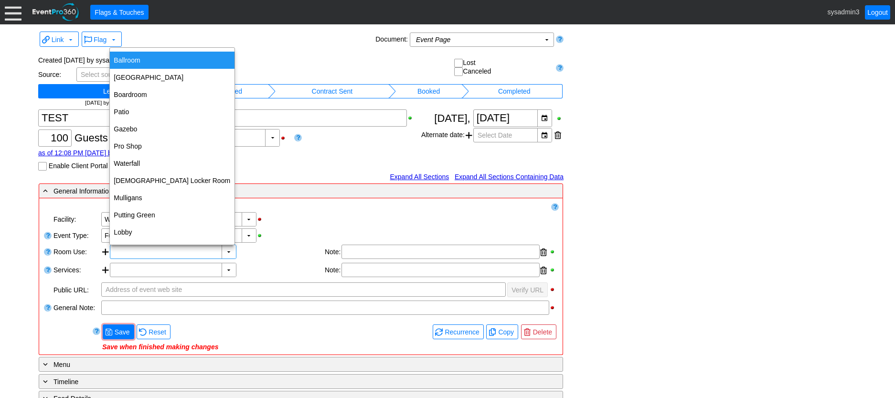
click at [137, 60] on div "Ballroom" at bounding box center [172, 60] width 125 height 17
type input "Ballroom"
type input "0:00"
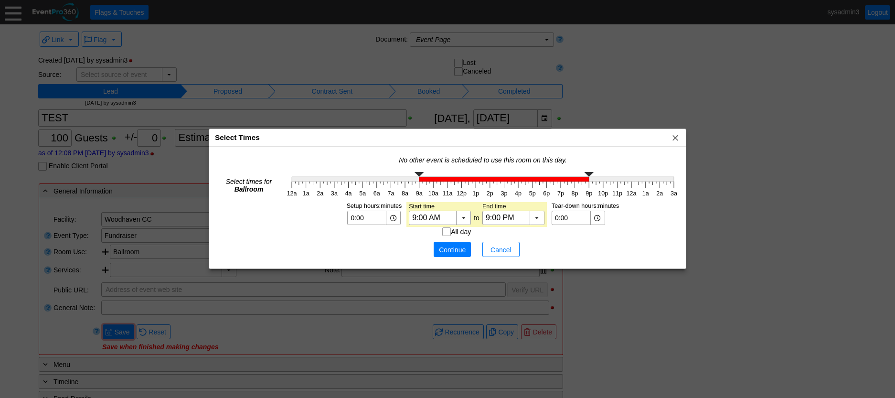
click at [421, 174] on polyline at bounding box center [419, 174] width 10 height 5
type input "2:00 PM"
click at [489, 184] on g "12a 1a 2a 3a 4a 5a 6a 7a 8a 9a 10a 11a 12p 1p 2p 3p 4p 5p 6p 7p 8p 9p 10p 11p 1…" at bounding box center [482, 184] width 396 height 30
click at [447, 247] on span "Continue" at bounding box center [452, 250] width 29 height 10
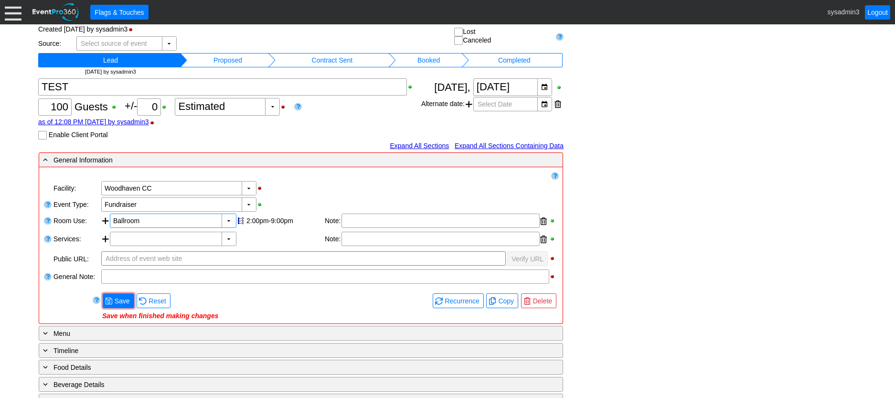
scroll to position [48, 0]
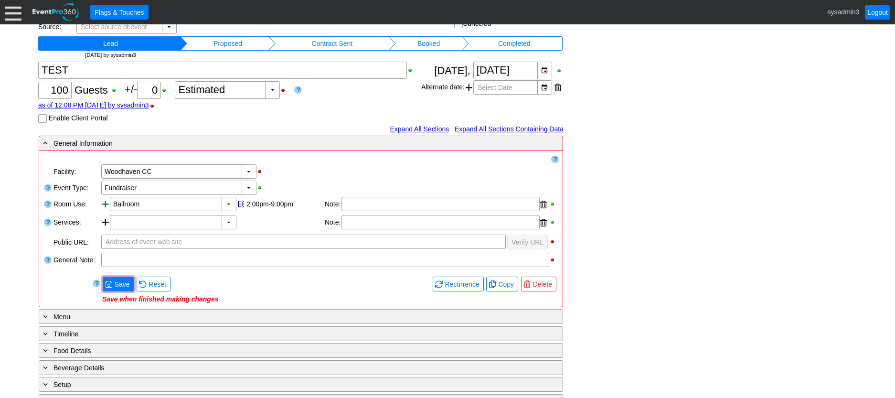
click at [105, 202] on div at bounding box center [105, 205] width 9 height 16
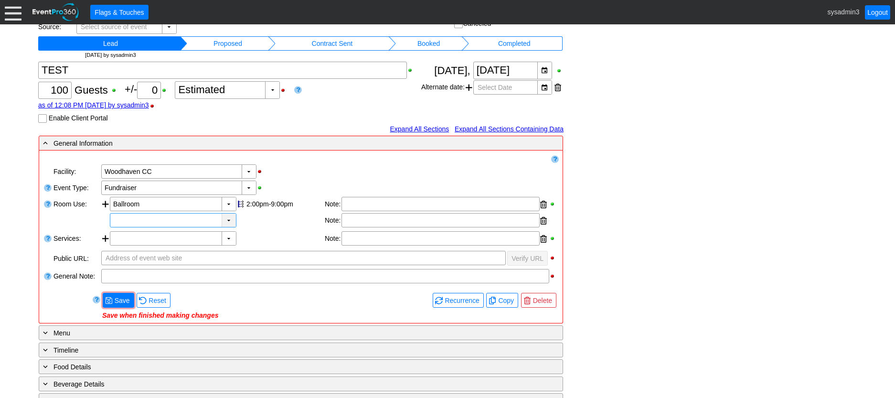
click at [225, 218] on div "▼" at bounding box center [228, 219] width 14 height 13
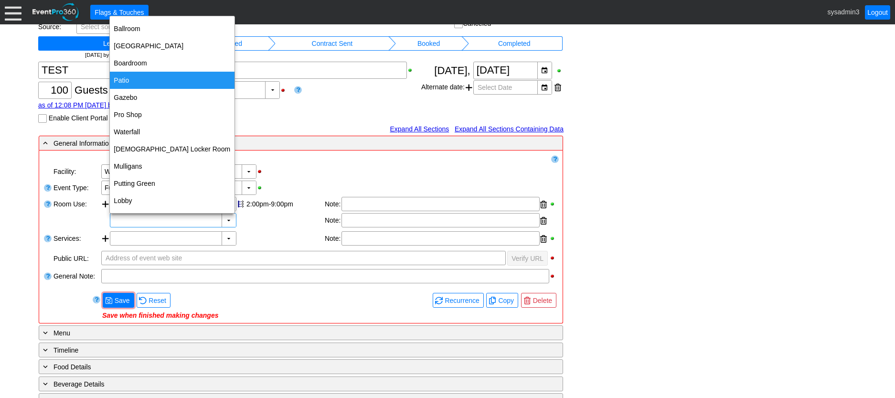
click at [142, 80] on div "Patio" at bounding box center [172, 80] width 125 height 17
type input "Patio"
type input "0:00"
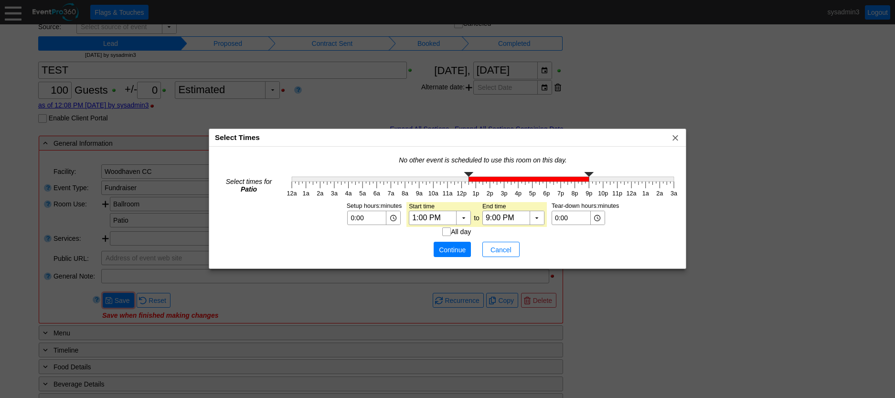
type input "1:15 PM"
click at [479, 186] on g "12a 1a 2a 3a 4a 5a 6a 7a 8a 9a 10a 11a 12p 1p 2p 3p 4p 5p 6p 7p 8p 9p 10p 11p 1…" at bounding box center [482, 184] width 396 height 30
click at [443, 244] on span "● Continue" at bounding box center [452, 249] width 32 height 10
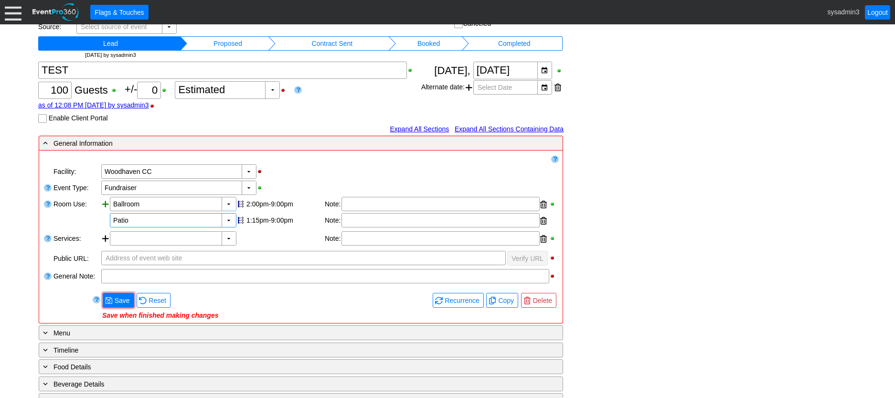
click at [104, 200] on div at bounding box center [105, 213] width 9 height 32
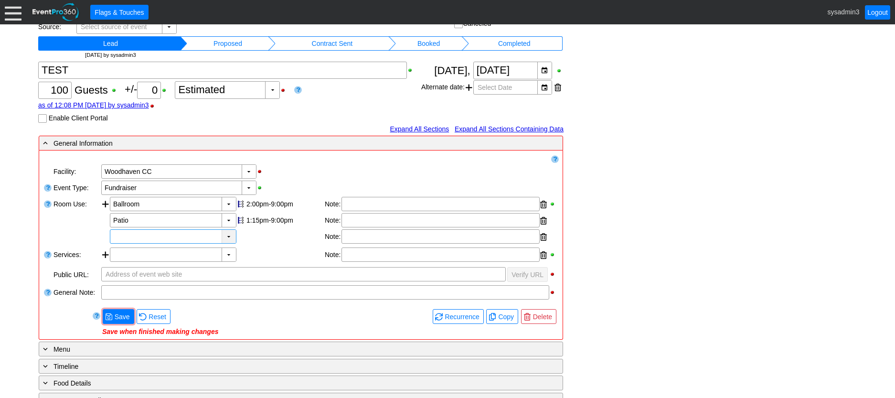
click at [231, 237] on div "▼" at bounding box center [228, 236] width 14 height 13
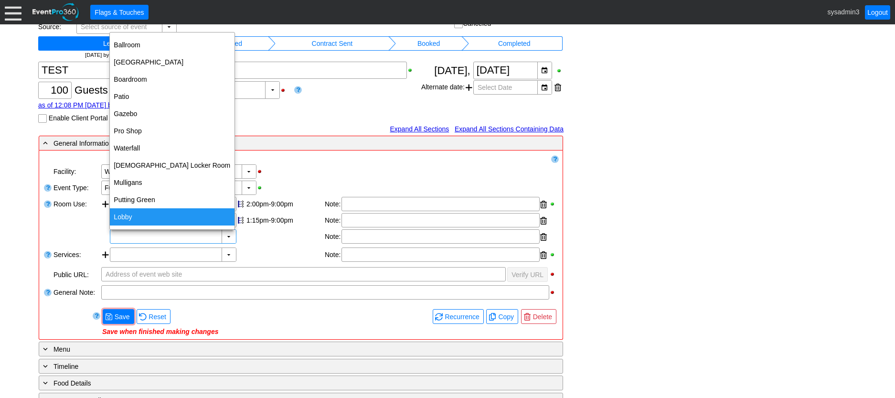
click at [134, 212] on div "Lobby" at bounding box center [172, 216] width 125 height 17
type input "Lobby"
type input "0:00"
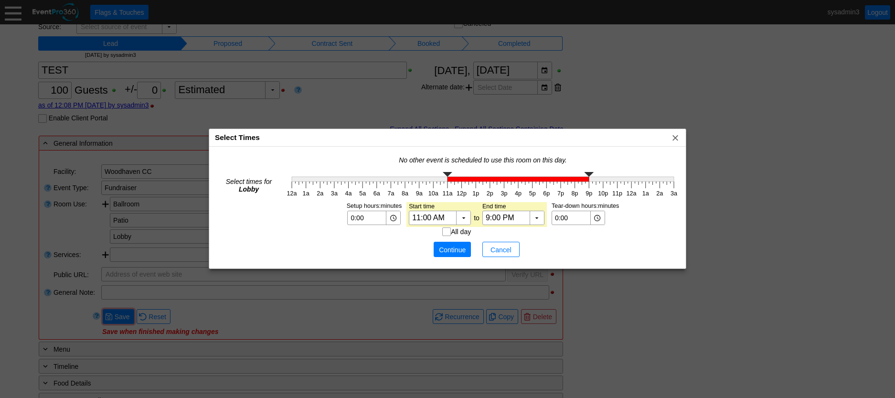
click at [449, 177] on g at bounding box center [483, 177] width 382 height 10
type input "11:15 AM"
click at [457, 247] on span "Continue" at bounding box center [452, 250] width 29 height 10
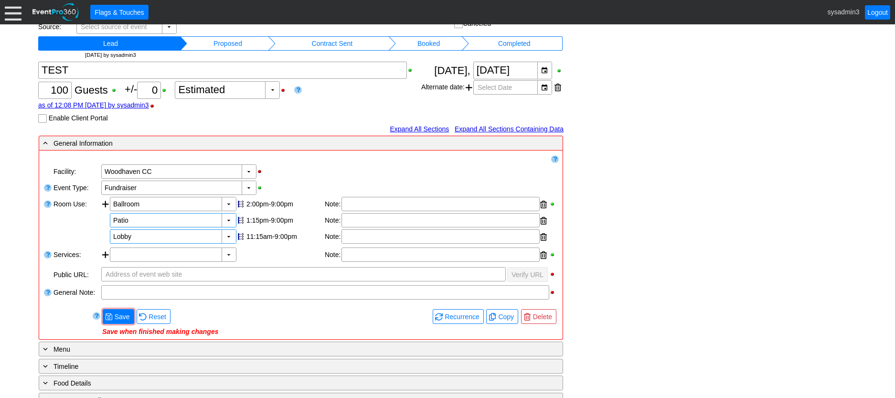
scroll to position [95, 0]
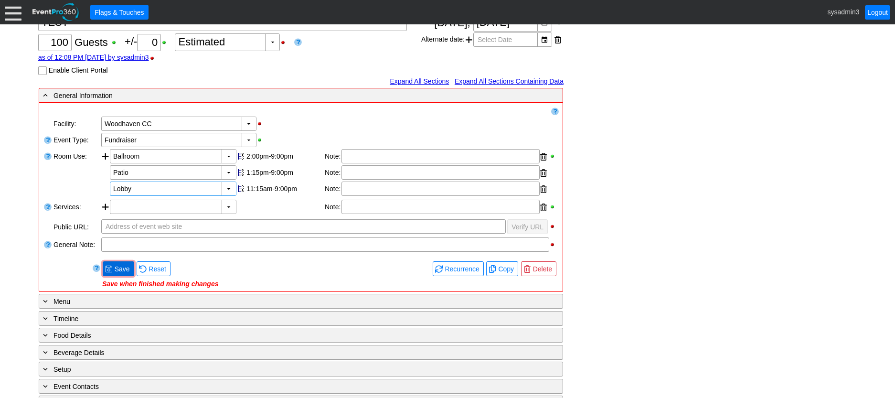
click at [119, 264] on span "Save" at bounding box center [122, 269] width 19 height 10
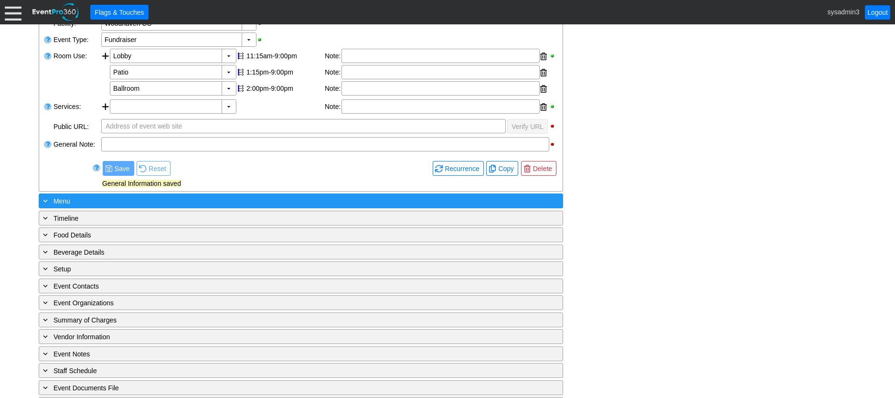
scroll to position [219, 0]
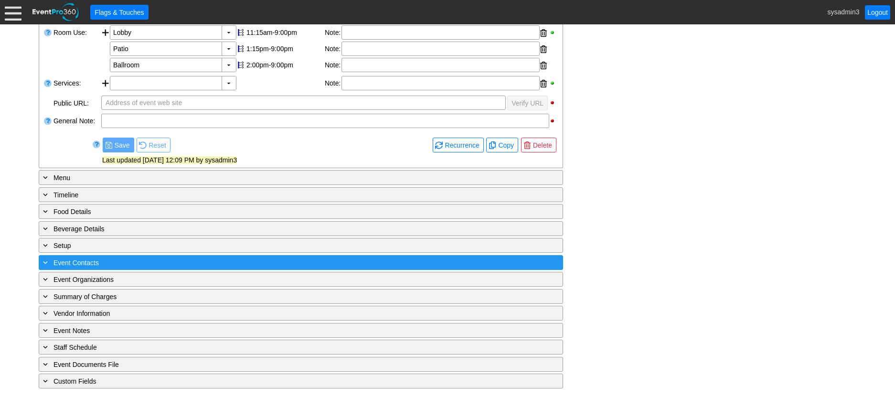
click at [151, 264] on div "+ Event Contacts" at bounding box center [281, 262] width 480 height 11
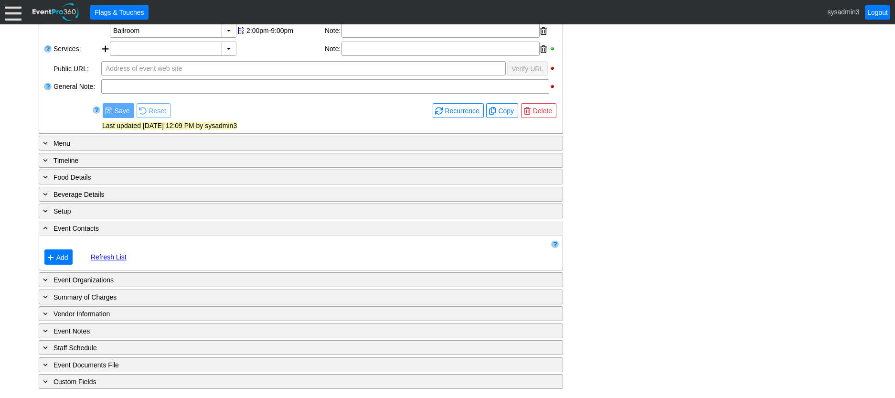
scroll to position [254, 0]
click at [61, 253] on span "Add" at bounding box center [62, 257] width 16 height 10
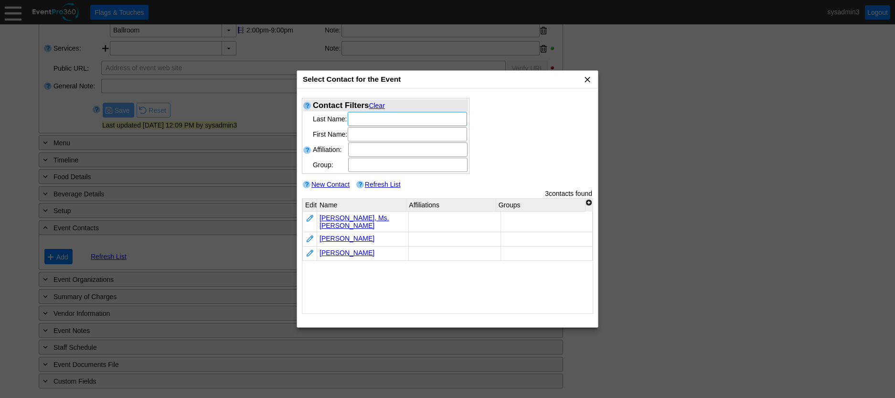
click at [588, 81] on span "x" at bounding box center [587, 79] width 10 height 10
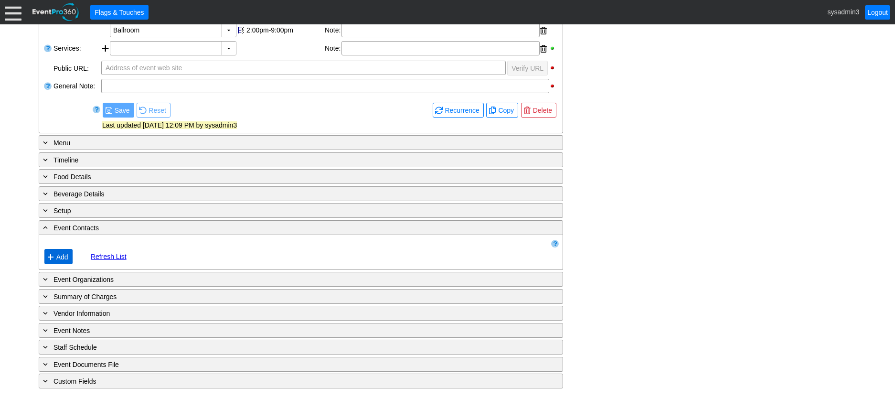
click at [62, 256] on span "Add" at bounding box center [62, 257] width 16 height 10
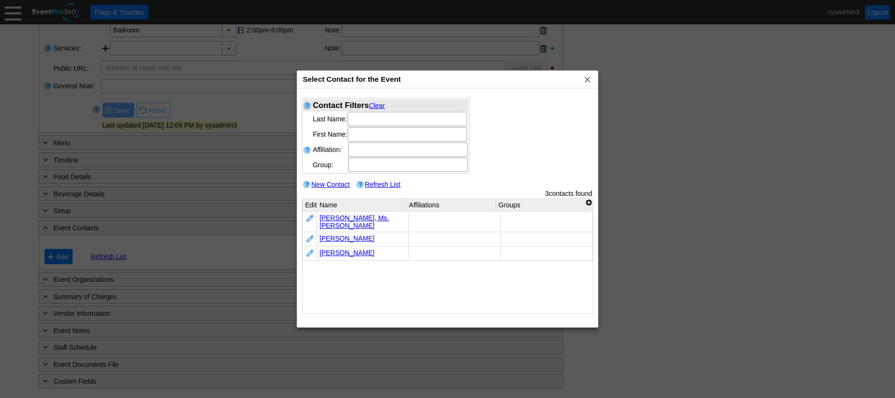
click at [351, 246] on td "[PERSON_NAME]" at bounding box center [363, 253] width 92 height 14
click at [342, 249] on link "[PERSON_NAME]" at bounding box center [346, 253] width 55 height 8
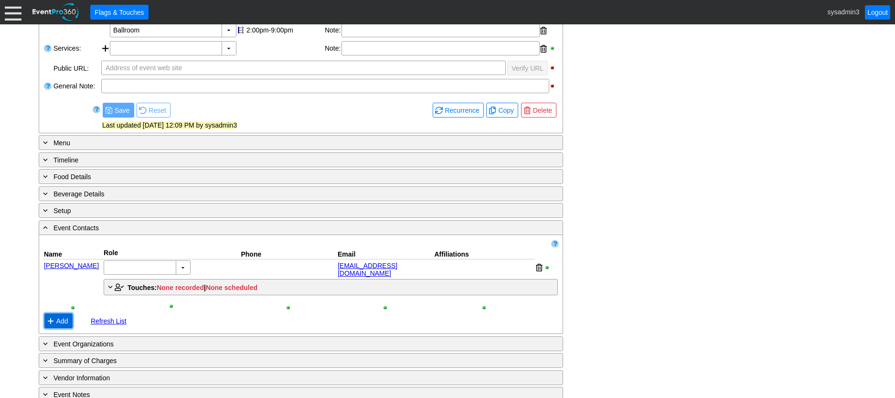
click at [60, 316] on span "Add" at bounding box center [62, 321] width 16 height 10
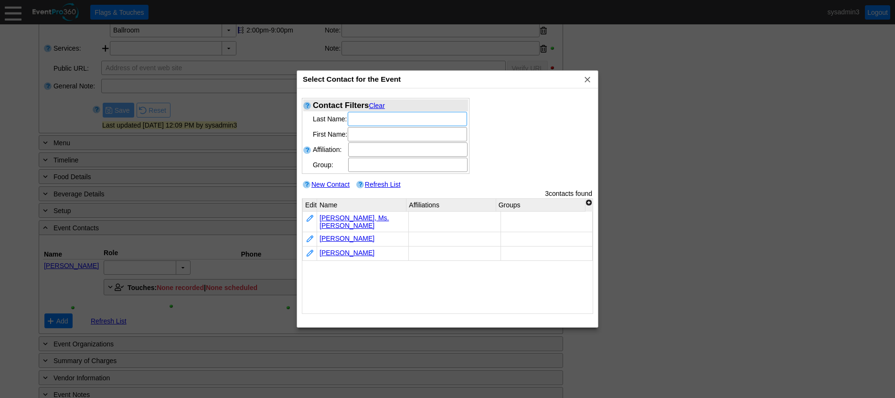
click at [337, 181] on link "New Contact" at bounding box center [330, 184] width 38 height 8
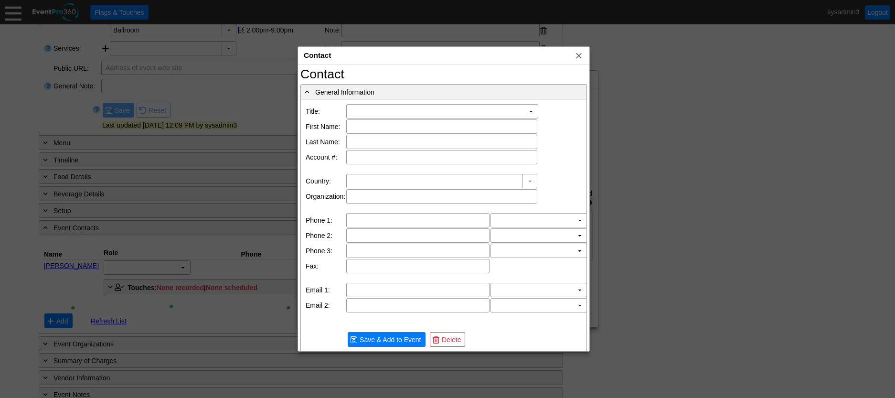
type input "[GEOGRAPHIC_DATA]"
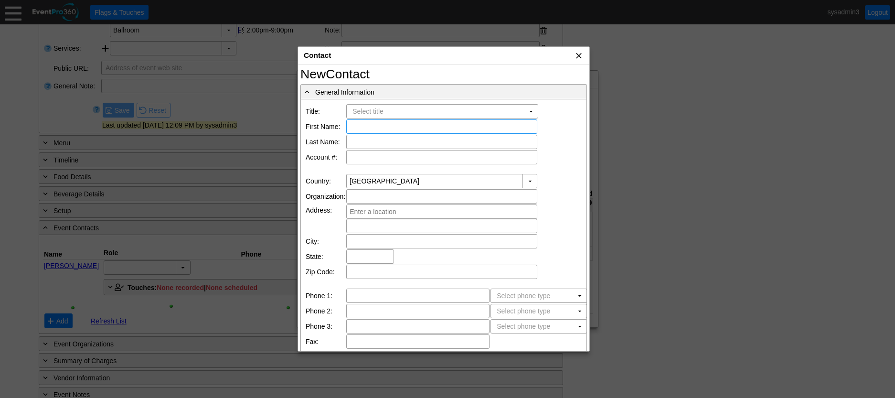
click at [583, 53] on span "x" at bounding box center [579, 56] width 10 height 10
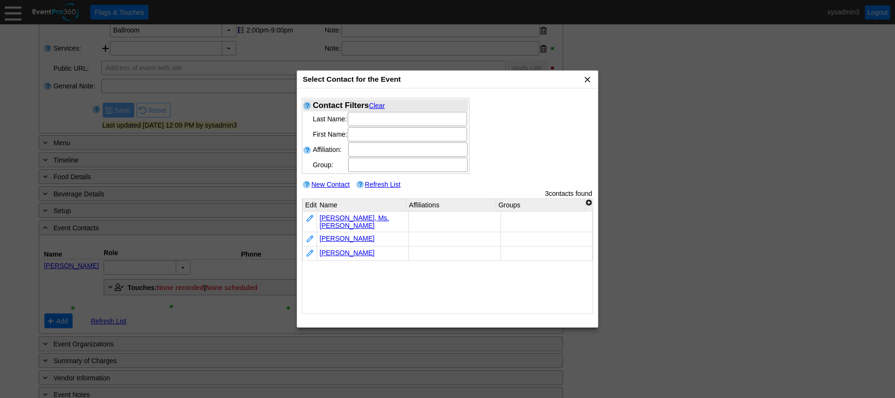
click at [586, 77] on span "x" at bounding box center [587, 79] width 10 height 10
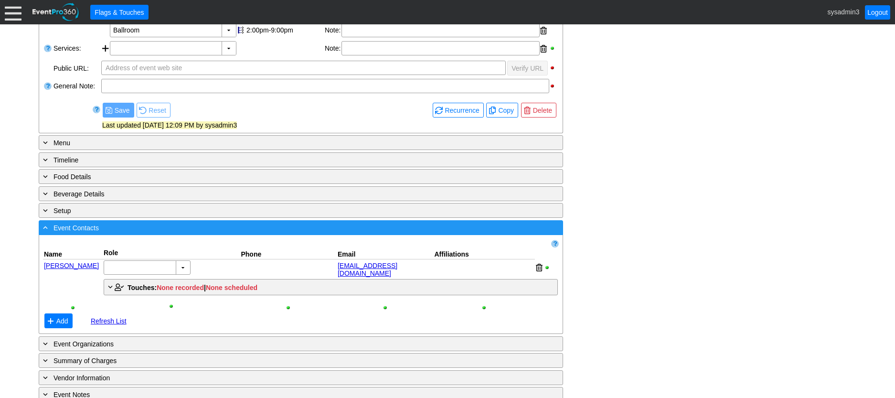
click at [196, 225] on div "- Event Contacts" at bounding box center [281, 227] width 480 height 11
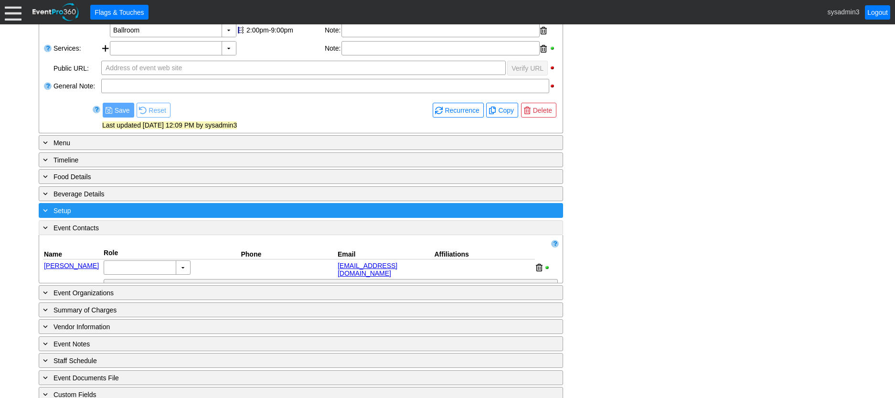
scroll to position [219, 0]
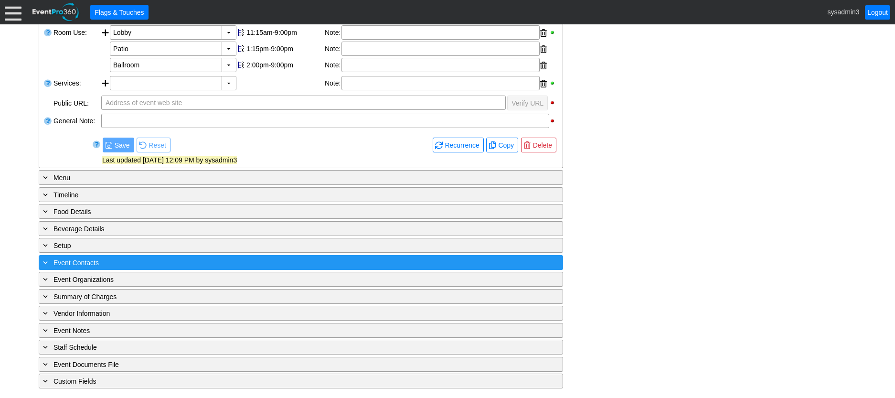
click at [185, 263] on div "+ Event Contacts" at bounding box center [281, 262] width 480 height 11
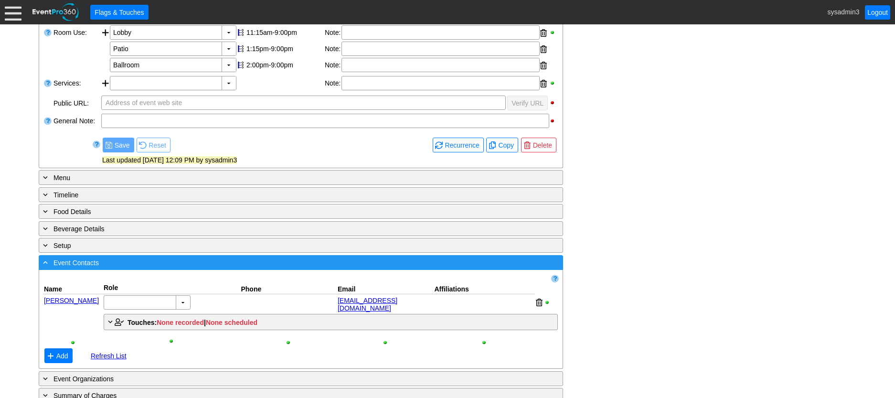
click at [146, 260] on div "- Event Contacts" at bounding box center [281, 262] width 480 height 11
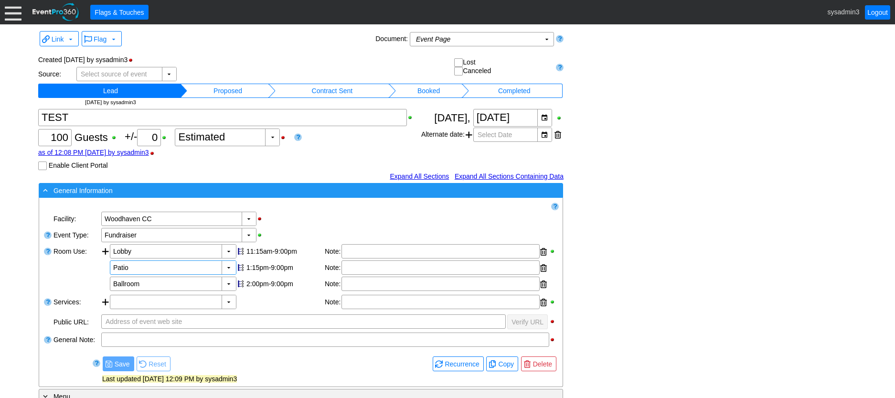
scroll to position [0, 0]
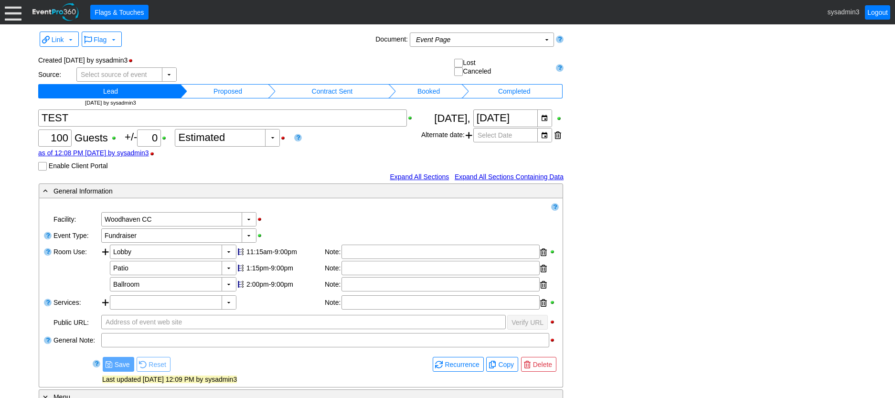
click at [244, 91] on td "Proposed" at bounding box center [227, 91] width 81 height 14
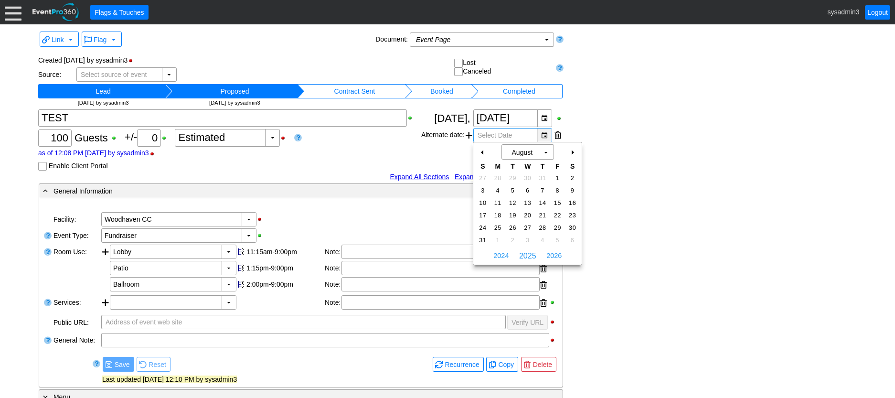
click at [544, 133] on div "▼" at bounding box center [544, 134] width 14 height 13
click at [496, 212] on span "18" at bounding box center [497, 215] width 11 height 9
type input "[DATE]"
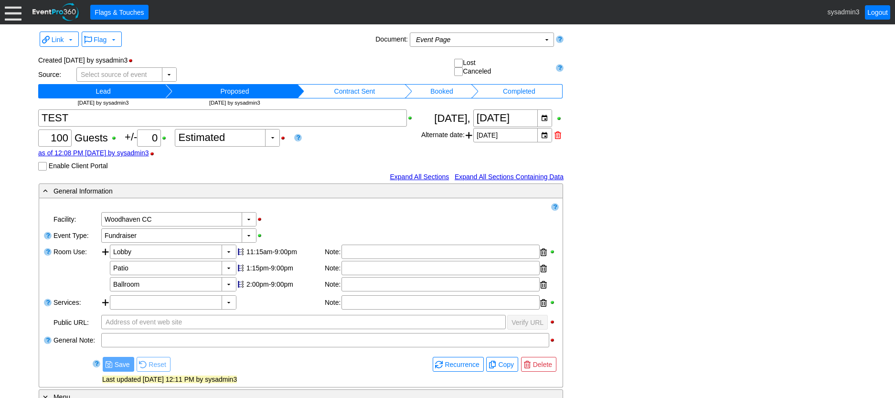
click at [556, 135] on div at bounding box center [557, 135] width 7 height 14
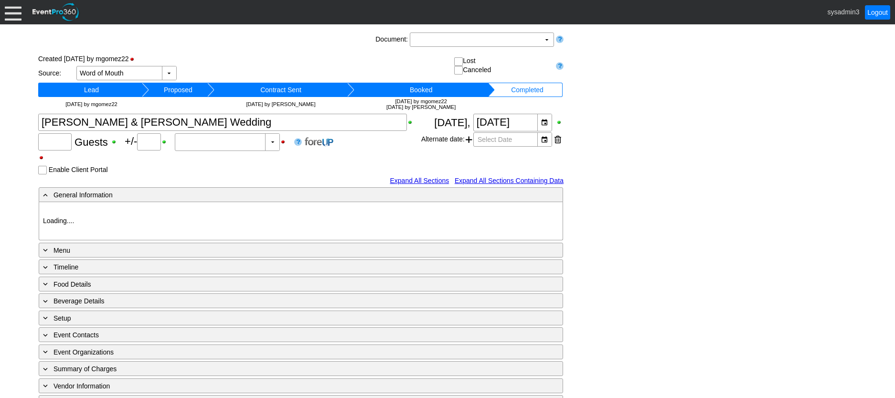
type input "Woodhaven CC"
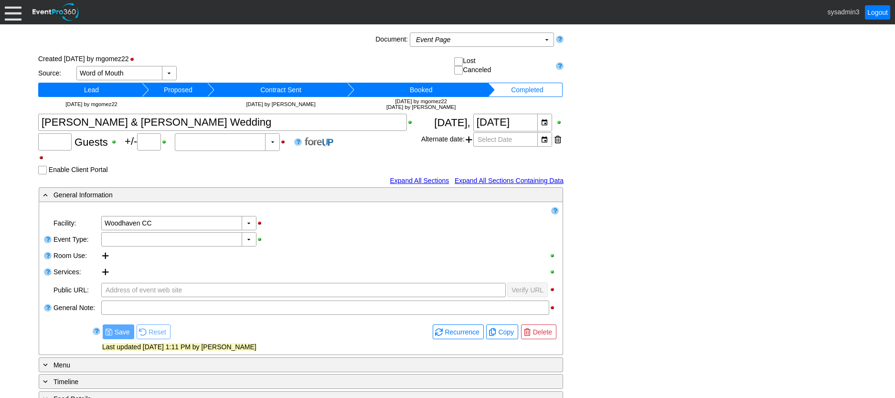
type input "0"
type input "Estimated"
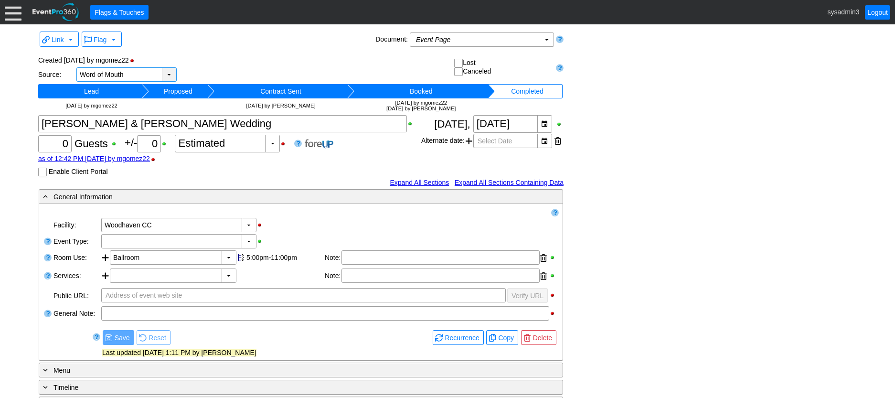
click at [172, 71] on div "▼" at bounding box center [169, 74] width 14 height 13
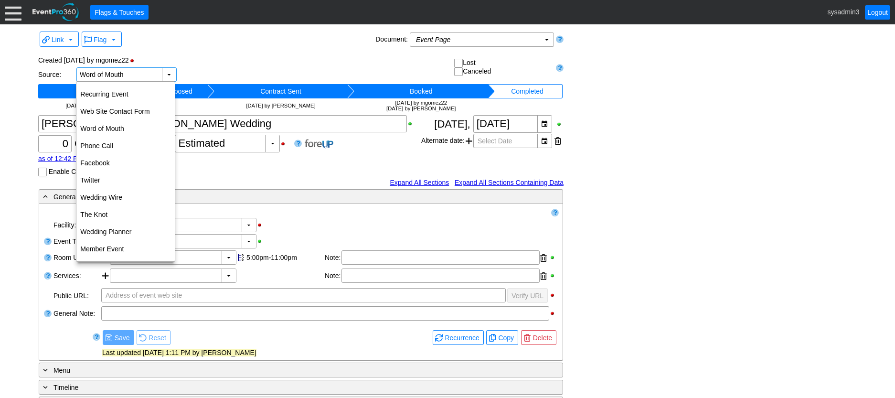
click at [214, 46] on div "Flag ▼" at bounding box center [226, 40] width 293 height 18
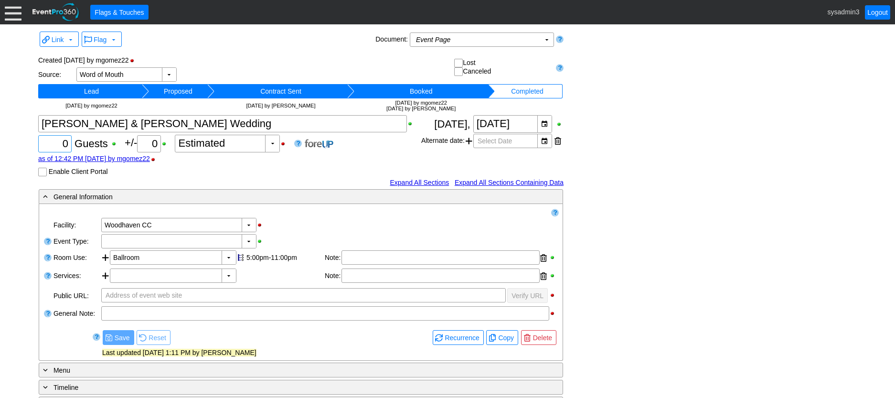
click at [71, 143] on div "Χ 0" at bounding box center [54, 143] width 33 height 17
type input "60"
click at [238, 162] on div "as of 12:42 PM [DATE] by mgomez22" at bounding box center [229, 159] width 383 height 8
click at [278, 145] on div "▼" at bounding box center [272, 143] width 14 height 17
click at [207, 180] on div "Confirmed" at bounding box center [229, 181] width 103 height 17
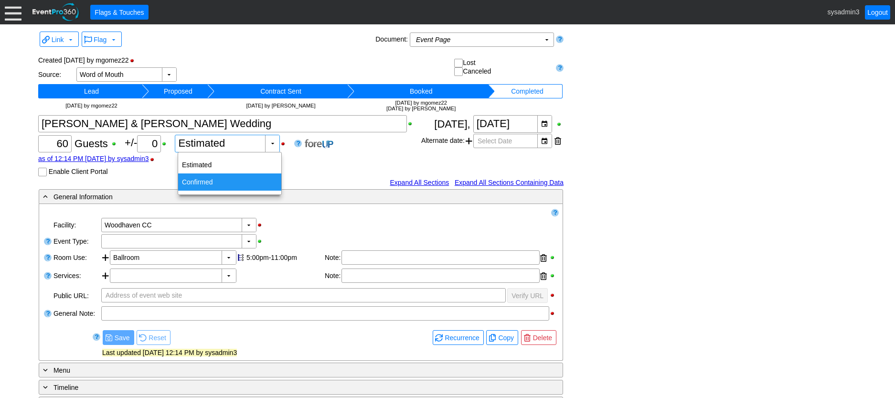
type input "Confirmed"
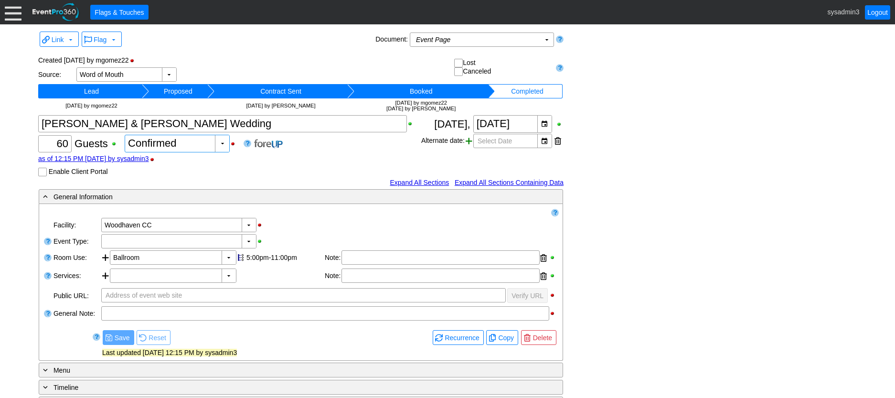
click at [468, 142] on span at bounding box center [468, 141] width 7 height 14
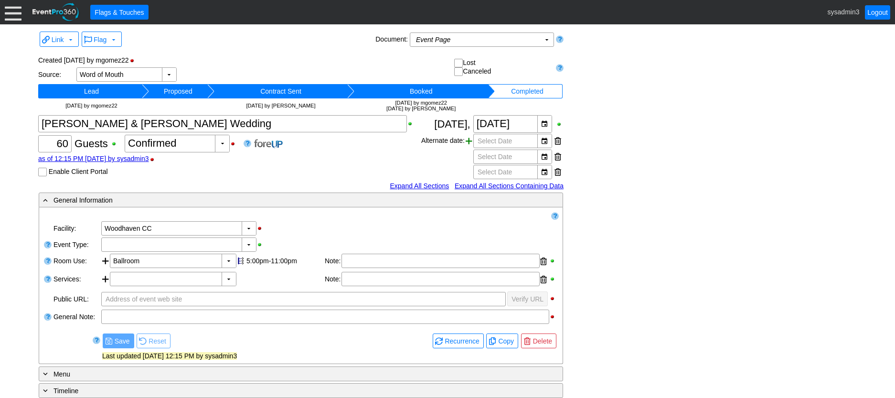
click at [468, 142] on span at bounding box center [468, 141] width 7 height 14
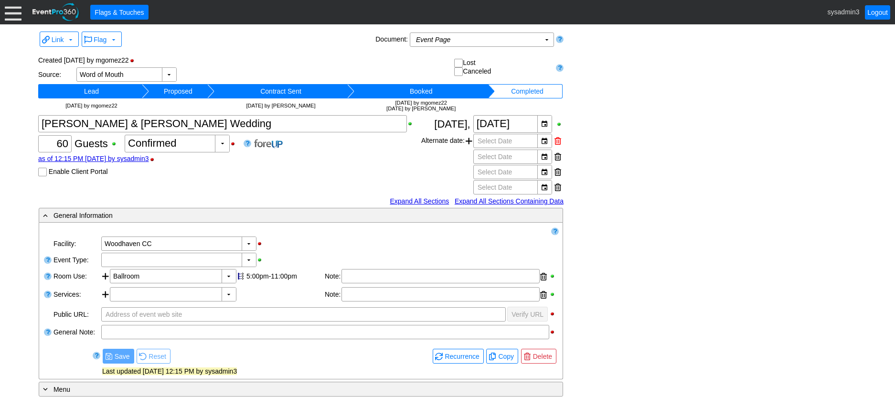
click at [554, 142] on div at bounding box center [557, 141] width 7 height 14
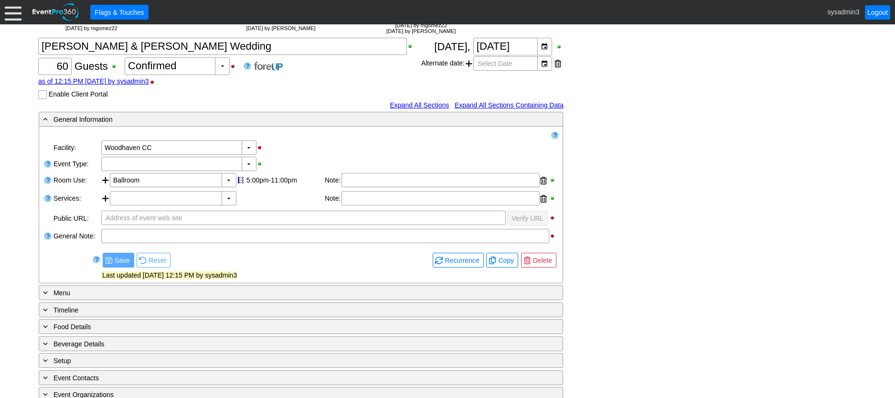
scroll to position [95, 0]
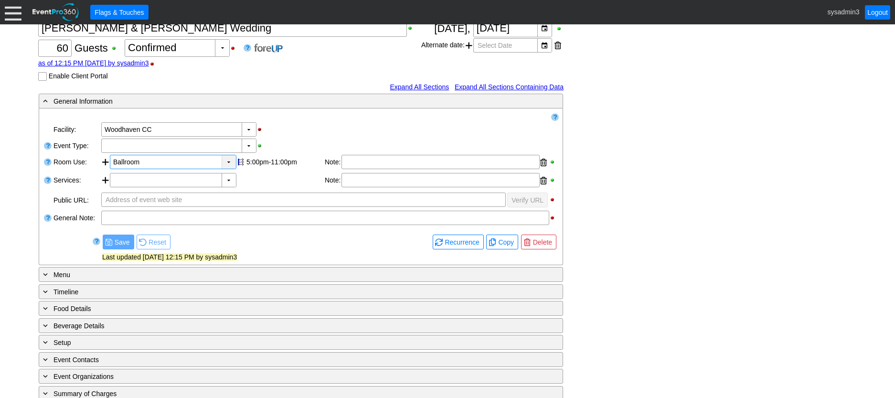
click at [229, 164] on div "▼" at bounding box center [228, 161] width 14 height 13
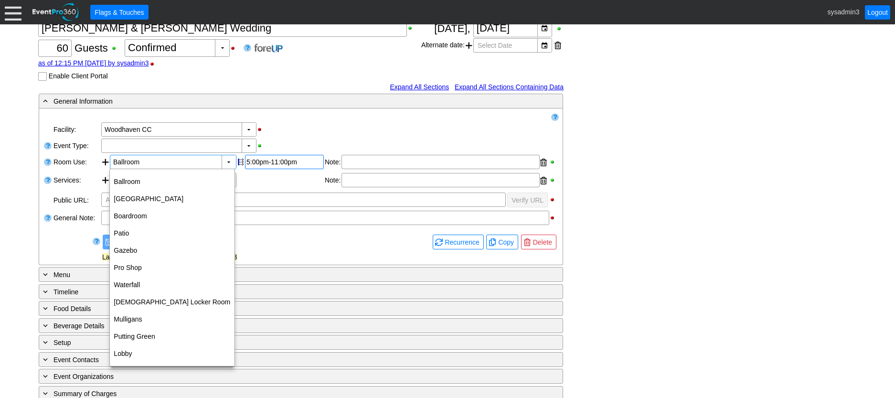
click at [270, 163] on div "5:00pm-11:00pm" at bounding box center [284, 162] width 76 height 8
type input "0:00"
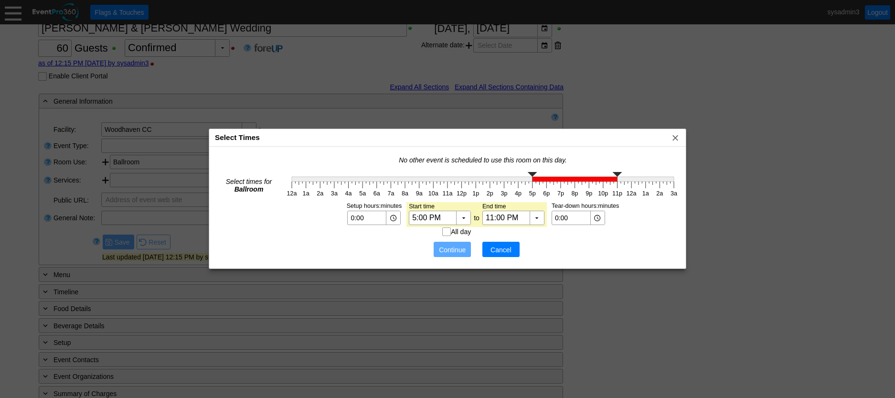
click at [504, 248] on span "Cancel" at bounding box center [500, 250] width 29 height 10
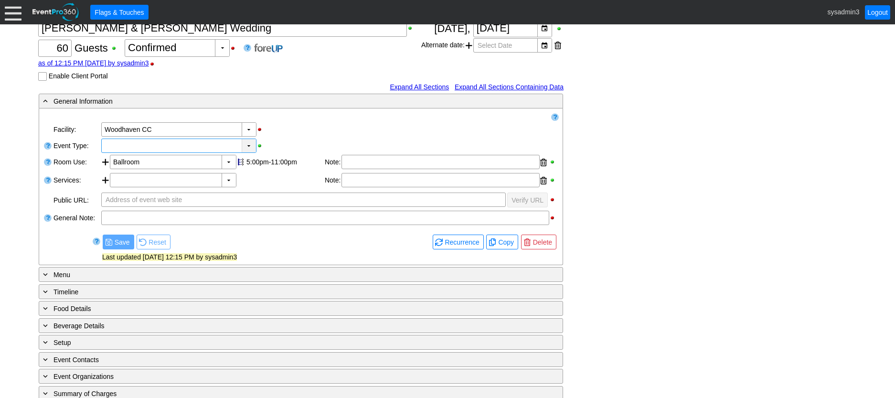
click at [248, 146] on div "▼" at bounding box center [249, 145] width 14 height 13
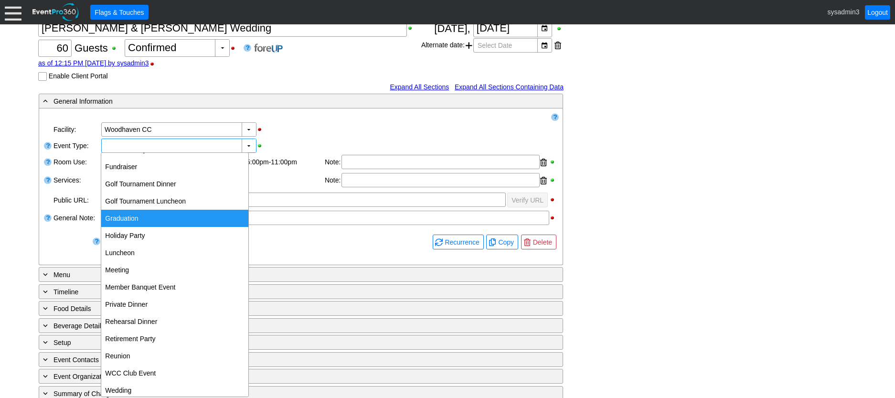
scroll to position [142, 0]
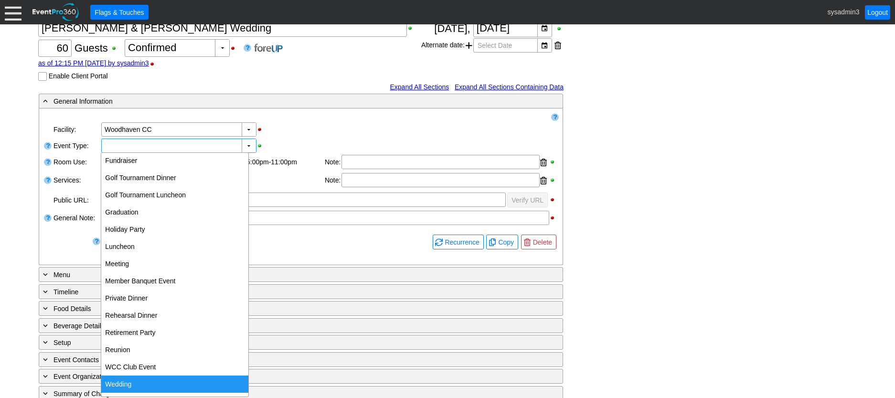
click at [124, 384] on div "Wedding" at bounding box center [174, 383] width 147 height 17
type input "Wedding"
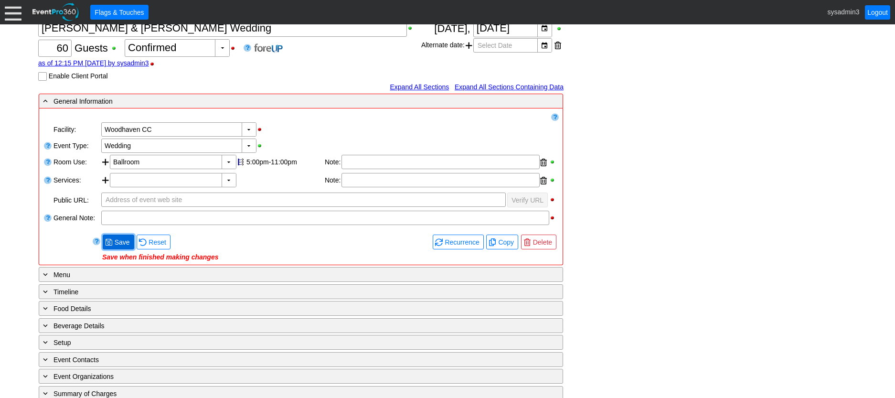
click at [121, 243] on span "Save" at bounding box center [122, 242] width 19 height 10
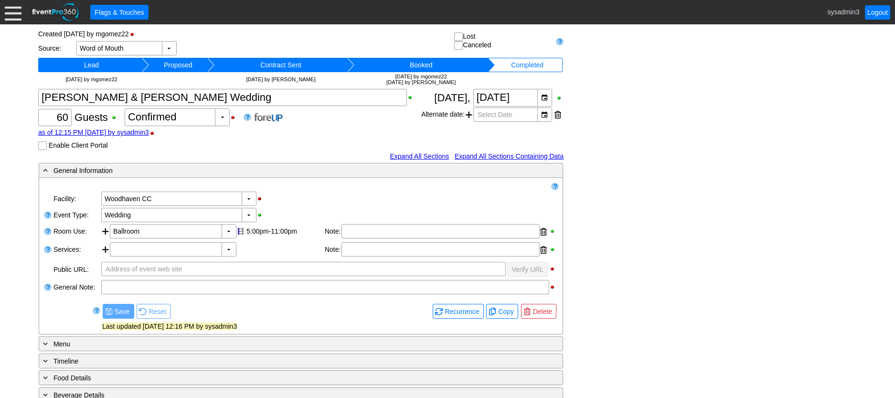
scroll to position [48, 0]
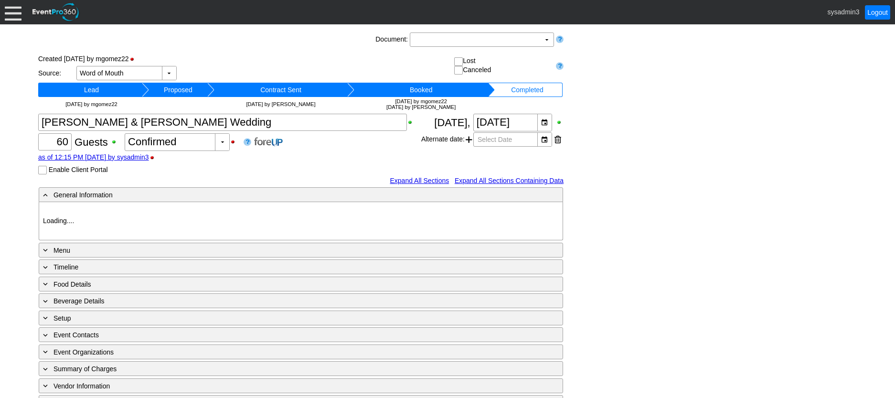
type input "Woodhaven CC"
type input "Wedding"
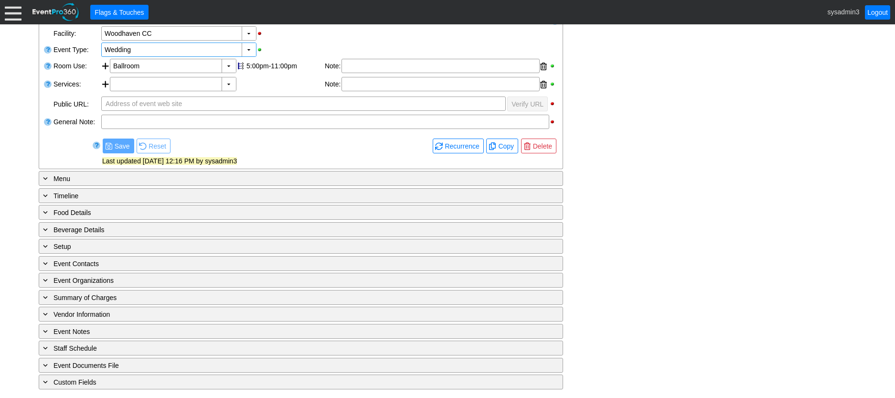
scroll to position [192, 0]
click at [137, 167] on div "Loading.... Remove all highlights Facility: ▼ Χ Woodhaven CC Event Type: ▼ Χ We…" at bounding box center [300, 89] width 523 height 156
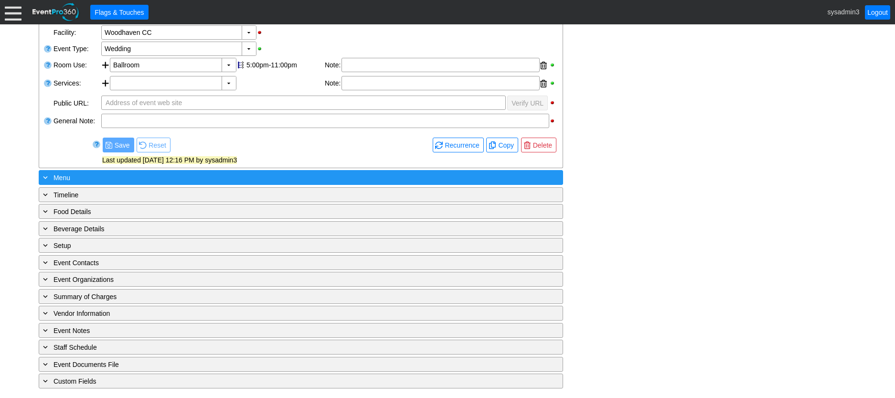
click at [127, 174] on div "+ Menu" at bounding box center [281, 177] width 480 height 11
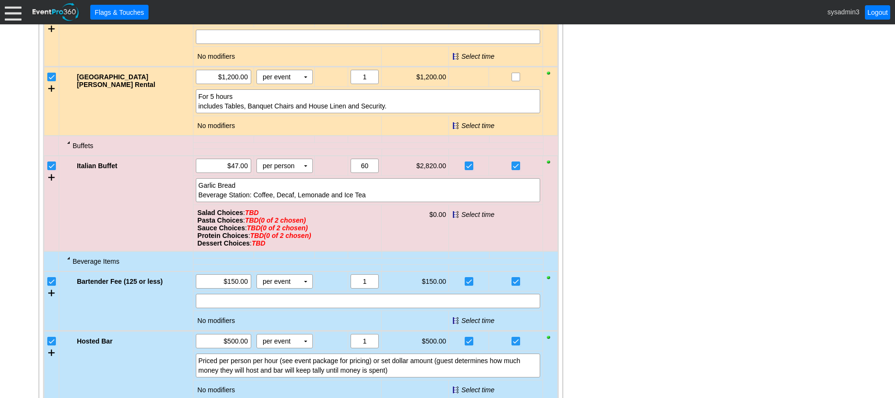
scroll to position [526, 0]
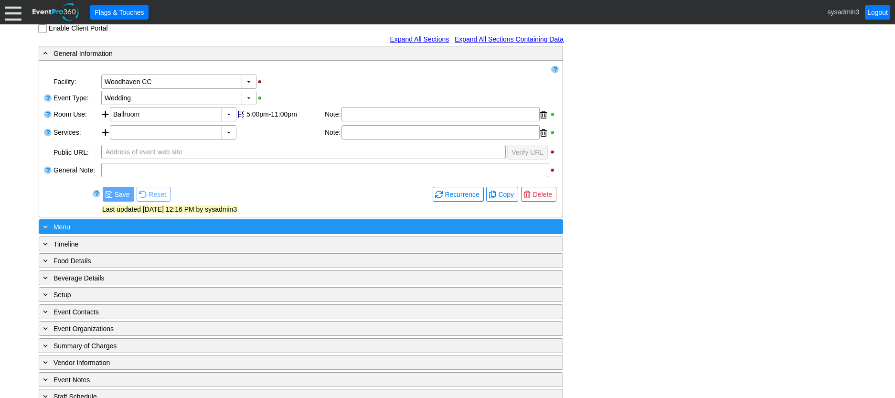
click at [148, 228] on div "+ Menu" at bounding box center [281, 226] width 480 height 11
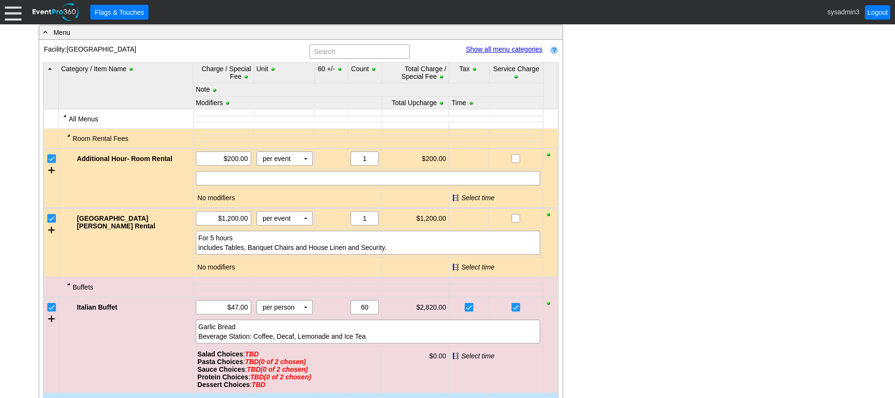
scroll to position [334, 0]
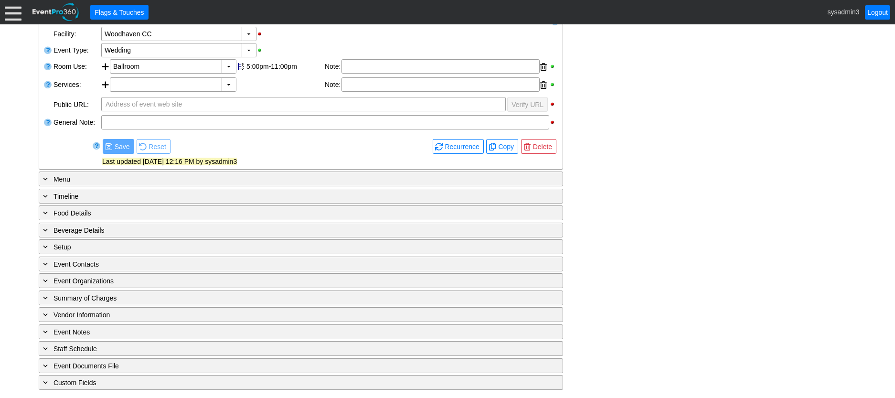
scroll to position [192, 0]
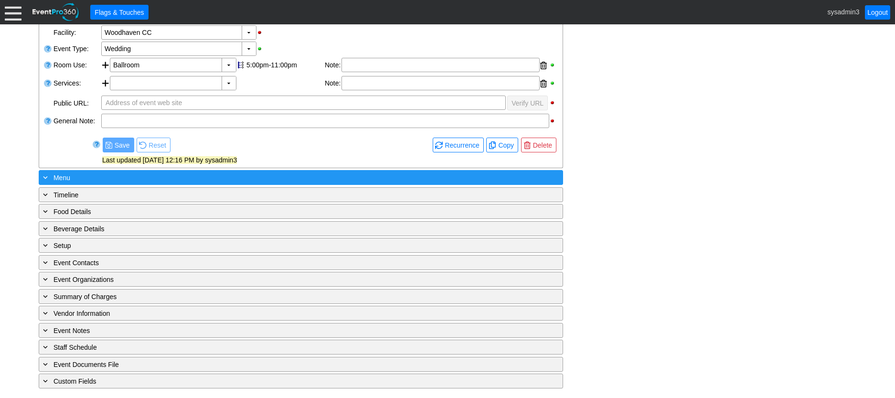
click at [166, 177] on div "+ Menu" at bounding box center [281, 177] width 480 height 11
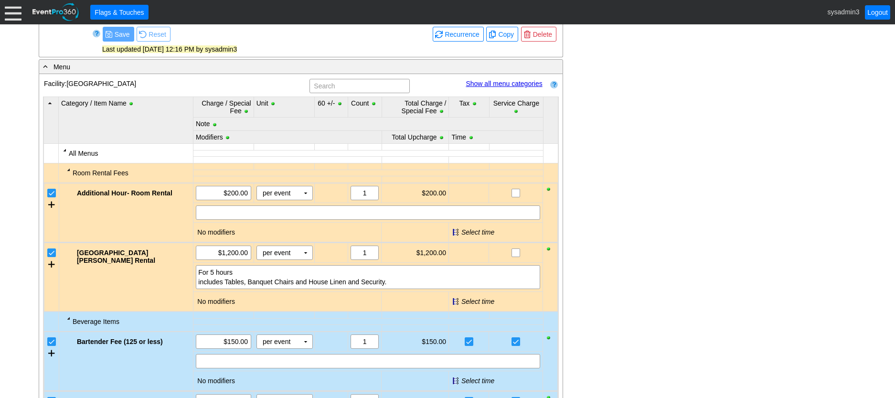
scroll to position [240, 0]
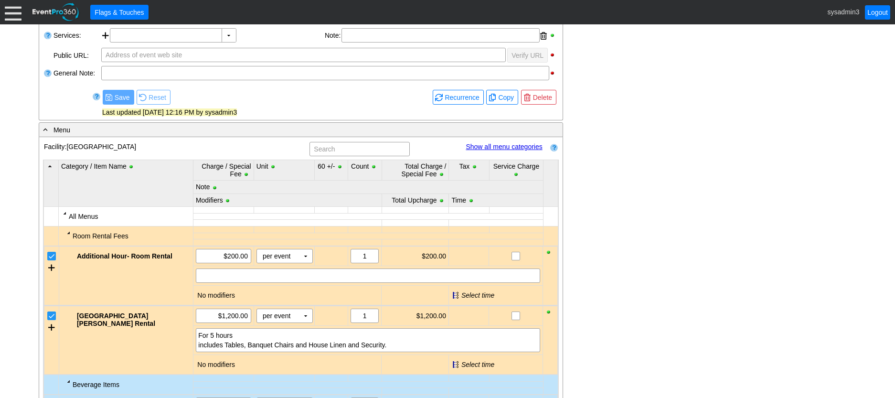
click at [515, 145] on link "Show all menu categories" at bounding box center [503, 147] width 76 height 8
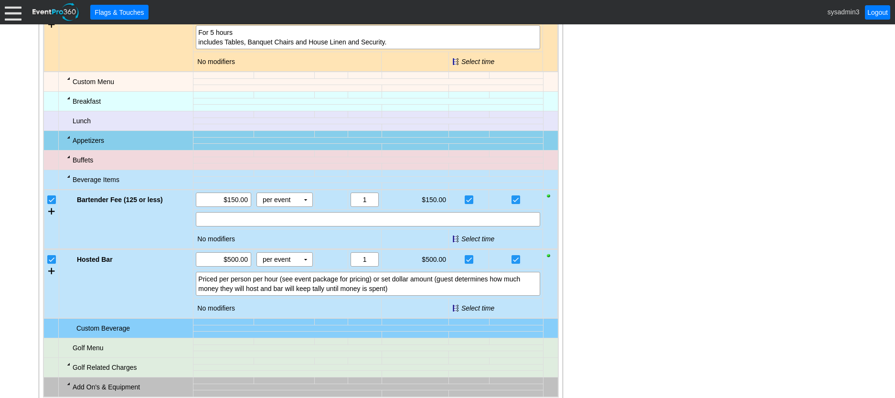
scroll to position [574, 0]
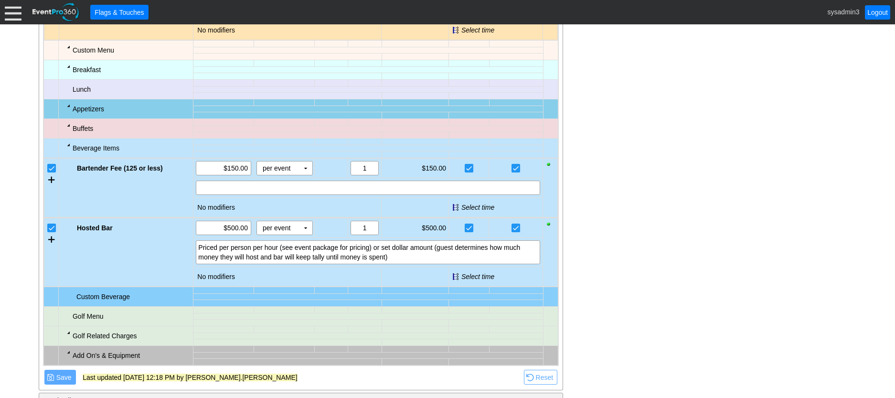
click at [68, 125] on div at bounding box center [69, 125] width 8 height 8
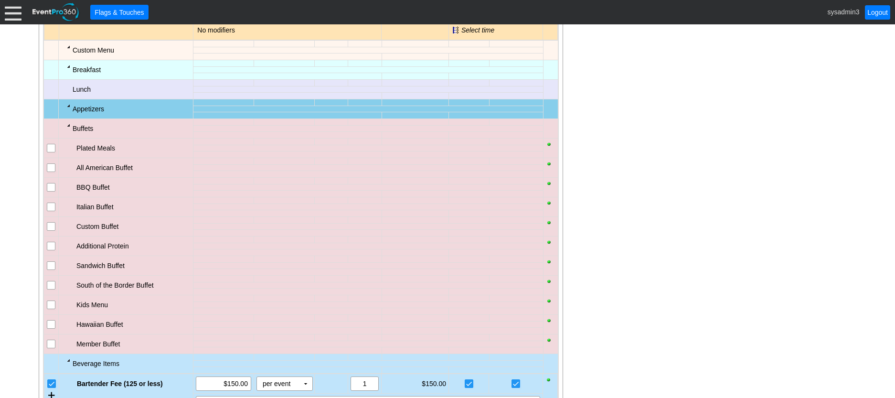
click at [68, 127] on div at bounding box center [69, 125] width 8 height 8
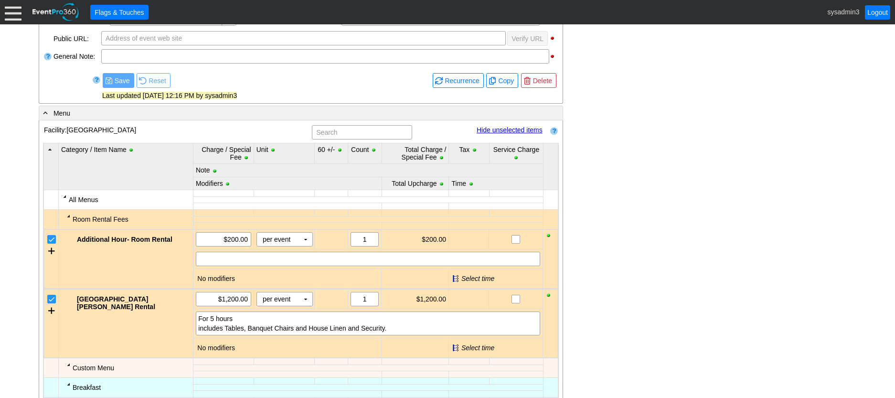
scroll to position [240, 0]
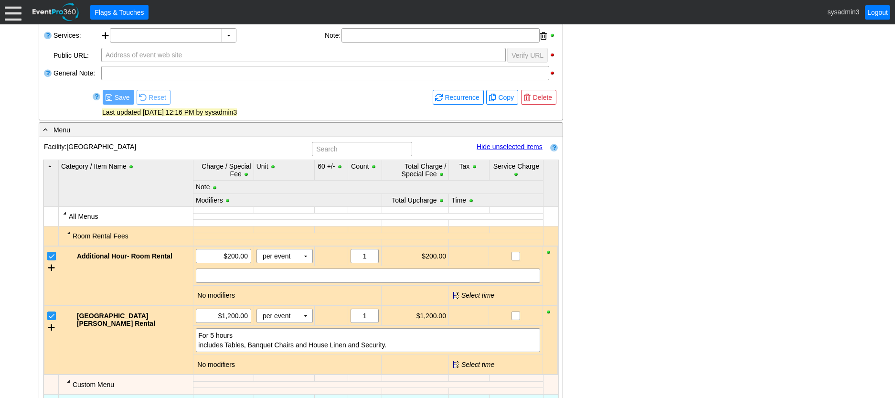
click at [511, 146] on link "Hide unselected items" at bounding box center [509, 147] width 66 height 8
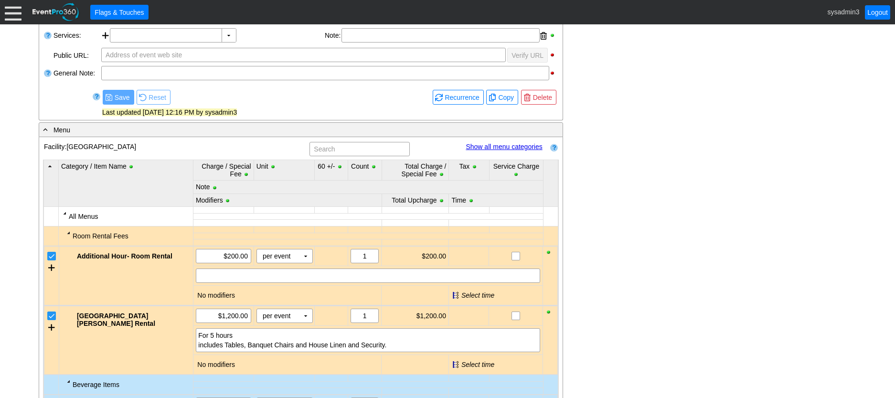
click at [502, 145] on link "Show all menu categories" at bounding box center [503, 147] width 76 height 8
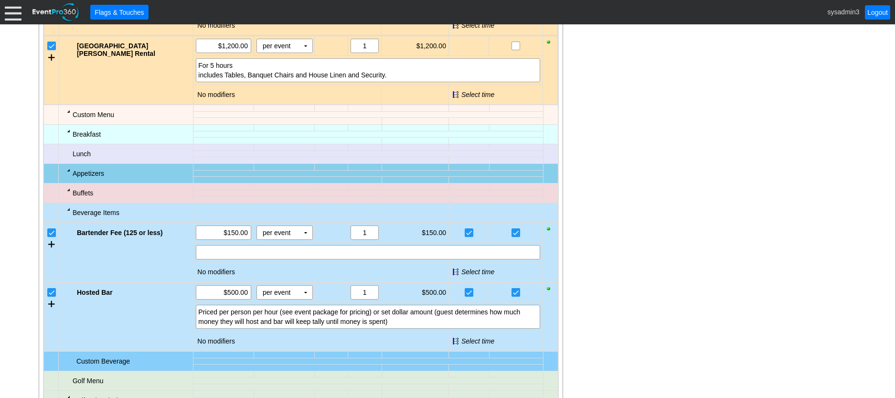
scroll to position [526, 0]
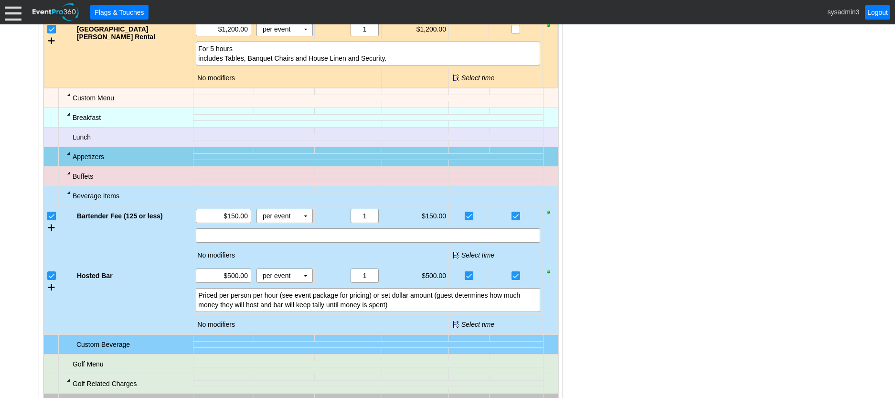
click at [69, 174] on div at bounding box center [69, 173] width 8 height 8
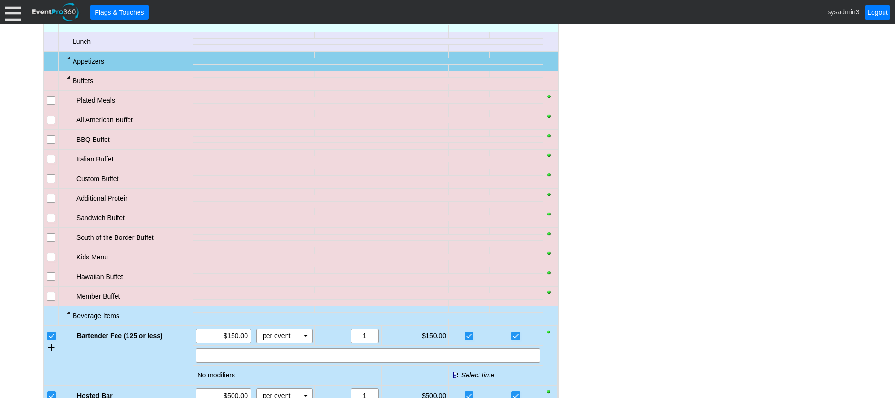
scroll to position [574, 0]
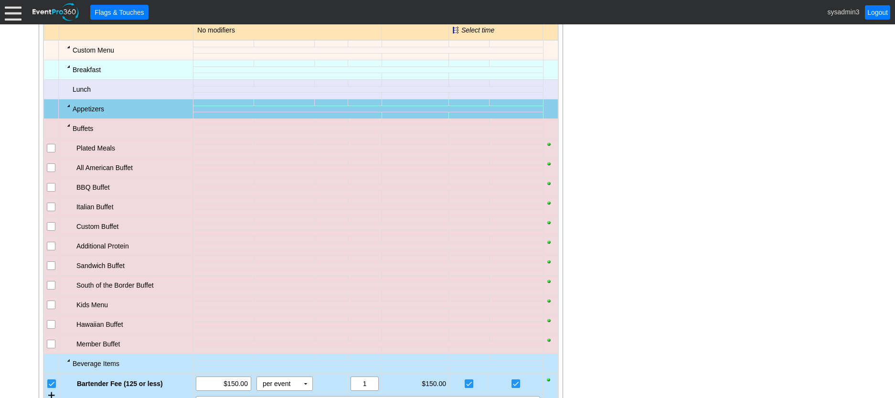
click at [67, 122] on div at bounding box center [69, 125] width 8 height 8
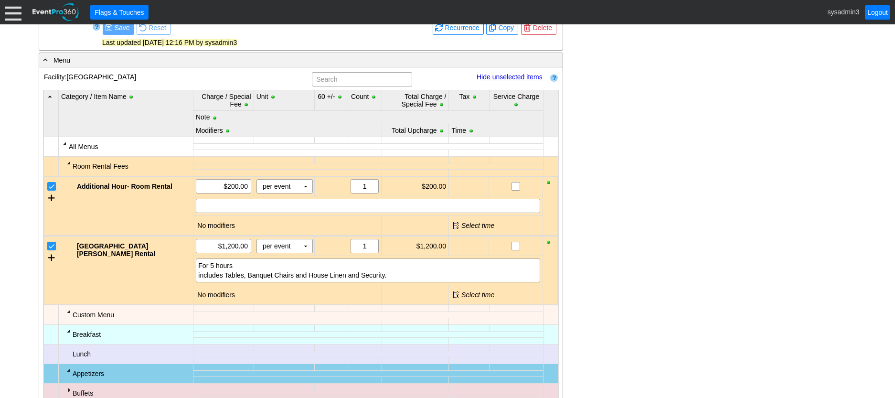
scroll to position [288, 0]
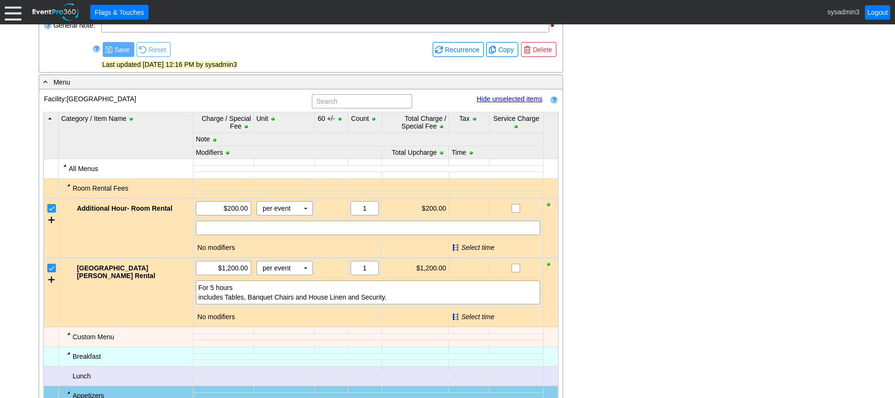
click at [512, 99] on link "Hide unselected items" at bounding box center [509, 99] width 66 height 8
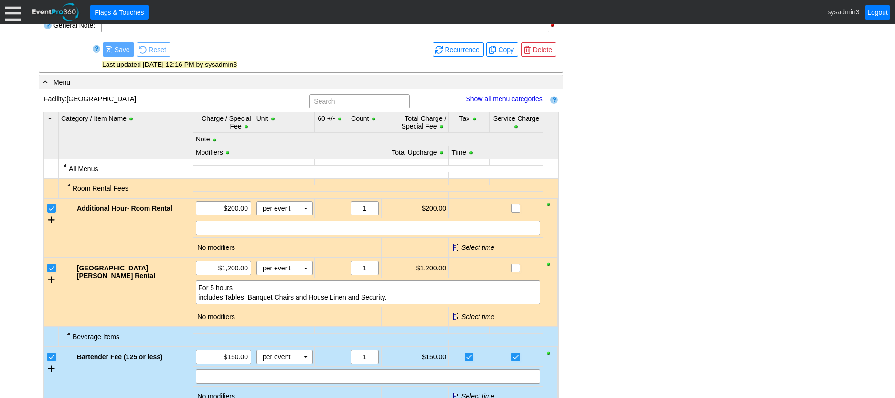
click at [490, 100] on link "Show all menu categories" at bounding box center [503, 99] width 76 height 8
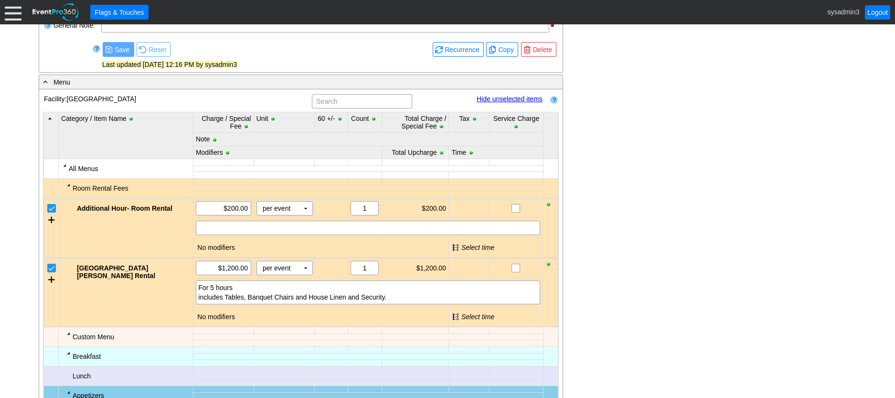
click at [491, 99] on link "Hide unselected items" at bounding box center [509, 99] width 66 height 8
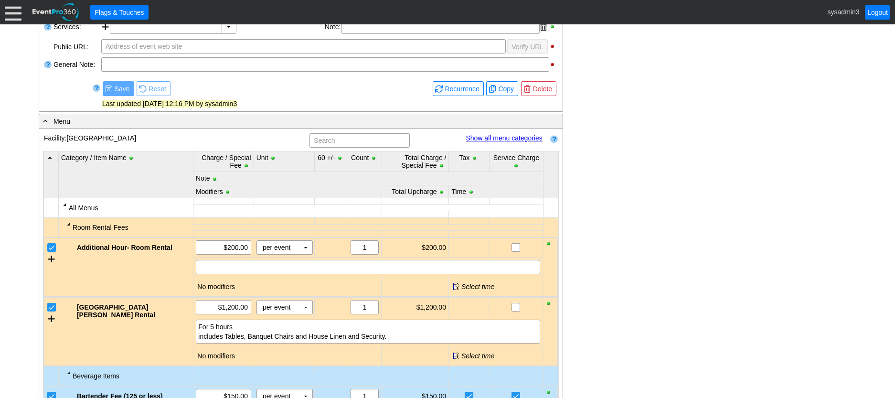
scroll to position [240, 0]
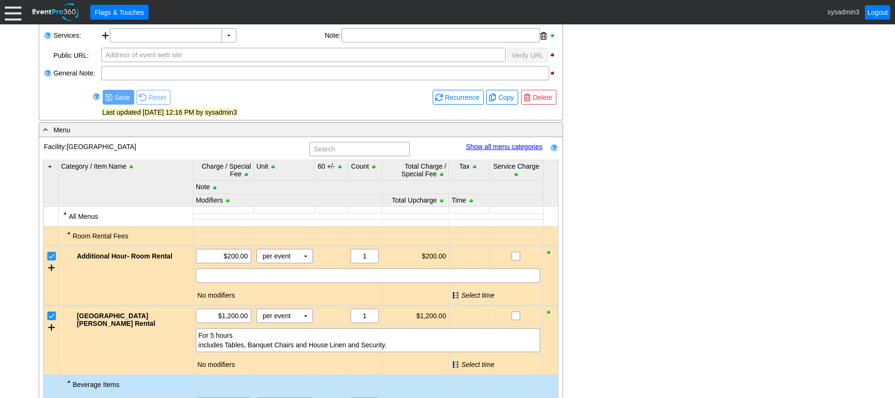
click at [492, 145] on link "Show all menu categories" at bounding box center [503, 147] width 76 height 8
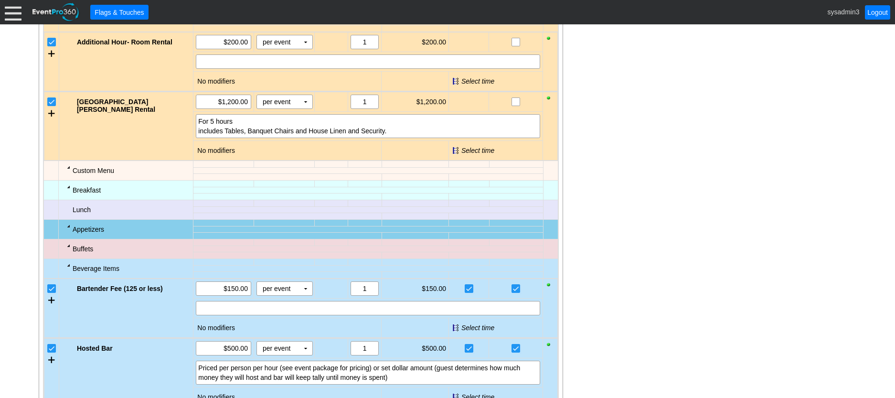
scroll to position [479, 0]
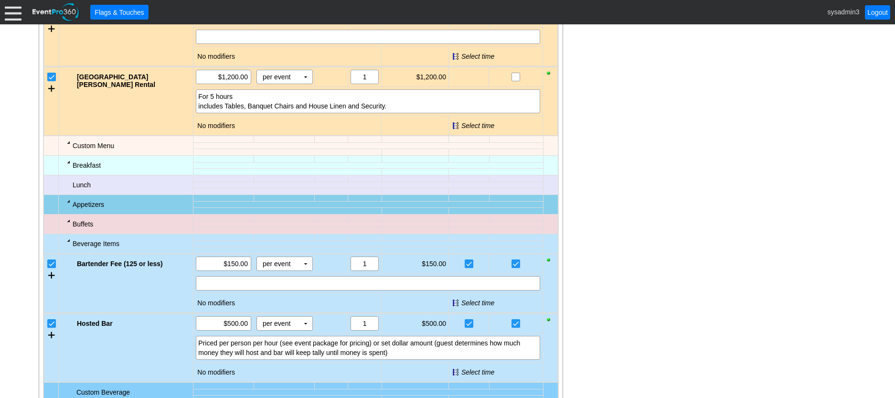
click at [68, 220] on div at bounding box center [69, 221] width 8 height 8
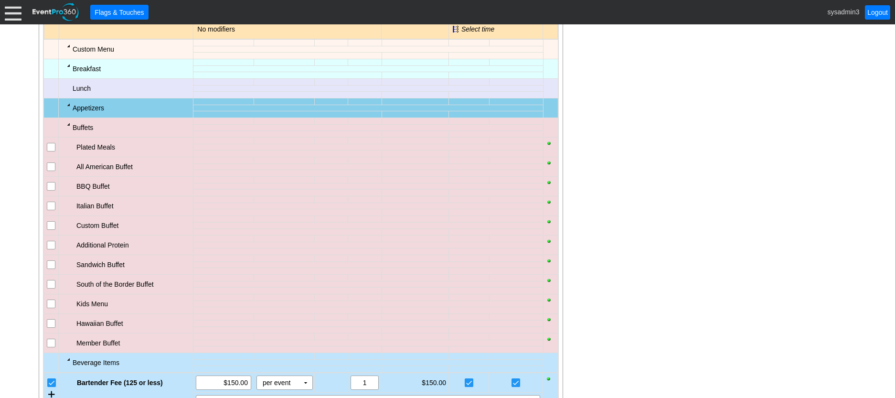
scroll to position [622, 0]
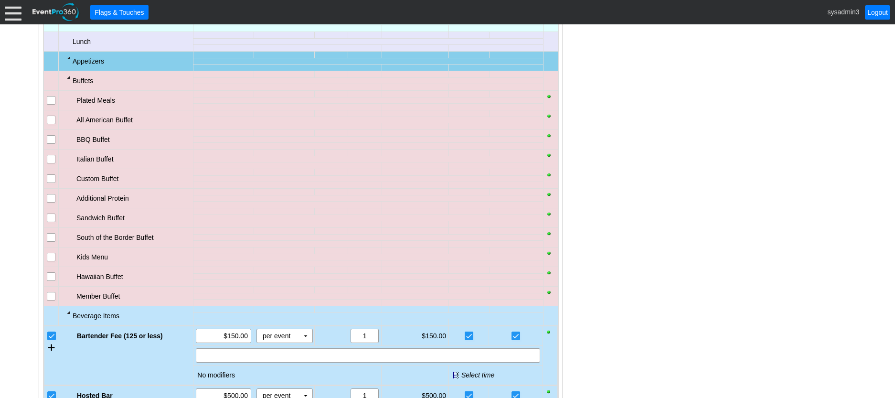
click at [53, 237] on input "checkbox" at bounding box center [52, 238] width 10 height 10
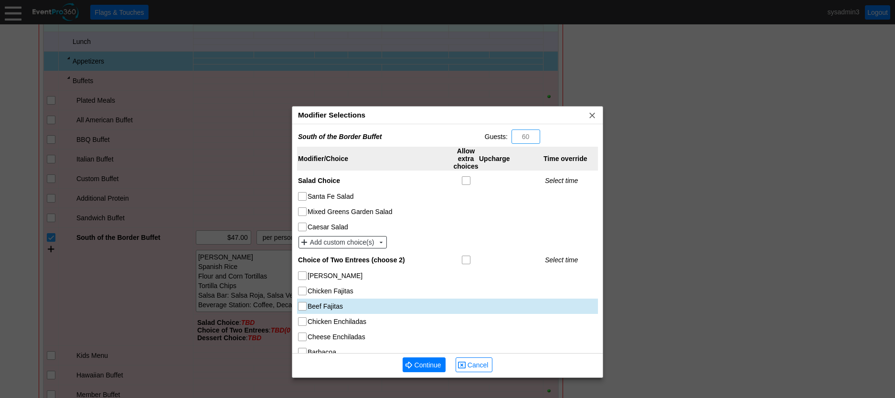
scroll to position [48, 0]
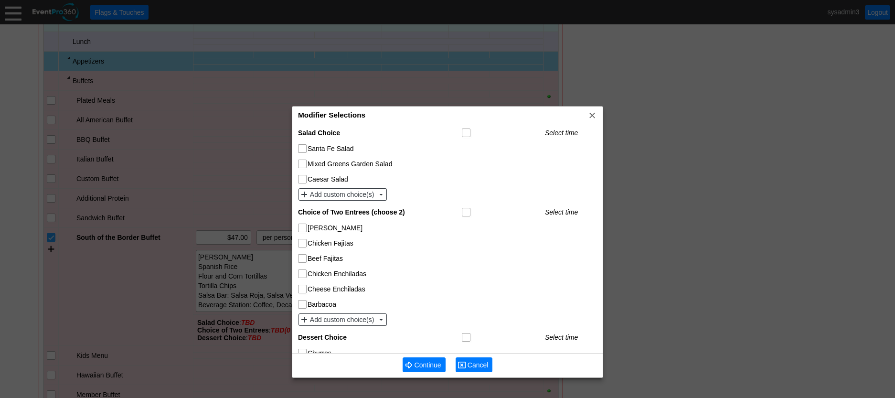
click at [475, 366] on span "Cancel" at bounding box center [477, 365] width 25 height 10
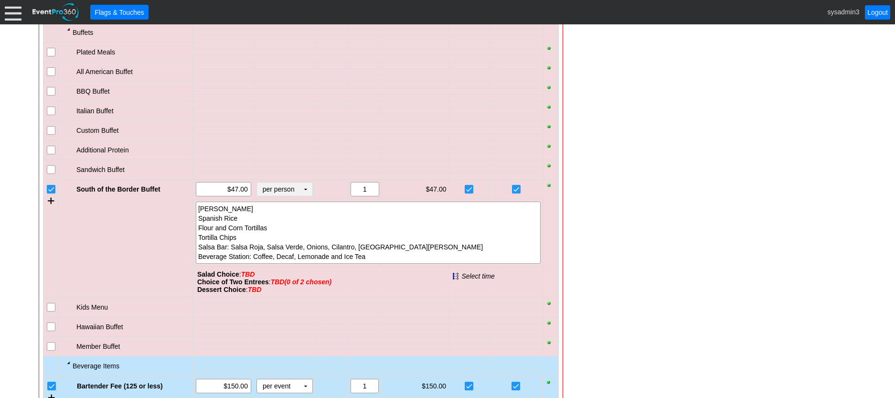
scroll to position [717, 0]
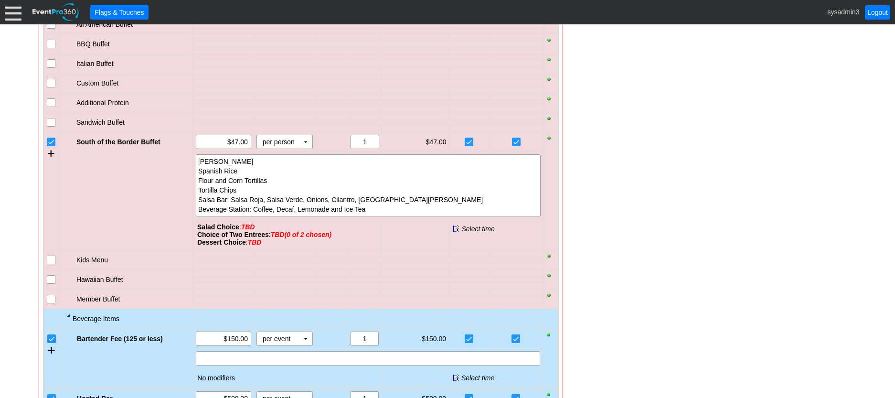
click at [51, 142] on input "checkbox" at bounding box center [52, 143] width 10 height 10
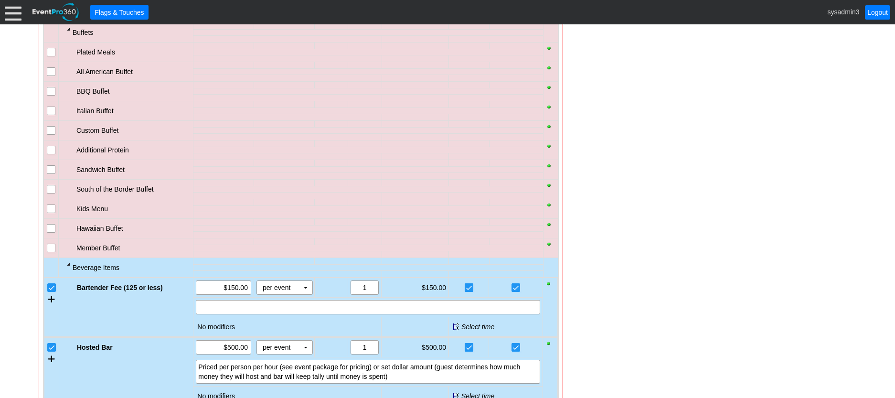
scroll to position [670, 0]
click at [51, 108] on input "checkbox" at bounding box center [52, 112] width 10 height 10
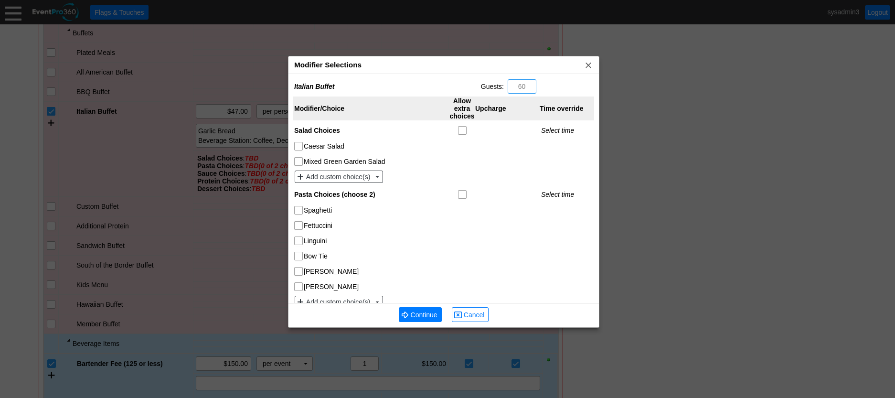
click at [417, 63] on div "Modifier Selections x" at bounding box center [443, 65] width 310 height 18
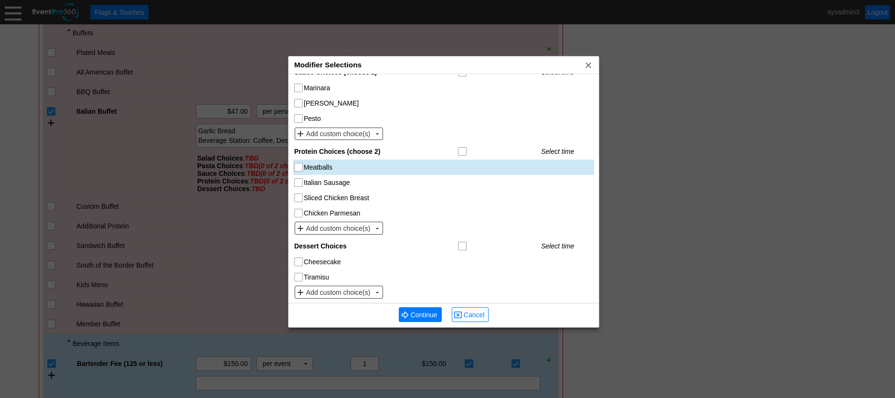
scroll to position [249, 0]
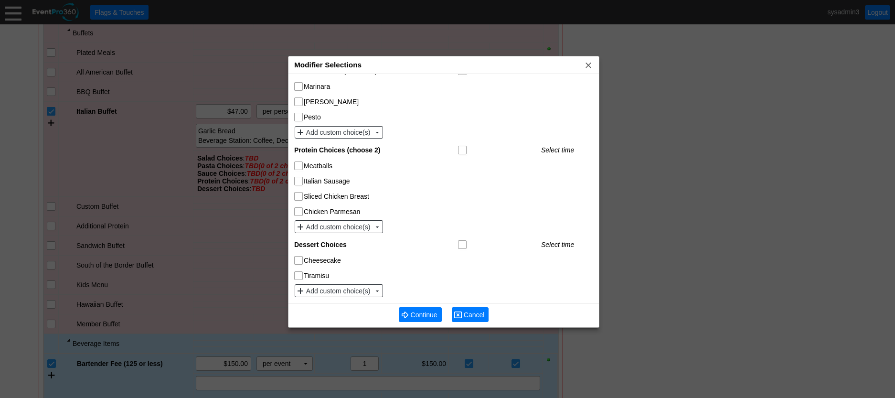
click at [463, 312] on span "Cancel" at bounding box center [474, 315] width 25 height 10
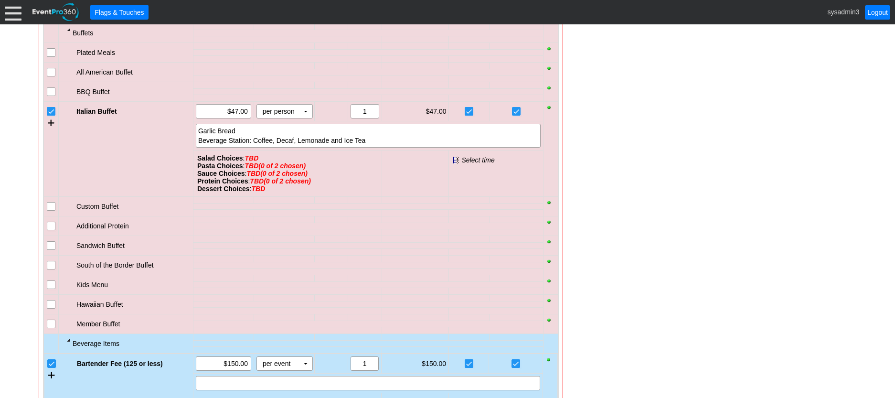
click at [263, 201] on td at bounding box center [283, 200] width 61 height 6
click at [264, 206] on td at bounding box center [368, 206] width 350 height 7
click at [53, 110] on input "checkbox" at bounding box center [52, 112] width 10 height 10
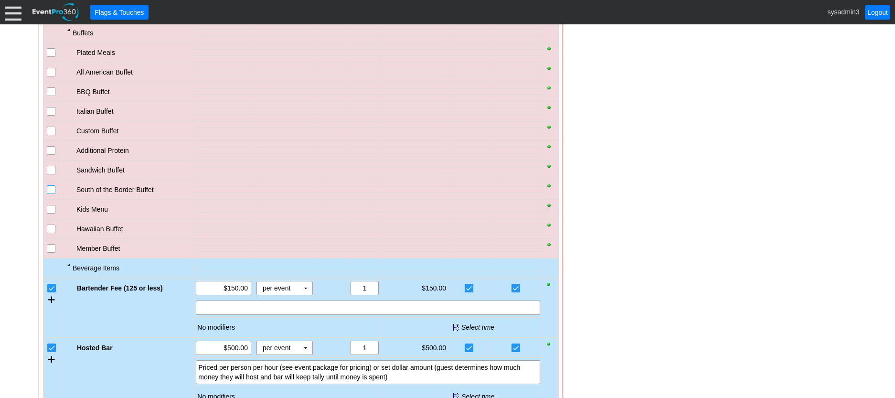
click at [53, 190] on input "checkbox" at bounding box center [52, 191] width 10 height 10
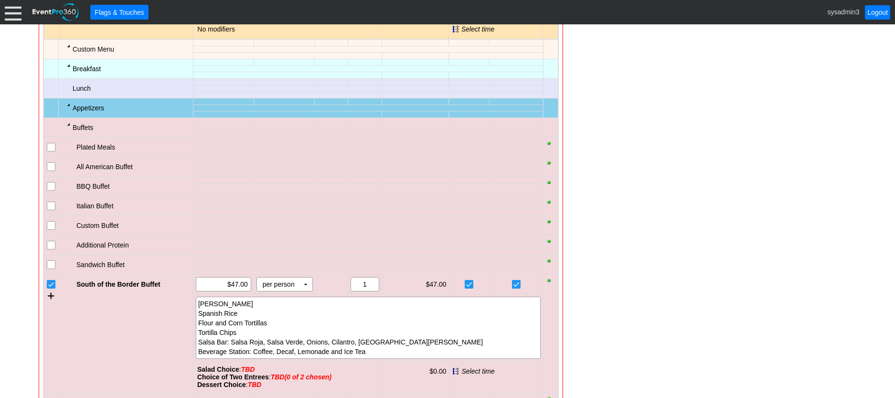
scroll to position [574, 0]
click at [68, 104] on div at bounding box center [69, 106] width 8 height 8
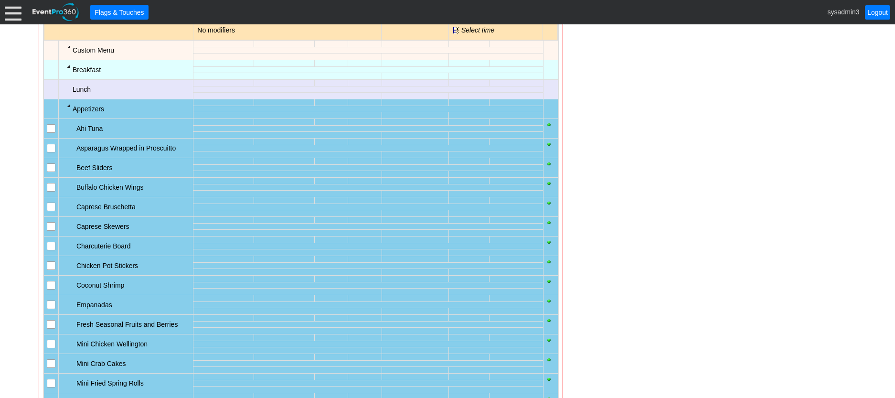
click at [67, 104] on div at bounding box center [69, 106] width 8 height 8
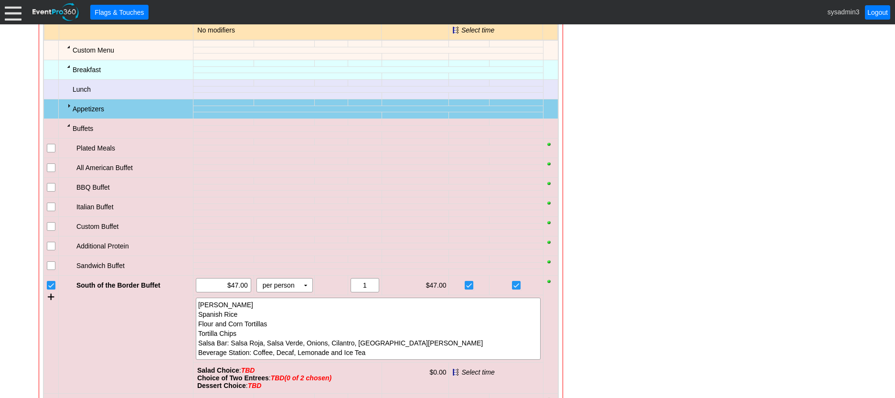
click at [67, 104] on div at bounding box center [69, 106] width 8 height 8
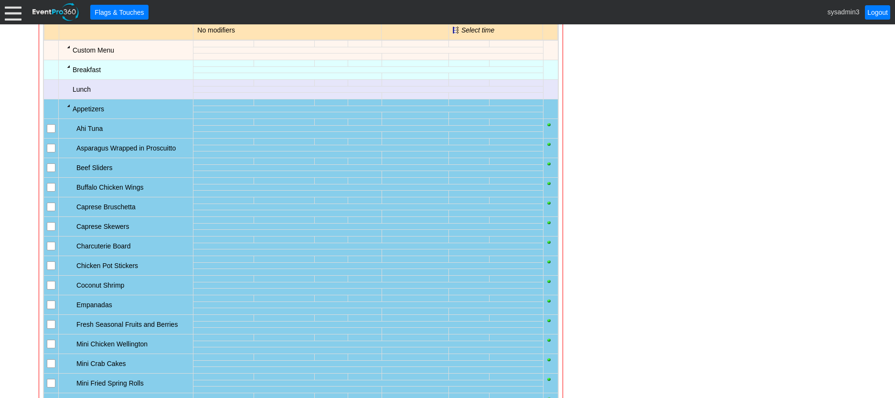
click at [67, 104] on div at bounding box center [69, 106] width 8 height 8
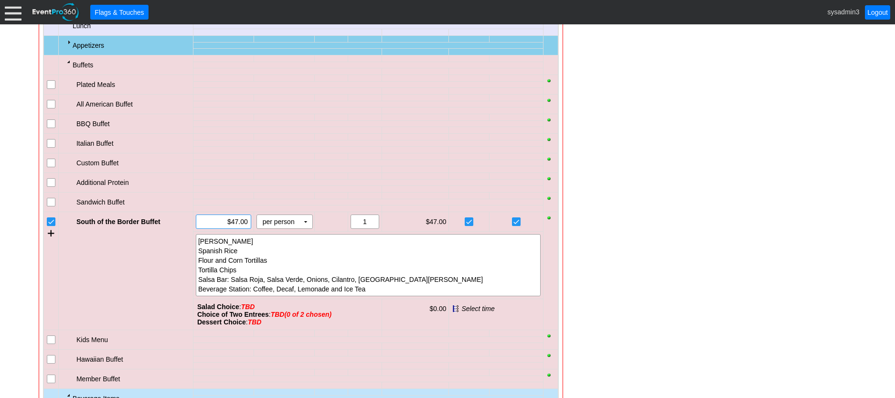
scroll to position [622, 0]
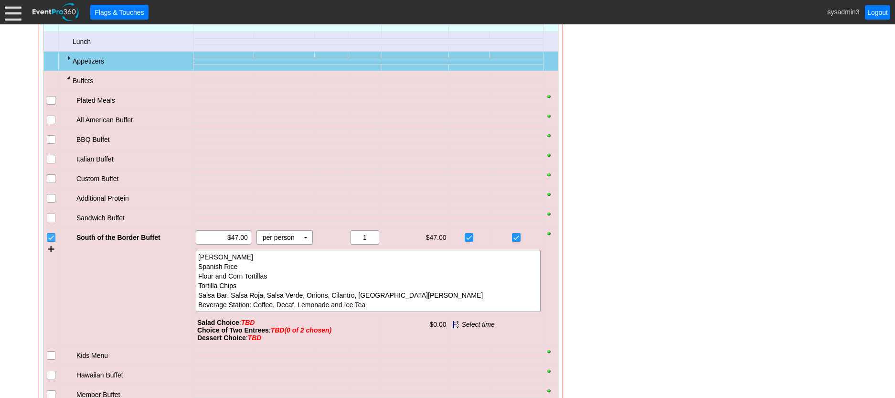
click at [50, 240] on input "checkbox" at bounding box center [52, 238] width 10 height 10
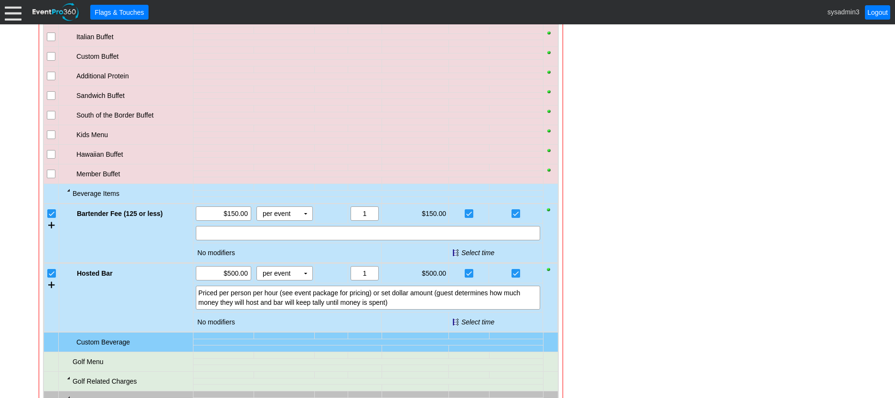
scroll to position [813, 0]
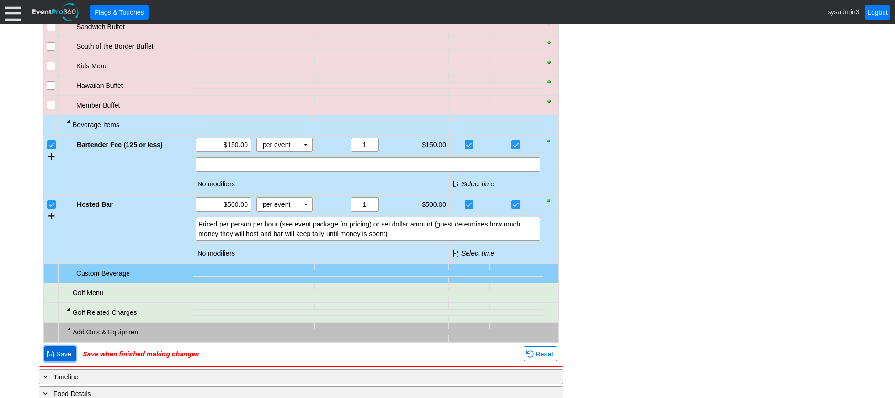
click at [66, 354] on span "Save" at bounding box center [63, 354] width 19 height 10
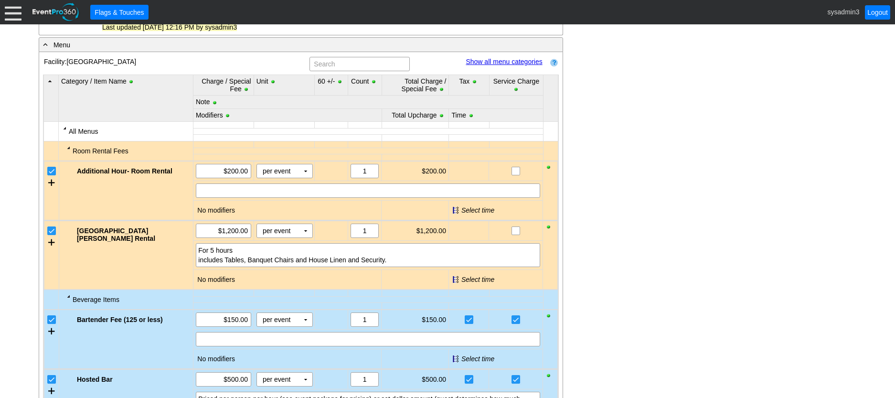
scroll to position [302, 0]
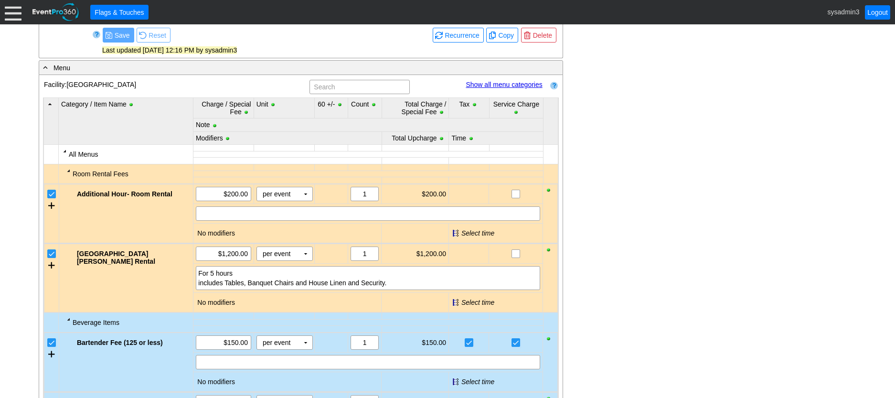
click at [65, 150] on div at bounding box center [65, 151] width 8 height 8
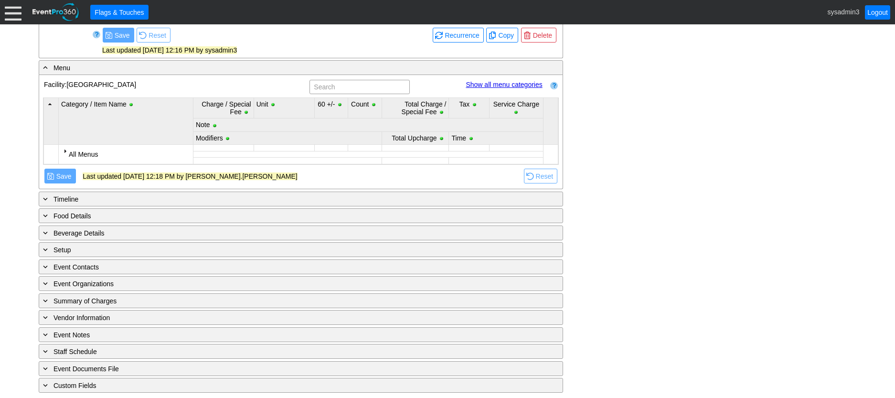
click at [65, 150] on div at bounding box center [65, 151] width 8 height 8
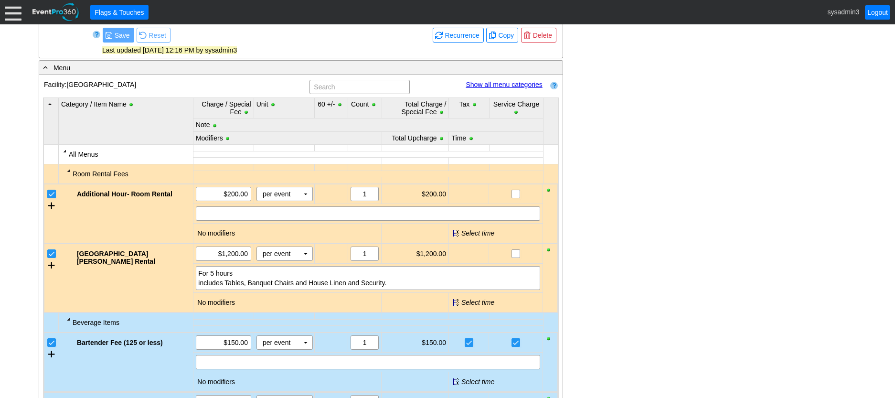
click at [514, 84] on link "Show all menu categories" at bounding box center [503, 85] width 76 height 8
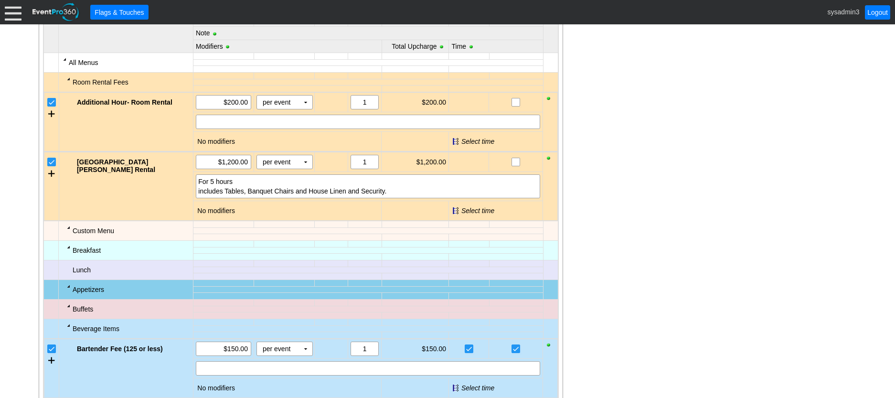
scroll to position [398, 0]
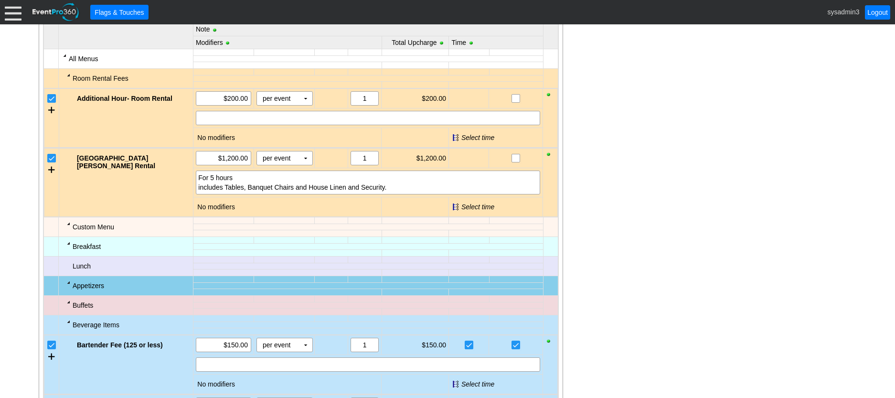
click at [70, 222] on div at bounding box center [69, 224] width 8 height 8
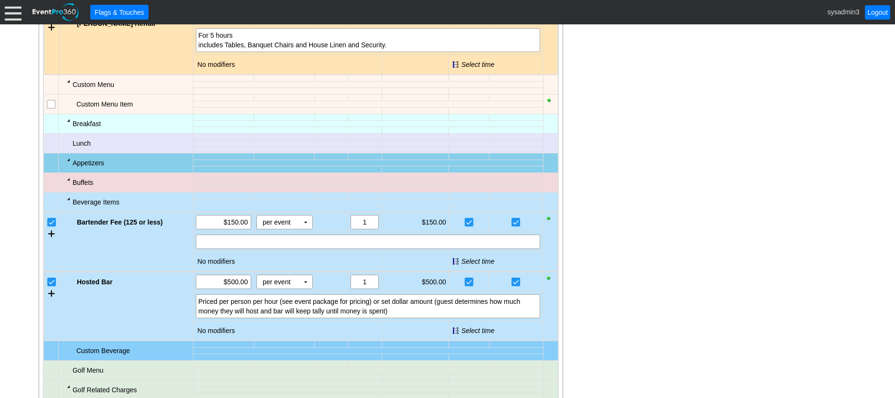
scroll to position [541, 0]
click at [51, 105] on input "checkbox" at bounding box center [52, 104] width 10 height 10
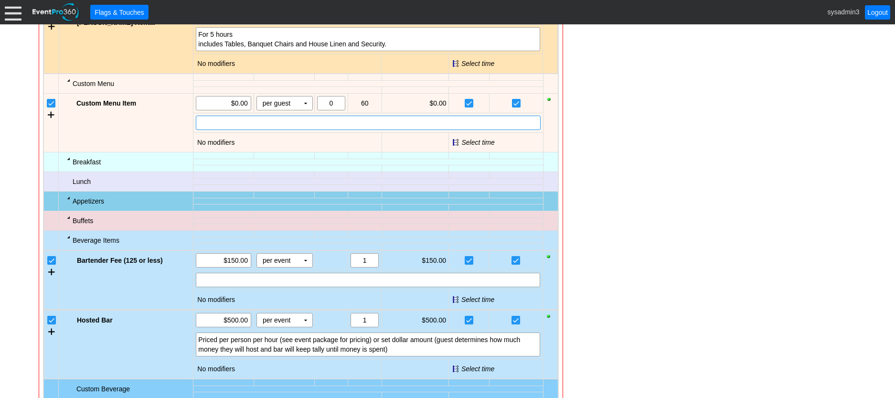
click at [216, 123] on div at bounding box center [368, 123] width 345 height 14
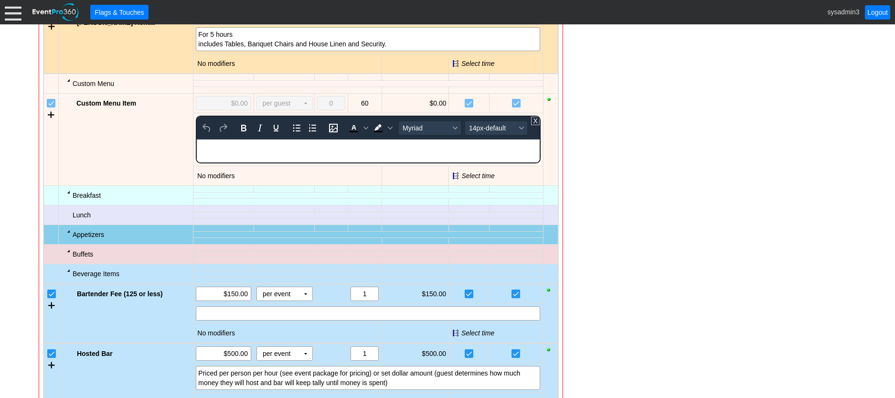
scroll to position [0, 0]
click at [51, 103] on input "checkbox" at bounding box center [52, 104] width 10 height 10
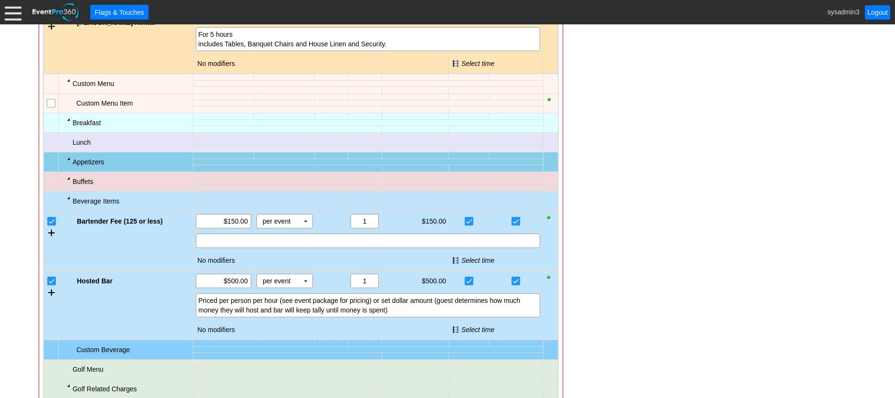
click at [54, 102] on input "checkbox" at bounding box center [52, 104] width 10 height 10
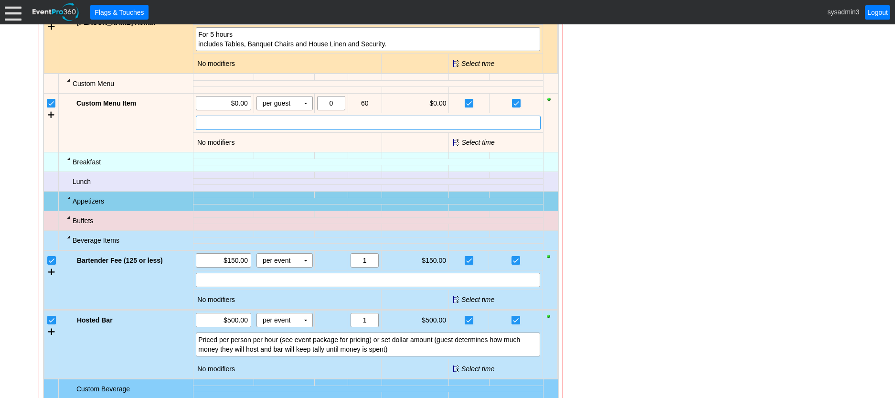
click at [240, 123] on div at bounding box center [368, 123] width 345 height 14
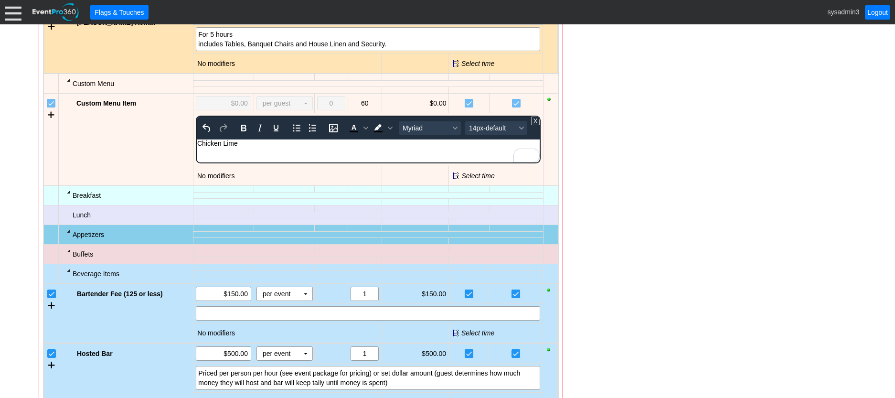
click at [242, 142] on div "Chicken Lime" at bounding box center [368, 143] width 342 height 8
drag, startPoint x: 242, startPoint y: 142, endPoint x: 198, endPoint y: 141, distance: 43.9
click at [198, 141] on div "Chicken Lime" at bounding box center [368, 143] width 342 height 8
click at [241, 126] on icon "Bold" at bounding box center [243, 127] width 11 height 11
click at [486, 126] on span "14px-default" at bounding box center [492, 128] width 47 height 8
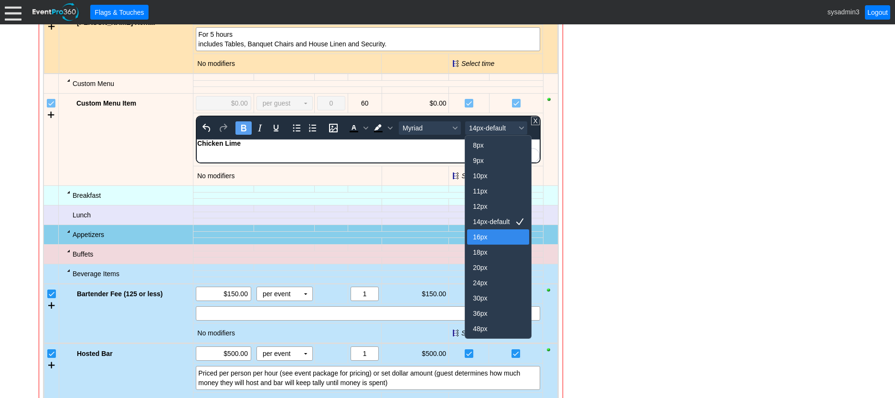
click at [483, 234] on div "16px" at bounding box center [491, 236] width 37 height 11
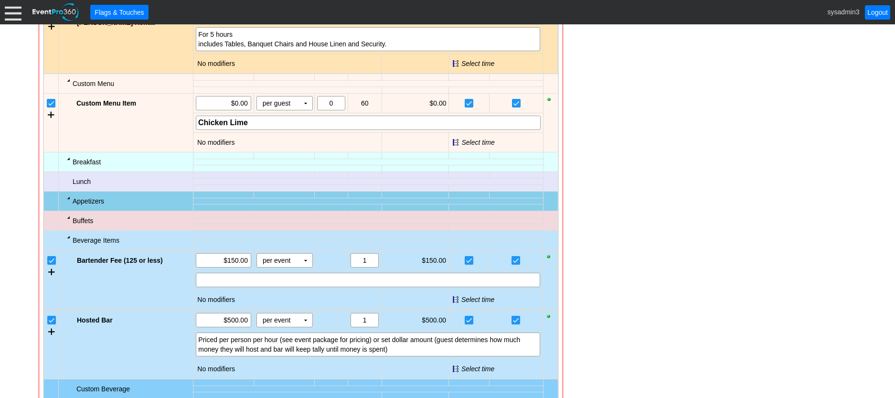
click at [642, 168] on div "- General Information ▼ Loading.... Remove all highlights Facility: ▼ Χ Woodhav…" at bounding box center [447, 167] width 823 height 1038
click at [252, 121] on div "Chicken Lime" at bounding box center [368, 123] width 340 height 10
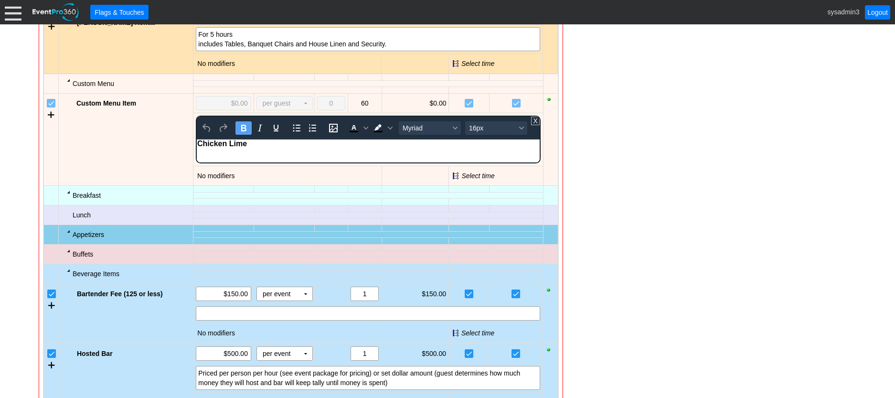
click at [258, 140] on div "Chicken Lime" at bounding box center [368, 143] width 342 height 9
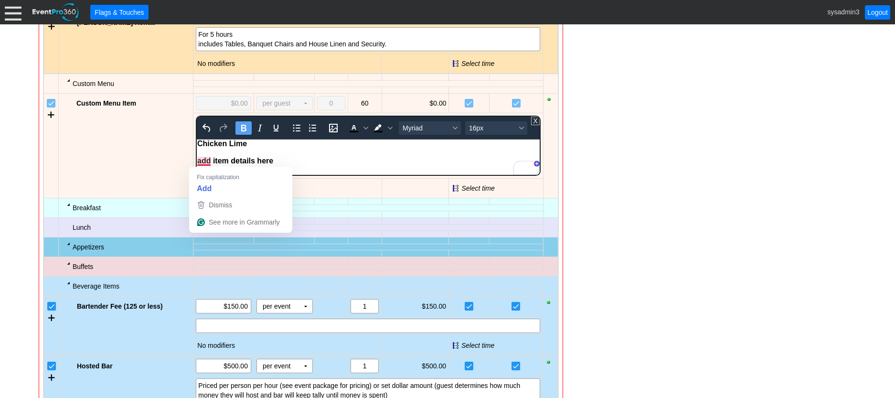
click at [201, 161] on strong "add item details here" at bounding box center [235, 161] width 76 height 8
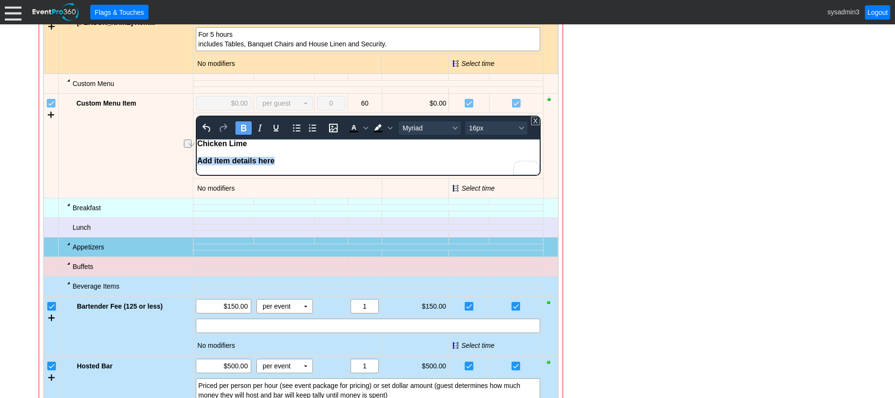
drag, startPoint x: 279, startPoint y: 158, endPoint x: 187, endPoint y: 160, distance: 92.1
click at [196, 160] on html "Chicken Lime Add item details here" at bounding box center [367, 154] width 343 height 31
click at [242, 128] on icon "Bold" at bounding box center [243, 128] width 5 height 7
click at [274, 157] on div "Add item details here" at bounding box center [368, 161] width 342 height 9
click at [650, 148] on div "- General Information ▼ Loading.... Remove all highlights Facility: ▼ Χ Woodhav…" at bounding box center [447, 190] width 823 height 1084
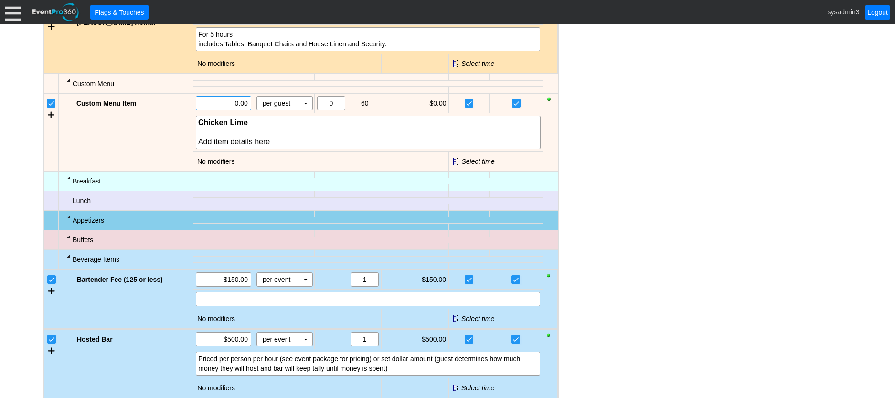
click at [237, 103] on input "0.00" at bounding box center [223, 102] width 49 height 13
type input "$0.00"
click at [612, 124] on div "- General Information ▼ Loading.... Remove all highlights Facility: ▼ Χ Woodhav…" at bounding box center [447, 176] width 823 height 1057
click at [50, 114] on div at bounding box center [51, 114] width 7 height 14
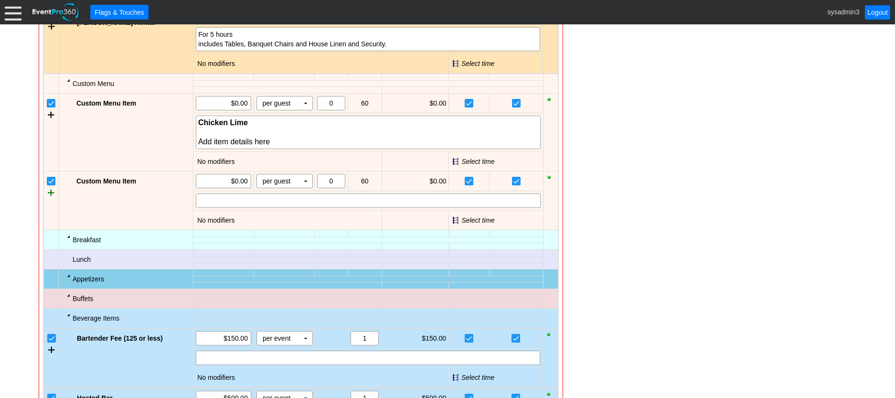
click at [52, 192] on div at bounding box center [51, 192] width 7 height 14
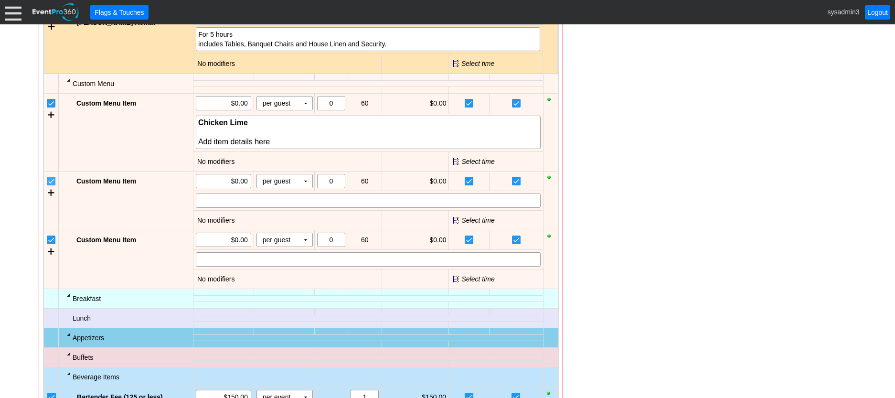
click at [51, 179] on input "checkbox" at bounding box center [52, 182] width 10 height 10
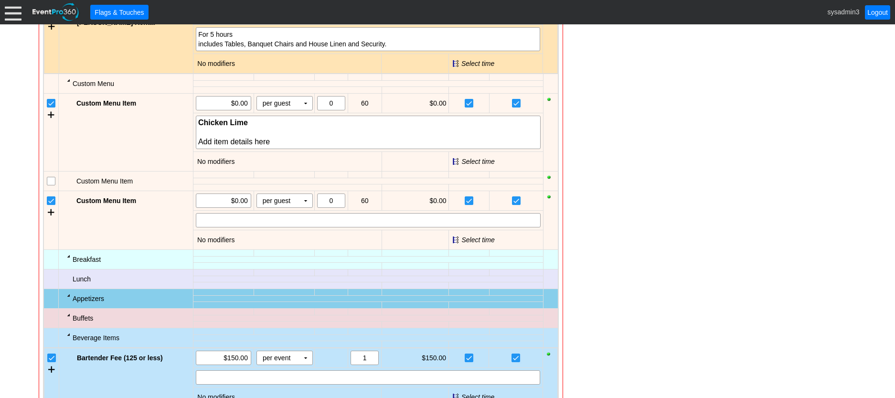
click at [50, 200] on input "checkbox" at bounding box center [52, 202] width 10 height 10
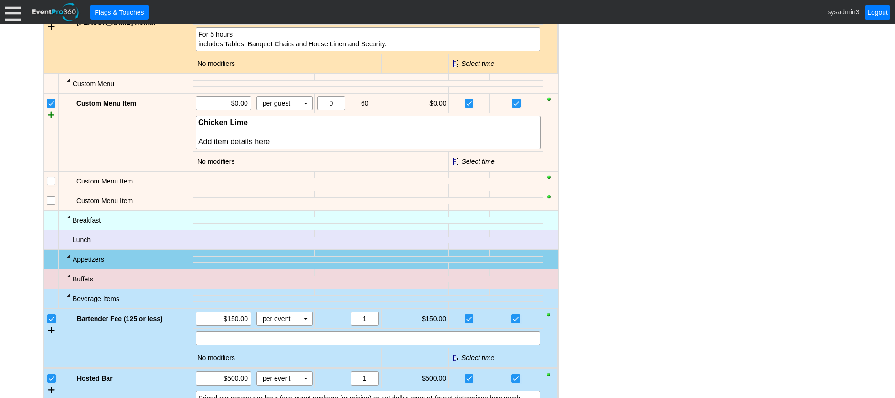
click at [50, 115] on div at bounding box center [51, 114] width 7 height 14
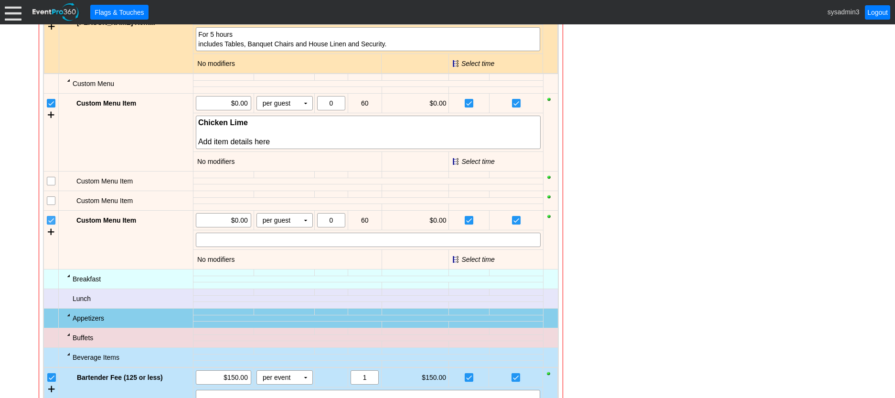
click at [51, 221] on input "checkbox" at bounding box center [52, 221] width 10 height 10
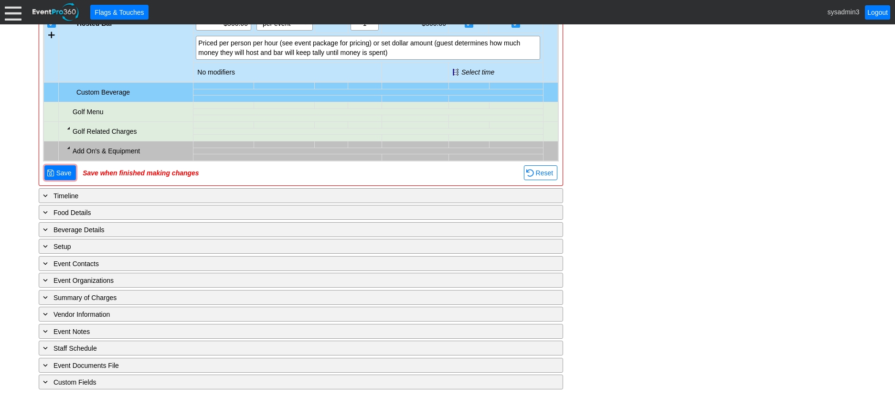
scroll to position [916, 0]
click at [60, 170] on span "Save" at bounding box center [63, 172] width 19 height 10
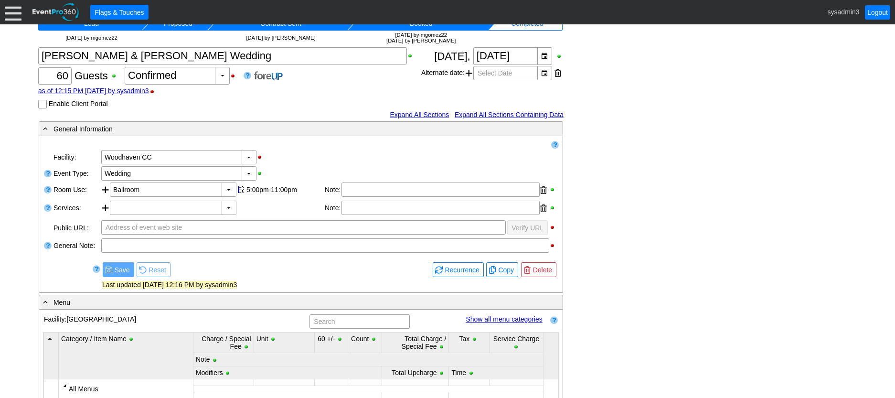
scroll to position [484, 0]
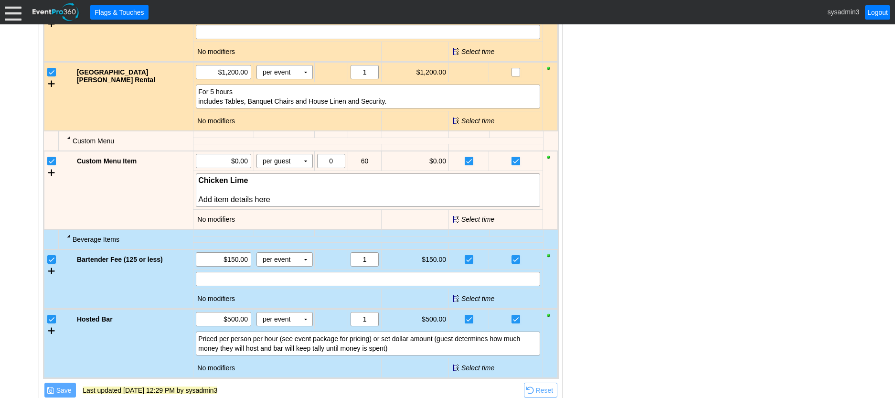
click at [627, 145] on div "- General Information ▼ Loading.... Remove all highlights Facility: ▼ Χ Woodhav…" at bounding box center [447, 156] width 823 height 902
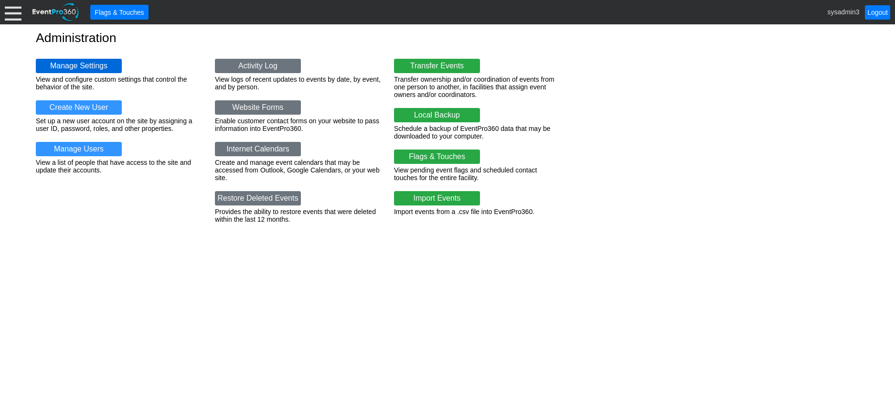
click at [84, 63] on link "Manage Settings" at bounding box center [79, 66] width 86 height 14
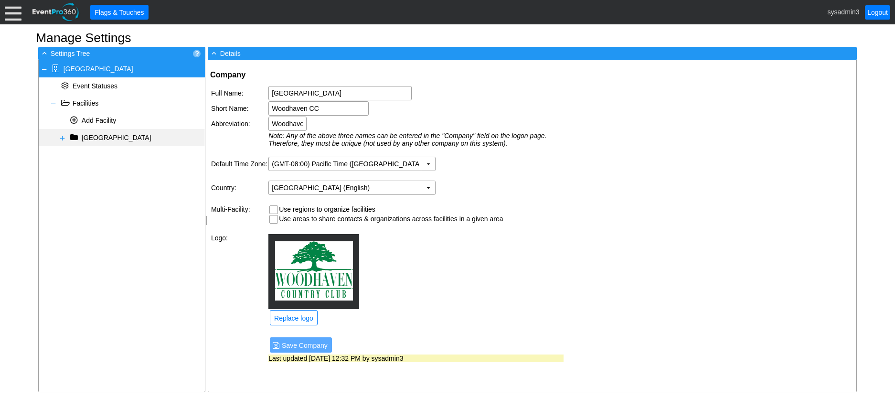
click at [62, 137] on span at bounding box center [63, 138] width 8 height 8
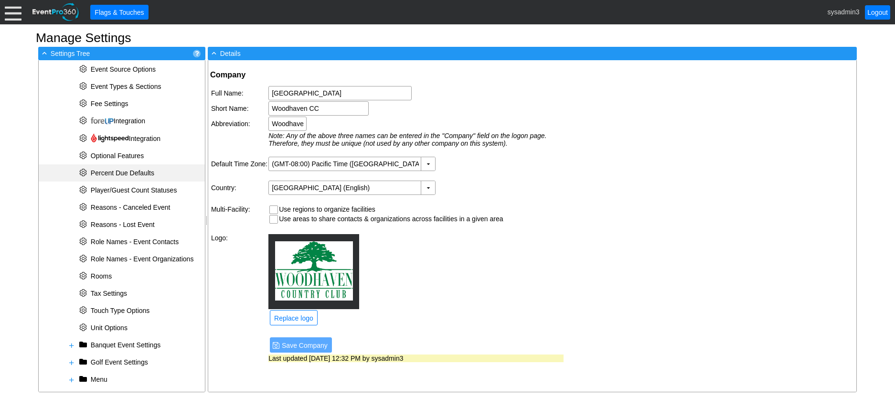
scroll to position [283, 0]
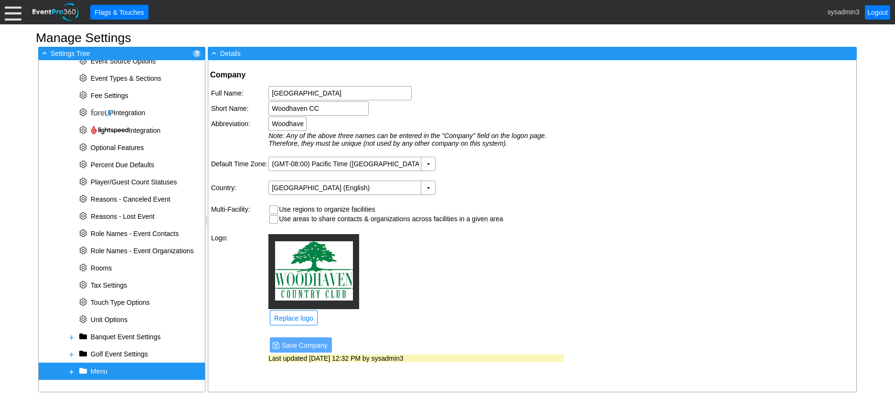
click at [101, 369] on span "Menu" at bounding box center [99, 371] width 17 height 8
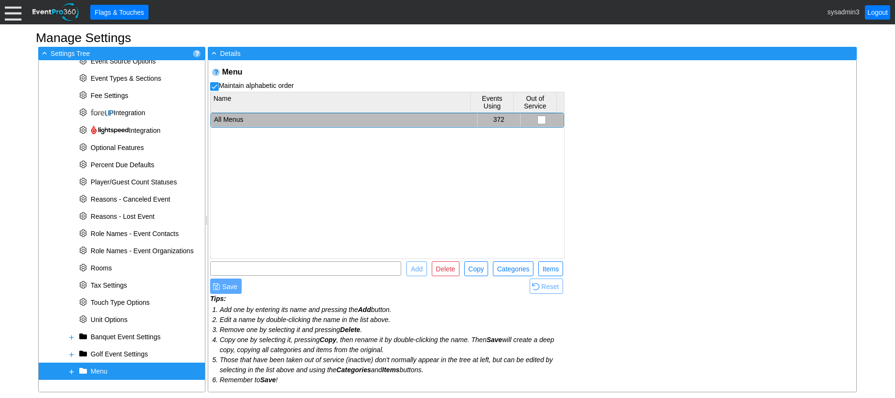
click at [243, 116] on td "All Menus" at bounding box center [344, 120] width 266 height 14
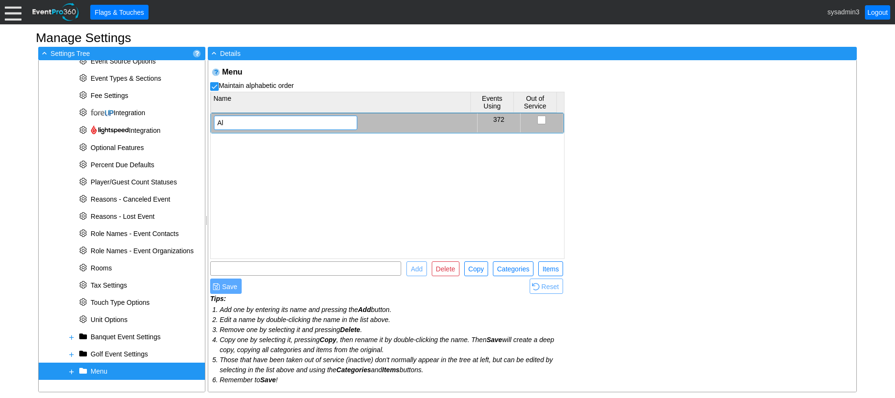
type input "A"
type input "Menu of Charge Items"
click at [691, 134] on div "Menu Maintain alphabetic order Name Events Using Out of Service Menu of Charge …" at bounding box center [532, 225] width 648 height 331
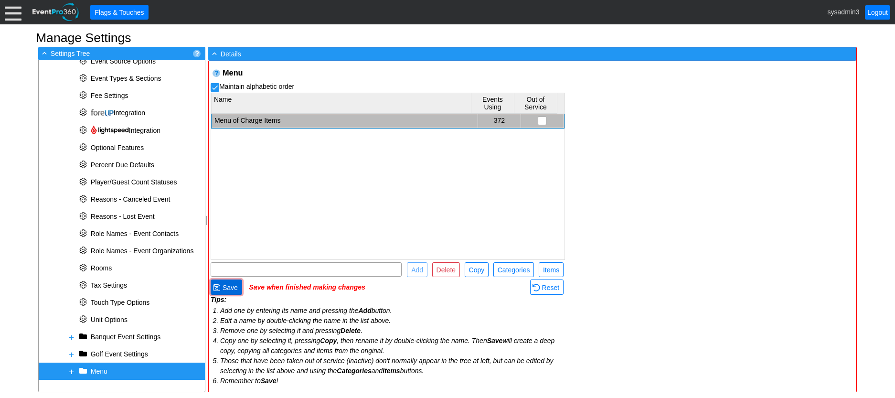
click at [233, 286] on span "Save" at bounding box center [230, 288] width 19 height 10
checkbox input "true"
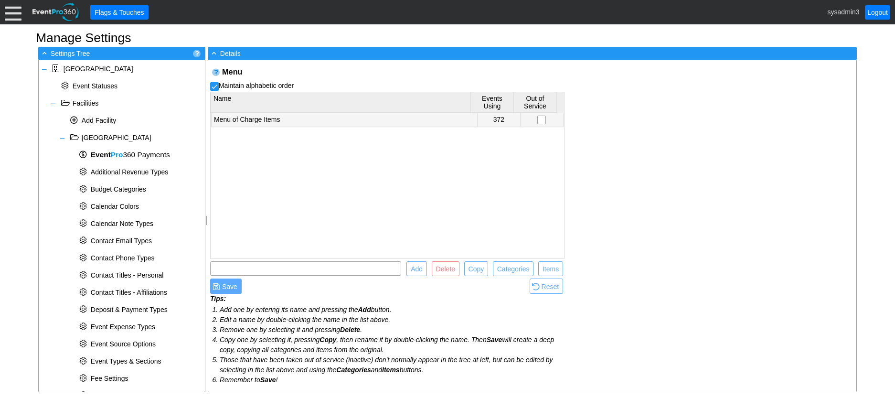
scroll to position [305, 0]
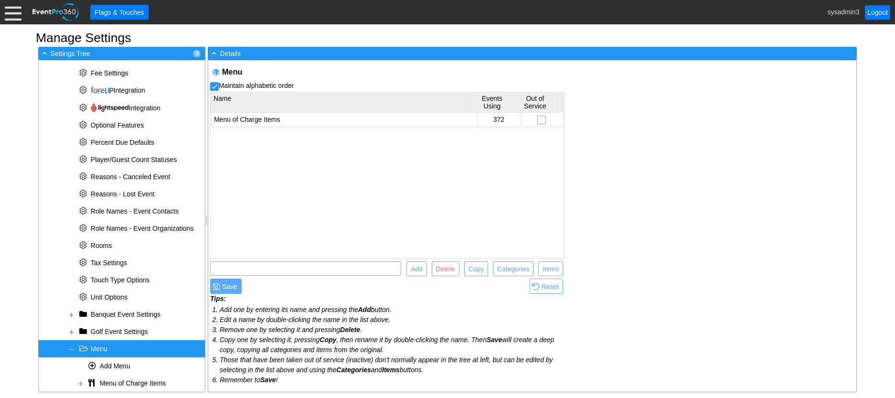
click at [72, 349] on span at bounding box center [72, 349] width 8 height 8
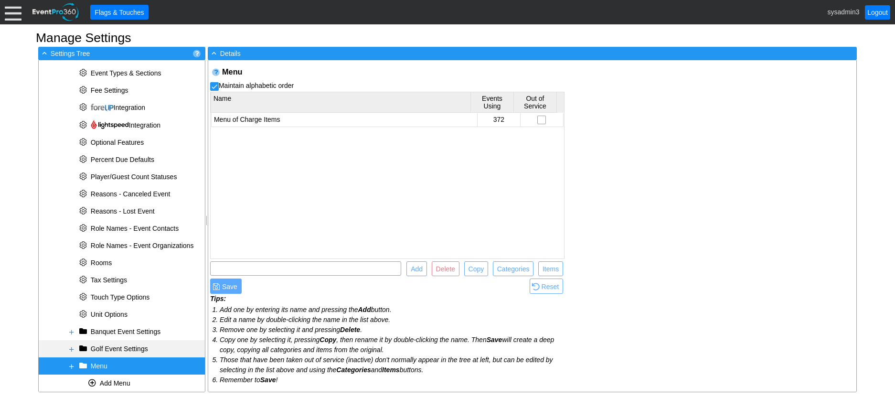
scroll to position [271, 0]
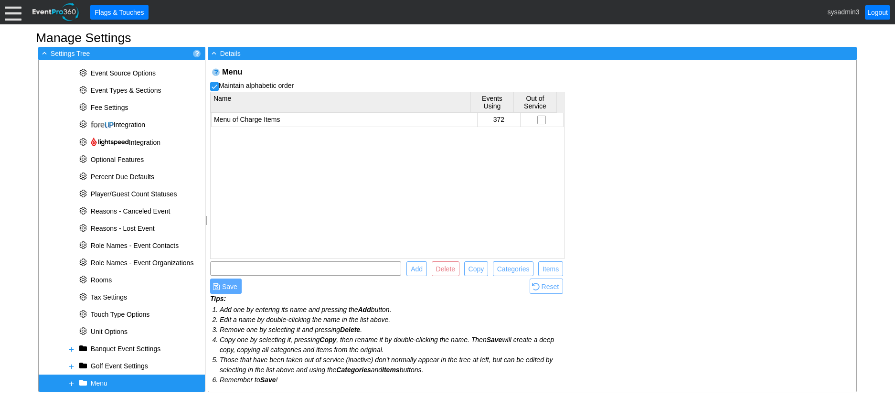
click at [71, 382] on span at bounding box center [72, 383] width 8 height 8
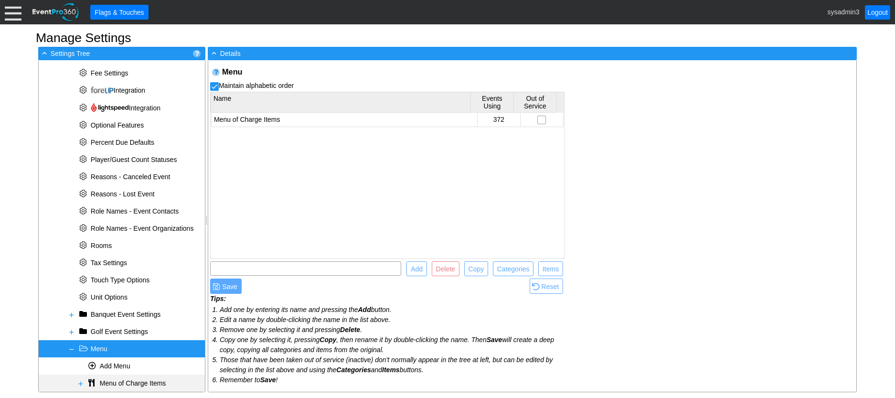
click at [81, 383] on span at bounding box center [81, 383] width 8 height 8
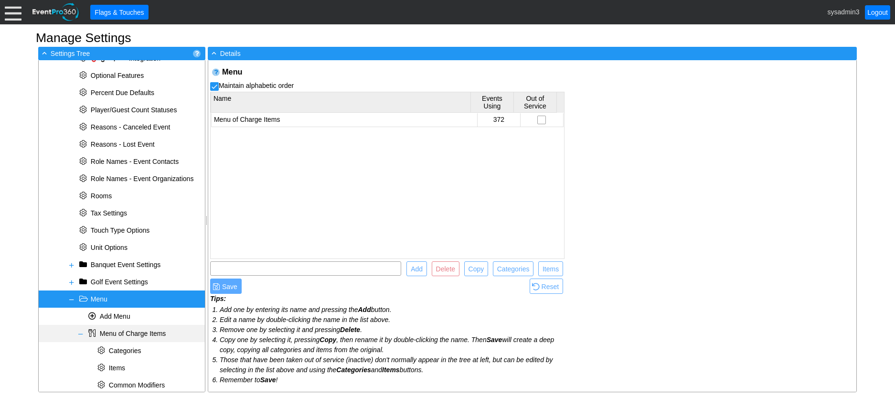
scroll to position [357, 0]
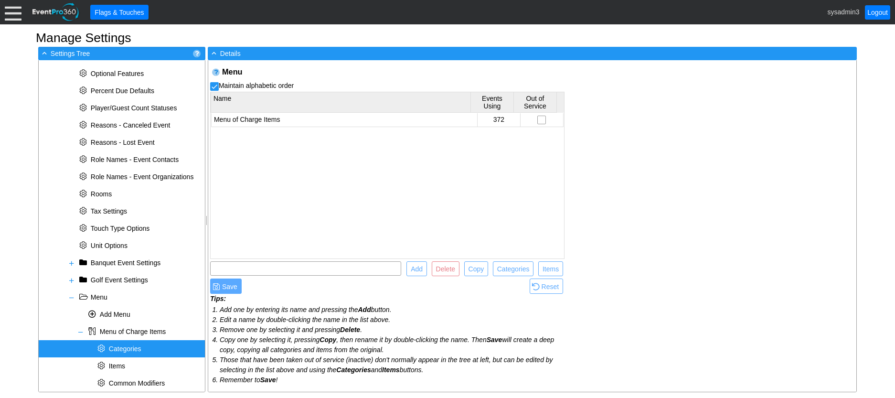
click at [121, 349] on span "Categories" at bounding box center [125, 349] width 32 height 8
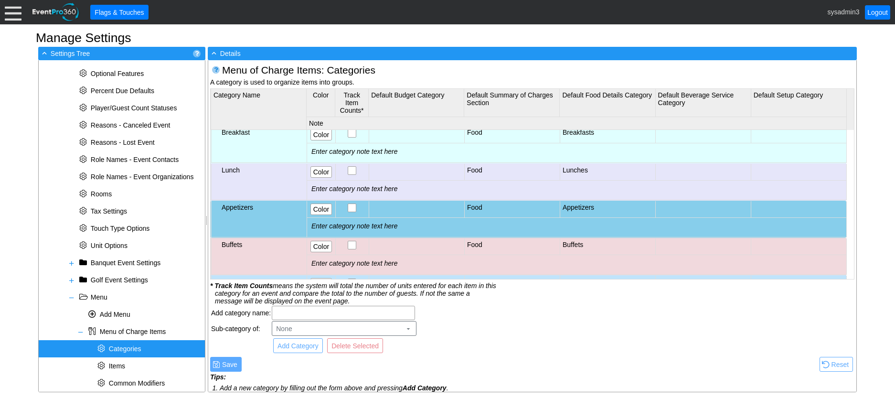
scroll to position [95, 0]
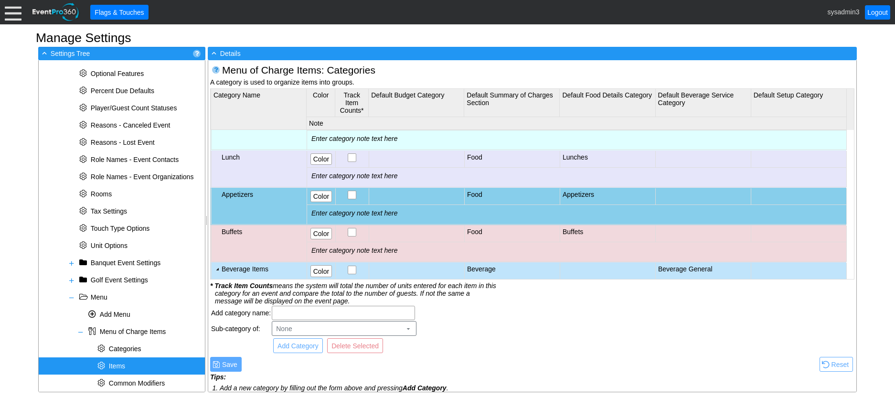
click at [122, 367] on span "Items" at bounding box center [117, 366] width 16 height 8
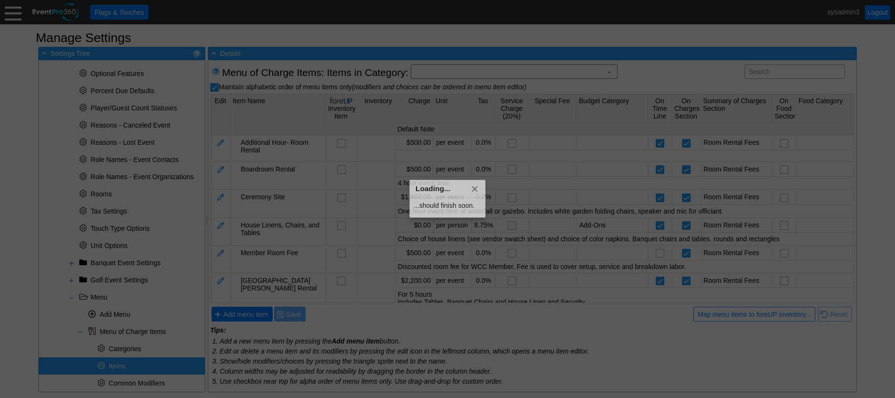
scroll to position [0, 0]
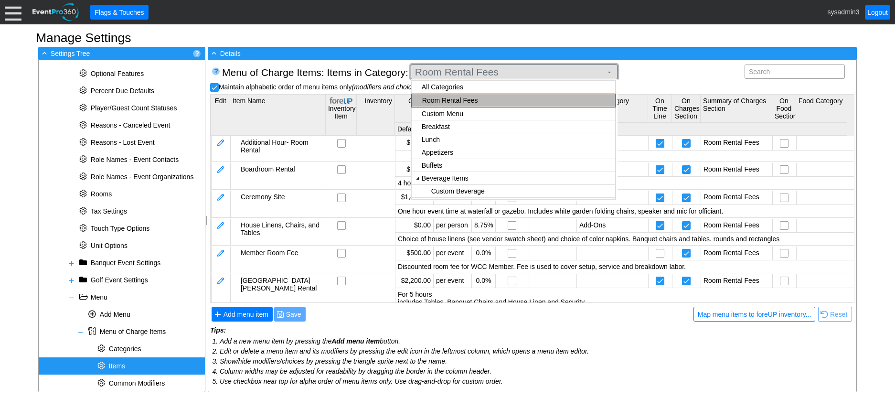
click at [546, 69] on span "Room Rental Fees" at bounding box center [508, 72] width 191 height 10
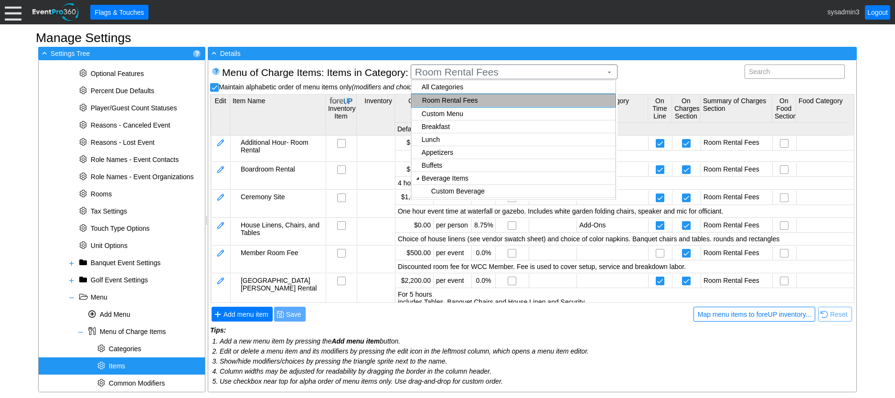
checkbox input "false"
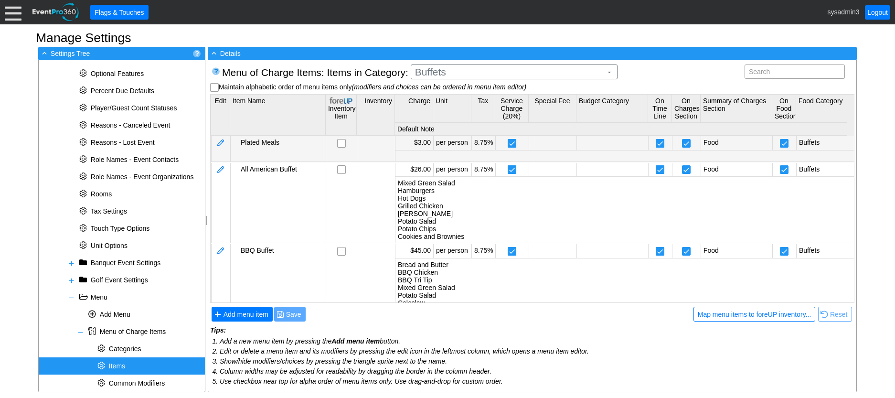
click at [449, 150] on body "Calendar of Events + New Event + Reports + Manage Contacts + Manage Organizatio…" at bounding box center [447, 199] width 895 height 398
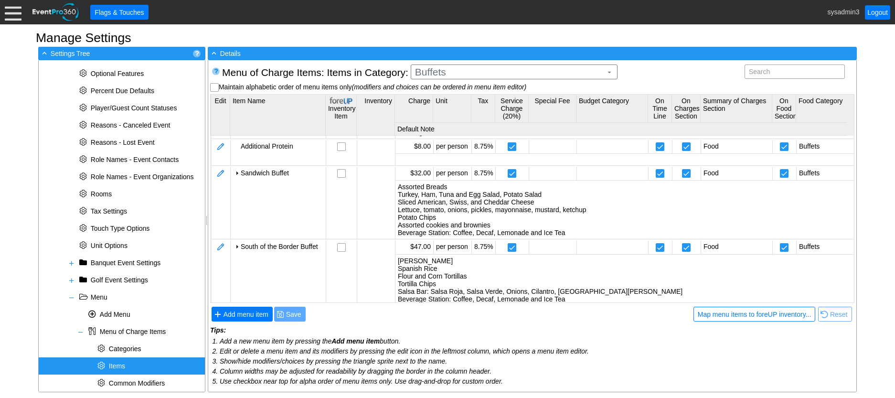
scroll to position [286, 0]
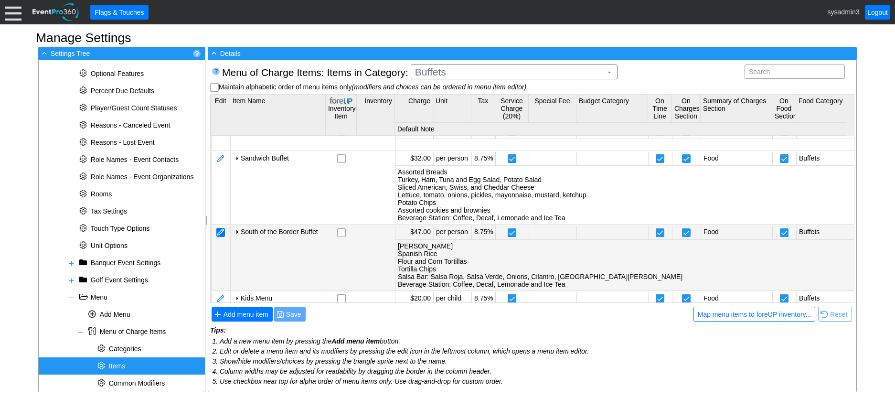
click at [219, 231] on div at bounding box center [220, 232] width 9 height 9
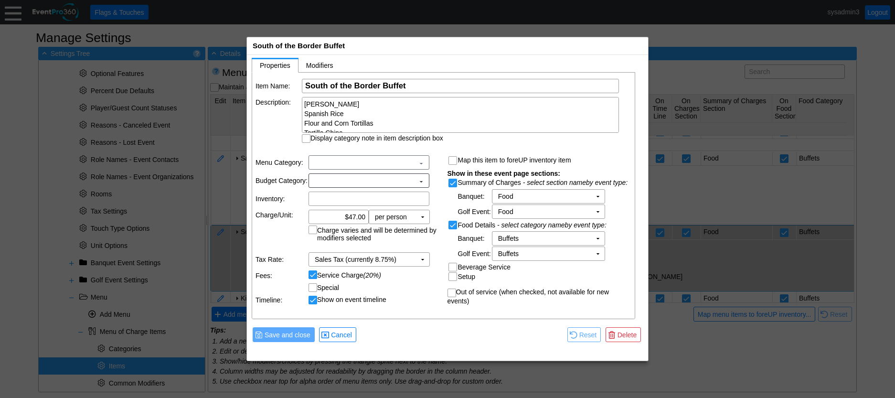
scroll to position [0, 0]
click at [355, 111] on div "Refried Beans Spanish Rice Flour and Corn Tortillas Tortilla Chips Salsa Bar: S…" at bounding box center [460, 115] width 317 height 36
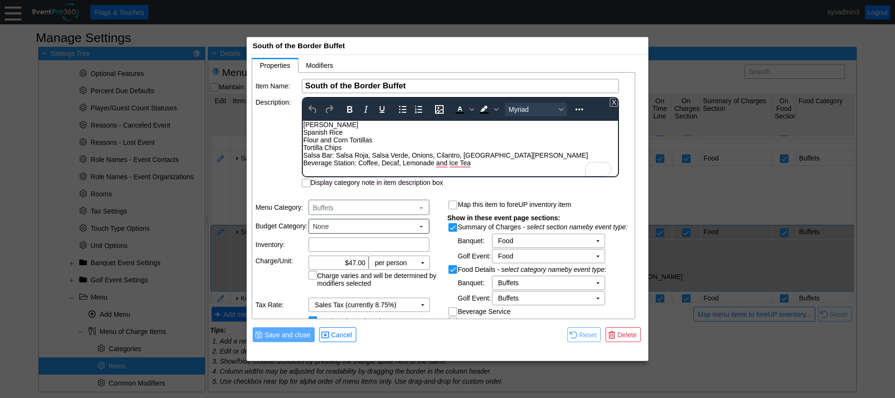
click at [271, 133] on td "Description:" at bounding box center [277, 142] width 45 height 90
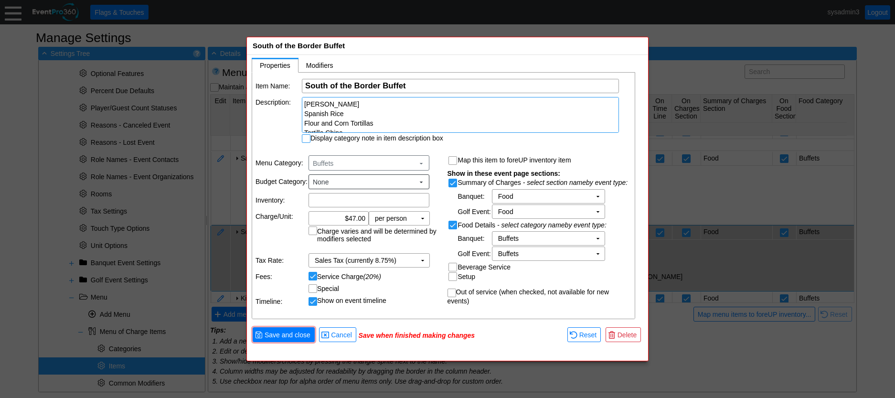
click at [307, 139] on input "Display category note in item description box" at bounding box center [307, 140] width 10 height 10
checkbox input "true"
click at [423, 218] on td "▼" at bounding box center [422, 217] width 13 height 13
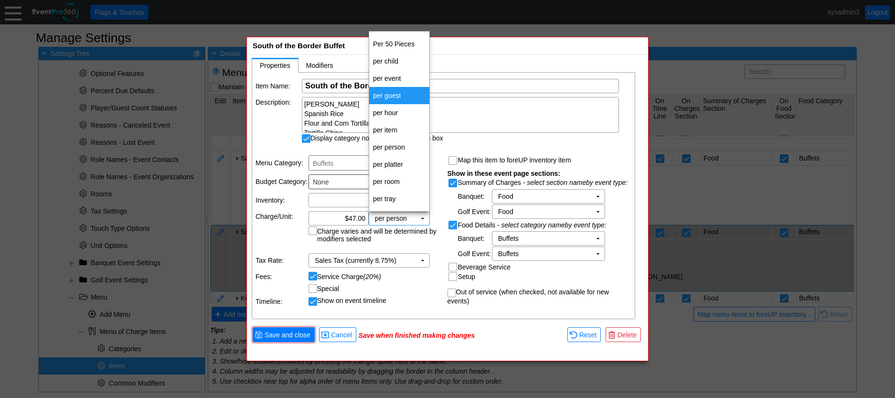
click at [396, 94] on td "per guest" at bounding box center [399, 95] width 60 height 17
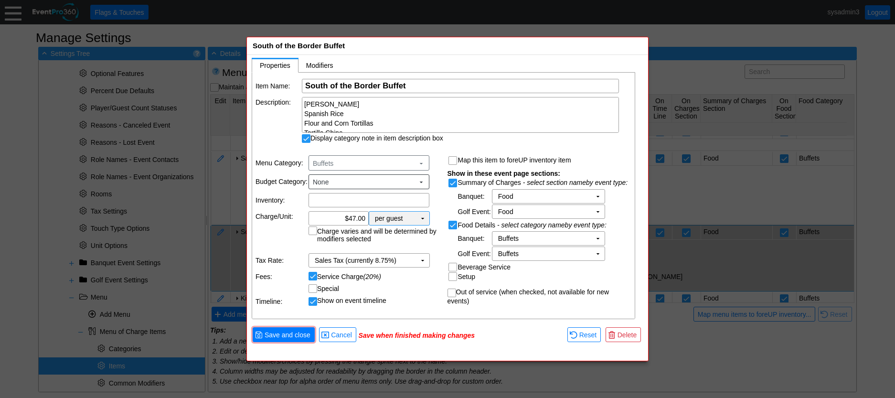
click at [423, 219] on td "▼" at bounding box center [422, 217] width 13 height 13
click at [416, 240] on label "Charge varies and will be determined by modifiers selected" at bounding box center [374, 234] width 132 height 15
click at [318, 236] on input "Charge varies and will be determined by modifiers selected" at bounding box center [314, 232] width 10 height 10
click at [316, 232] on label "Charge varies and will be determined by modifiers selected" at bounding box center [374, 234] width 132 height 15
click at [316, 232] on input "Charge varies and will be determined by modifiers selected" at bounding box center [314, 232] width 10 height 10
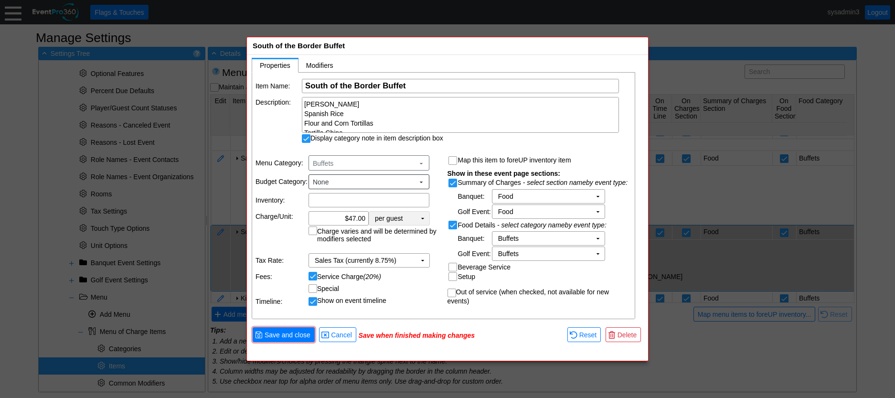
click at [423, 215] on td "▼" at bounding box center [422, 217] width 13 height 13
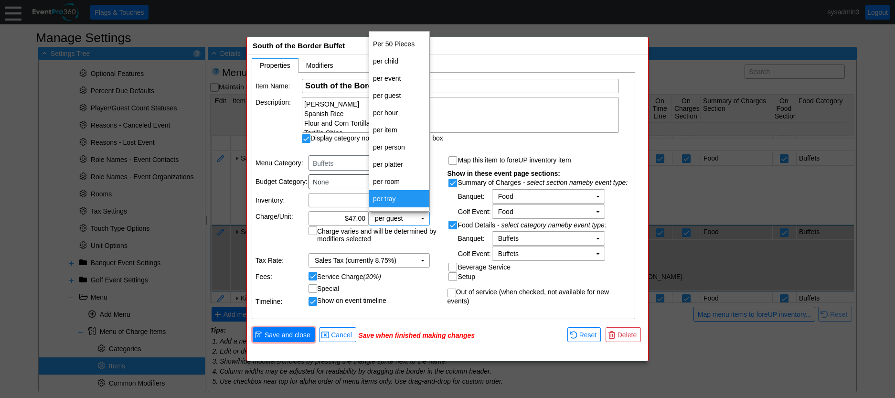
click at [412, 241] on label "Charge varies and will be determined by modifiers selected" at bounding box center [374, 234] width 132 height 15
click at [318, 236] on input "Charge varies and will be determined by modifiers selected" at bounding box center [314, 232] width 10 height 10
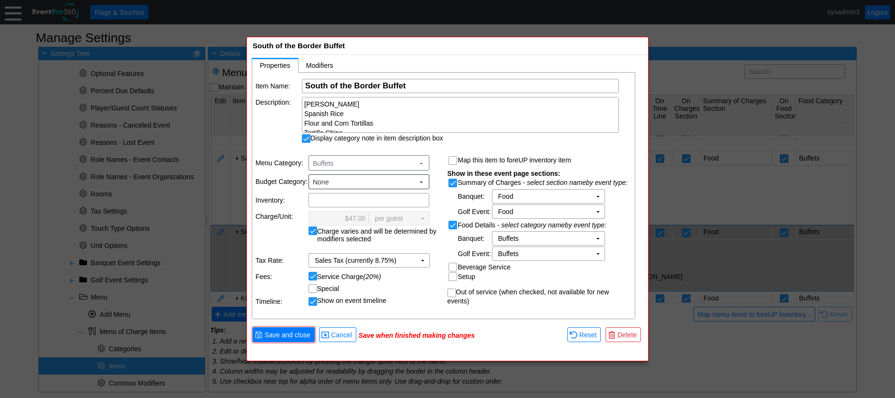
click at [317, 232] on label "Charge varies and will be determined by modifiers selected" at bounding box center [374, 234] width 132 height 15
click at [317, 232] on input "Charge varies and will be determined by modifiers selected" at bounding box center [314, 232] width 10 height 10
checkbox input "false"
click at [356, 216] on input "47.00" at bounding box center [338, 217] width 53 height 13
type input "$48.00"
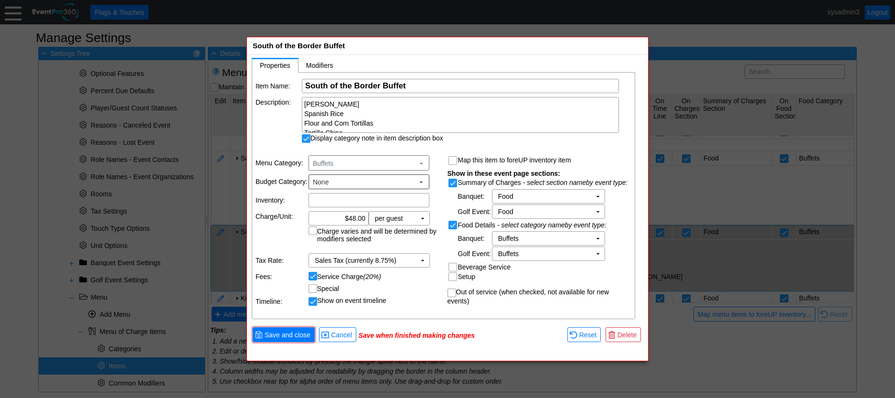
click at [423, 301] on td "Show on event timeline" at bounding box center [374, 300] width 132 height 9
click at [298, 335] on span "Save and close" at bounding box center [288, 335] width 50 height 10
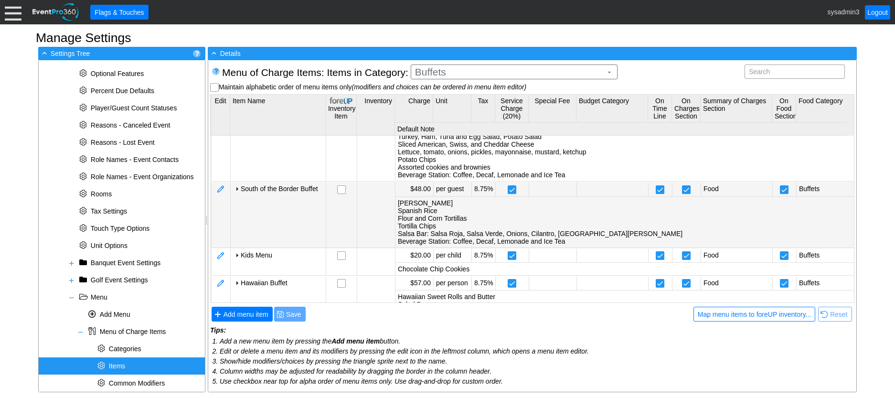
scroll to position [377, 0]
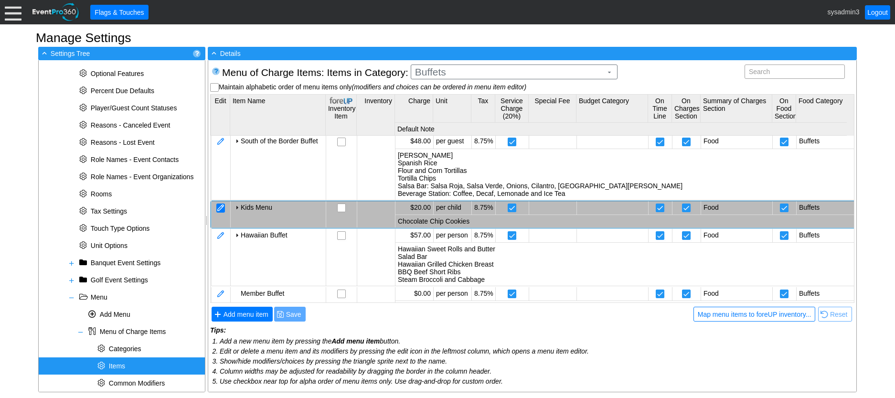
click at [221, 208] on div at bounding box center [220, 207] width 9 height 9
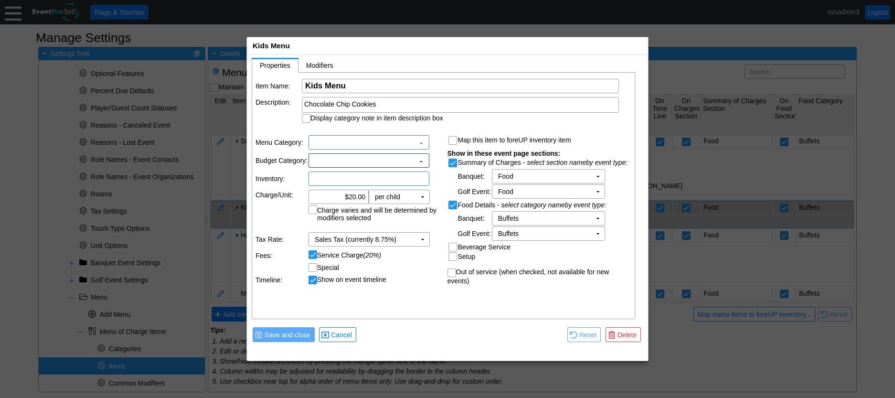
scroll to position [0, 0]
click at [337, 332] on span "Cancel" at bounding box center [341, 335] width 25 height 10
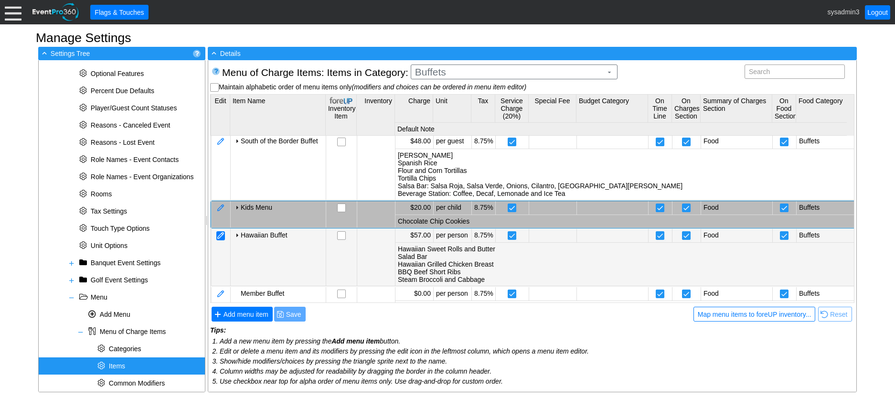
click at [225, 234] on div at bounding box center [220, 235] width 9 height 9
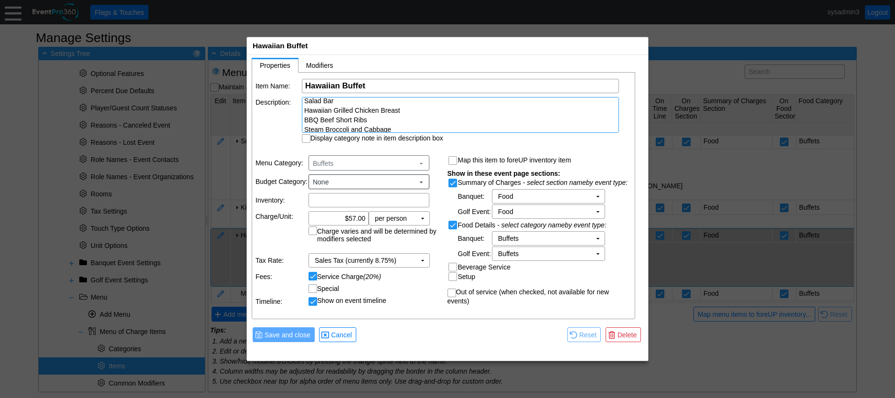
scroll to position [17, 0]
click at [424, 216] on td "▼" at bounding box center [422, 217] width 13 height 13
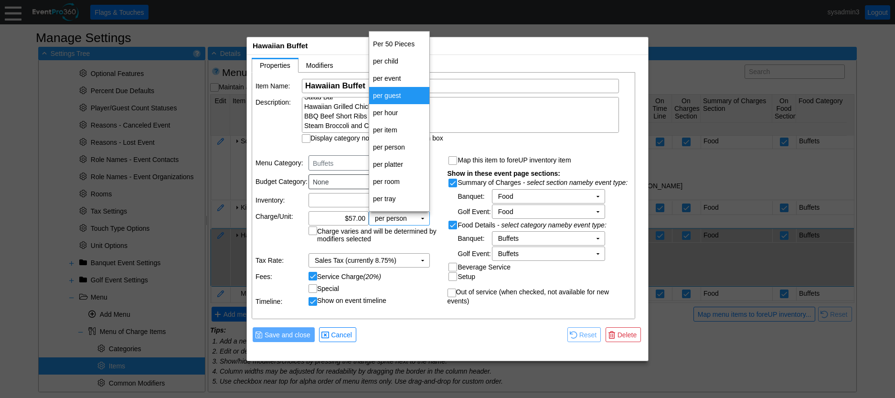
click at [388, 92] on td "per guest" at bounding box center [399, 95] width 60 height 17
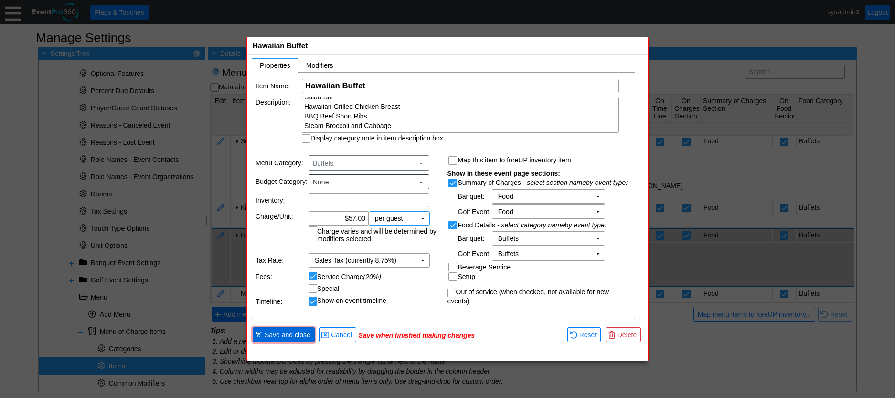
click at [296, 335] on span "Save and close" at bounding box center [288, 335] width 50 height 10
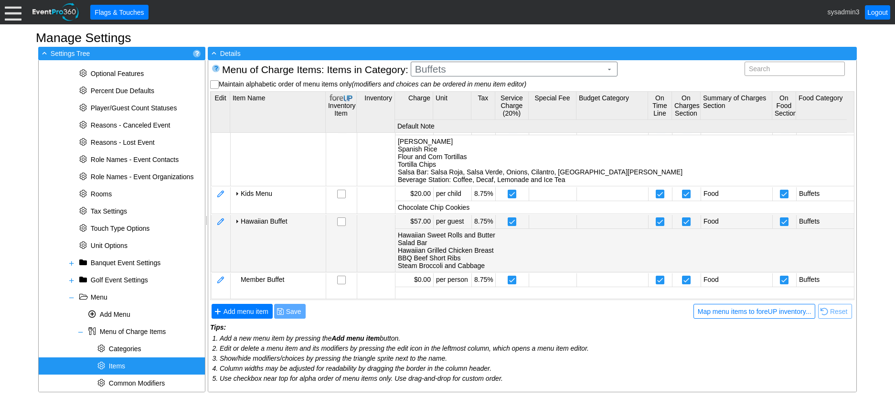
scroll to position [3, 0]
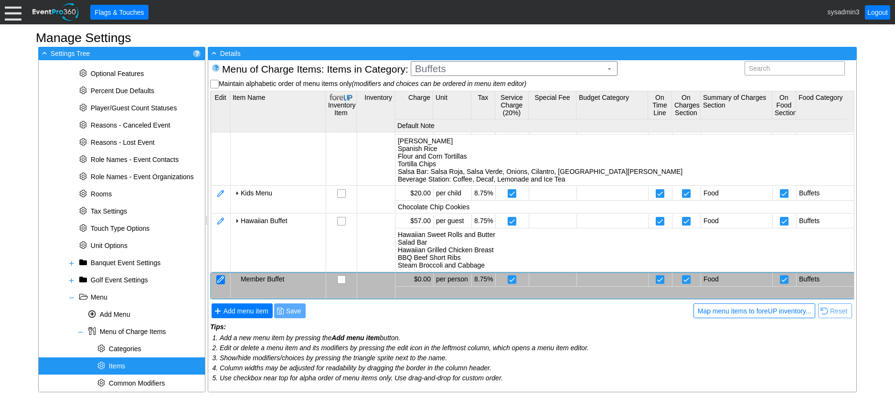
click at [223, 275] on div at bounding box center [220, 279] width 9 height 9
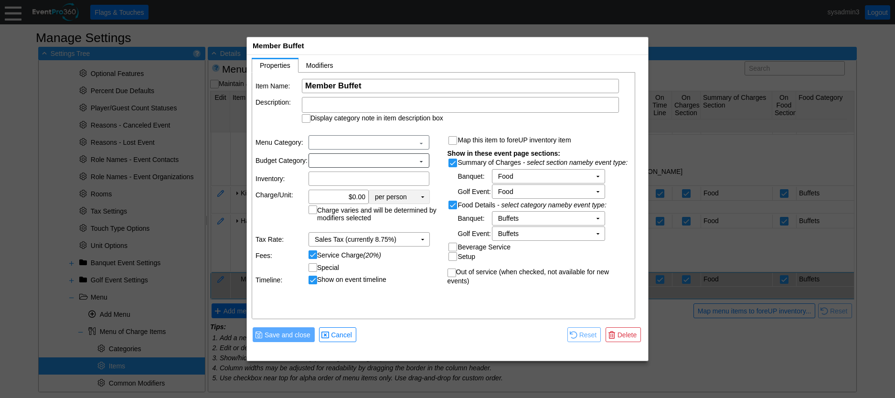
scroll to position [0, 0]
click at [424, 197] on td "▼" at bounding box center [422, 197] width 13 height 13
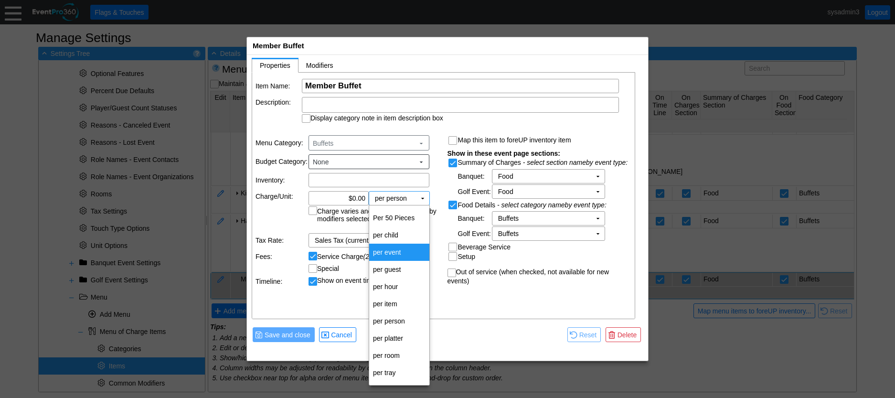
click at [385, 257] on td "per event" at bounding box center [399, 251] width 60 height 17
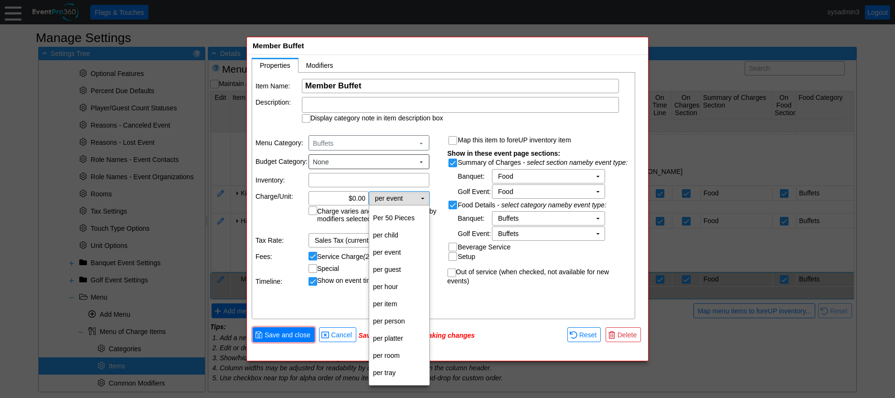
click at [422, 200] on td "▼" at bounding box center [422, 197] width 13 height 13
click at [396, 271] on td "per guest" at bounding box center [399, 269] width 60 height 17
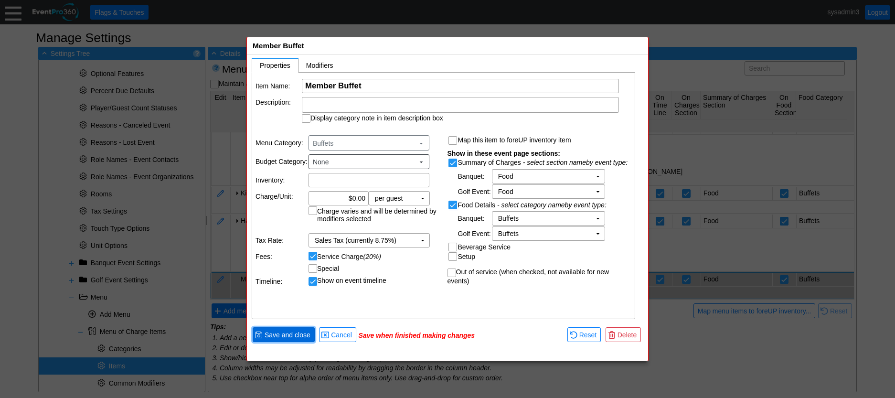
click at [296, 333] on span "Save and close" at bounding box center [288, 335] width 50 height 10
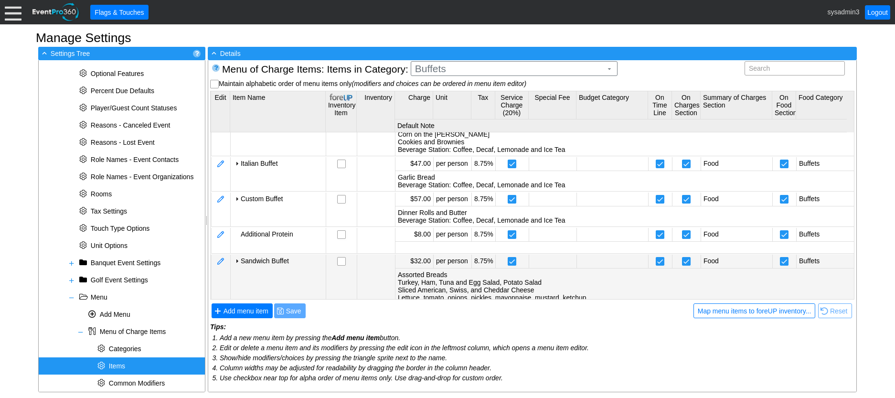
scroll to position [204, 0]
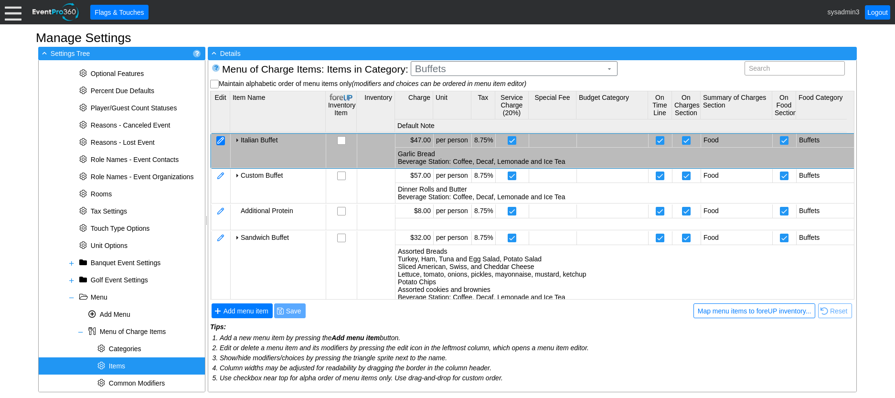
click at [220, 140] on div at bounding box center [220, 140] width 9 height 9
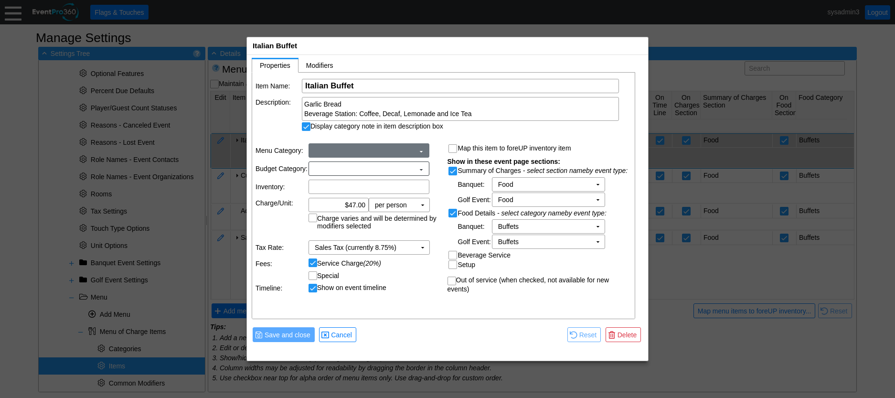
scroll to position [0, 0]
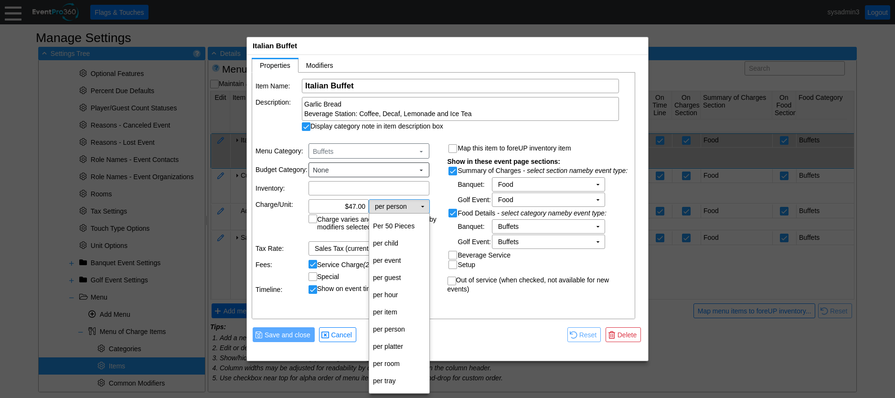
click at [423, 205] on td "▼" at bounding box center [422, 206] width 13 height 13
click at [392, 280] on td "per guest" at bounding box center [399, 277] width 60 height 17
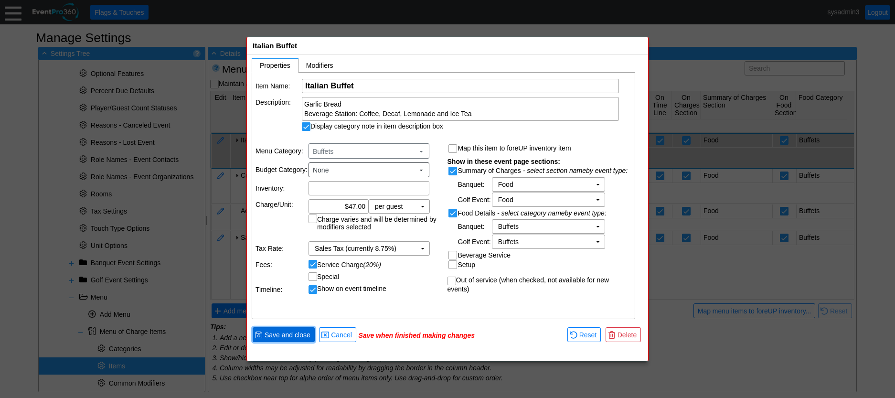
click at [295, 331] on span "Save and close" at bounding box center [288, 335] width 50 height 10
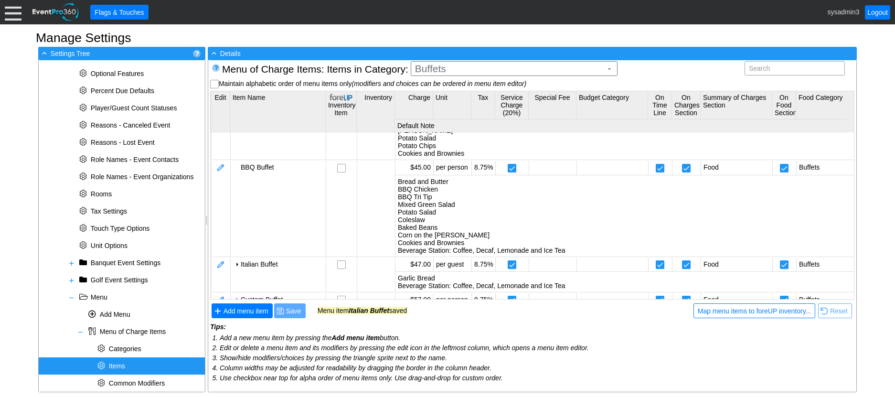
scroll to position [80, 0]
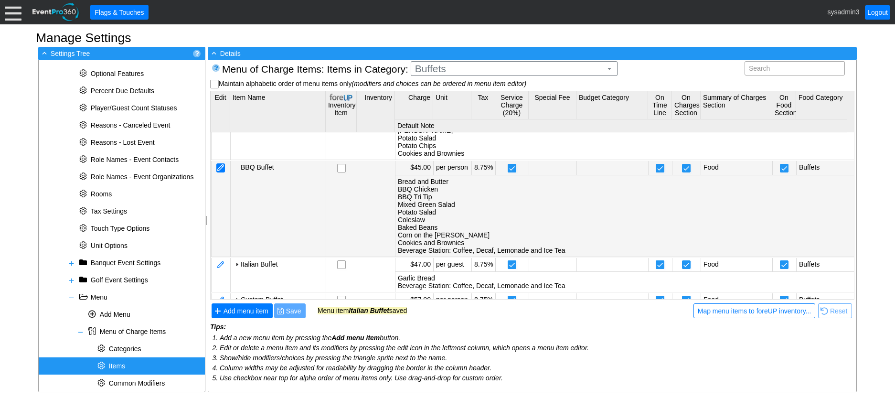
click at [223, 167] on div at bounding box center [220, 167] width 9 height 9
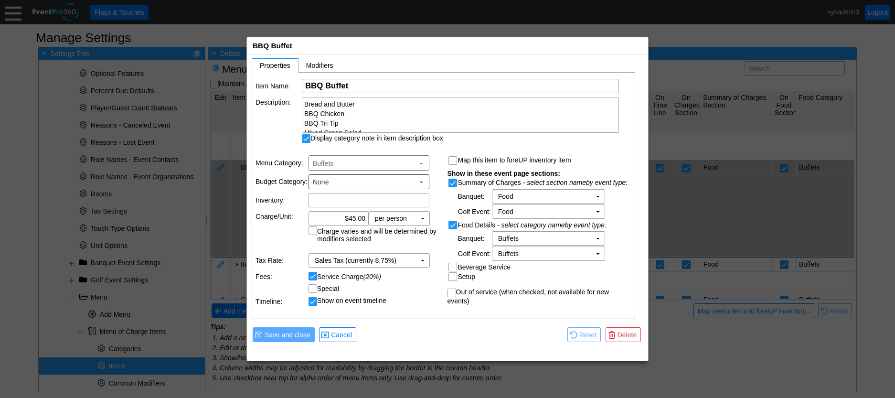
scroll to position [0, 0]
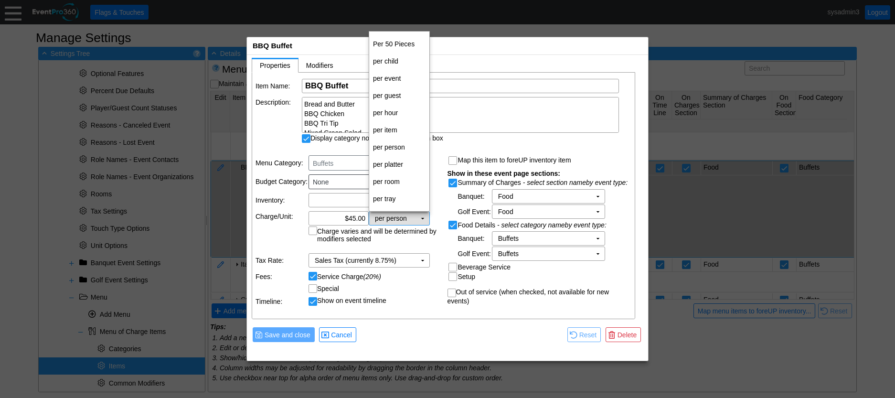
click at [425, 219] on td "▼" at bounding box center [422, 217] width 13 height 13
click at [387, 96] on td "per guest" at bounding box center [399, 95] width 60 height 17
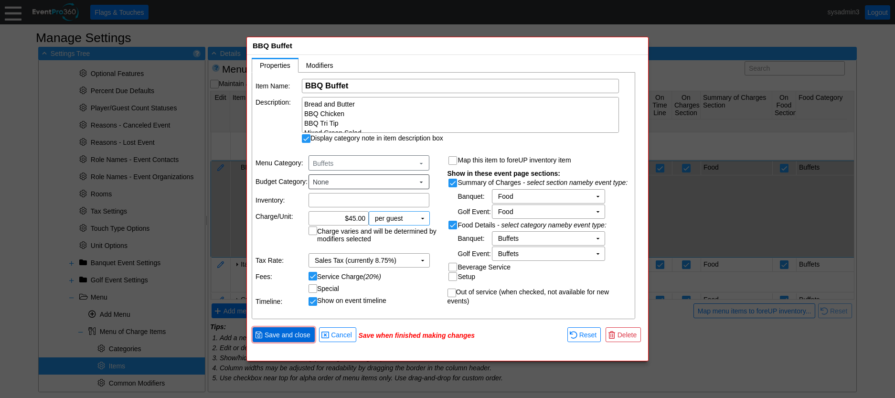
click at [300, 335] on span "Save and close" at bounding box center [288, 335] width 50 height 10
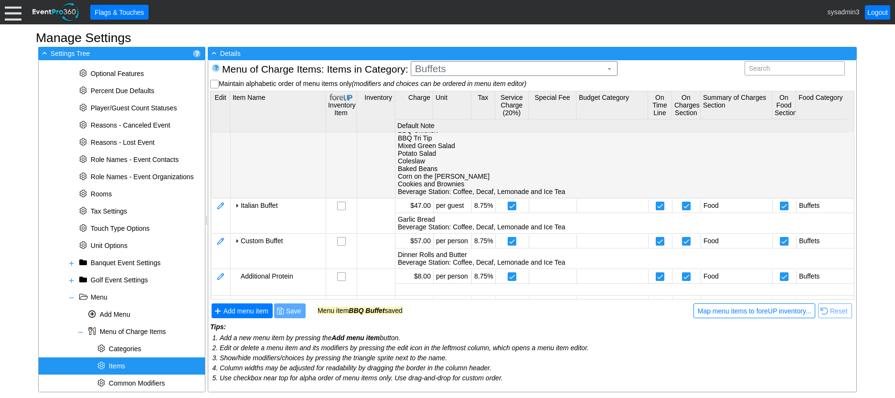
scroll to position [139, 0]
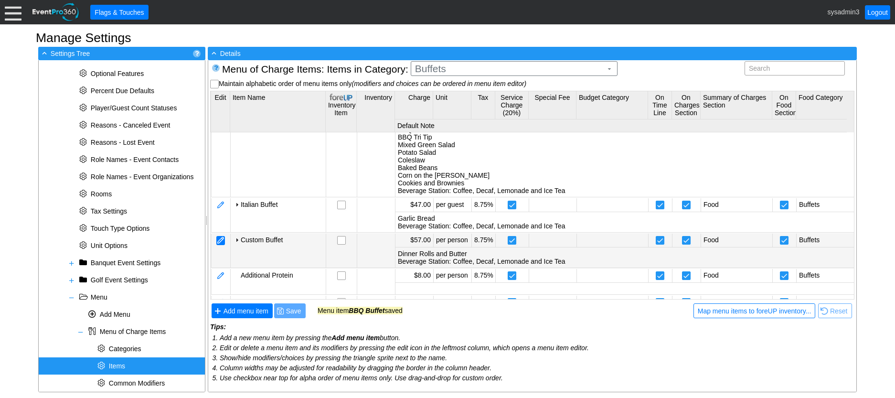
click at [223, 241] on div at bounding box center [220, 240] width 9 height 9
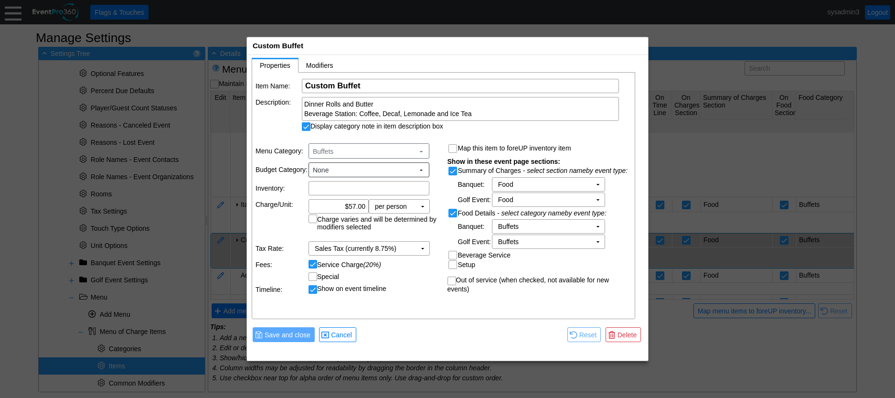
scroll to position [0, 0]
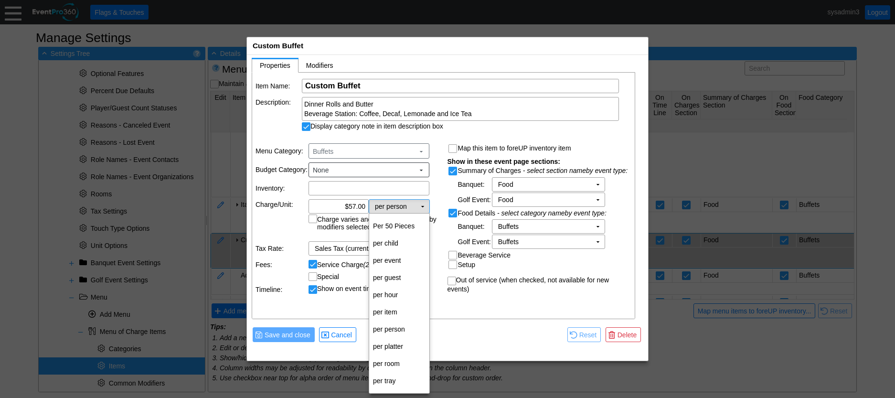
click at [420, 204] on td "▼" at bounding box center [422, 206] width 13 height 13
click at [392, 274] on td "per guest" at bounding box center [399, 277] width 60 height 17
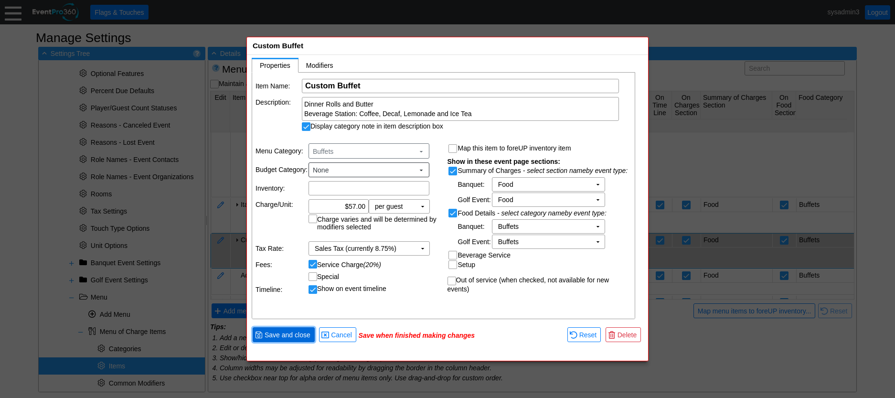
click at [291, 334] on span "Save and close" at bounding box center [288, 335] width 50 height 10
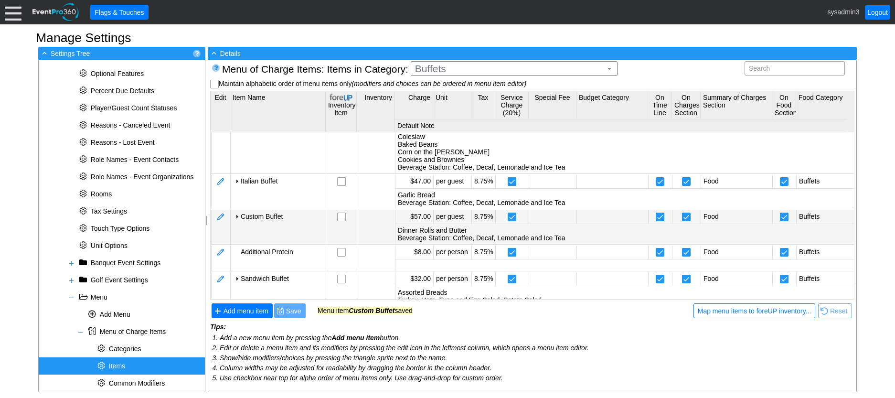
scroll to position [210, 0]
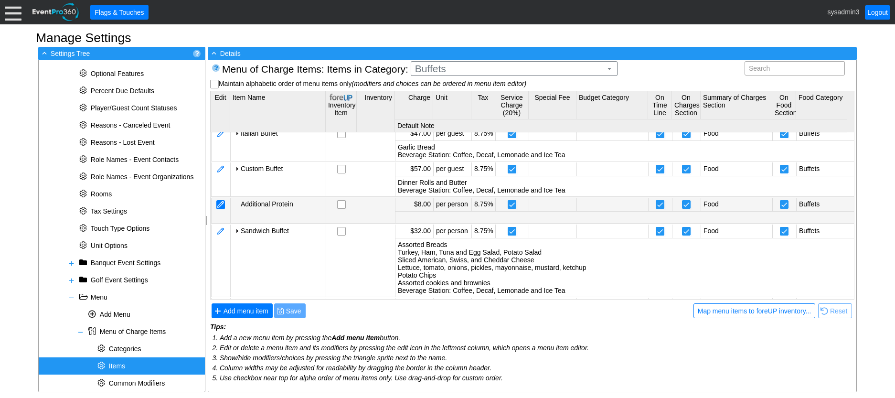
click at [220, 202] on div at bounding box center [220, 204] width 9 height 9
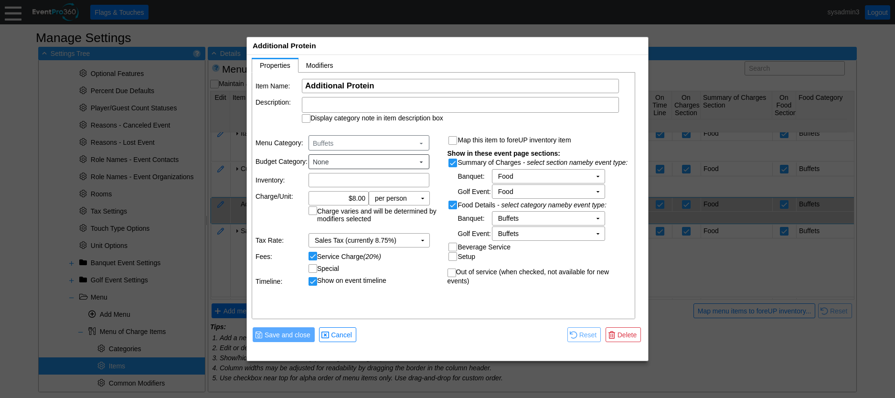
scroll to position [0, 0]
click at [419, 200] on td "▼" at bounding box center [422, 197] width 13 height 13
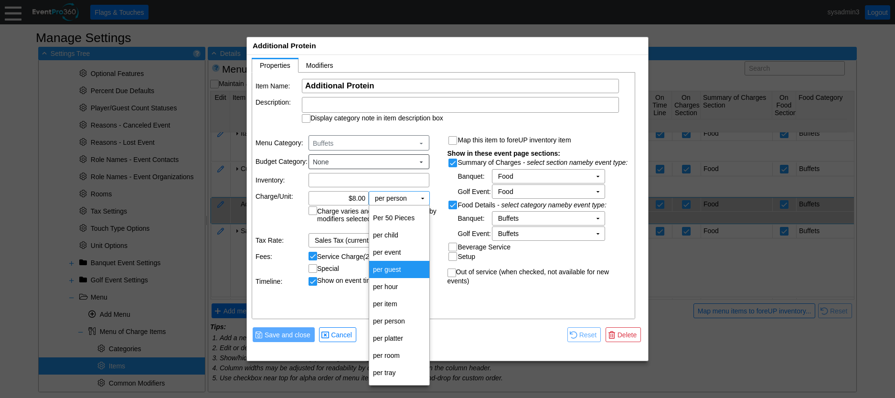
drag, startPoint x: 396, startPoint y: 319, endPoint x: 398, endPoint y: 268, distance: 51.1
click at [398, 268] on tbody "Per 50 Pieces + per child + per event + per guest + per hour + per item + per p…" at bounding box center [399, 295] width 60 height 172
click at [398, 268] on td "per guest" at bounding box center [399, 269] width 60 height 17
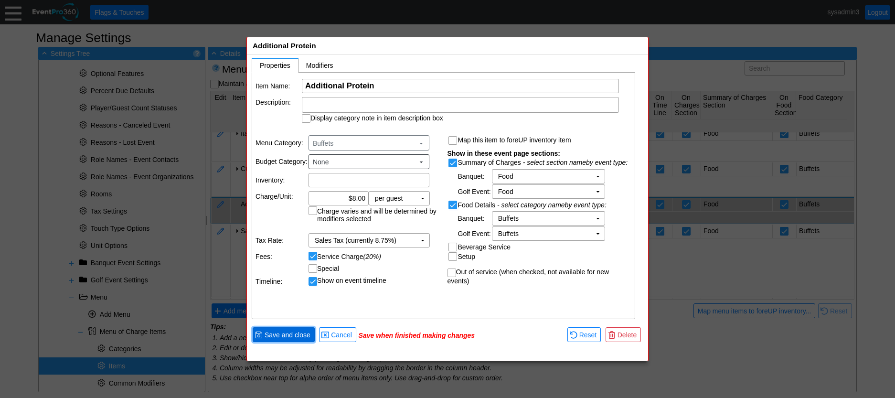
click at [302, 338] on span "Save and close" at bounding box center [288, 335] width 50 height 10
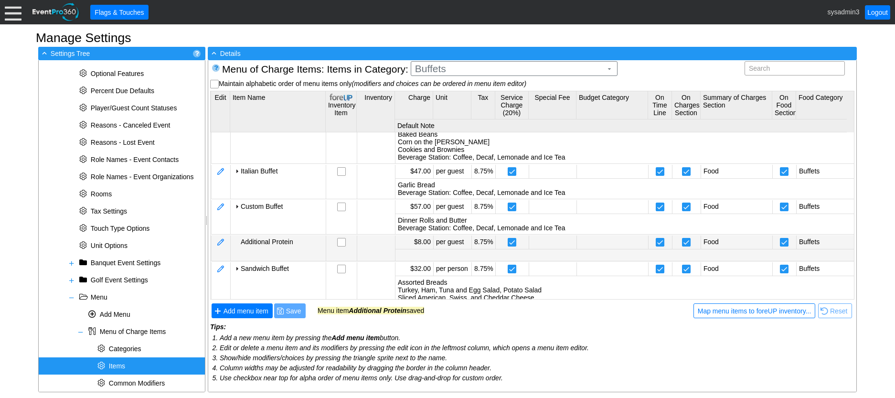
scroll to position [237, 0]
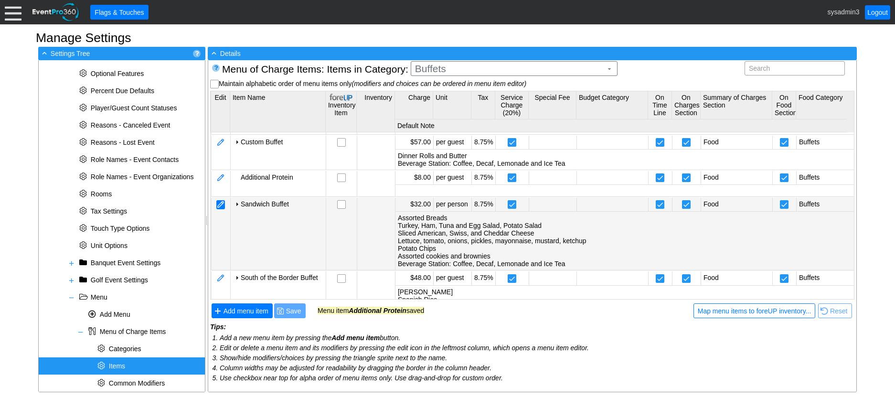
click at [219, 202] on div at bounding box center [220, 204] width 9 height 9
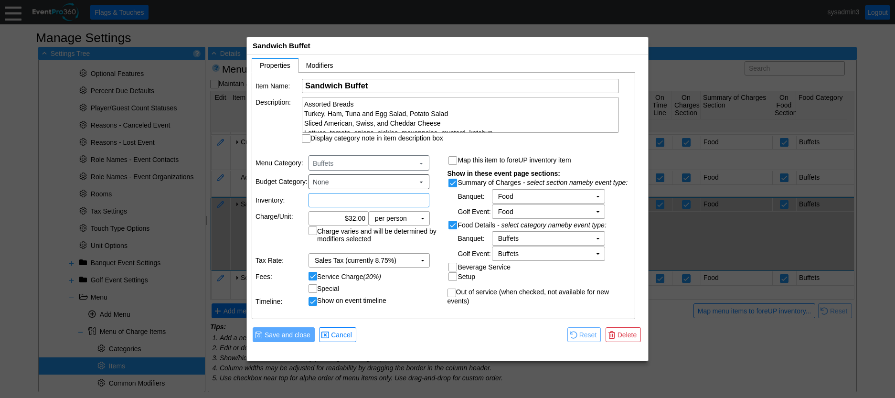
scroll to position [0, 0]
click at [423, 217] on td "▼" at bounding box center [422, 217] width 13 height 13
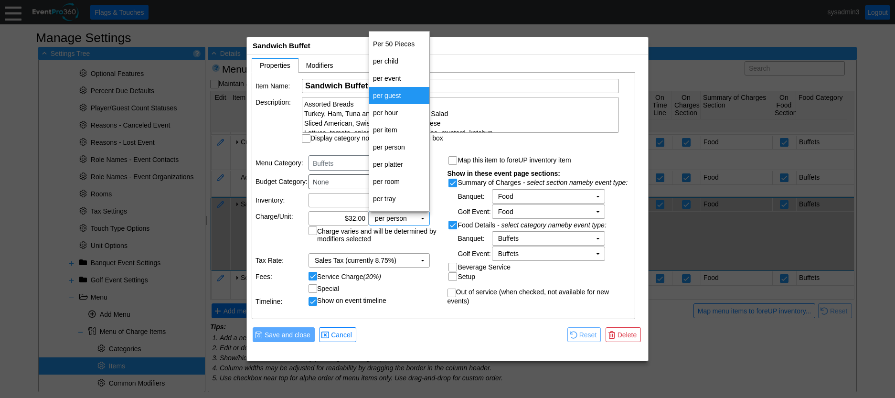
click at [392, 95] on td "per guest" at bounding box center [399, 95] width 60 height 17
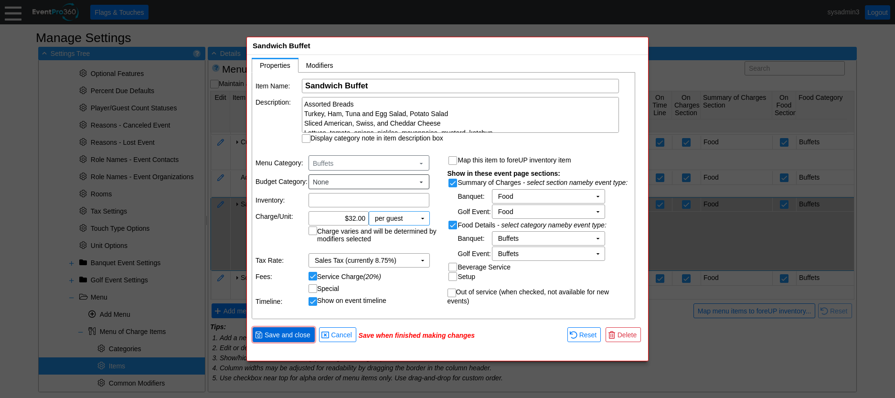
click at [293, 333] on span "Save and close" at bounding box center [288, 335] width 50 height 10
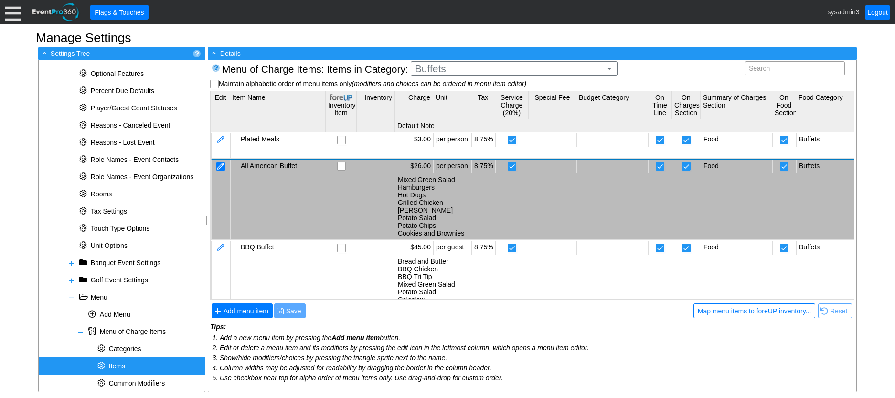
click at [222, 162] on div at bounding box center [220, 166] width 9 height 9
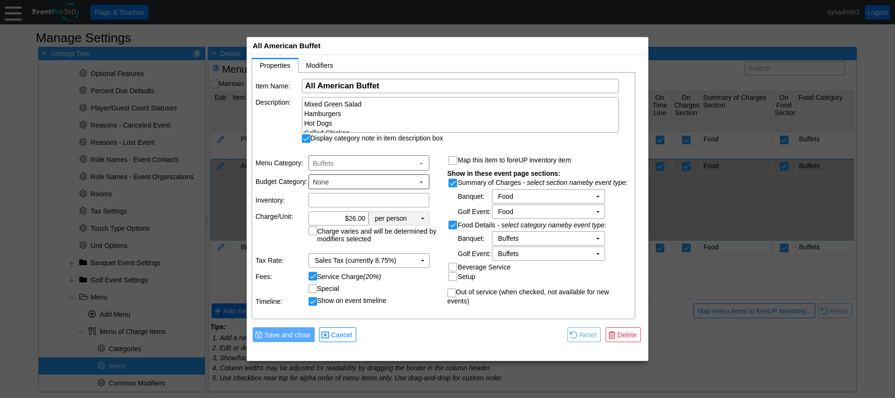
click at [423, 218] on td "▼" at bounding box center [422, 217] width 13 height 13
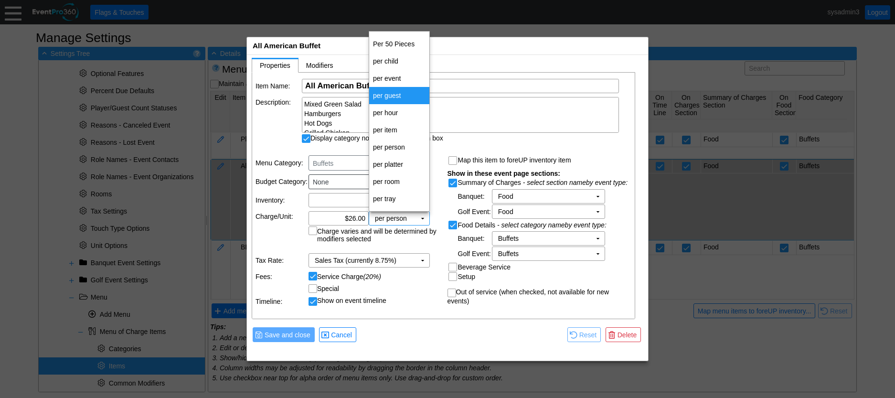
click at [392, 91] on td "per guest" at bounding box center [399, 95] width 60 height 17
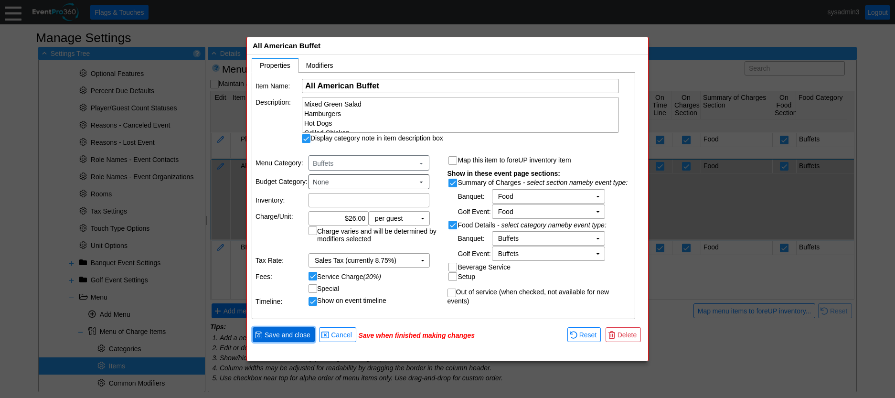
click at [293, 332] on span "Save and close" at bounding box center [288, 335] width 50 height 10
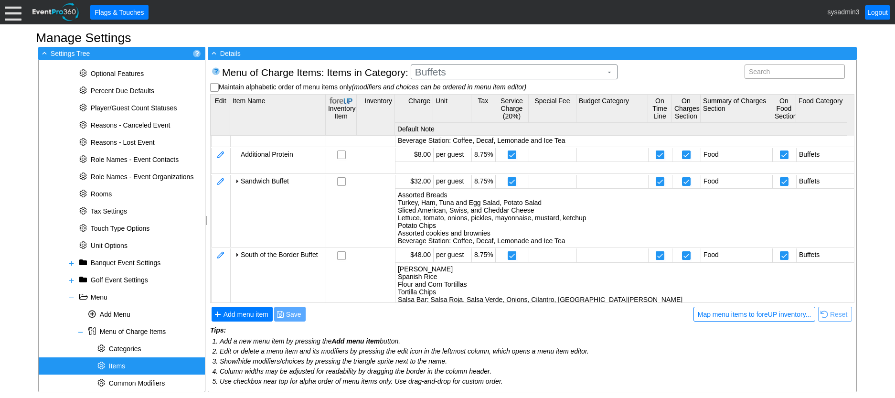
scroll to position [286, 0]
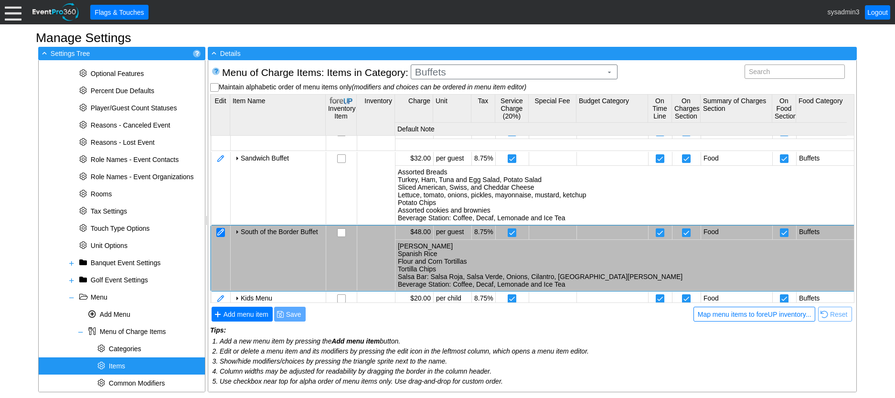
click at [220, 230] on div at bounding box center [220, 232] width 9 height 9
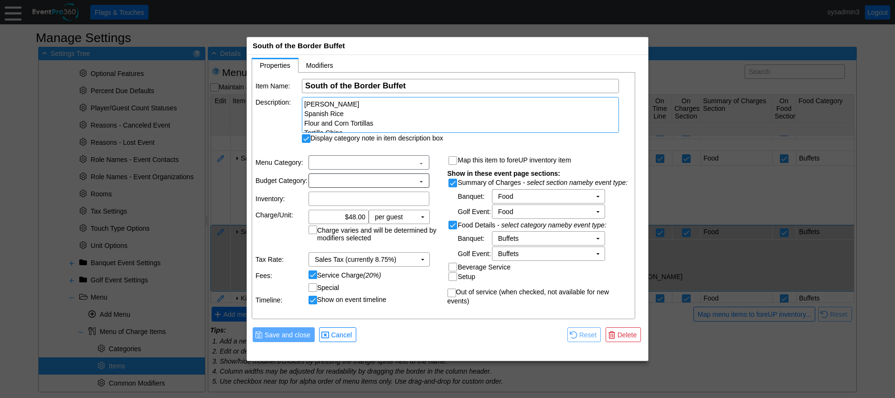
scroll to position [0, 0]
drag, startPoint x: 384, startPoint y: 81, endPoint x: 355, endPoint y: 80, distance: 29.1
click at [365, 80] on input "South of the Border Buffet" at bounding box center [460, 85] width 310 height 13
click at [405, 89] on input "South of the Border Buffet" at bounding box center [460, 85] width 310 height 13
drag, startPoint x: 410, startPoint y: 84, endPoint x: 345, endPoint y: 80, distance: 65.5
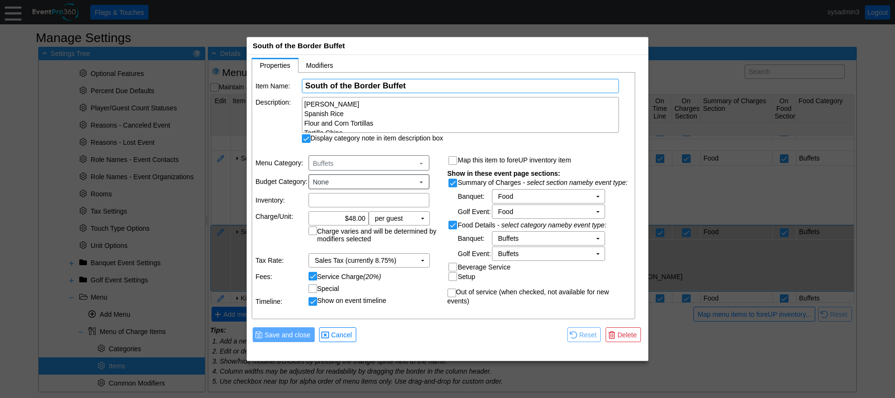
click at [345, 80] on input "South of the Border Buffet" at bounding box center [460, 85] width 310 height 13
click at [424, 304] on td "Show on event timeline" at bounding box center [374, 300] width 132 height 9
click at [343, 334] on span "Cancel" at bounding box center [341, 335] width 25 height 10
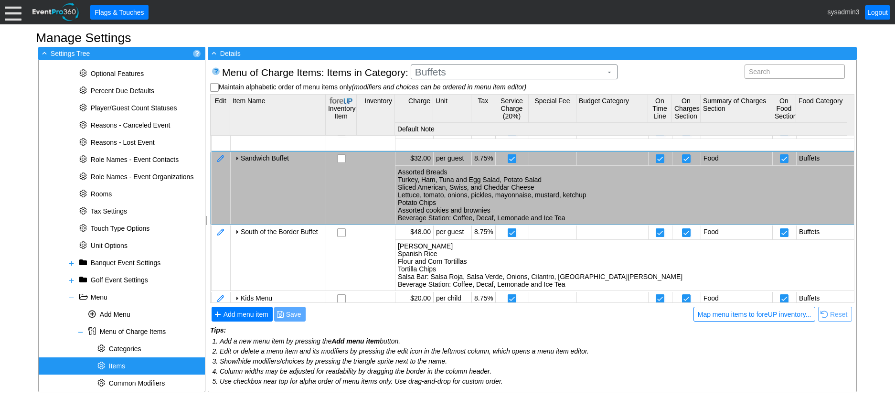
click at [290, 202] on td "Sandwich Buffet" at bounding box center [277, 188] width 95 height 73
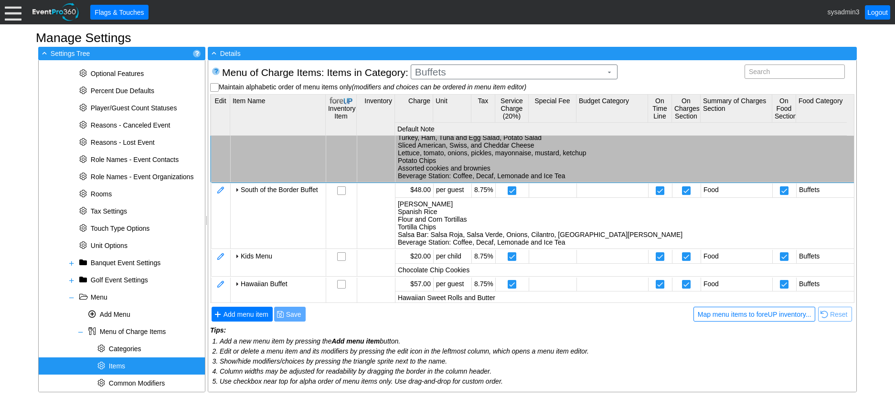
scroll to position [396, 0]
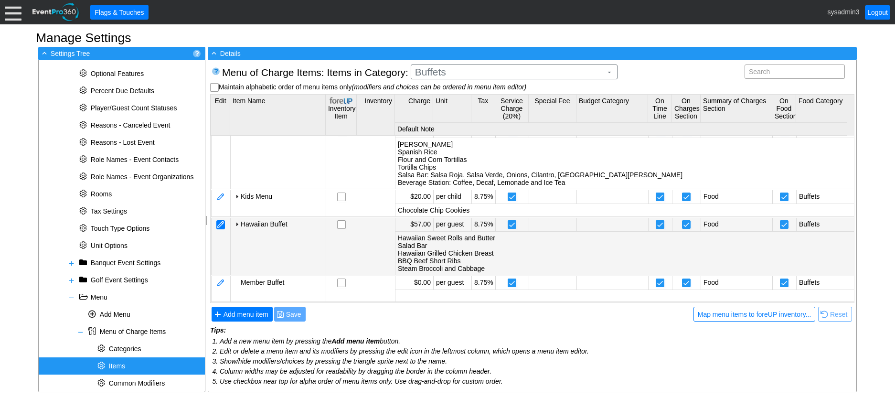
click at [222, 220] on div at bounding box center [220, 224] width 9 height 9
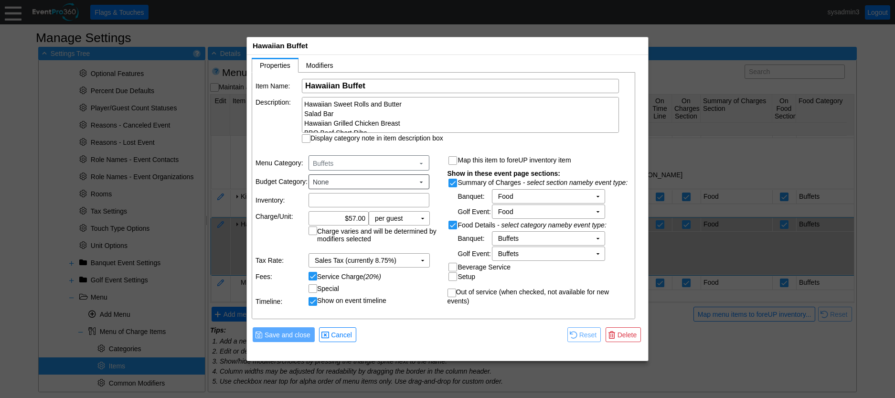
scroll to position [0, 0]
click at [341, 329] on span "● Cancel" at bounding box center [337, 334] width 32 height 10
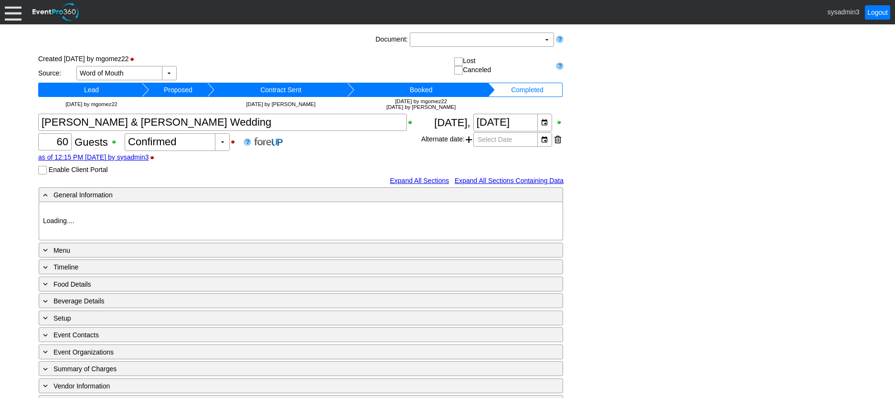
type input "Woodhaven CC"
type input "Wedding"
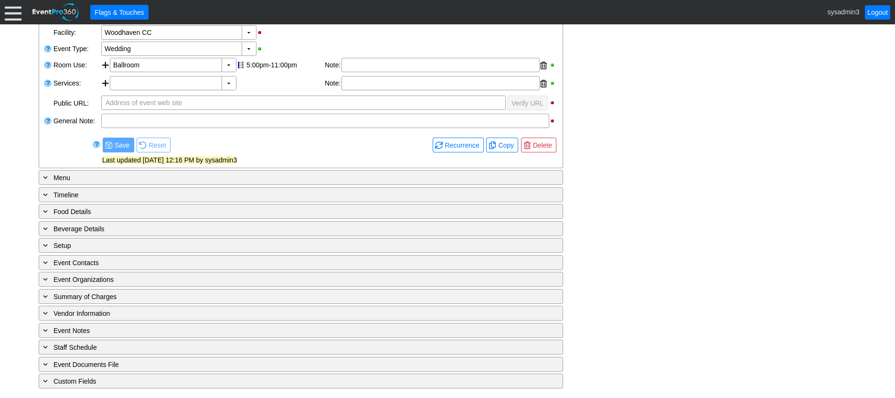
click at [12, 11] on div at bounding box center [13, 12] width 17 height 17
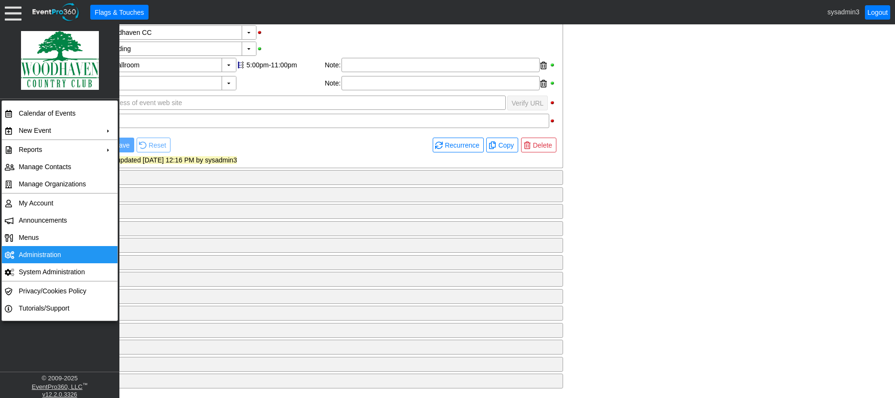
click at [40, 251] on td "Administration" at bounding box center [57, 254] width 85 height 17
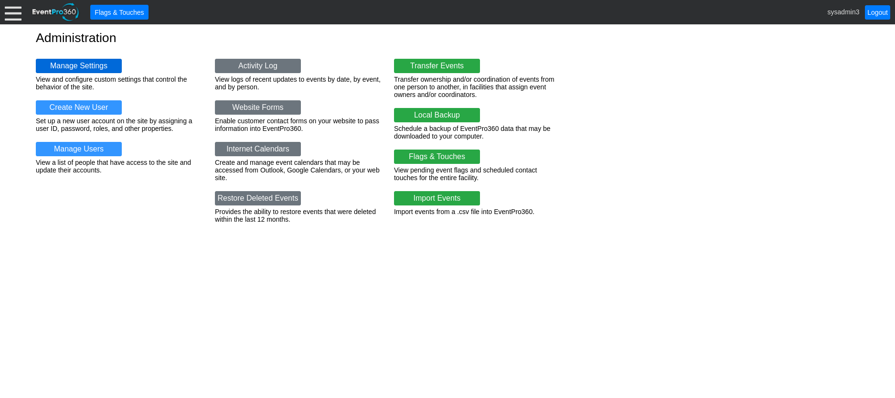
click at [74, 60] on link "Manage Settings" at bounding box center [79, 66] width 86 height 14
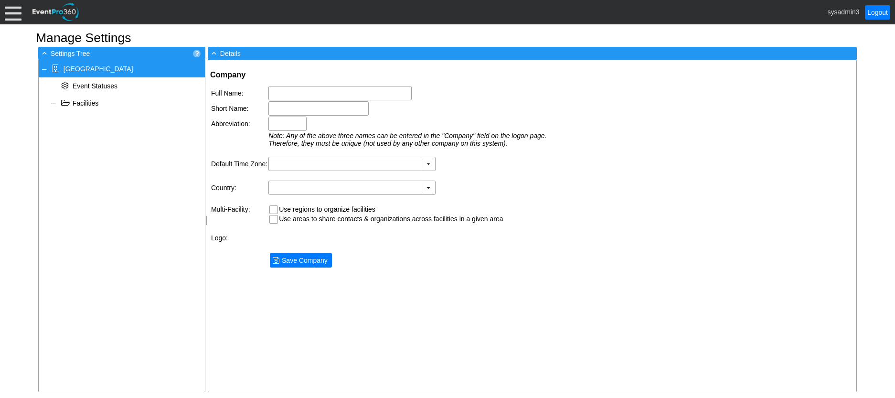
type input "[GEOGRAPHIC_DATA]"
type input "Woodhaven CC"
type input "Woodhaven"
type input "(GMT-08:00) Pacific Time ([GEOGRAPHIC_DATA] & [GEOGRAPHIC_DATA])"
type input "[GEOGRAPHIC_DATA] (English)"
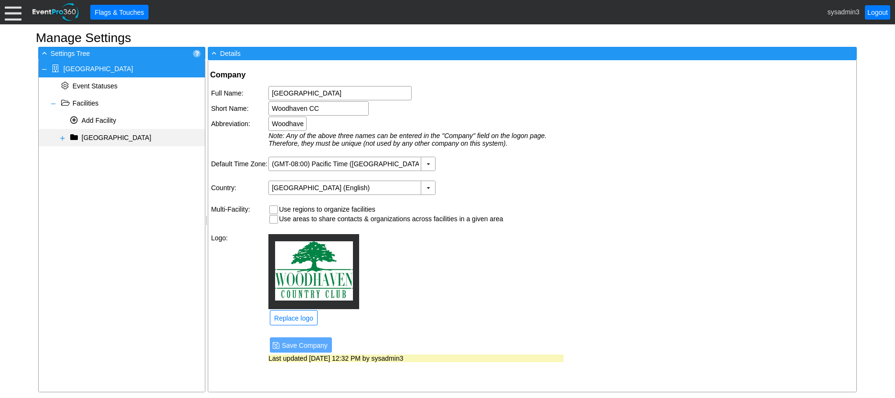
click at [62, 137] on span at bounding box center [63, 138] width 8 height 8
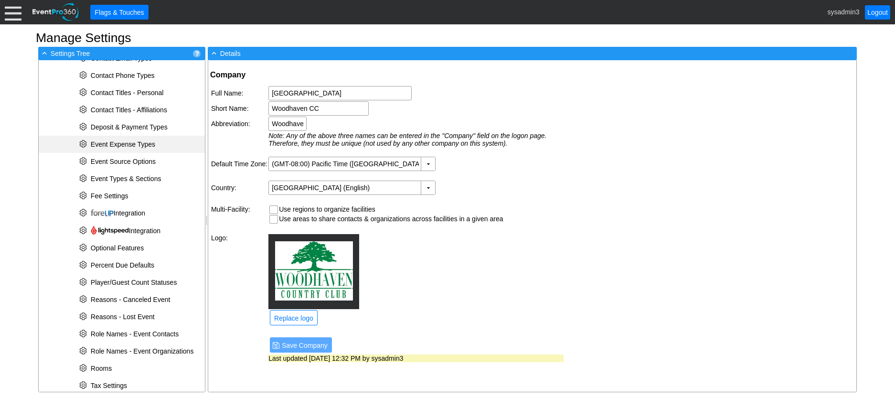
scroll to position [191, 0]
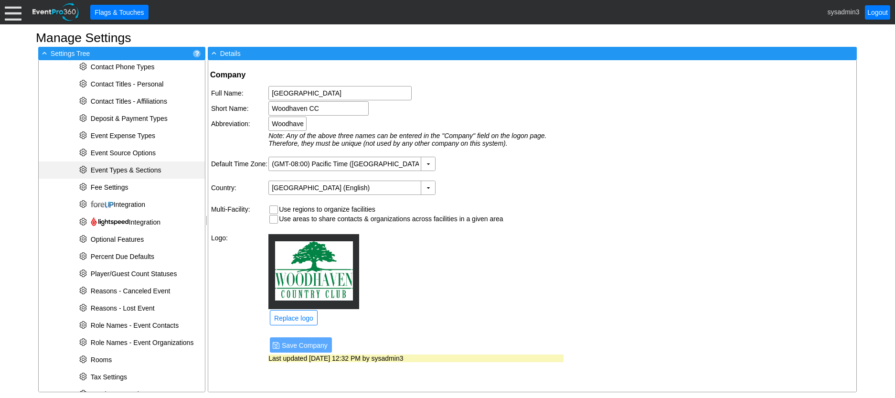
click at [137, 167] on span "Event Types & Sections" at bounding box center [126, 170] width 71 height 8
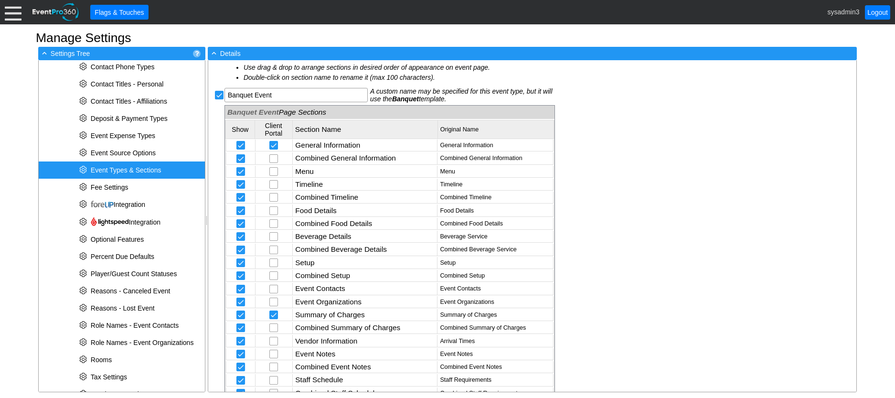
scroll to position [382, 0]
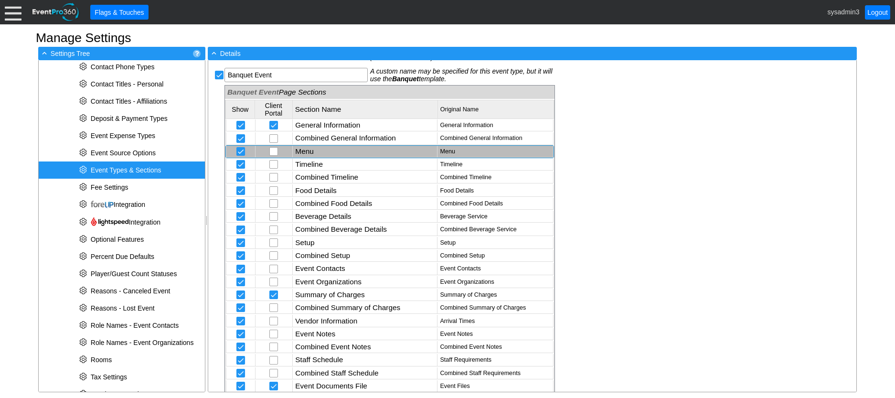
click at [313, 150] on td "Menu" at bounding box center [365, 152] width 145 height 12
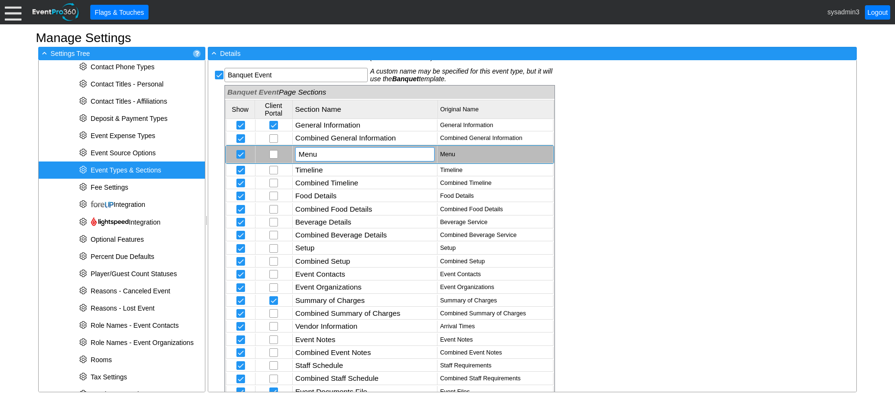
click at [346, 157] on input "Menu" at bounding box center [364, 153] width 133 height 13
type input "Menu of Charge Items"
click at [657, 181] on div "Event Types & Sections Golf Event Χ Golf Event A custom name may be specified f…" at bounding box center [532, 225] width 648 height 331
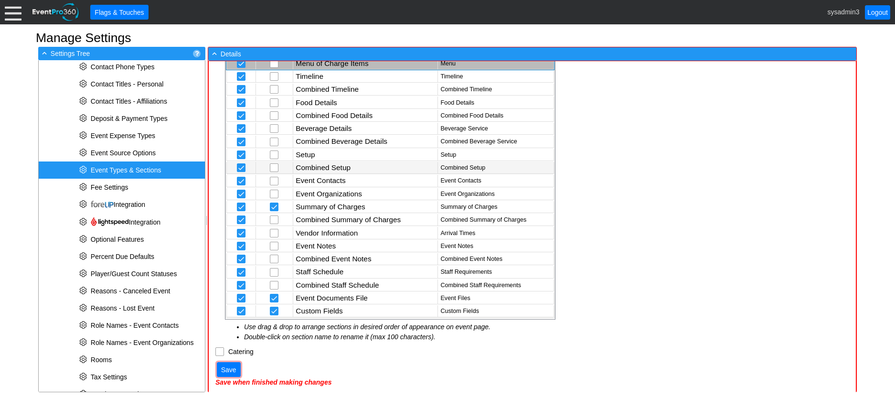
scroll to position [472, 0]
click at [227, 370] on span "Save" at bounding box center [228, 370] width 19 height 10
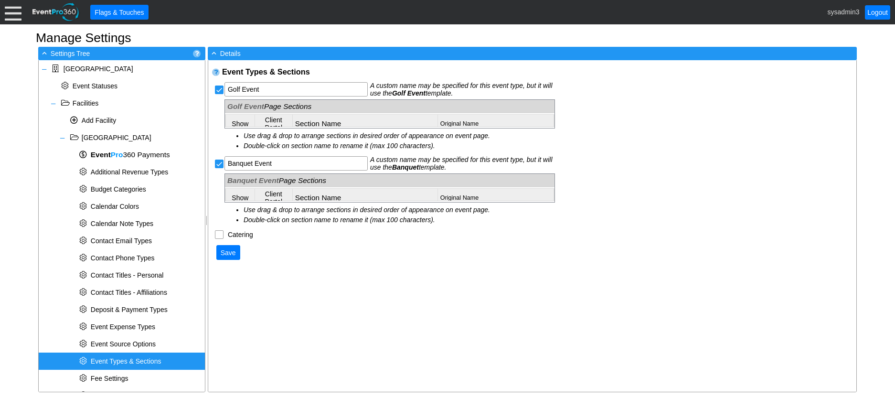
scroll to position [271, 0]
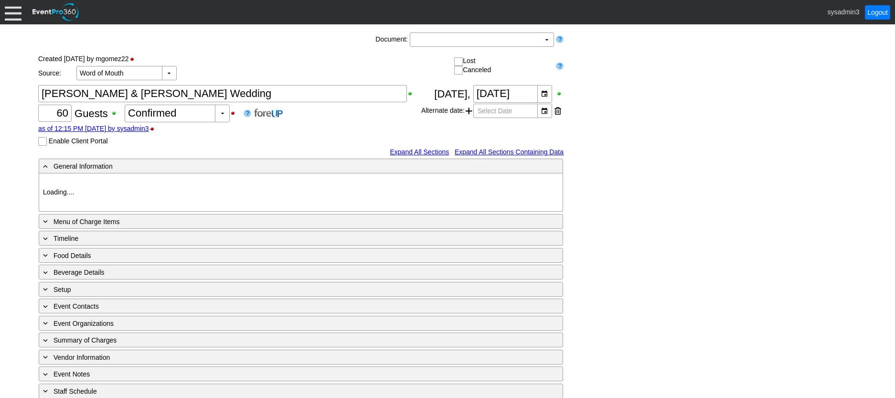
type input "Woodhaven CC"
type input "Wedding"
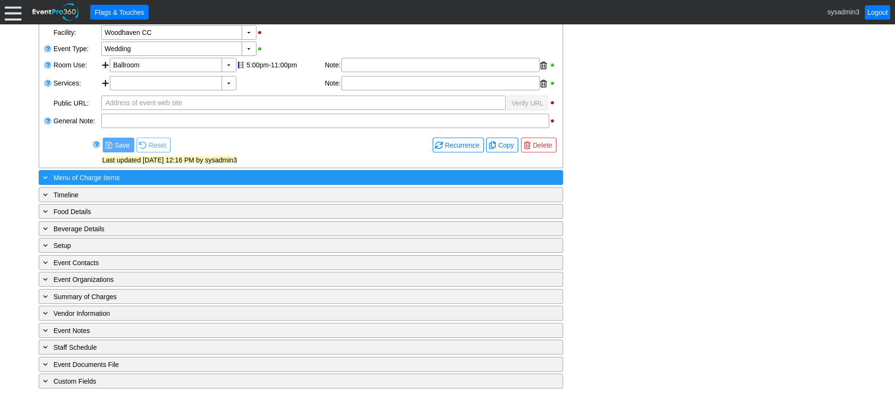
click at [161, 175] on div "+ Menu of Charge Items" at bounding box center [281, 177] width 480 height 11
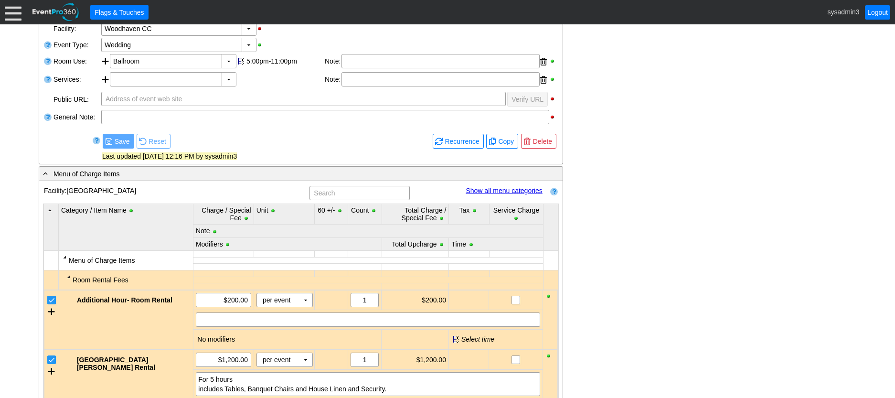
scroll to position [192, 0]
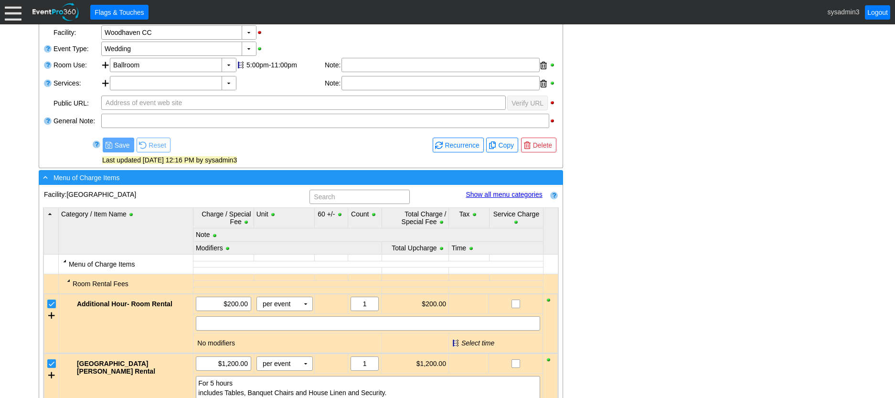
click at [209, 178] on div "- Menu of Charge Items" at bounding box center [281, 177] width 480 height 11
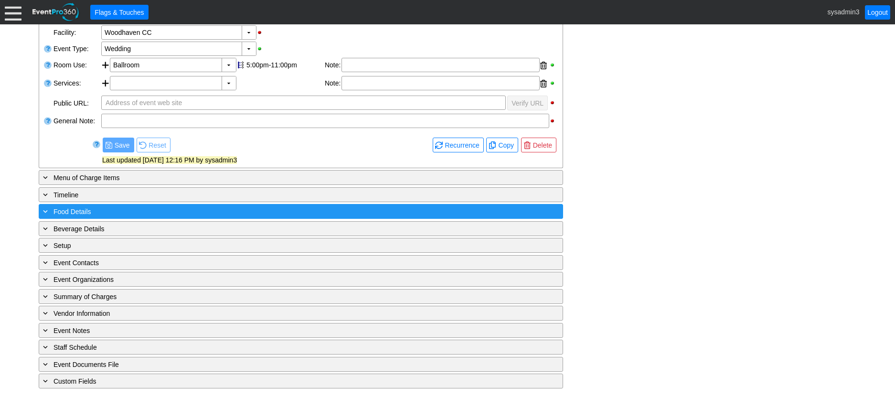
click at [156, 212] on div "+ Food Details" at bounding box center [281, 211] width 480 height 11
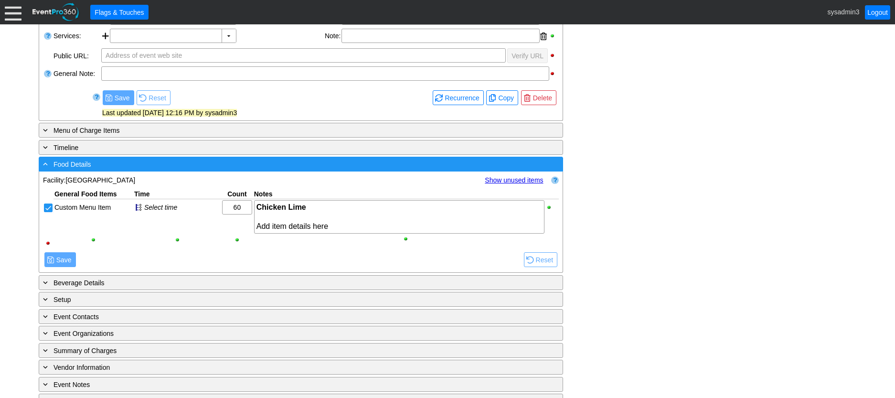
scroll to position [288, 0]
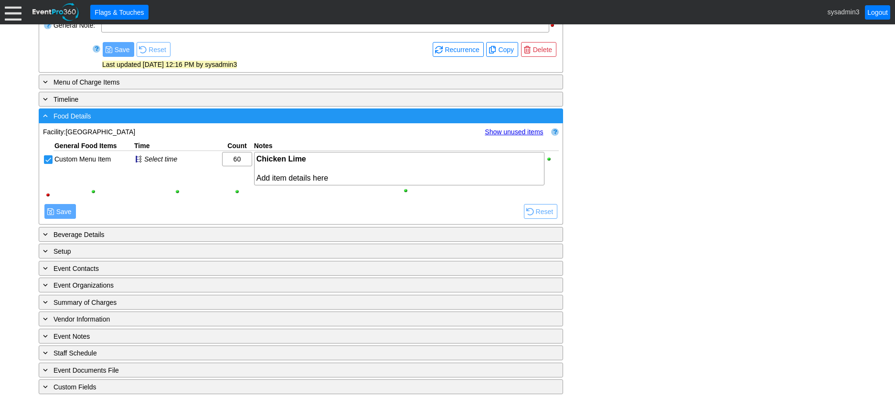
click at [205, 117] on div "- Food Details" at bounding box center [281, 115] width 480 height 11
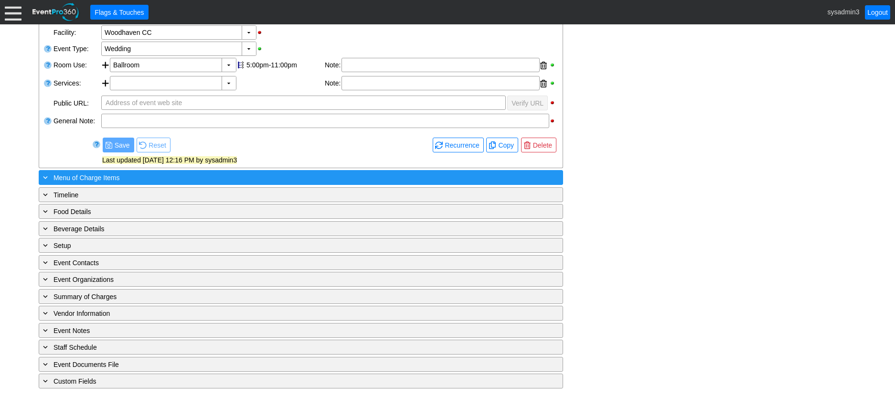
click at [180, 176] on div "+ Menu of Charge Items" at bounding box center [281, 177] width 480 height 11
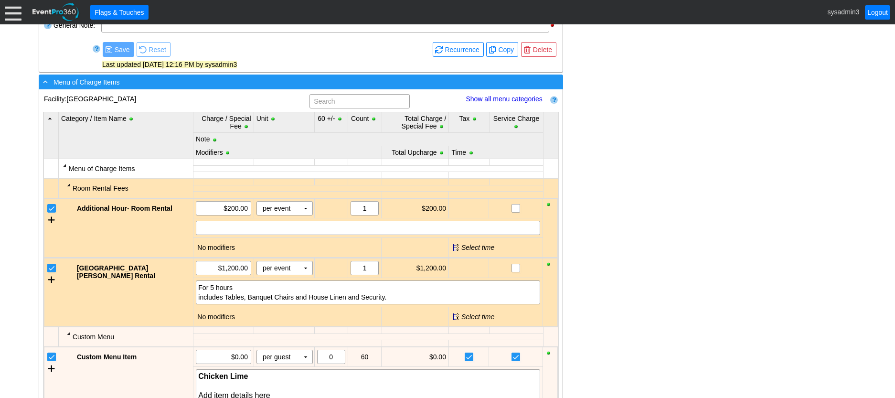
click at [198, 82] on div "- Menu of Charge Items" at bounding box center [281, 81] width 480 height 11
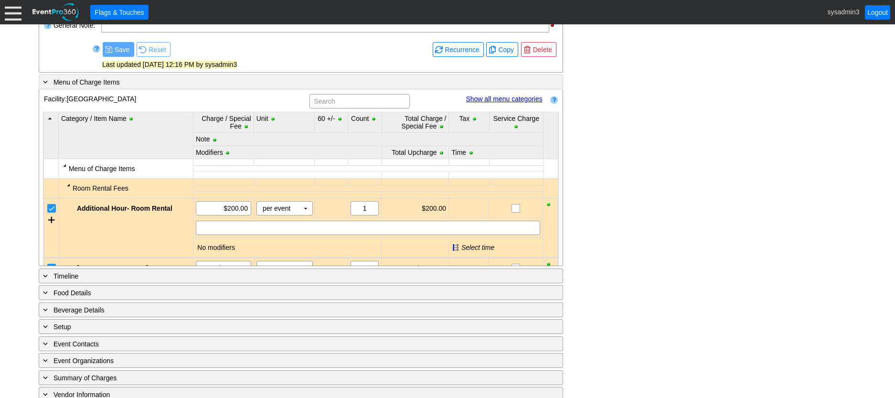
scroll to position [192, 0]
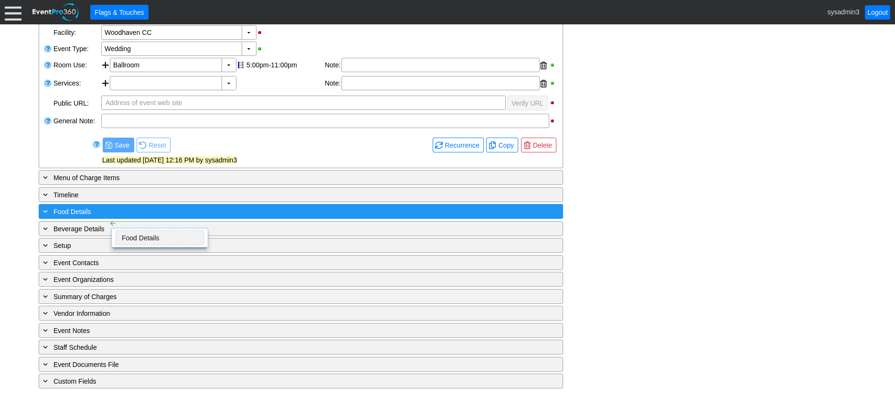
click at [101, 210] on div "+ Food Details" at bounding box center [281, 211] width 480 height 11
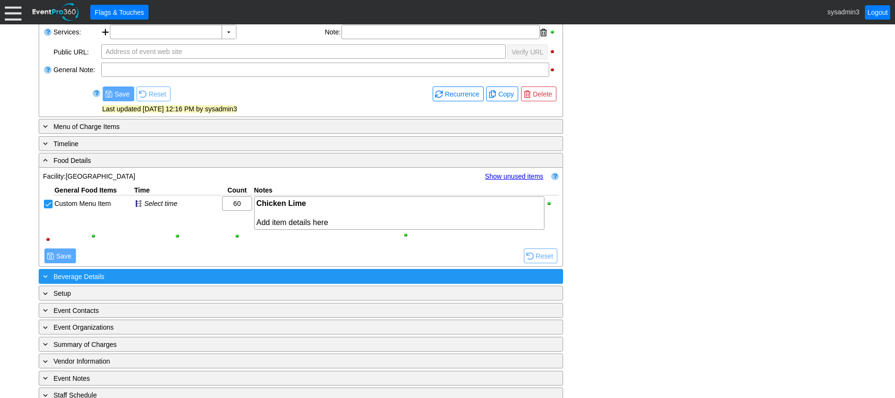
scroll to position [288, 0]
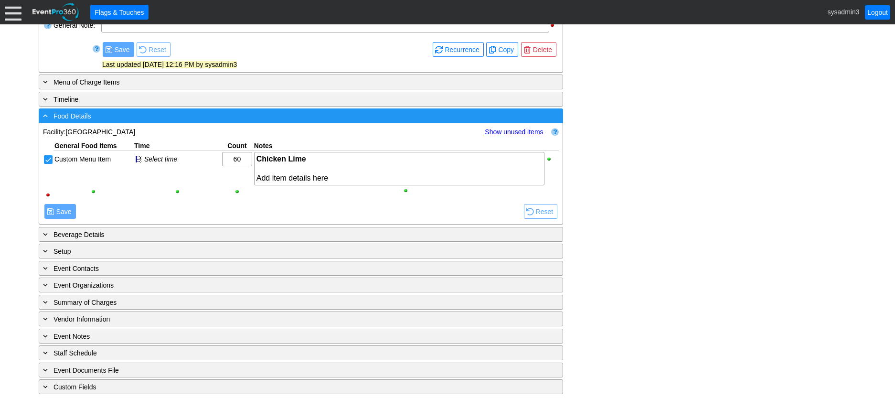
click at [206, 116] on div "- Food Details" at bounding box center [281, 115] width 480 height 11
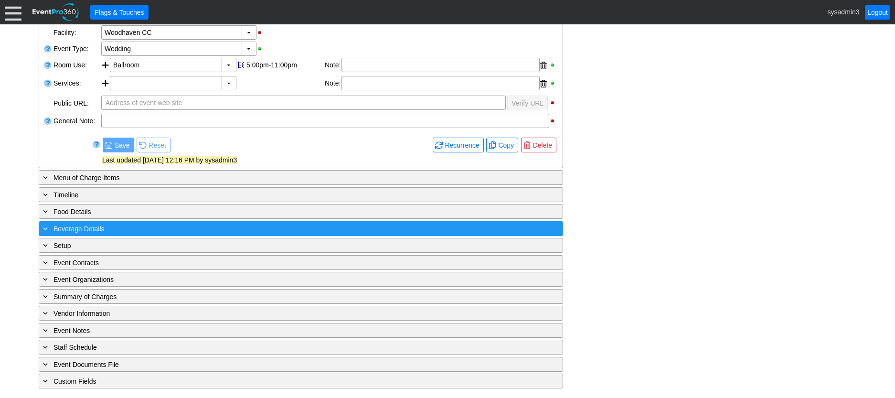
click at [185, 229] on div "+ Beverage Details" at bounding box center [281, 228] width 480 height 11
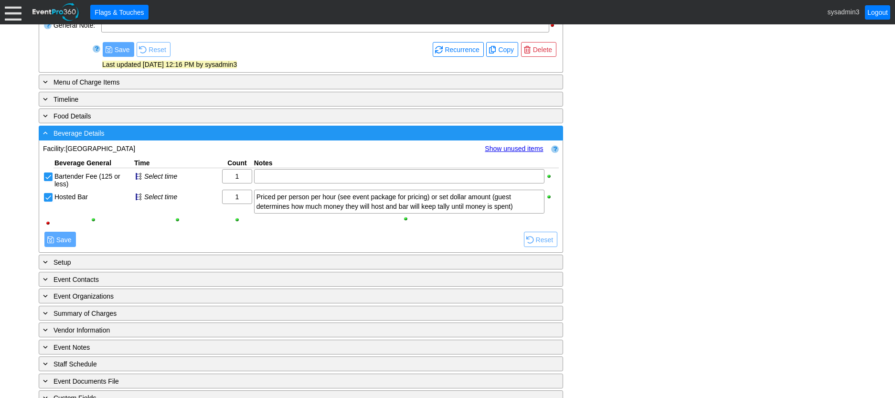
click at [165, 129] on div "- Beverage Details" at bounding box center [281, 132] width 480 height 11
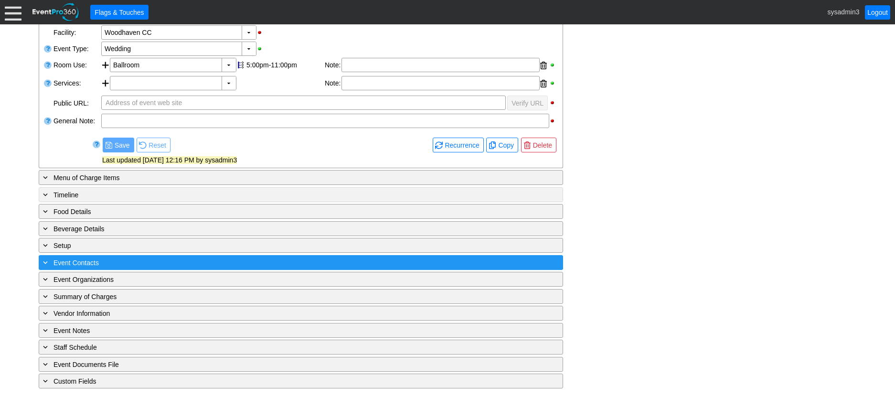
scroll to position [192, 0]
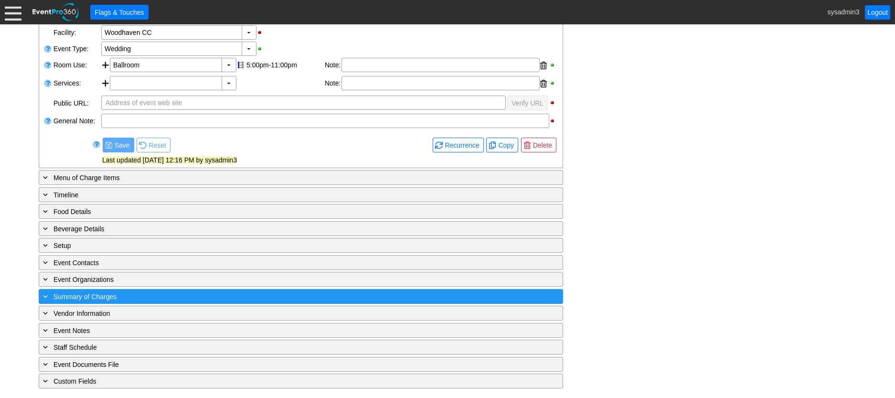
click at [187, 296] on div "+ Summary of Charges" at bounding box center [281, 296] width 480 height 11
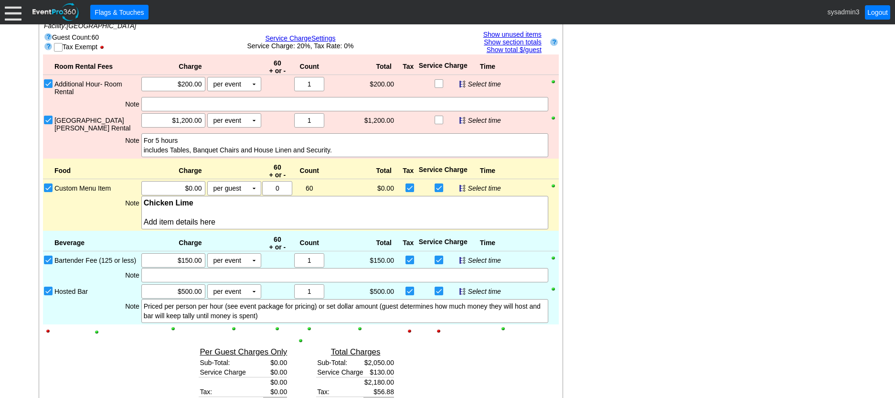
scroll to position [431, 0]
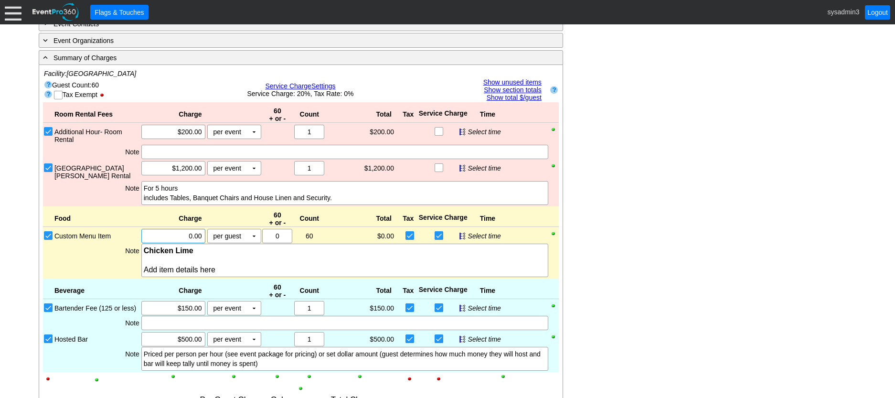
click at [191, 229] on input "0.00" at bounding box center [173, 235] width 57 height 13
type input "$47.00"
click at [625, 175] on div "- General Information ▼ Loading.... Remove all highlights Facility: ▼ Χ Woodhav…" at bounding box center [447, 281] width 823 height 1047
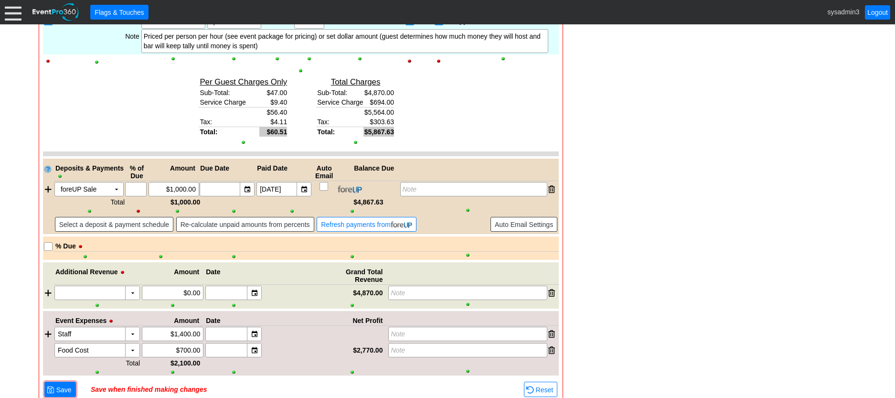
scroll to position [765, 0]
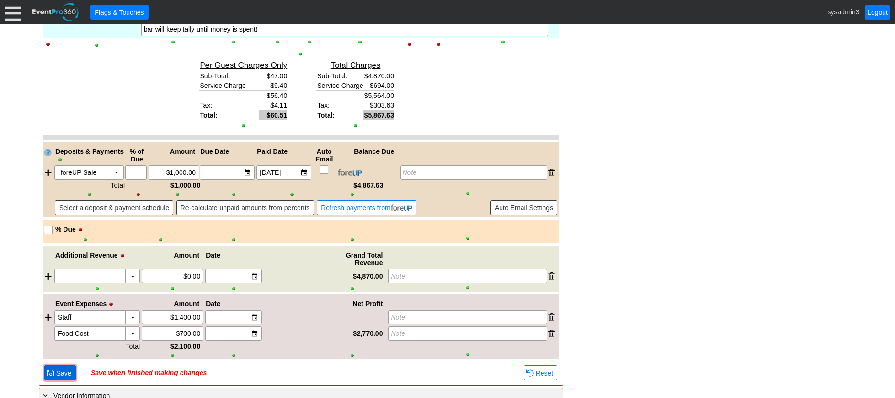
click at [65, 368] on span "Save" at bounding box center [63, 373] width 19 height 10
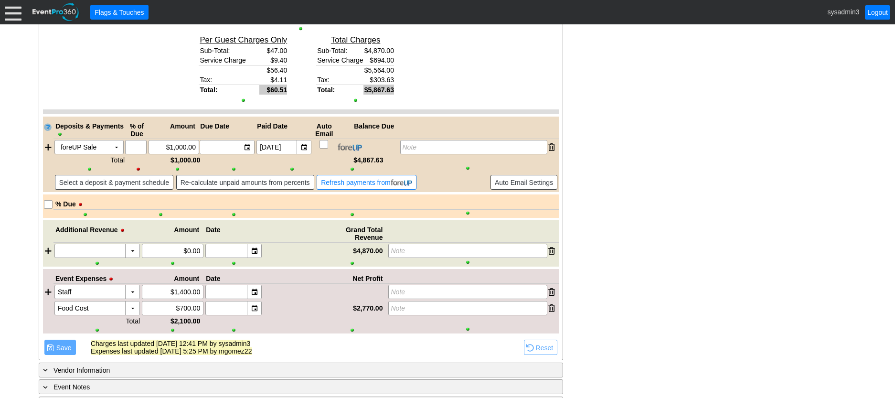
scroll to position [811, 0]
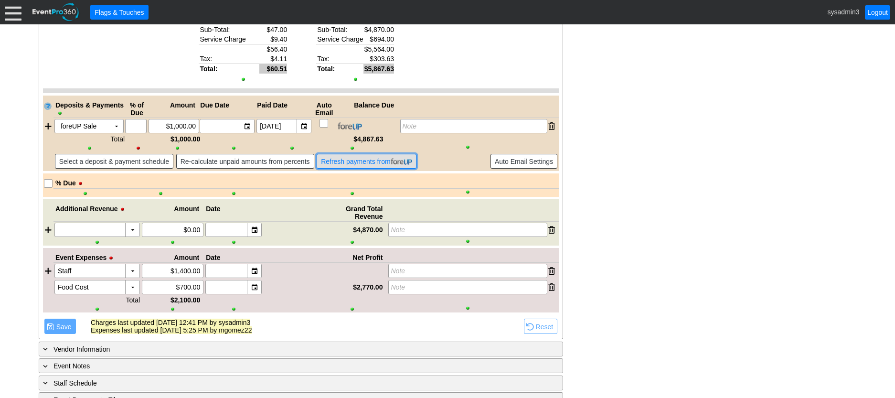
click at [348, 158] on span "Refresh payments from" at bounding box center [366, 162] width 95 height 10
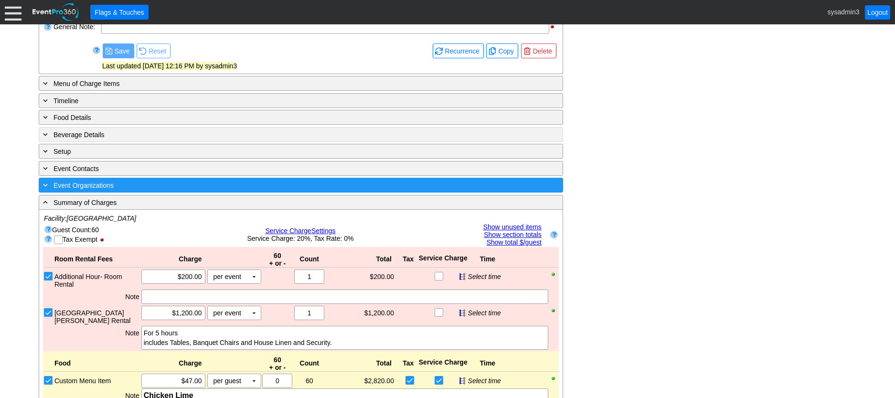
scroll to position [239, 0]
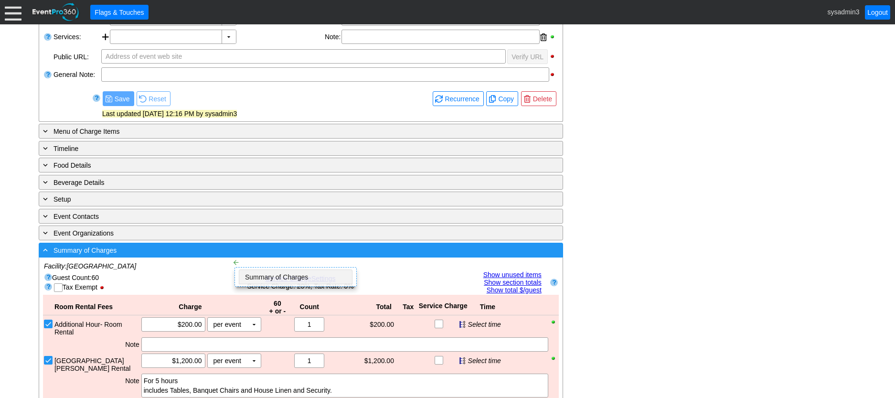
click at [224, 250] on div "- Summary of Charges" at bounding box center [281, 249] width 480 height 11
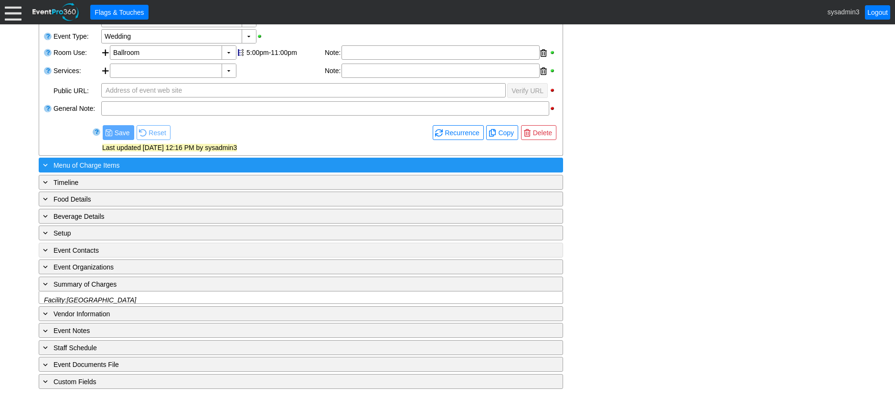
scroll to position [192, 0]
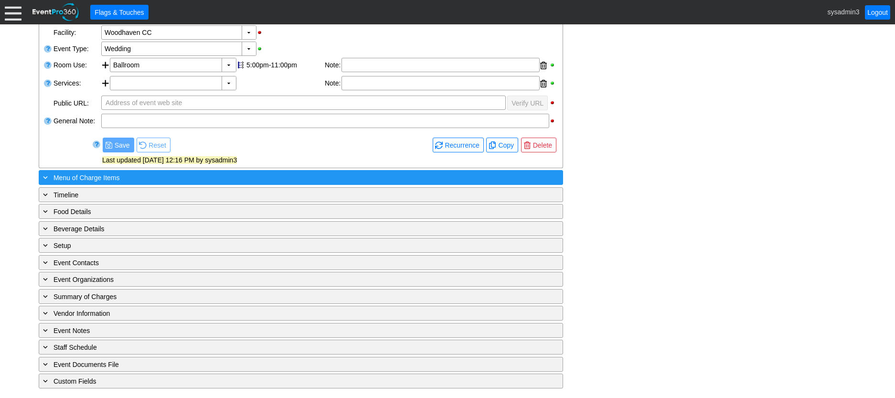
click at [148, 180] on div "+ Menu of Charge Items" at bounding box center [281, 177] width 480 height 11
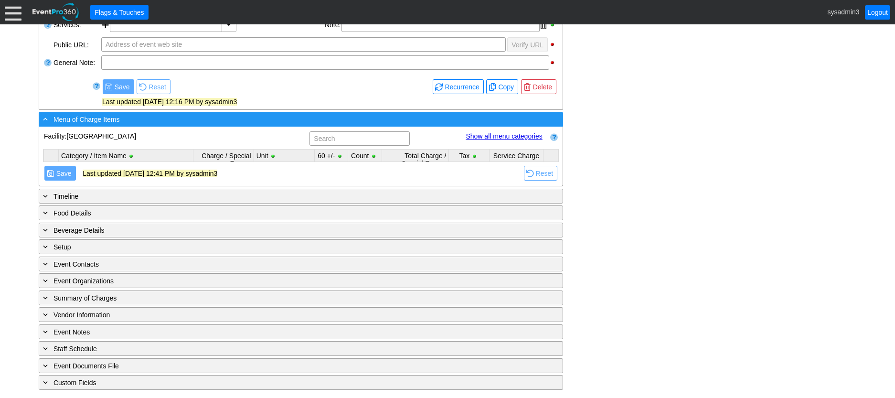
scroll to position [252, 0]
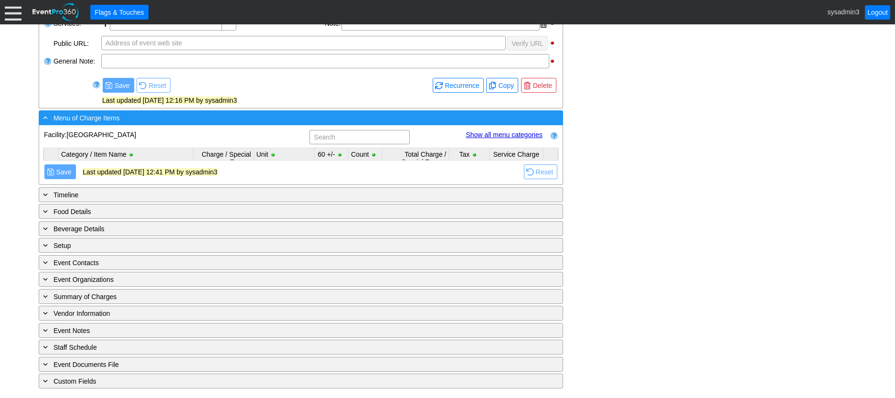
click at [137, 118] on div "- Menu of Charge Items" at bounding box center [281, 117] width 480 height 11
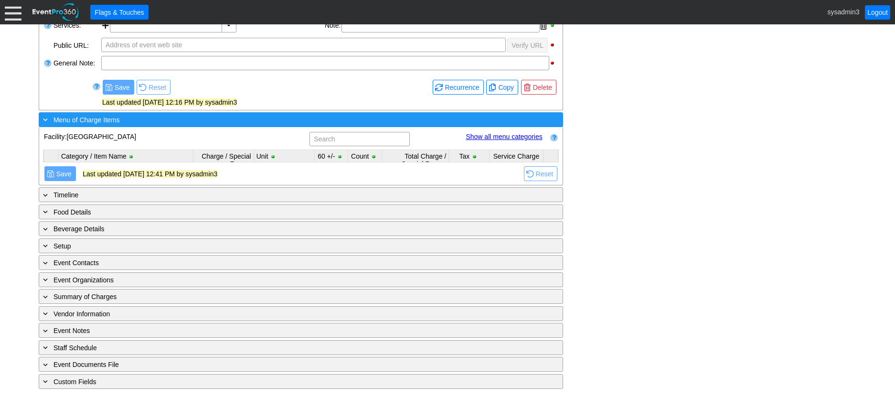
scroll to position [192, 0]
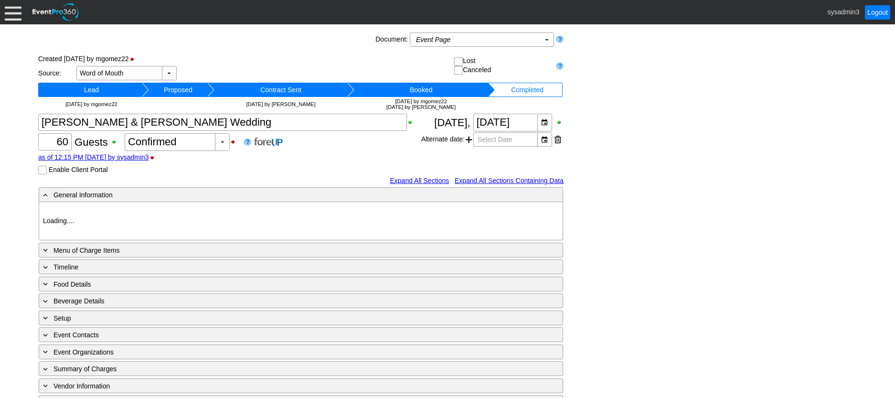
type input "Woodhaven CC"
type input "Wedding"
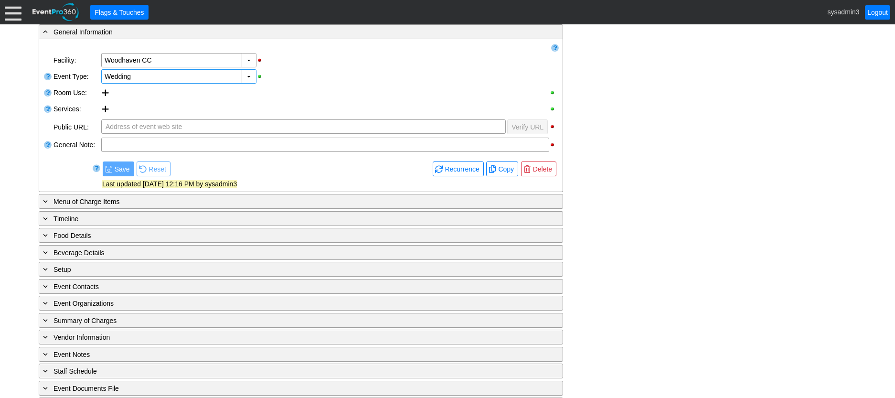
scroll to position [189, 0]
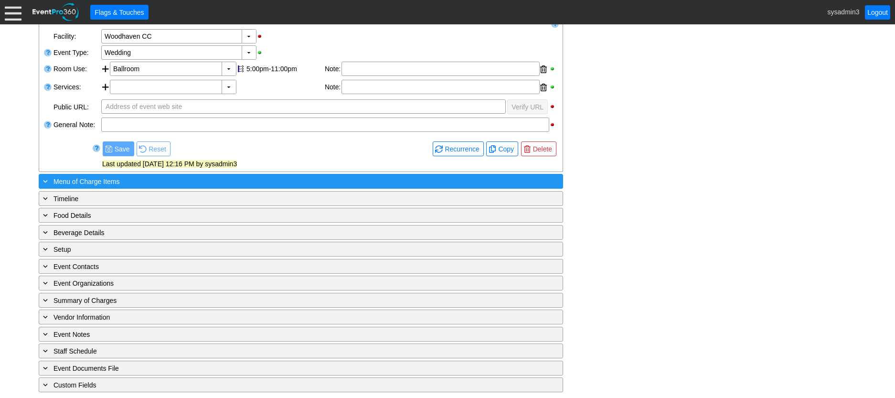
click at [155, 180] on div "+ Menu of Charge Items" at bounding box center [281, 181] width 480 height 11
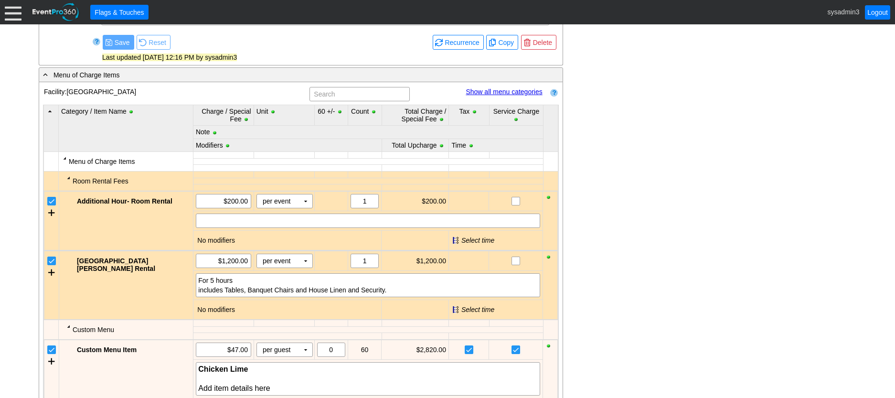
scroll to position [284, 0]
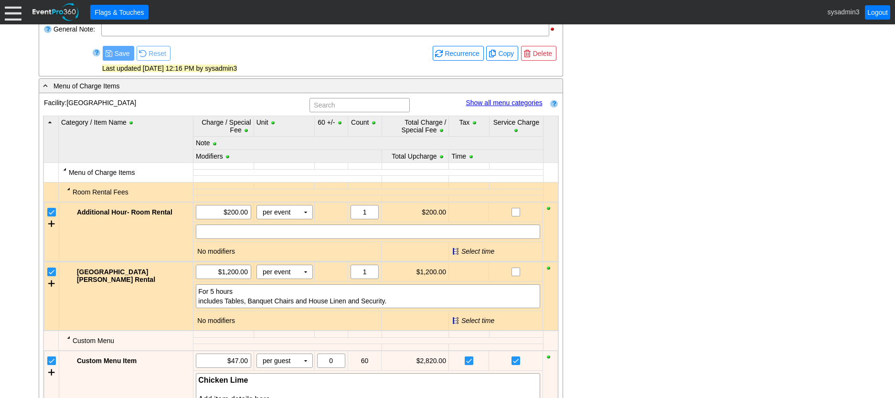
click at [509, 102] on link "Show all menu categories" at bounding box center [503, 103] width 76 height 8
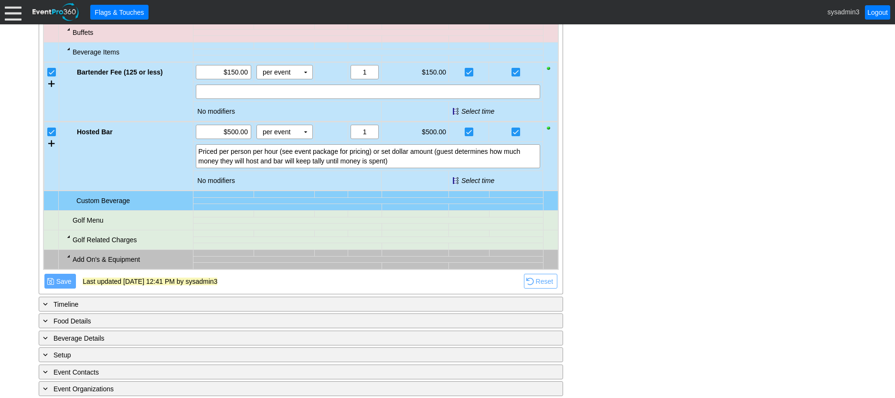
scroll to position [857, 0]
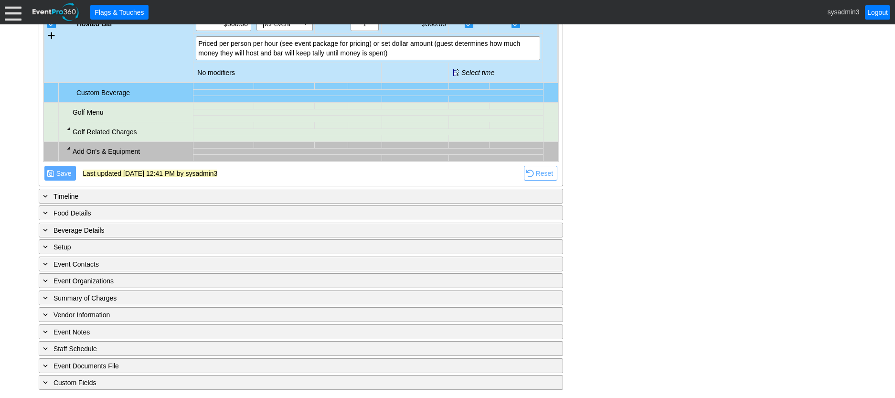
click at [67, 146] on div at bounding box center [69, 148] width 8 height 8
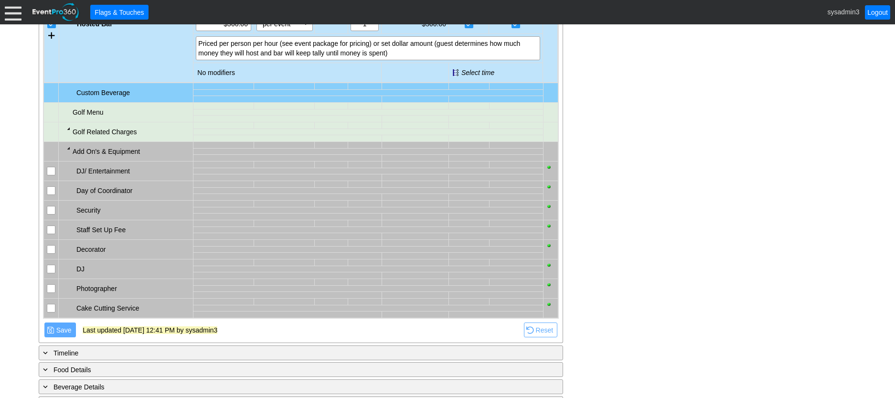
click at [49, 308] on input "checkbox" at bounding box center [52, 309] width 10 height 10
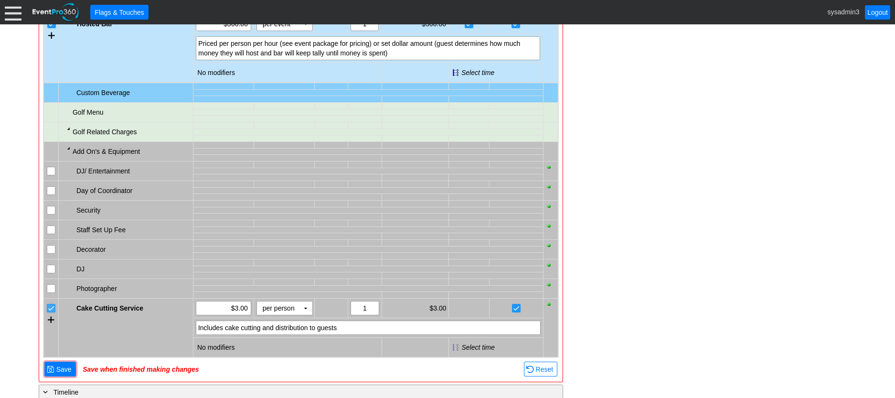
click at [51, 306] on input "checkbox" at bounding box center [52, 309] width 10 height 10
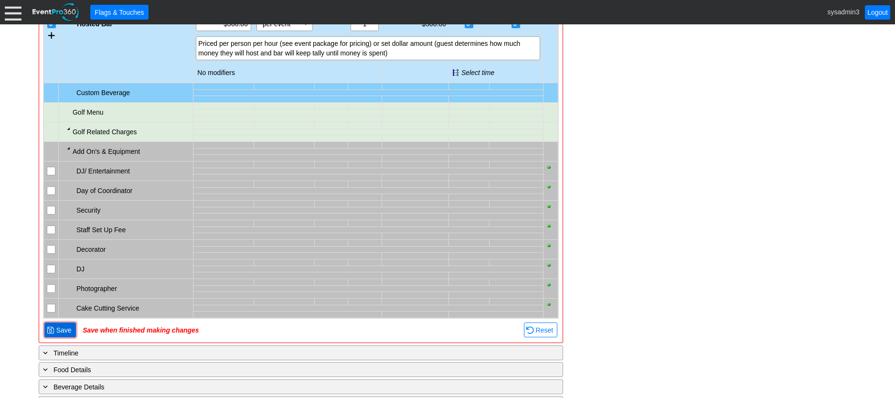
click at [63, 327] on span "Save" at bounding box center [63, 330] width 19 height 10
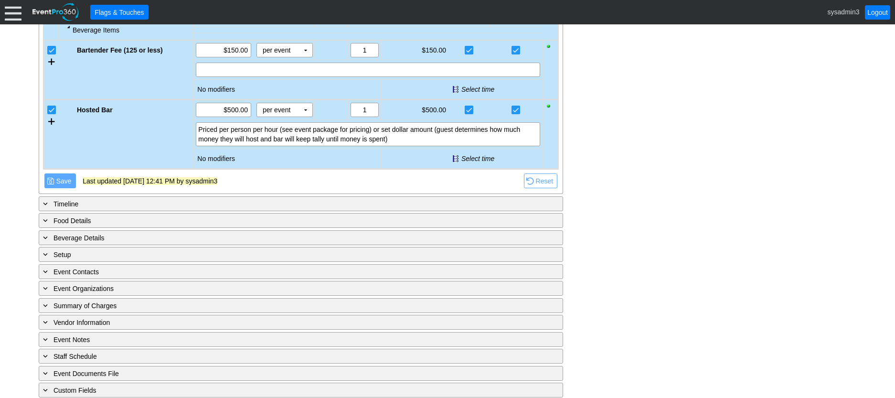
scroll to position [702, 0]
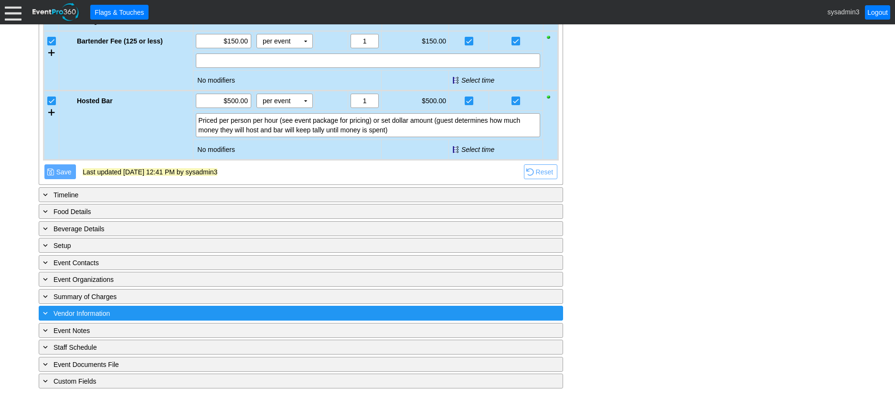
click at [274, 305] on div "+ Vendor Information ▼" at bounding box center [301, 312] width 524 height 15
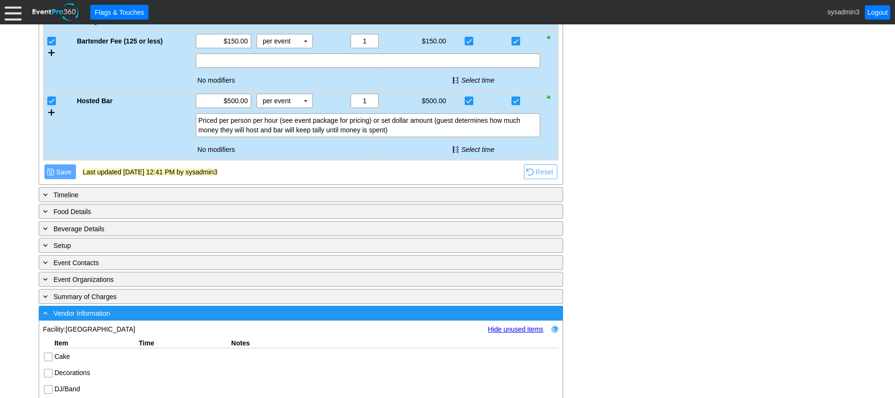
click at [273, 307] on div "- Vendor Information ▼" at bounding box center [301, 312] width 524 height 15
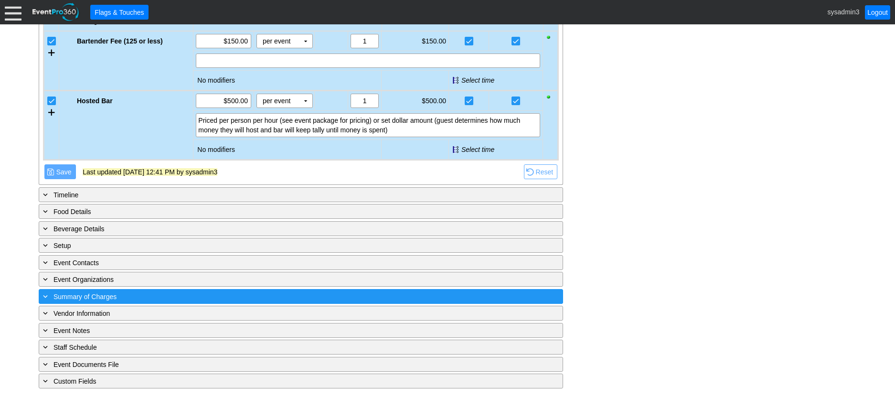
click at [275, 296] on div "+ Summary of Charges" at bounding box center [281, 296] width 480 height 11
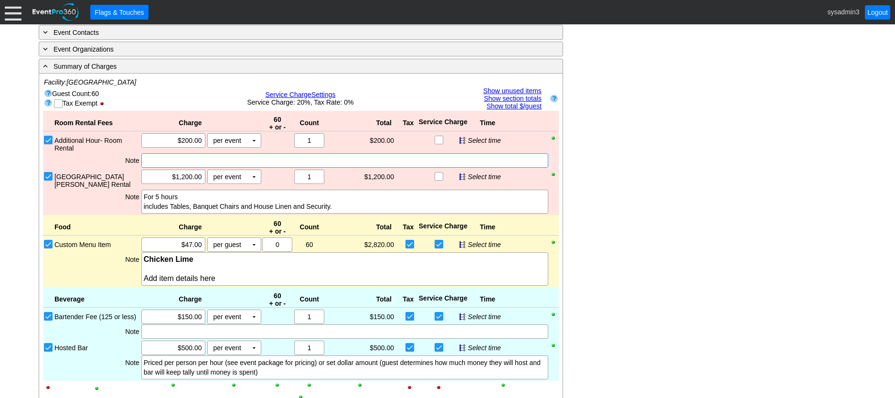
scroll to position [979, 0]
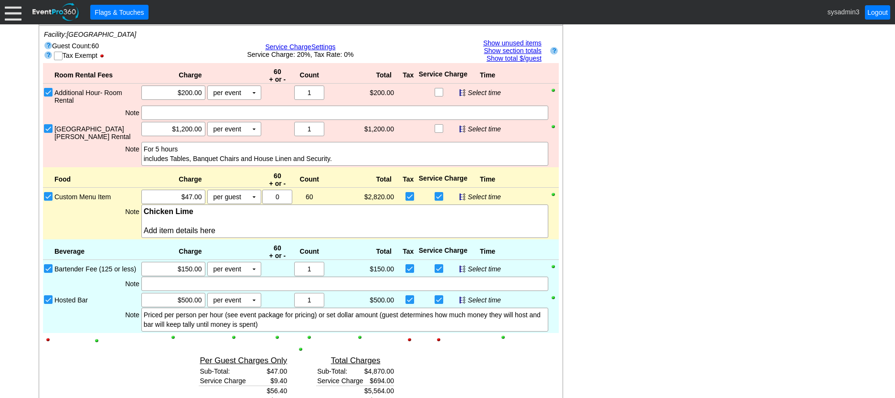
click at [411, 192] on input "checkbox" at bounding box center [411, 197] width 10 height 10
checkbox input "true"
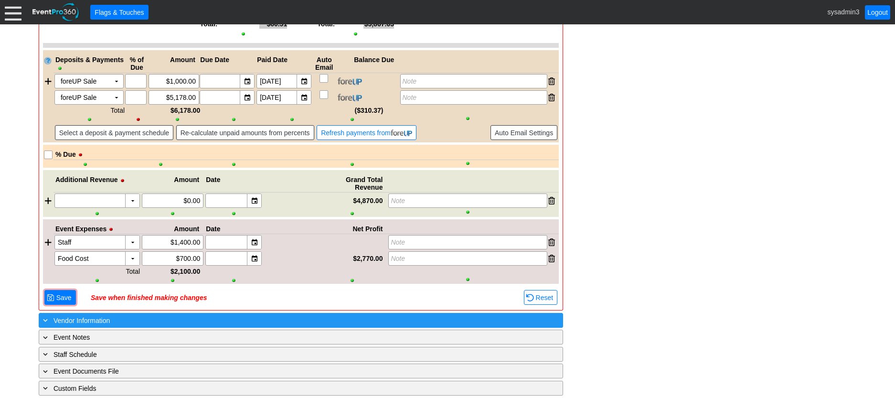
scroll to position [1368, 0]
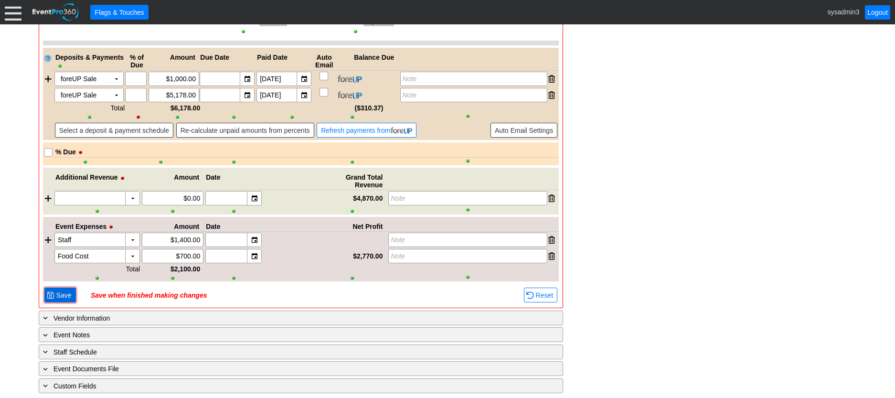
click at [63, 294] on span "Save" at bounding box center [63, 295] width 19 height 10
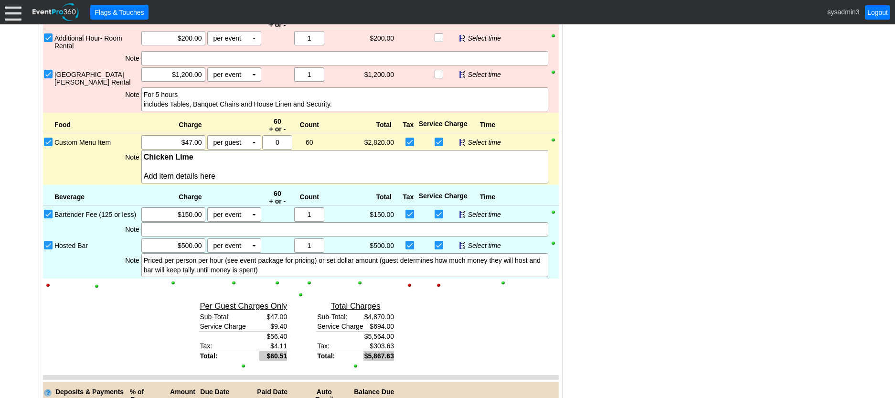
scroll to position [986, 0]
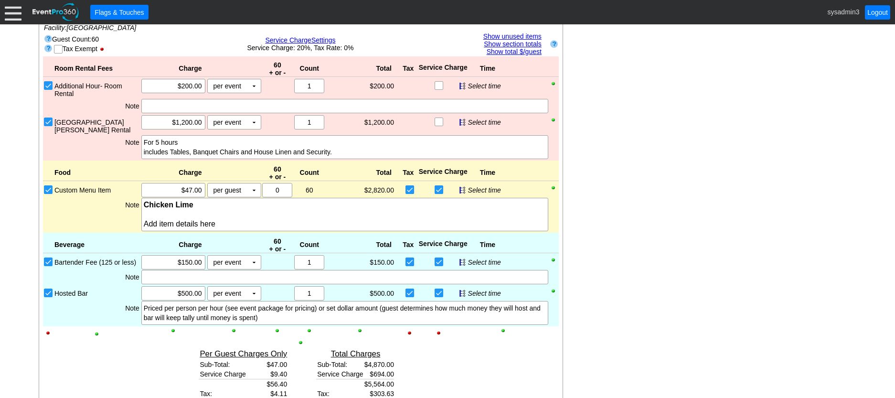
click at [9, 8] on div at bounding box center [13, 12] width 17 height 17
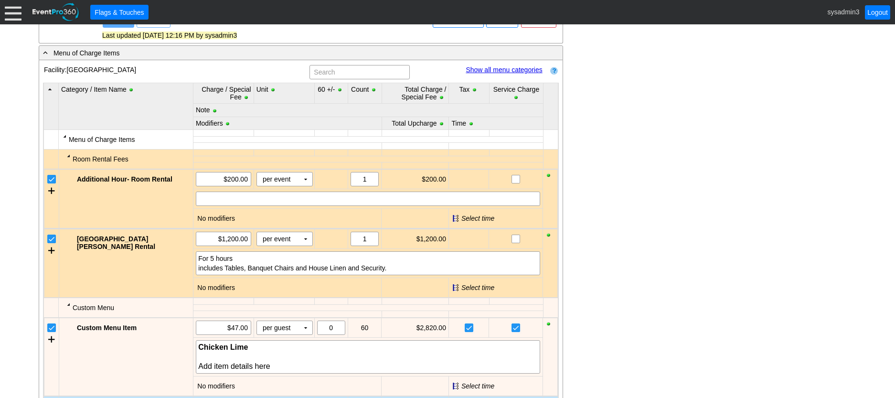
scroll to position [270, 0]
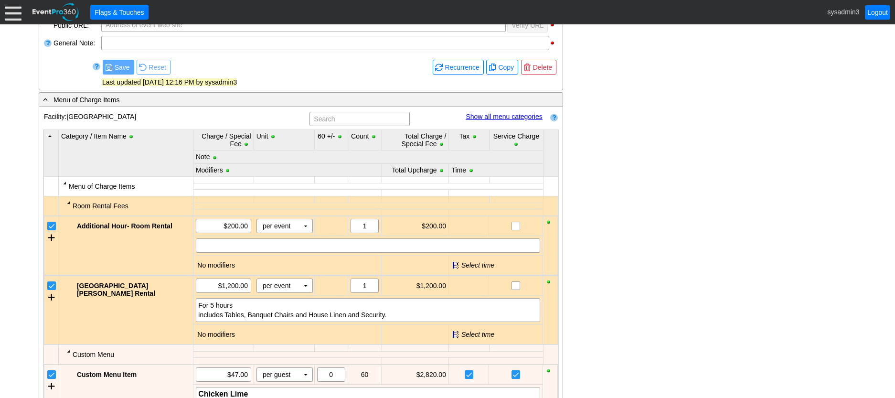
click at [505, 114] on link "Show all menu categories" at bounding box center [503, 117] width 76 height 8
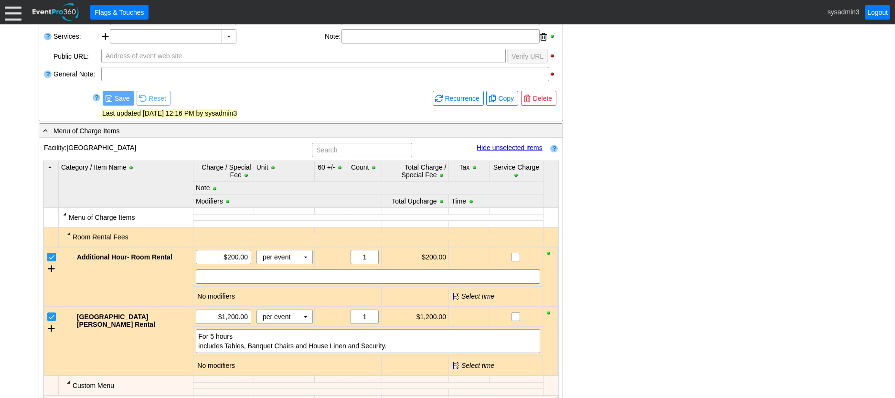
scroll to position [222, 0]
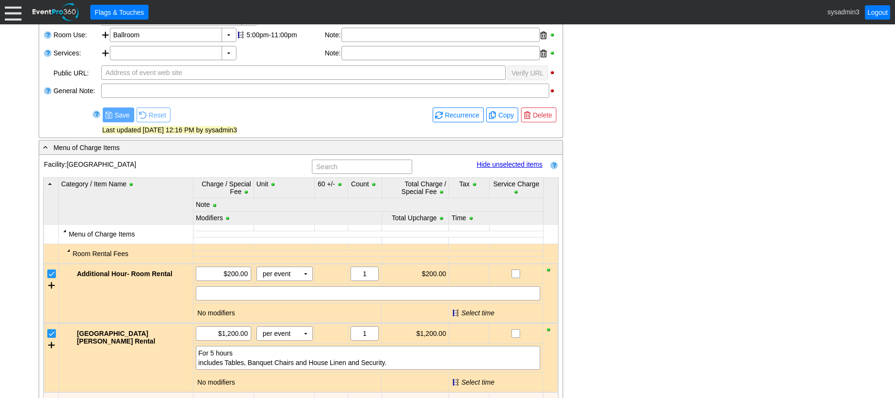
click at [499, 165] on link "Hide unselected items" at bounding box center [509, 164] width 66 height 8
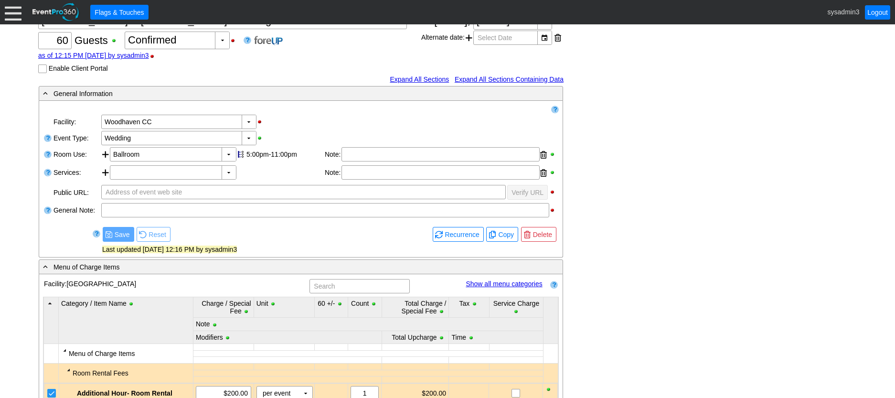
scroll to position [0, 0]
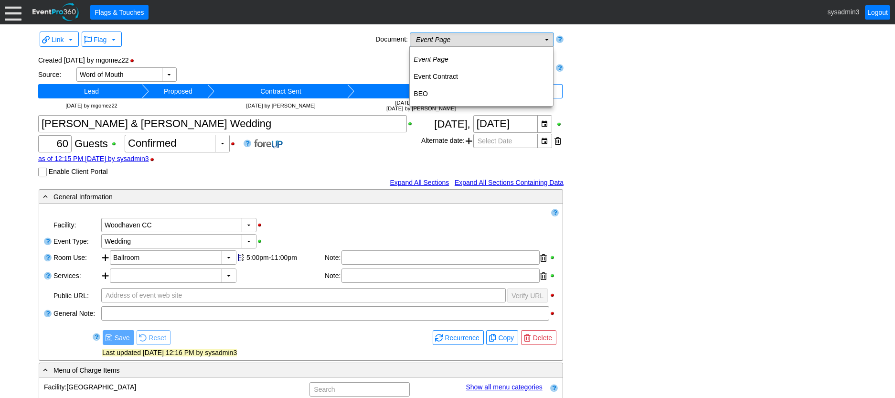
click at [502, 39] on td "Event Page Χ" at bounding box center [475, 39] width 130 height 13
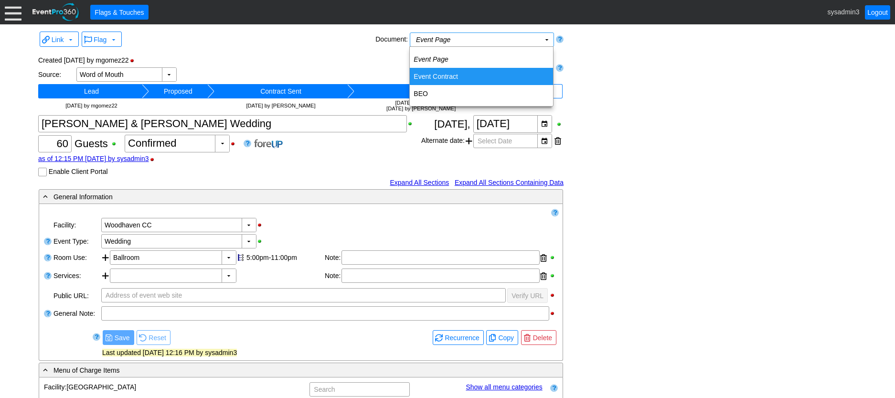
click at [428, 73] on td "Event Contract" at bounding box center [481, 76] width 143 height 17
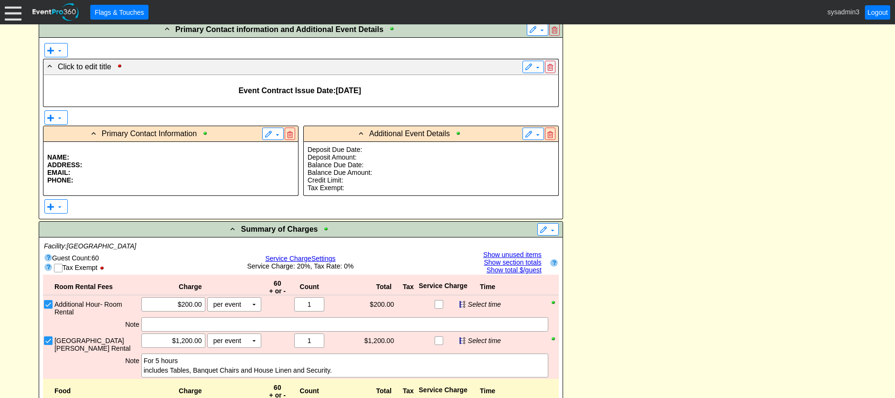
scroll to position [430, 0]
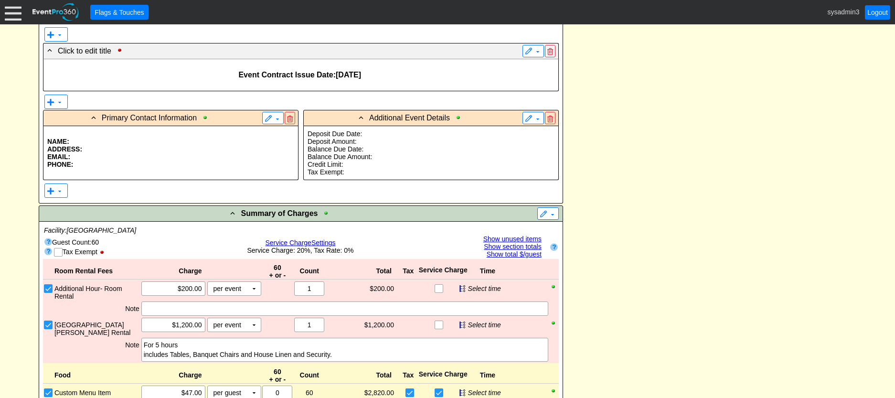
click at [123, 157] on p "EMAIL:" at bounding box center [170, 157] width 247 height 8
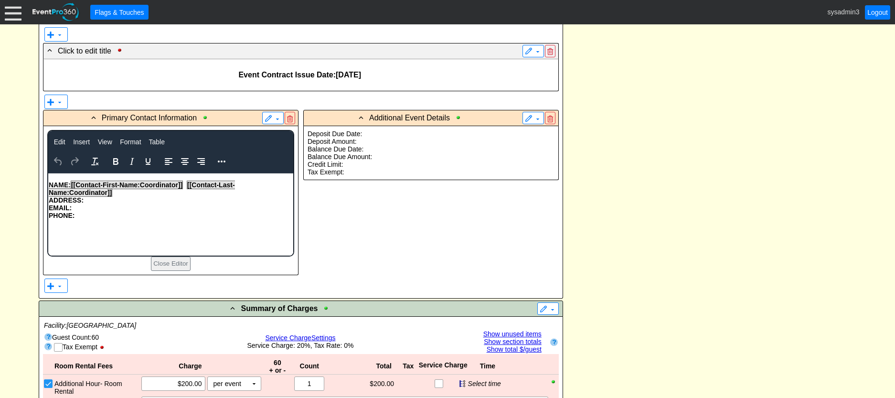
scroll to position [0, 0]
click at [140, 198] on p "ADDRESS:" at bounding box center [170, 200] width 244 height 8
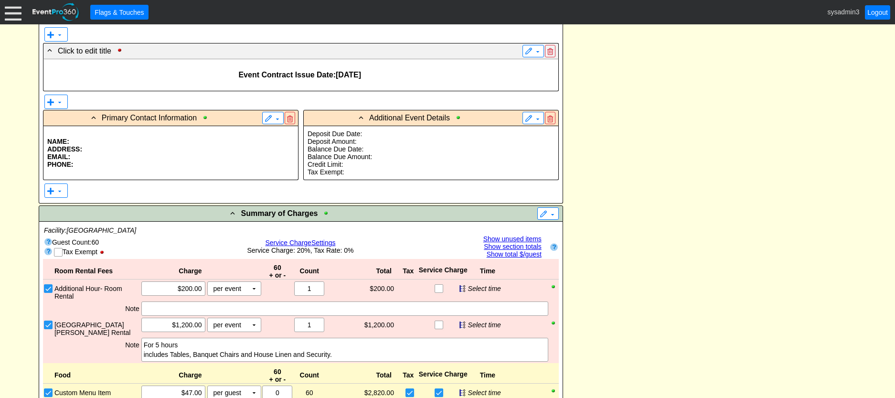
click at [462, 155] on p "Balance Due Amount:" at bounding box center [430, 157] width 247 height 8
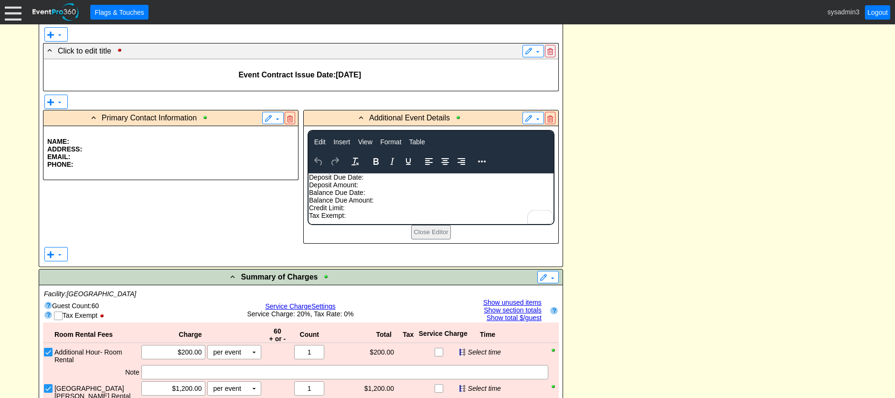
click at [403, 189] on p "Balance Due Date:" at bounding box center [430, 193] width 244 height 8
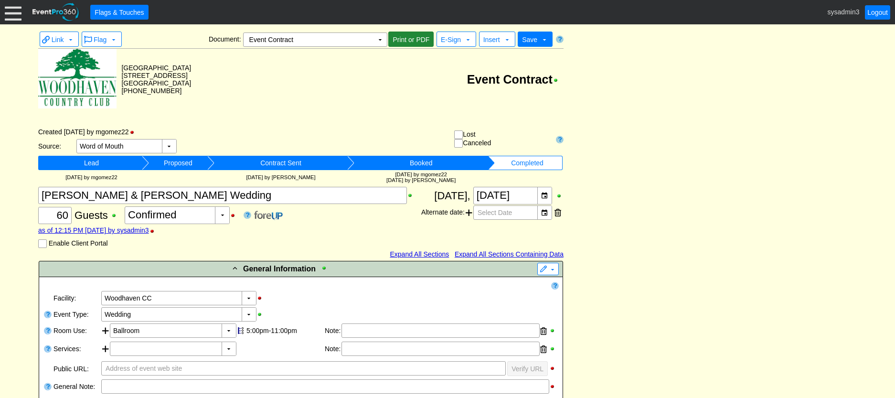
click at [412, 36] on span "Print or PDF" at bounding box center [410, 40] width 41 height 10
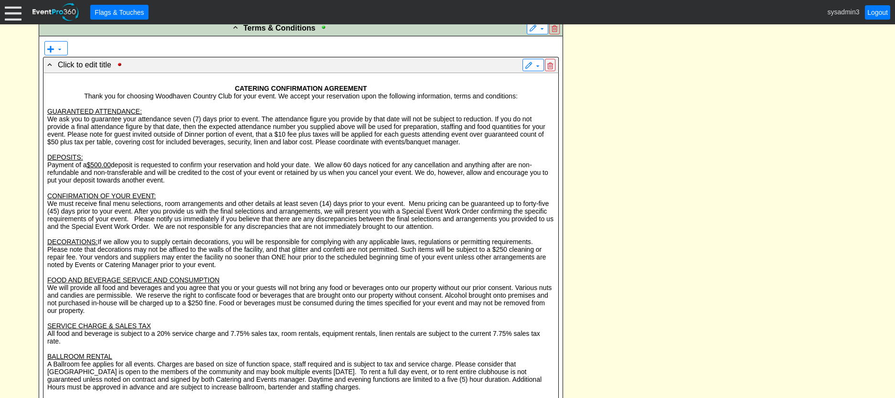
scroll to position [1289, 0]
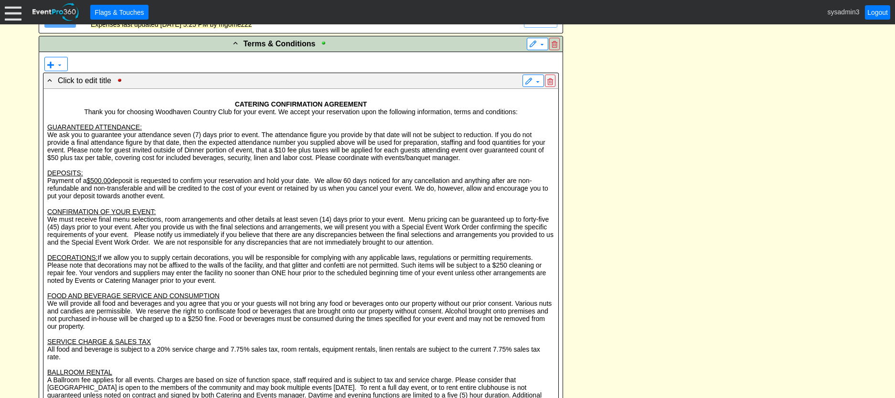
click at [305, 200] on p at bounding box center [300, 204] width 507 height 8
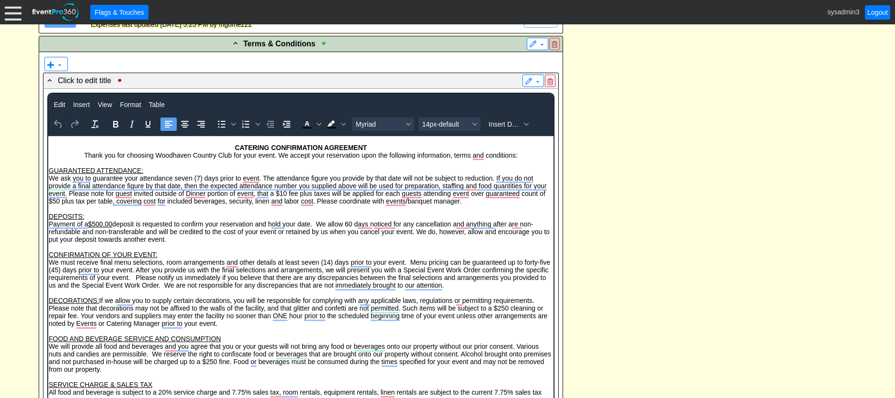
click at [233, 176] on p "We ask you to guarantee your attendance seven (7) days prior to event. The atte…" at bounding box center [300, 189] width 504 height 31
click at [509, 120] on span "Insert Data" at bounding box center [504, 124] width 32 height 8
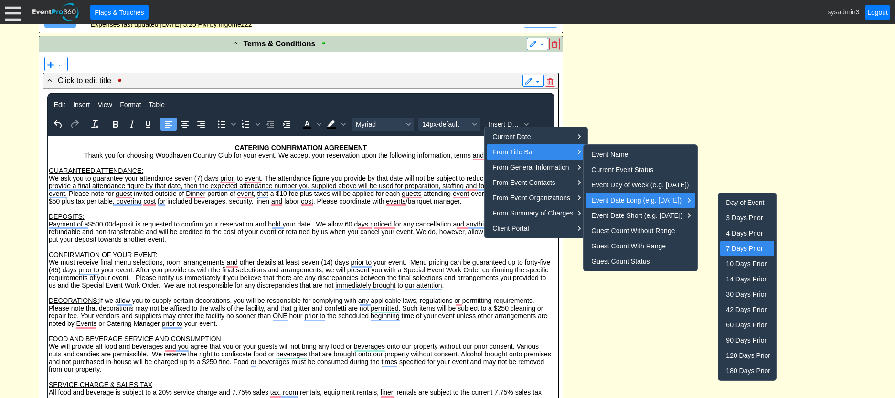
click at [744, 248] on div "7 Days Prior" at bounding box center [748, 247] width 44 height 11
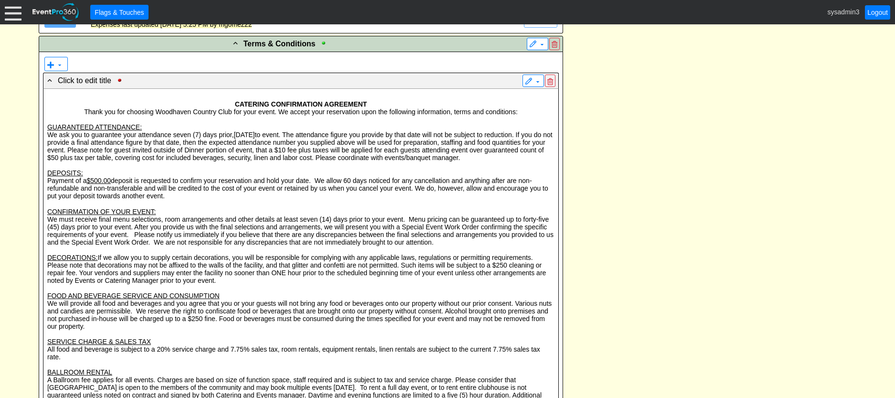
click at [716, 177] on div "- General Information ▼ Loading.... Remove all highlights Facility: ▼ Χ Woodhav…" at bounding box center [447, 1] width 823 height 2061
click at [287, 131] on p "We ask you to guarantee your attendance seven (7) days prior, August 30, 2025 t…" at bounding box center [300, 146] width 507 height 31
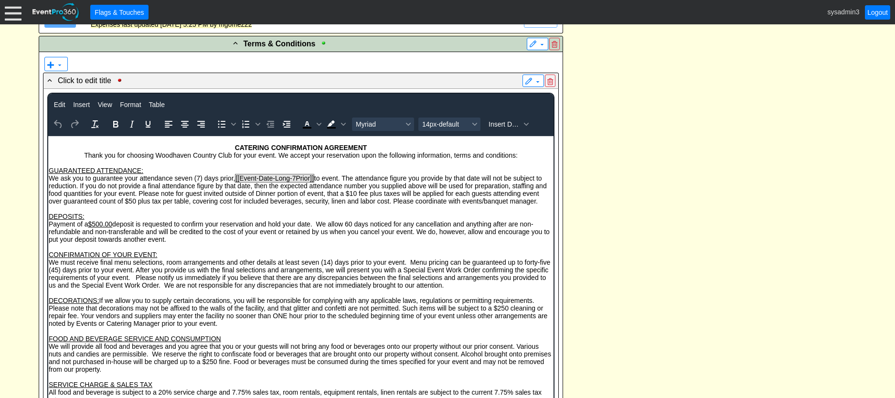
scroll to position [0, 0]
click at [374, 207] on p "To enrich screen reader interactions, please activate Accessibility in Grammarl…" at bounding box center [300, 209] width 504 height 8
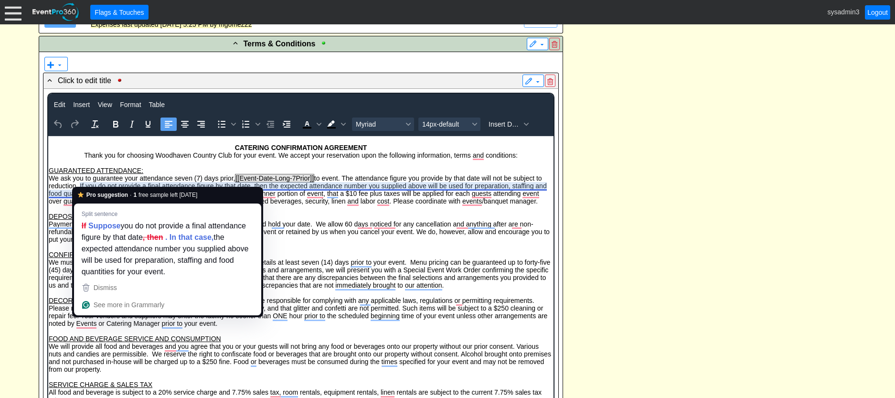
click at [350, 215] on p "DEPOSITS:" at bounding box center [300, 216] width 504 height 8
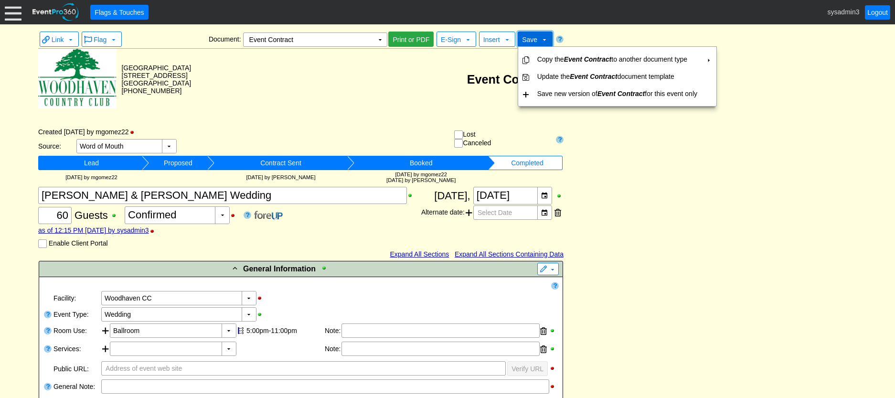
click at [537, 39] on span "Save" at bounding box center [529, 39] width 19 height 10
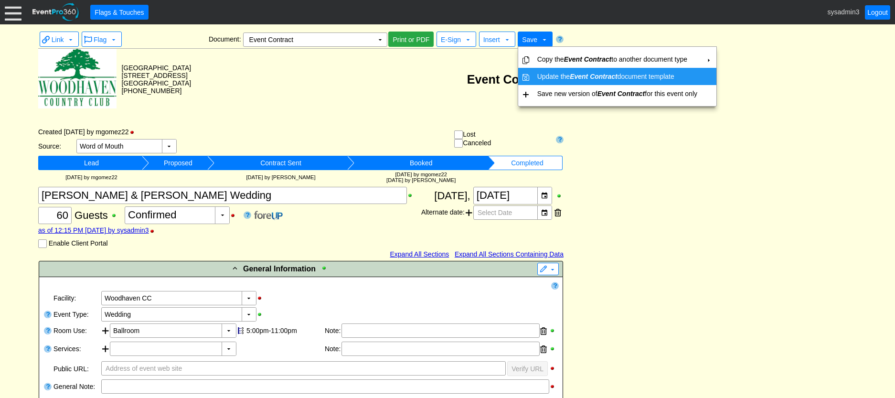
click at [592, 73] on icon "Event Contract" at bounding box center [593, 77] width 48 height 8
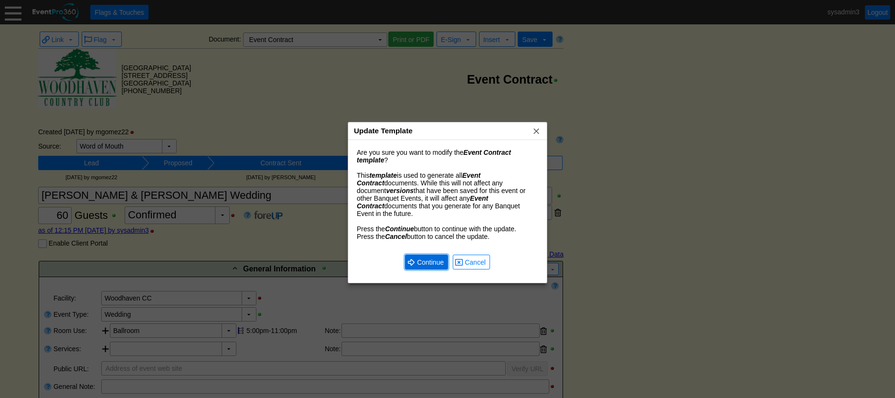
click at [429, 257] on span "Continue" at bounding box center [430, 262] width 31 height 10
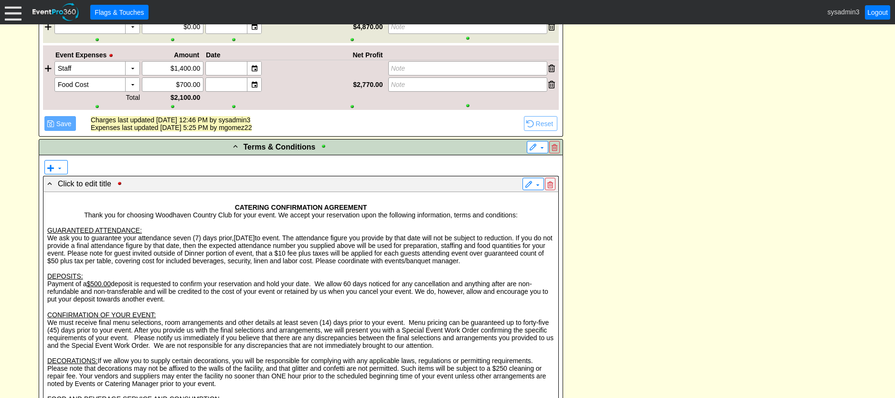
scroll to position [1218, 0]
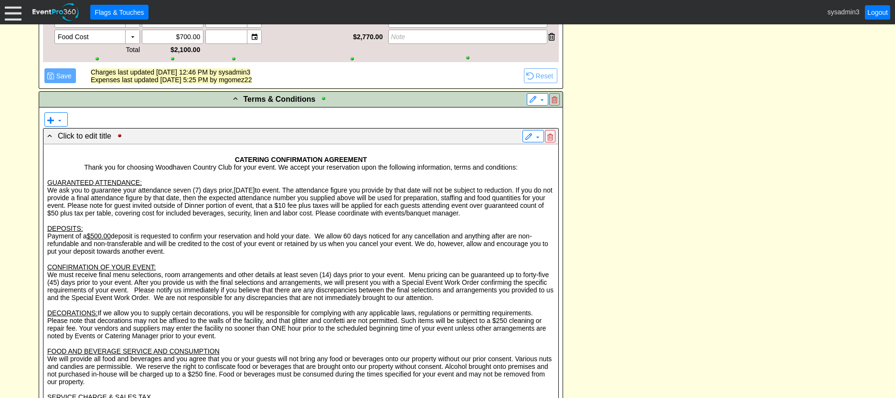
click at [283, 226] on p "DEPOSITS:" at bounding box center [300, 228] width 507 height 8
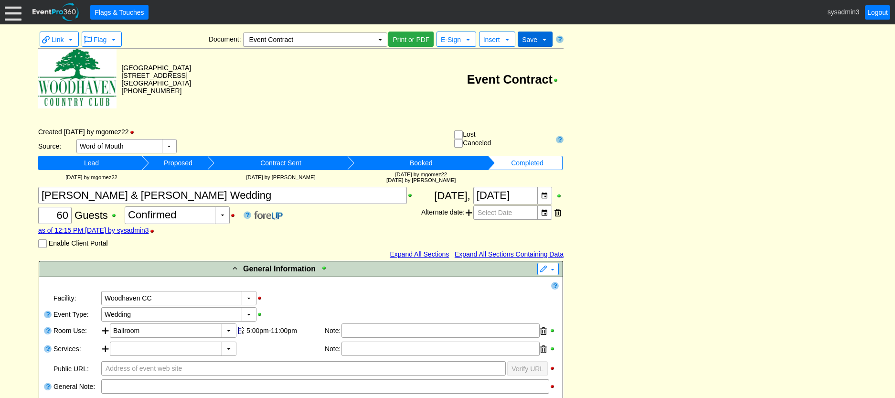
click at [535, 40] on span "Save" at bounding box center [529, 40] width 15 height 8
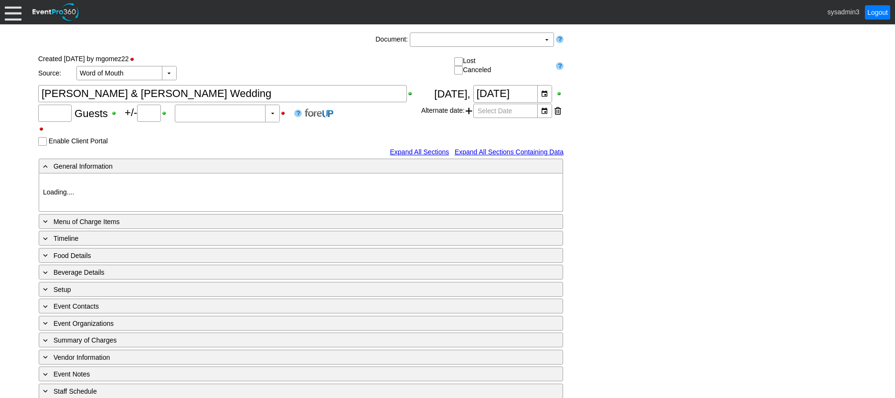
type input "60"
type input "Confirmed"
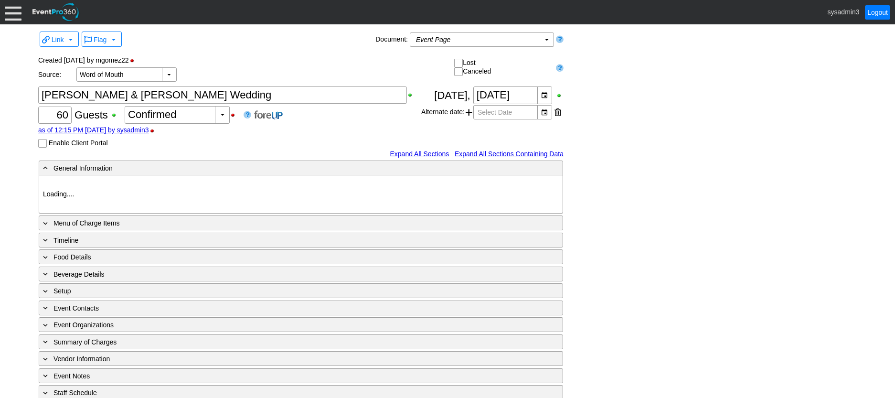
type input "Woodhaven CC"
type input "Wedding"
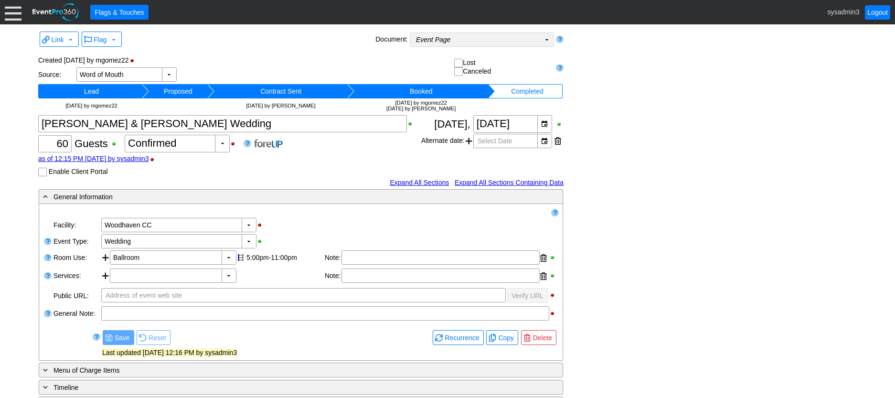
click at [476, 41] on td "Event Page Χ" at bounding box center [475, 39] width 130 height 13
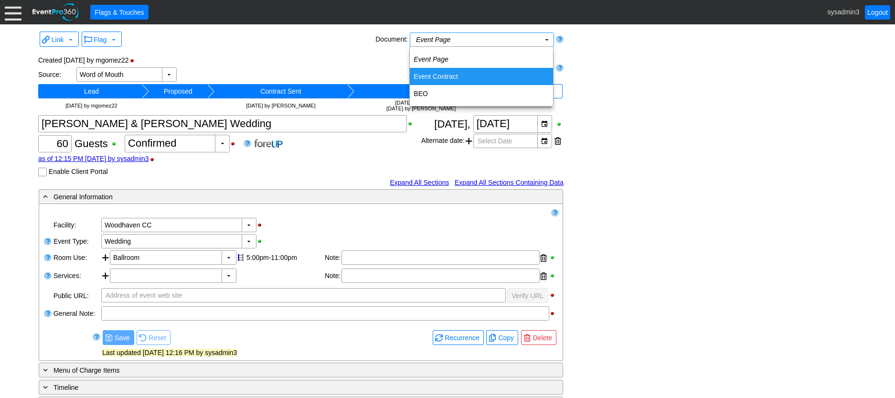
click at [442, 74] on td "Event Contract" at bounding box center [481, 76] width 143 height 17
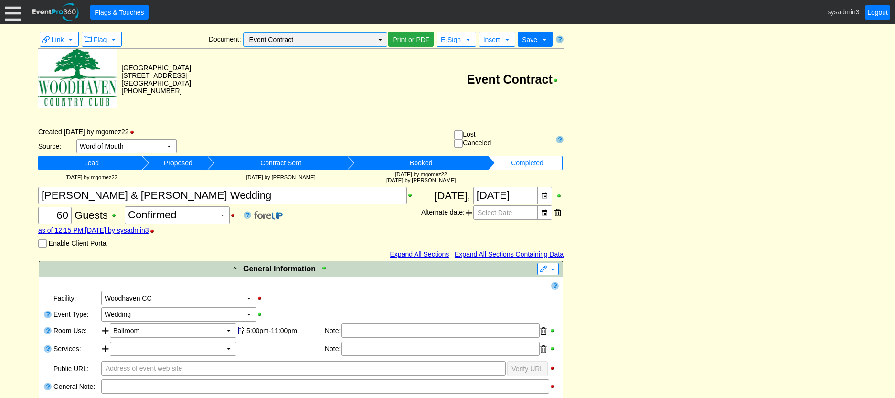
click at [379, 40] on td "▼" at bounding box center [379, 39] width 13 height 13
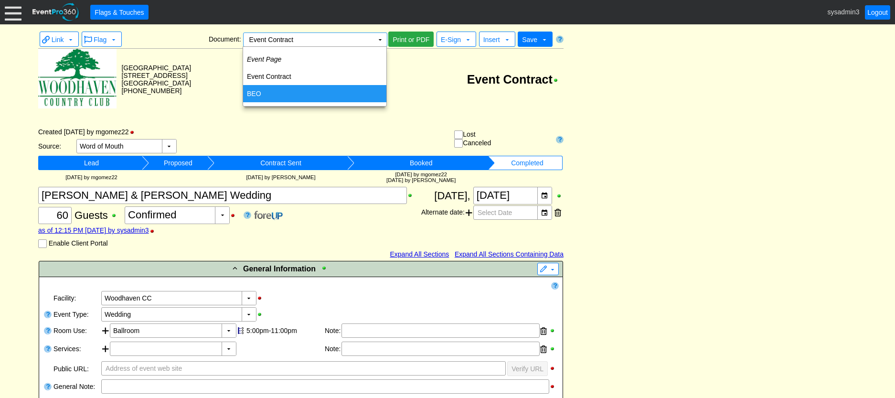
click at [286, 91] on td "BEO" at bounding box center [314, 93] width 143 height 17
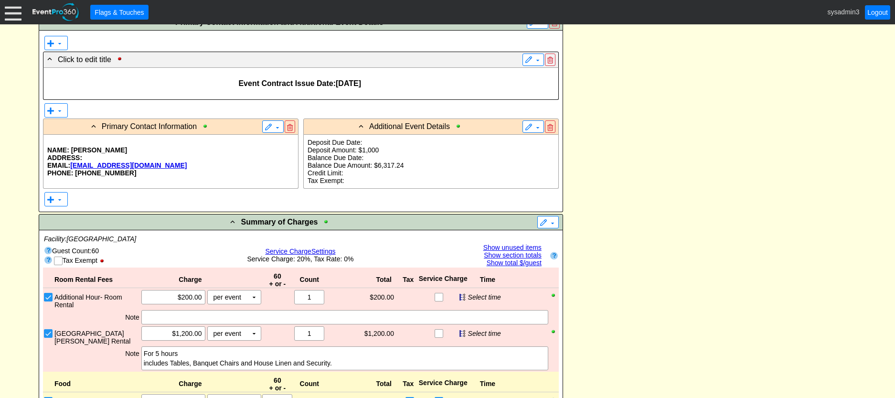
scroll to position [525, 0]
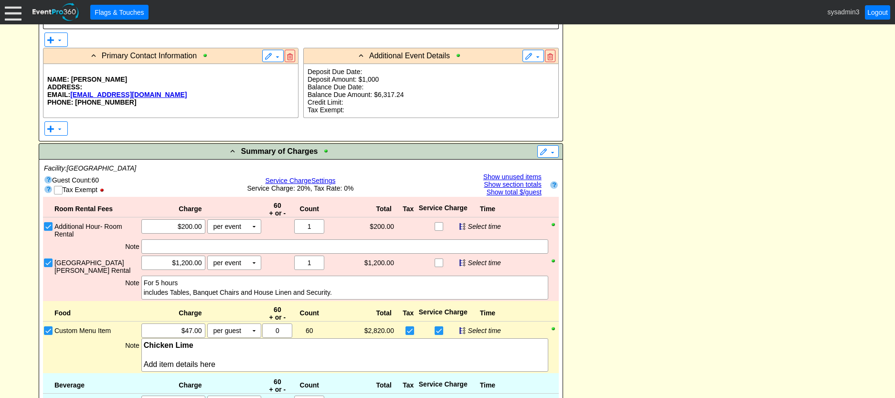
click at [200, 90] on p "ADDRESS:" at bounding box center [170, 87] width 247 height 8
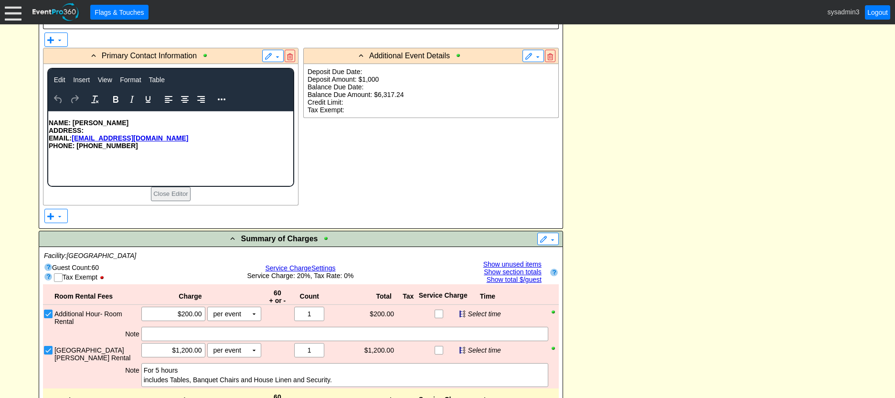
scroll to position [0, 0]
click at [190, 146] on p "PHONE: [PHONE_NUMBER]" at bounding box center [170, 146] width 244 height 8
click at [126, 147] on p "PHONE: [PHONE_NUMBER]" at bounding box center [170, 146] width 244 height 8
click at [176, 136] on p "EMAIL: [EMAIL_ADDRESS][DOMAIN_NAME]" at bounding box center [170, 138] width 244 height 8
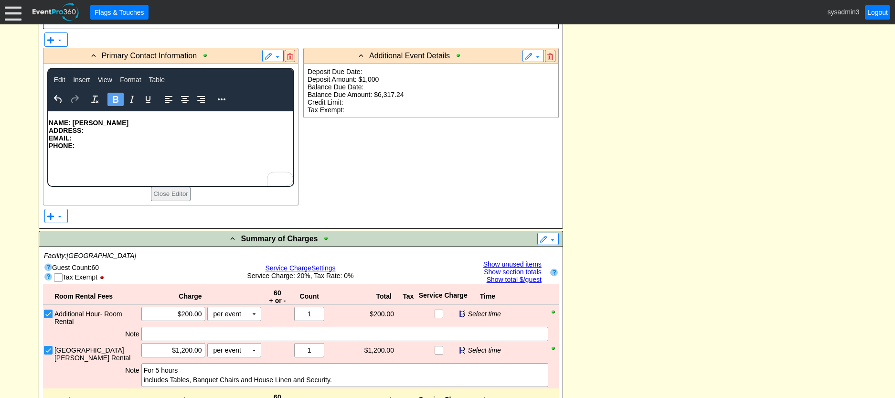
click at [137, 124] on p "NAME: [PERSON_NAME]" at bounding box center [170, 123] width 244 height 8
click at [170, 124] on p "NAME:" at bounding box center [170, 123] width 244 height 8
click at [221, 99] on icon "Reveal or hide additional toolbar items" at bounding box center [222, 99] width 8 height 2
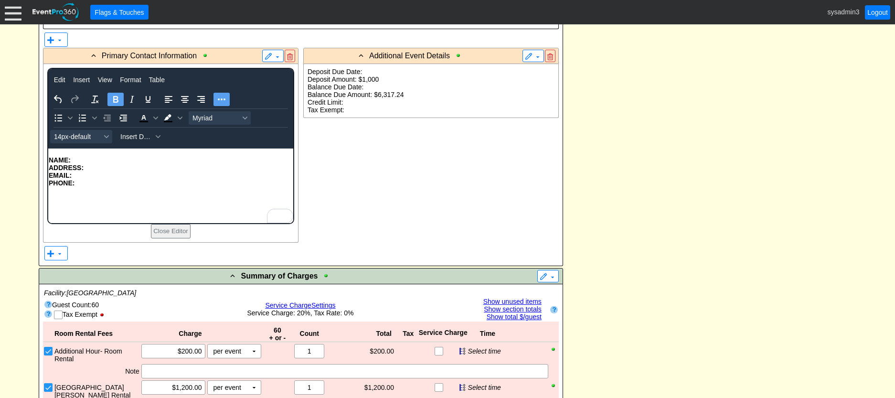
click at [101, 161] on p "NAME:" at bounding box center [170, 160] width 244 height 8
click at [222, 99] on icon "Reveal or hide additional toolbar items" at bounding box center [221, 99] width 11 height 11
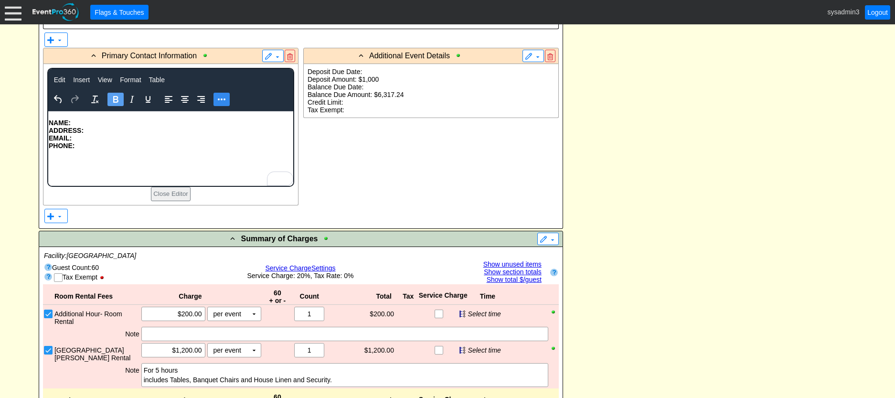
click at [221, 99] on icon "Reveal or hide additional toolbar items" at bounding box center [222, 99] width 8 height 2
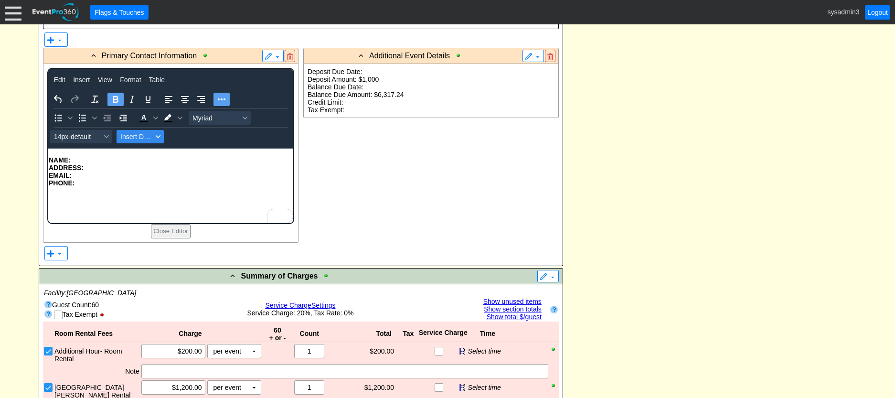
click at [146, 138] on span "Insert Data" at bounding box center [136, 137] width 32 height 8
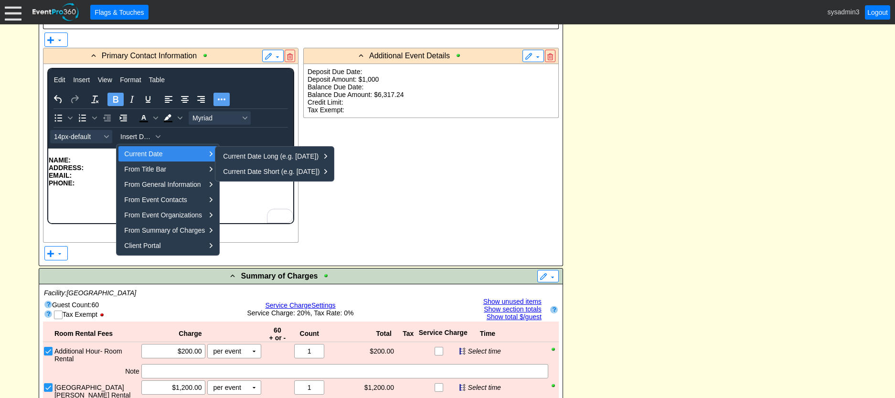
click at [90, 161] on p "NAME:" at bounding box center [170, 160] width 244 height 8
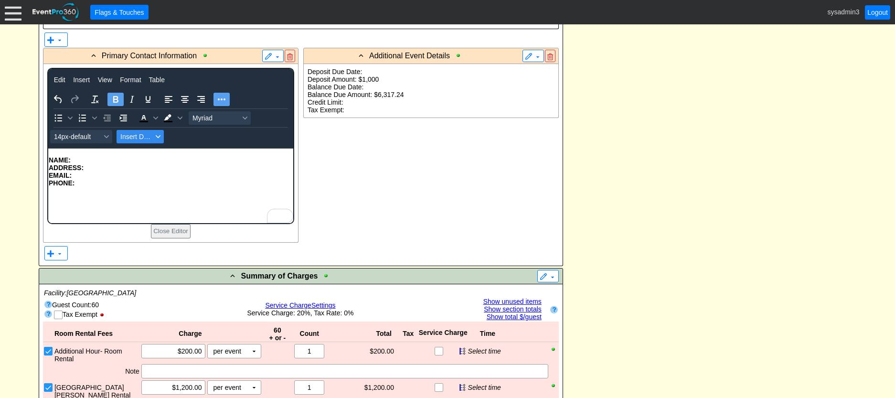
click at [136, 137] on span "Insert Data" at bounding box center [136, 137] width 32 height 8
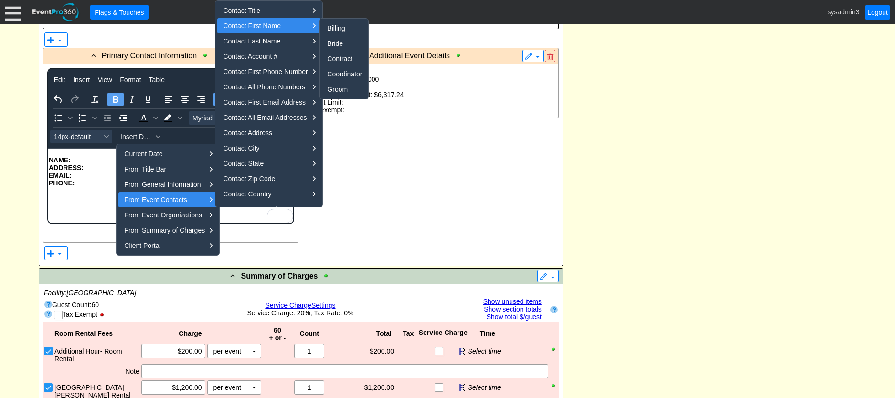
click at [263, 26] on div "Contact First Name" at bounding box center [265, 25] width 84 height 11
click at [339, 72] on div "Coordinator" at bounding box center [344, 73] width 35 height 11
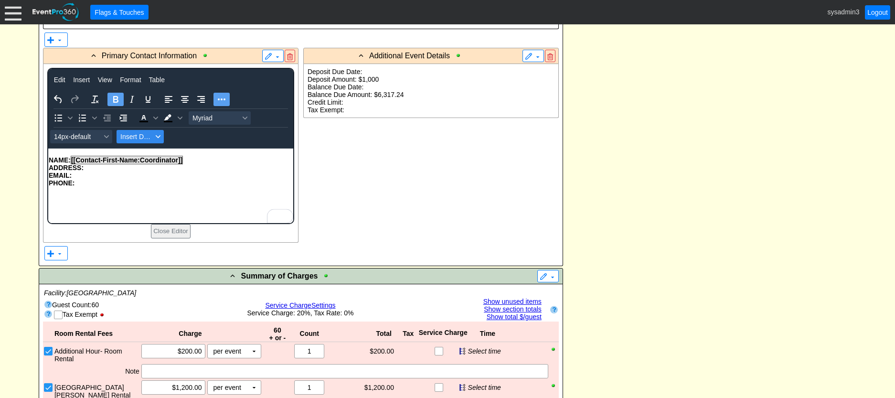
click at [145, 137] on span "Insert Data" at bounding box center [136, 137] width 32 height 8
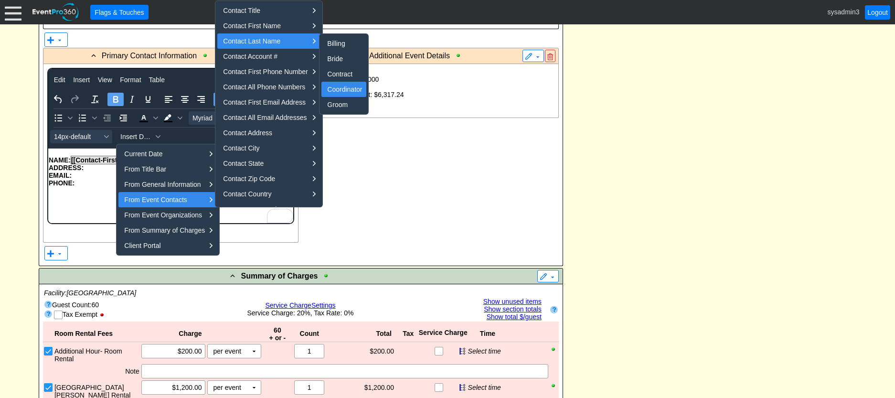
click at [343, 91] on div "Coordinator" at bounding box center [344, 89] width 35 height 11
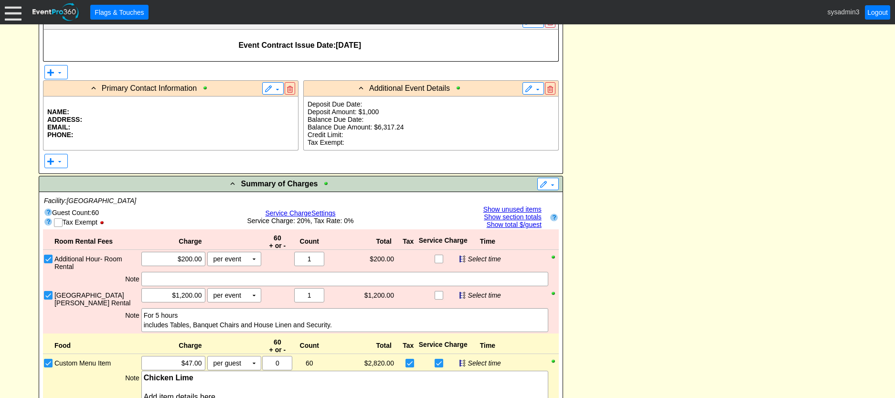
scroll to position [477, 0]
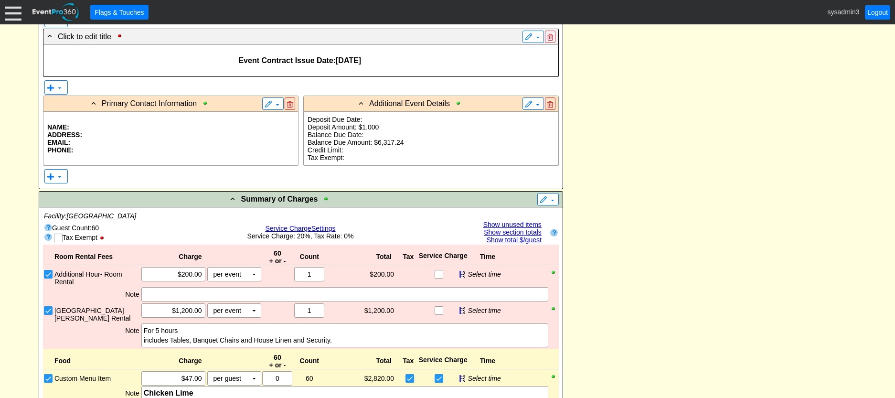
click at [432, 141] on p "Balance Due Amount: $6,317.24" at bounding box center [430, 142] width 247 height 8
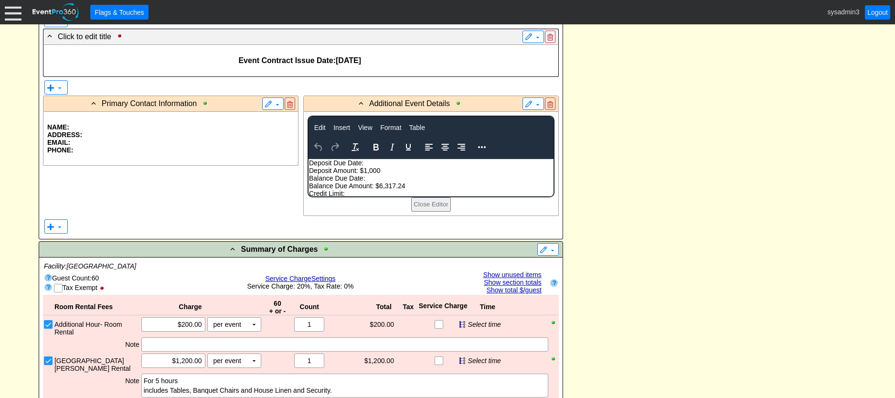
scroll to position [0, 0]
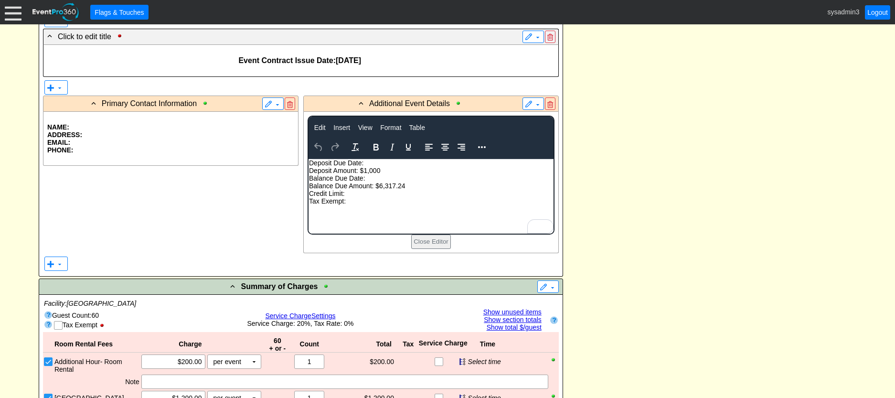
click at [413, 187] on p "Balance Due Amount: $6,317.24" at bounding box center [430, 186] width 244 height 8
click at [391, 170] on p "Deposit Amount: $1,000" at bounding box center [430, 171] width 244 height 8
click at [377, 179] on p "Balance Due Date:" at bounding box center [430, 178] width 244 height 8
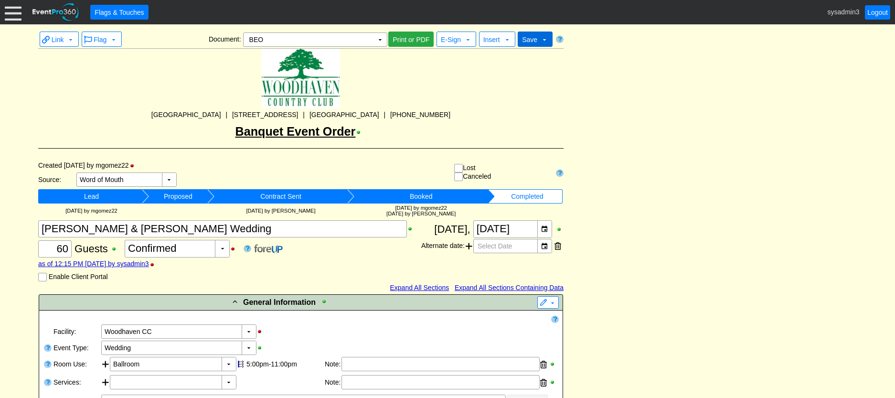
click at [538, 39] on span "Save" at bounding box center [529, 39] width 19 height 10
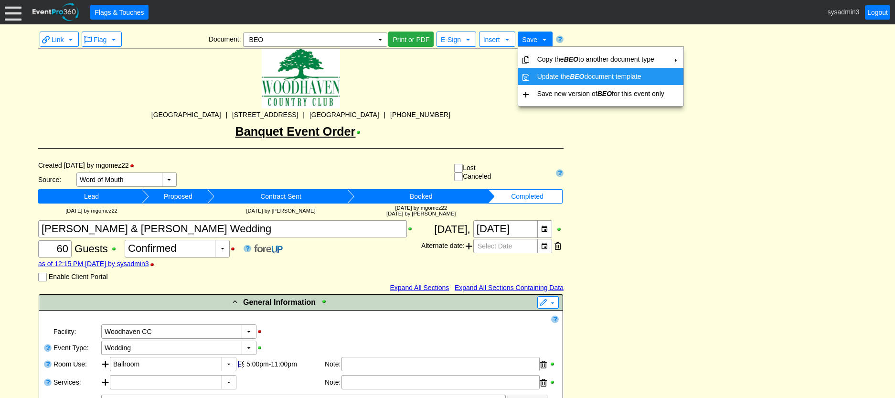
click at [542, 75] on td "Update the BEO document template" at bounding box center [600, 76] width 135 height 17
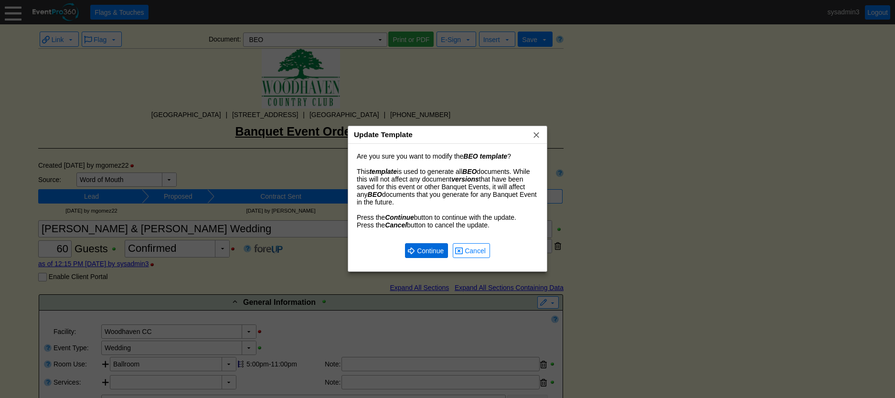
click at [427, 246] on span "Continue" at bounding box center [430, 251] width 31 height 10
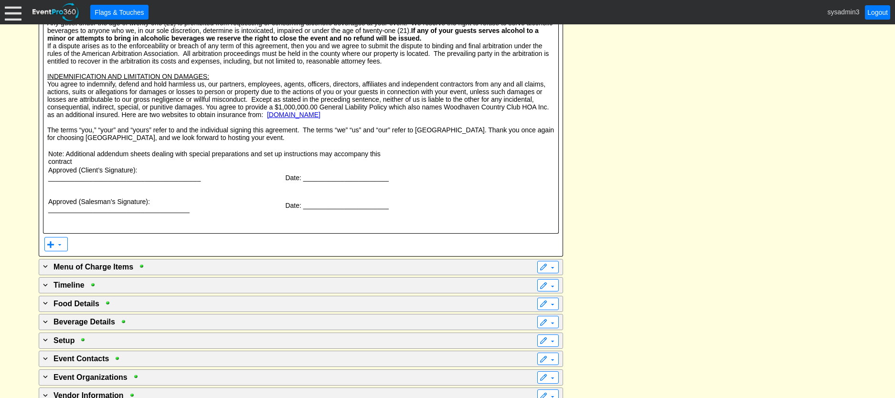
scroll to position [1902, 0]
